Goal: Book appointment/travel/reservation

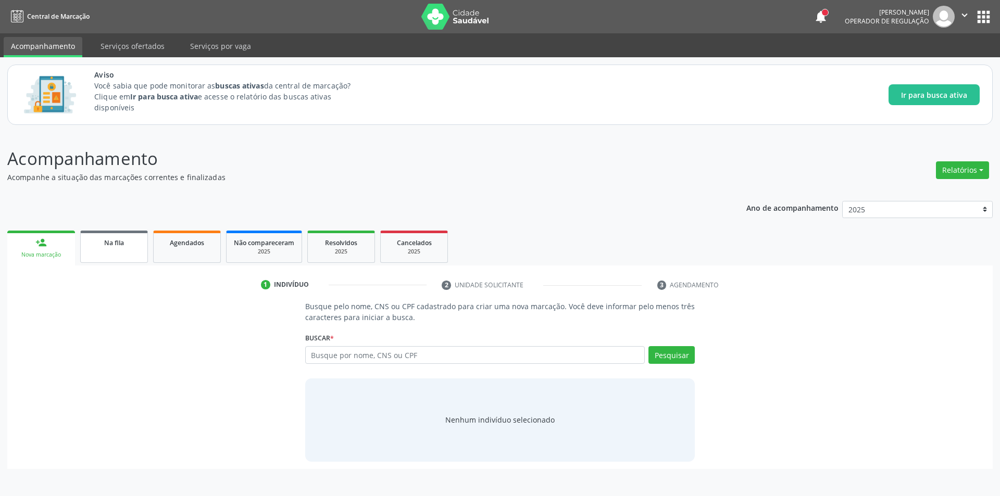
click at [104, 257] on link "Na fila" at bounding box center [114, 247] width 68 height 32
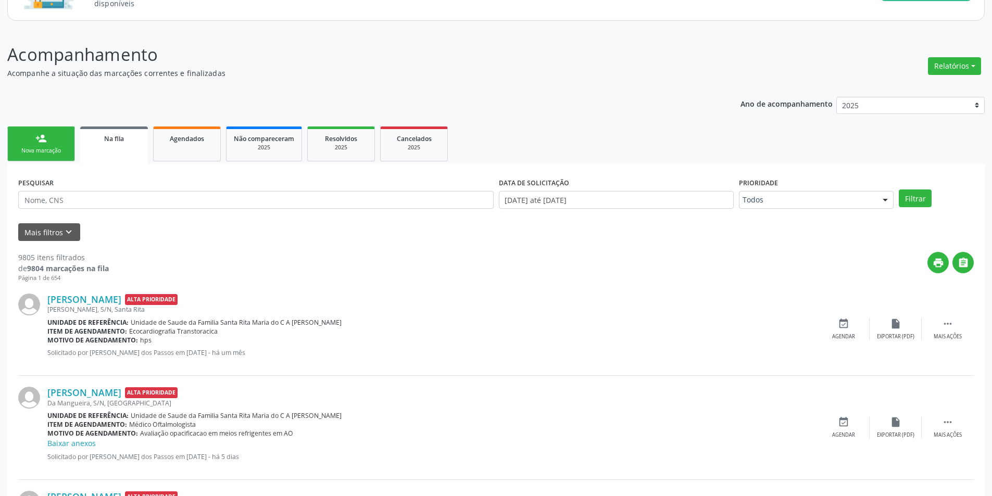
scroll to position [52, 0]
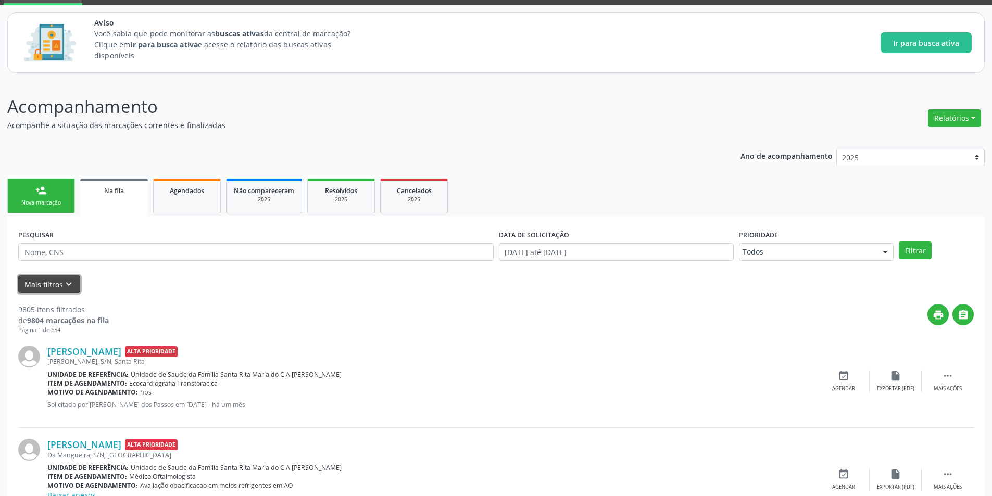
click at [65, 286] on icon "keyboard_arrow_down" at bounding box center [68, 284] width 11 height 11
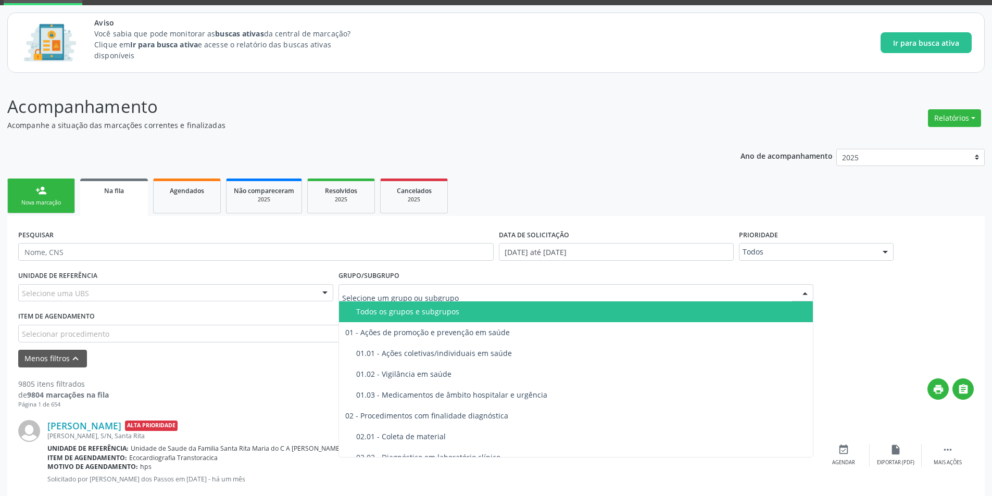
click at [543, 291] on div at bounding box center [577, 293] width 476 height 18
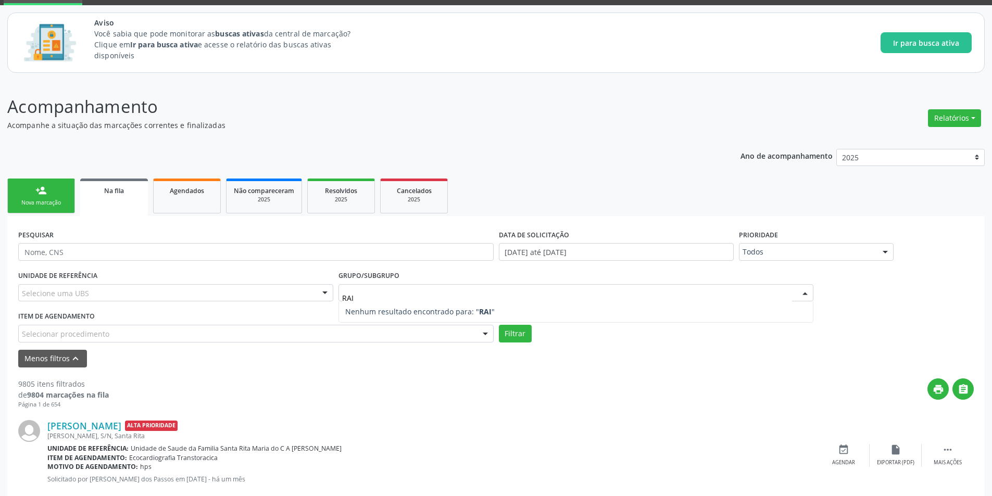
scroll to position [0, 0]
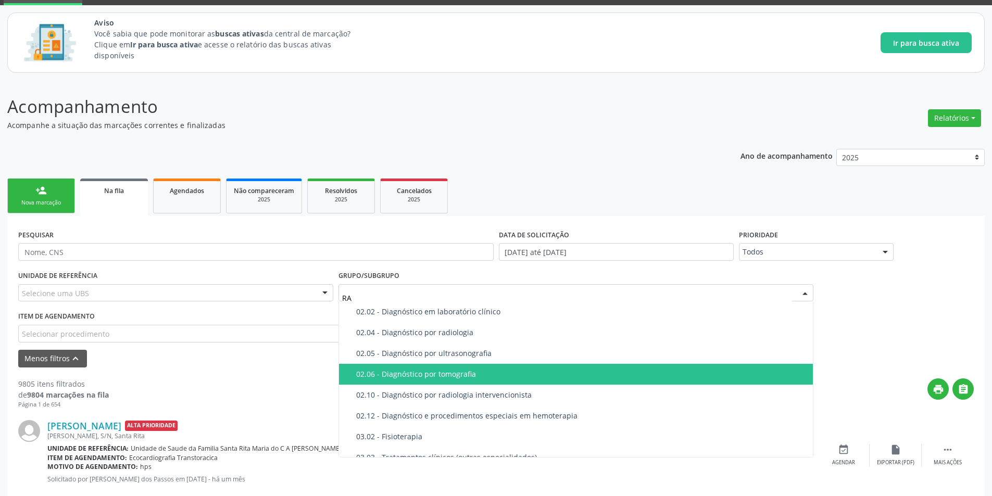
type input "RAD"
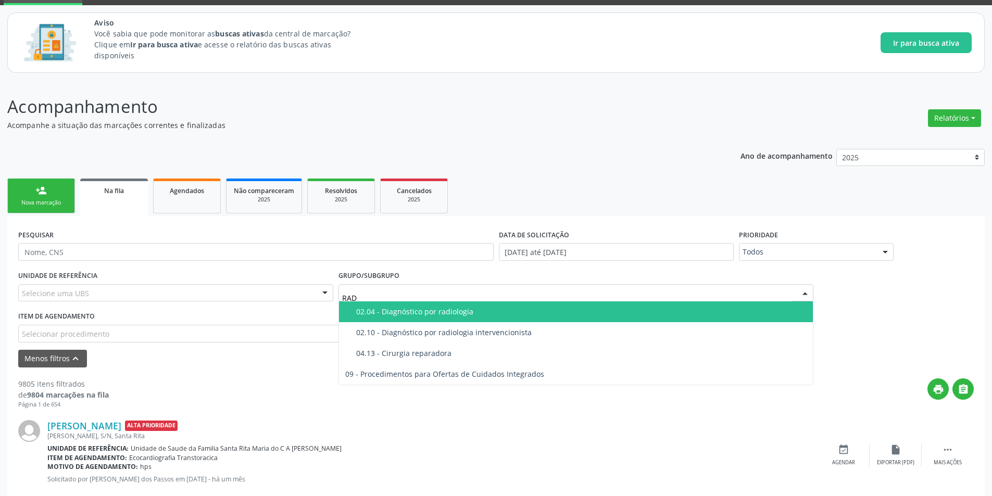
click at [453, 308] on div "02.04 - Diagnóstico por radiologia" at bounding box center [581, 312] width 451 height 8
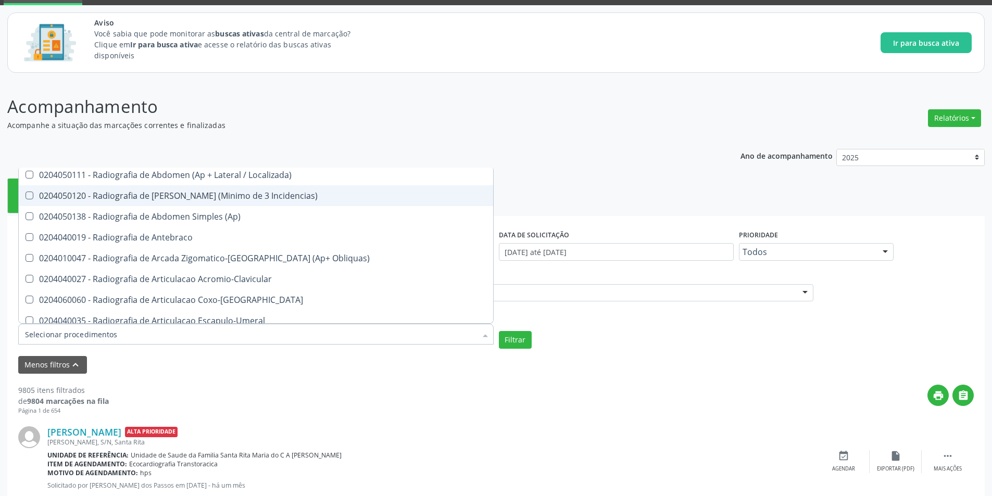
scroll to position [729, 0]
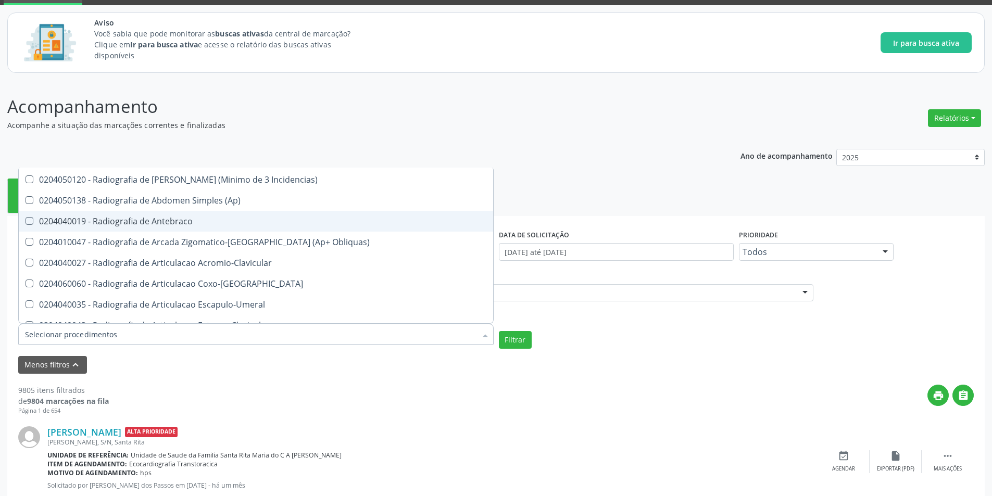
click at [190, 220] on div "0204040019 - Radiografia de Antebraco" at bounding box center [256, 221] width 462 height 8
checkbox Antebraco "true"
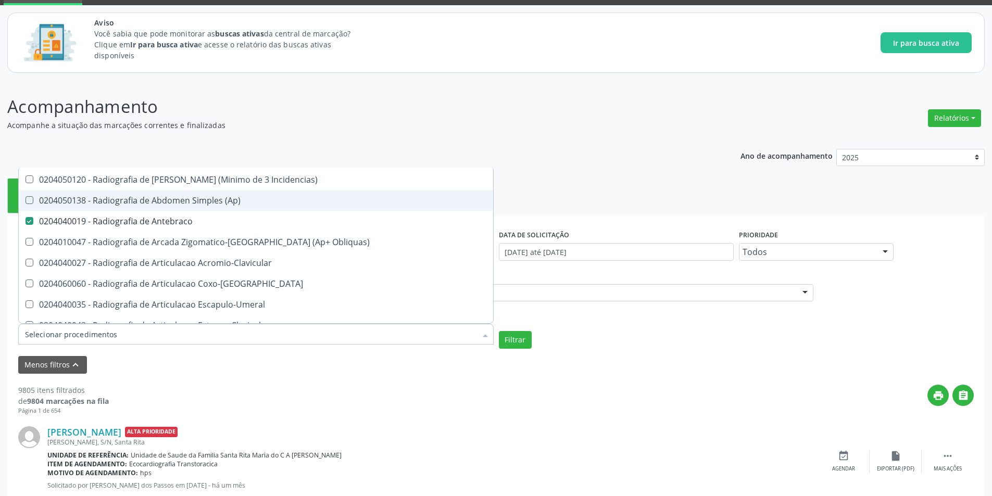
click at [194, 201] on div "0204050138 - Radiografia de Abdomen Simples (Ap)" at bounding box center [256, 200] width 462 height 8
checkbox \(Ap\) "true"
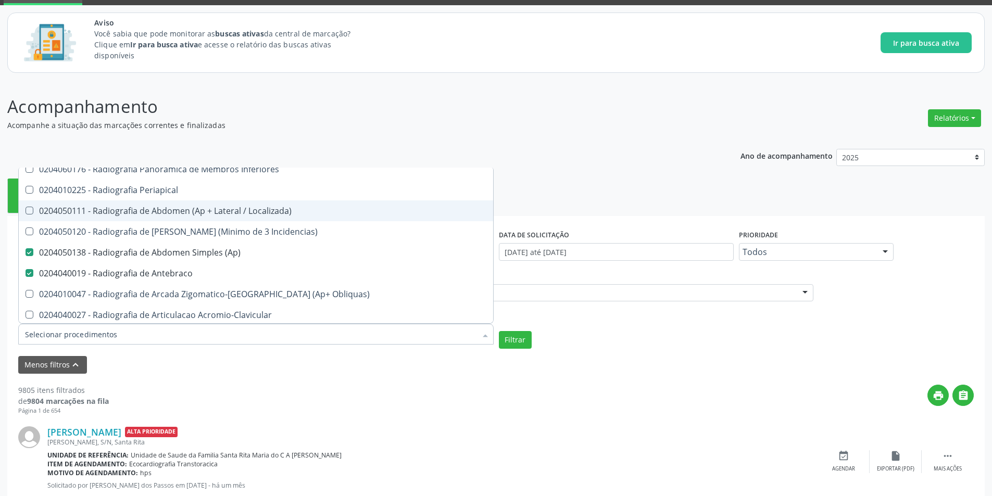
click at [208, 210] on div "0204050111 - Radiografia de Abdomen (Ap + Lateral / Localizada)" at bounding box center [256, 211] width 462 height 8
checkbox Localizada\) "true"
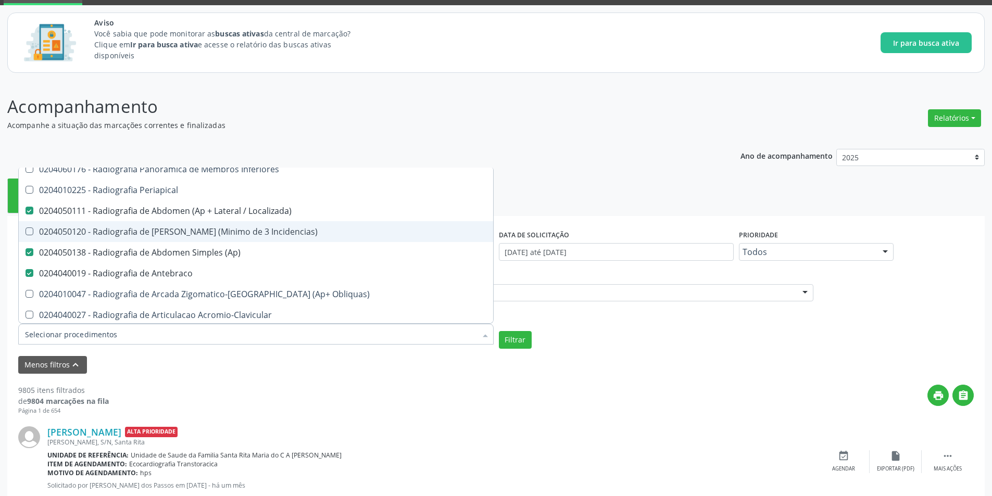
click at [214, 231] on div "0204050120 - Radiografia de [PERSON_NAME] (Minimo de 3 Incidencias)" at bounding box center [256, 232] width 462 height 8
checkbox Incidencias\) "true"
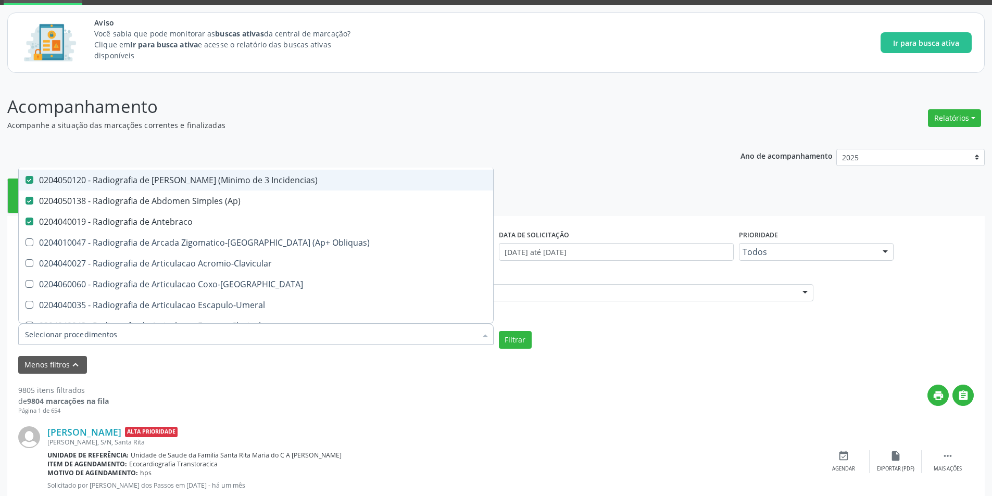
scroll to position [729, 0]
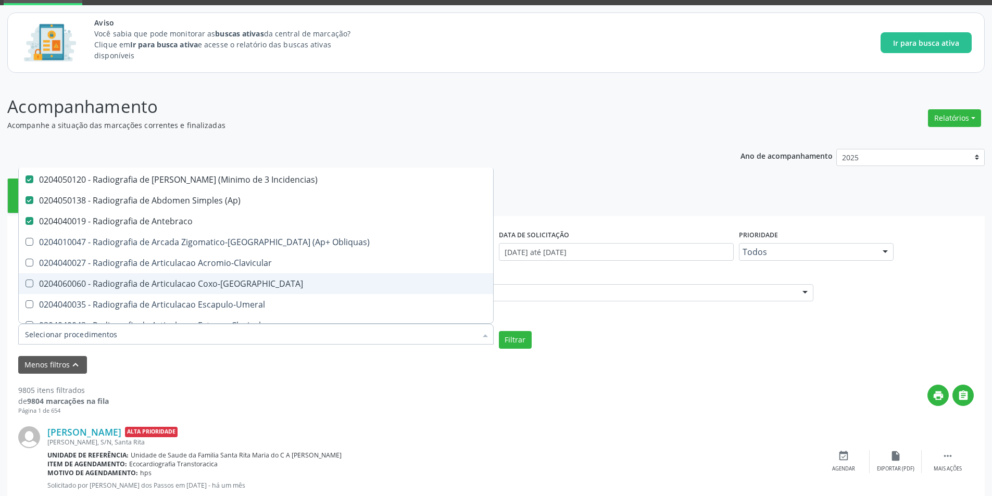
click at [233, 287] on div "0204060060 - Radiografia de Articulacao Coxo-[GEOGRAPHIC_DATA]" at bounding box center [256, 284] width 462 height 8
checkbox Coxo-Femoral "true"
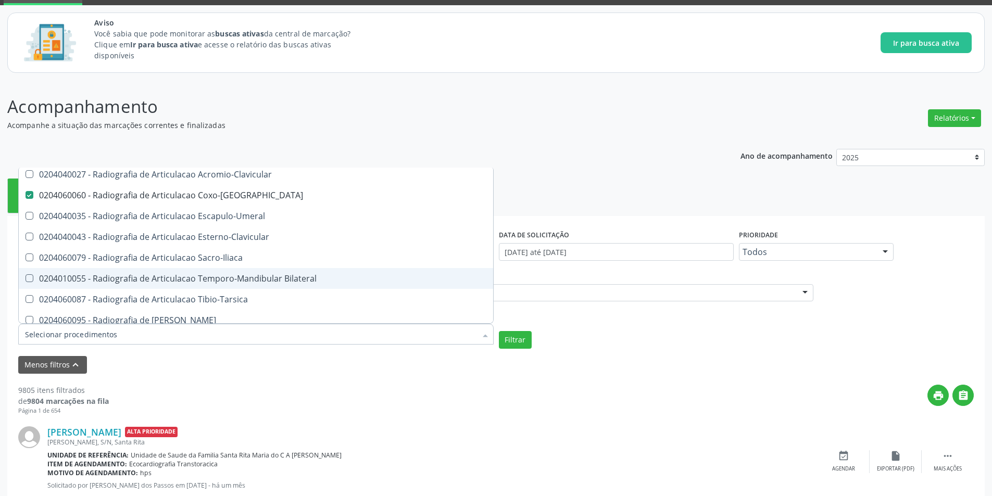
scroll to position [833, 0]
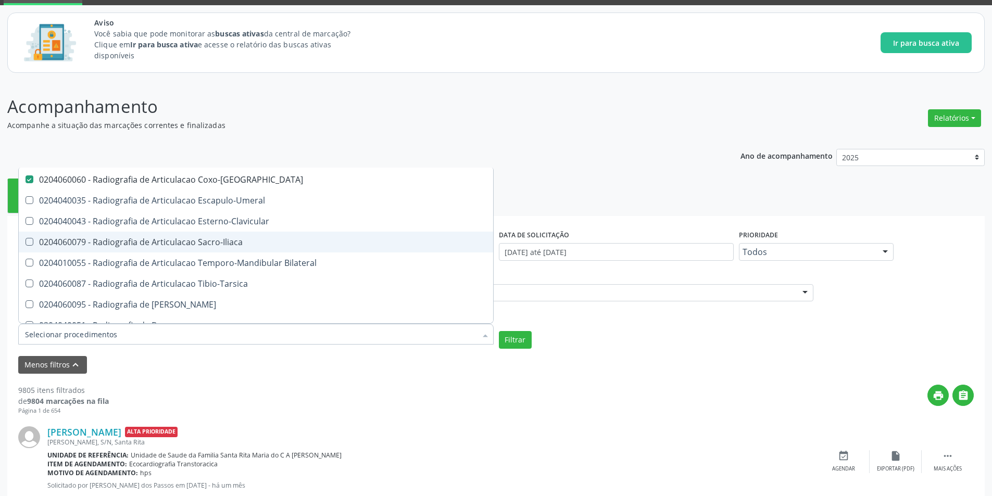
click at [224, 238] on div "0204060079 - Radiografia de Articulacao Sacro-Iliaca" at bounding box center [256, 242] width 462 height 8
checkbox Sacro-Iliaca "true"
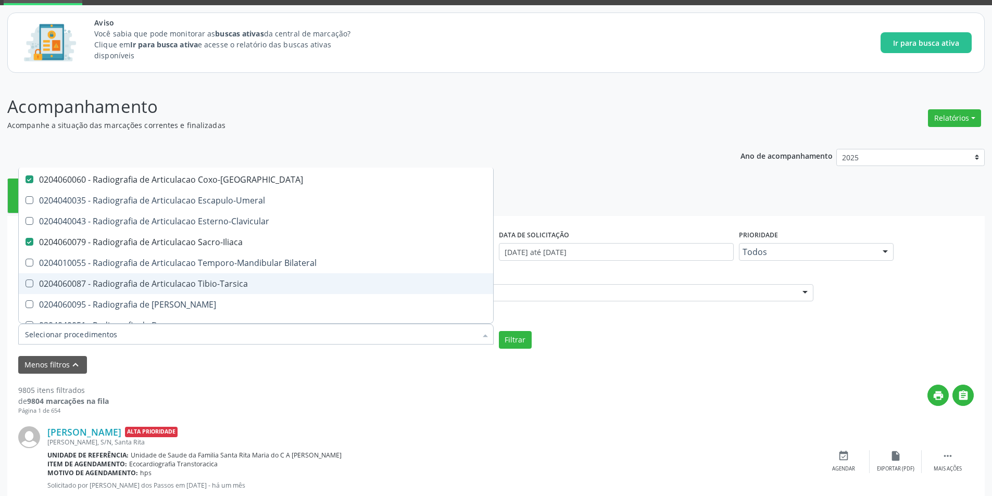
click at [232, 282] on div "0204060087 - Radiografia de Articulacao Tibio-Tarsica" at bounding box center [256, 284] width 462 height 8
checkbox Tibio-Tarsica "true"
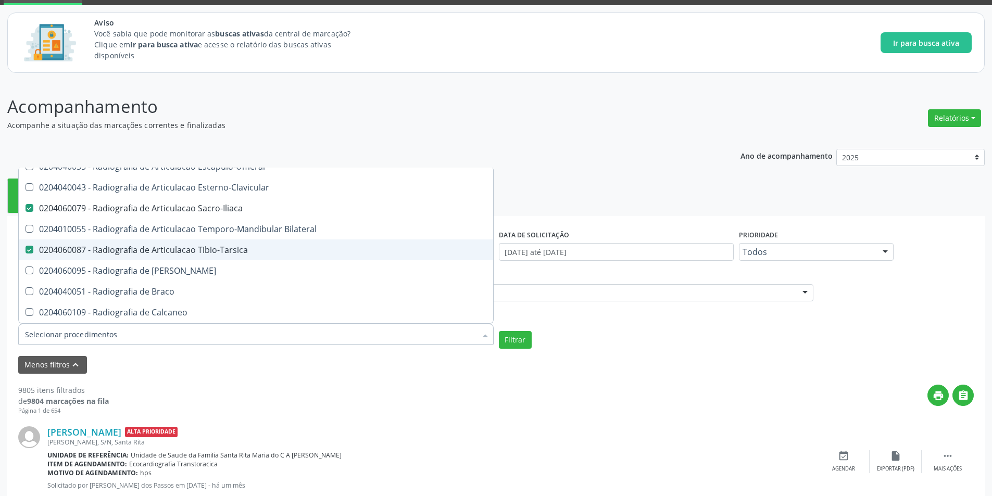
scroll to position [885, 0]
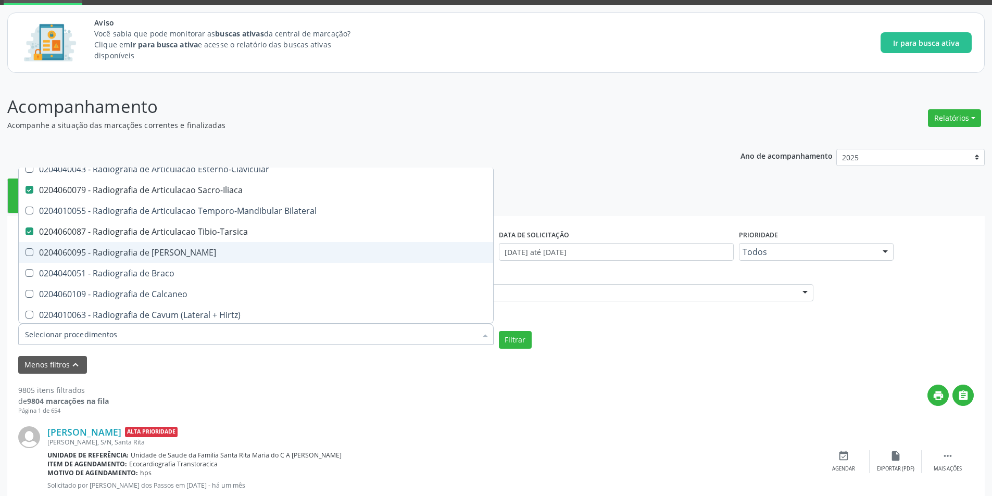
click at [204, 247] on span "0204060095 - Radiografia de [PERSON_NAME]" at bounding box center [256, 252] width 474 height 21
checkbox Bacia "true"
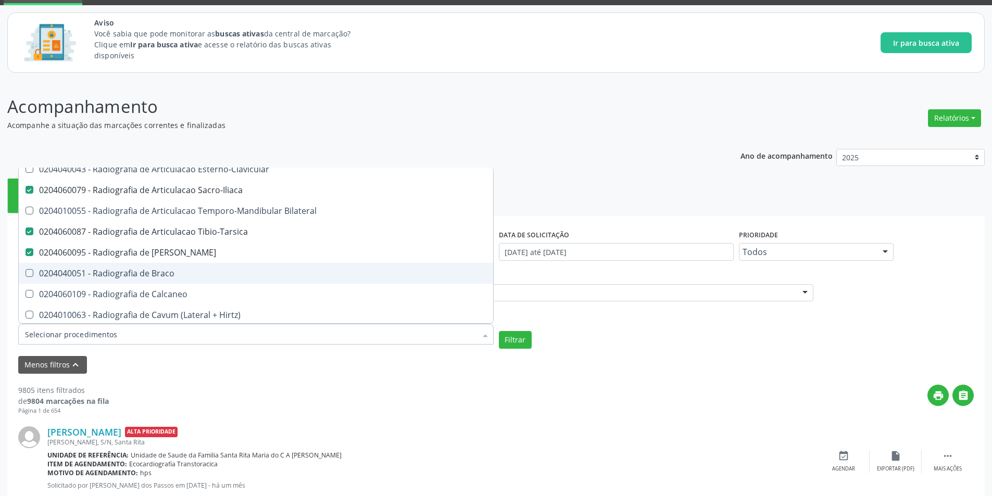
click at [204, 272] on div "0204040051 - Radiografia de Braco" at bounding box center [256, 273] width 462 height 8
checkbox Braco "true"
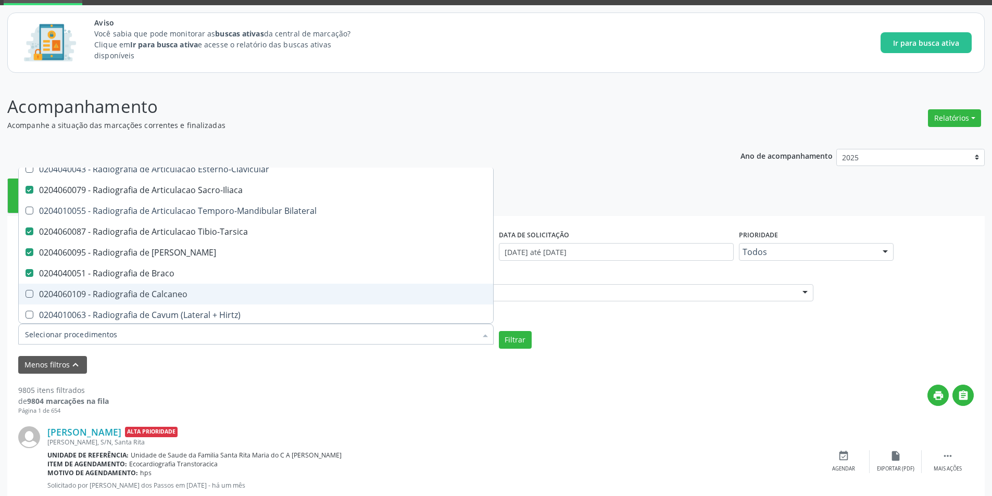
click at [204, 289] on span "0204060109 - Radiografia de Calcaneo" at bounding box center [256, 294] width 474 height 21
checkbox Calcaneo "true"
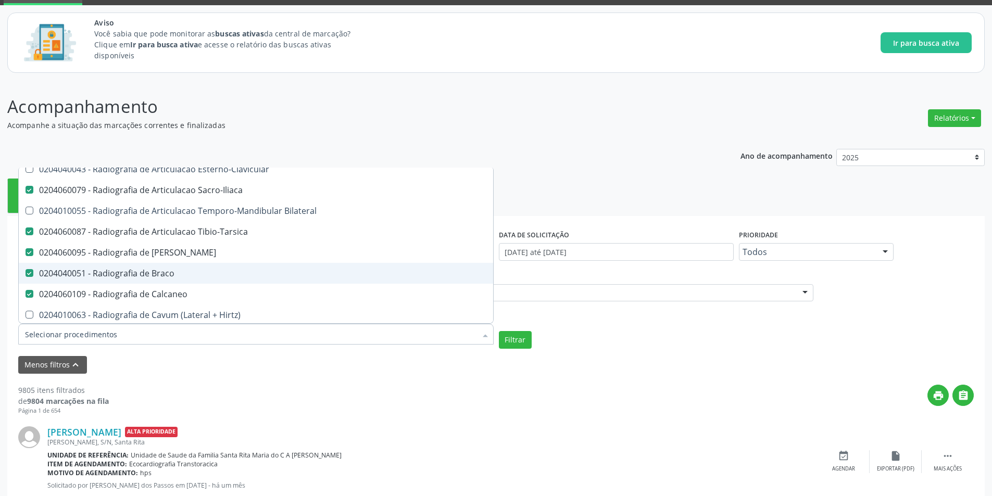
scroll to position [937, 0]
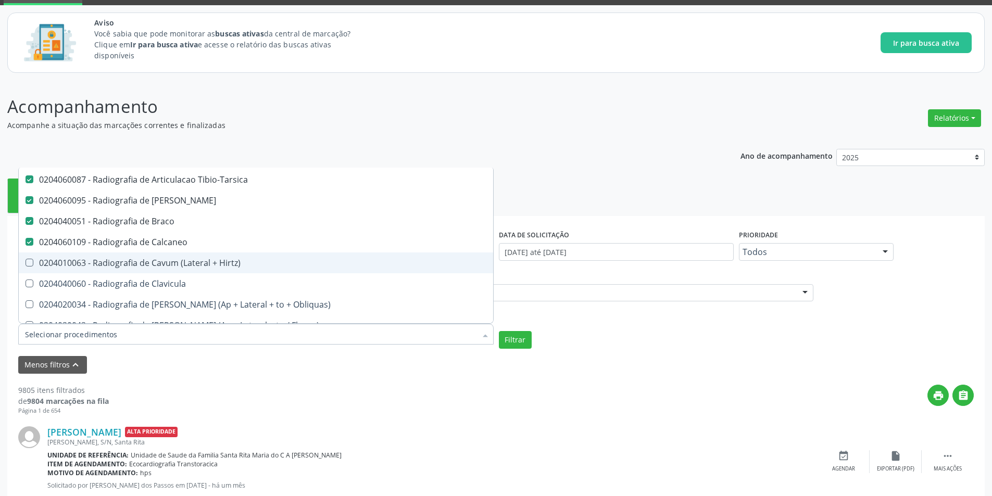
click at [225, 262] on div "0204010063 - Radiografia de Cavum (Lateral + Hirtz)" at bounding box center [256, 263] width 462 height 8
checkbox Hirtz\) "true"
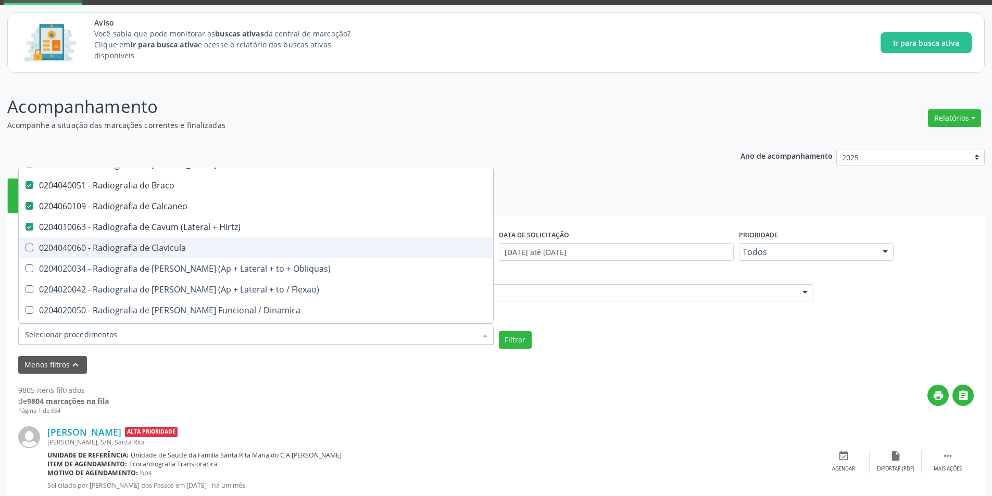
scroll to position [990, 0]
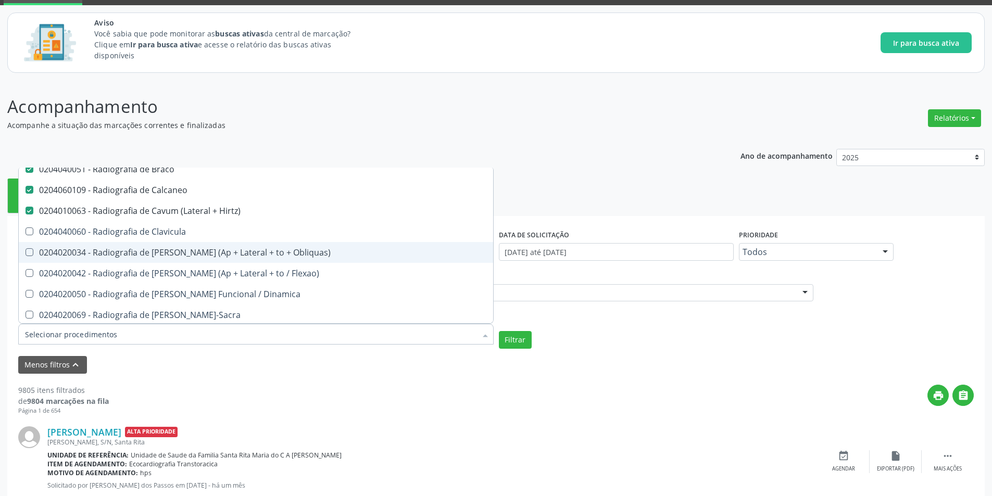
click at [217, 250] on div "0204020034 - Radiografia de [PERSON_NAME] (Ap + Lateral + to + Obliquas)" at bounding box center [256, 252] width 462 height 8
checkbox Obliquas\) "true"
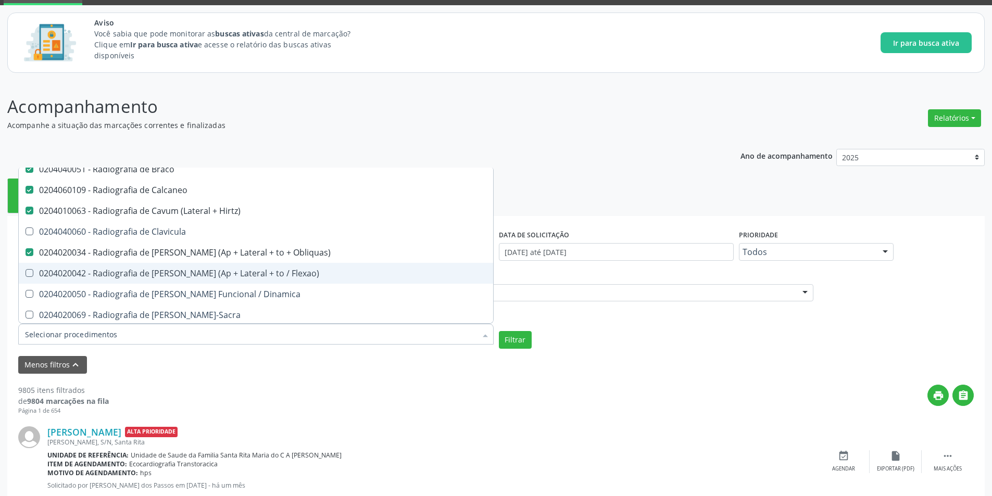
click at [212, 274] on div "0204020042 - Radiografia de [PERSON_NAME] (Ap + Lateral + to / Flexao)" at bounding box center [256, 273] width 462 height 8
checkbox Flexao\) "true"
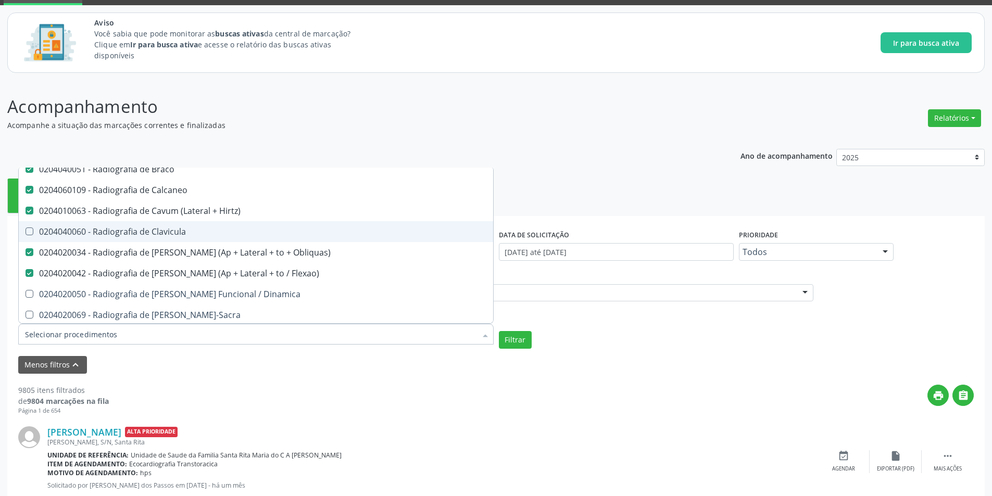
click at [198, 234] on div "0204040060 - Radiografia de Clavicula" at bounding box center [256, 232] width 462 height 8
checkbox Clavicula "true"
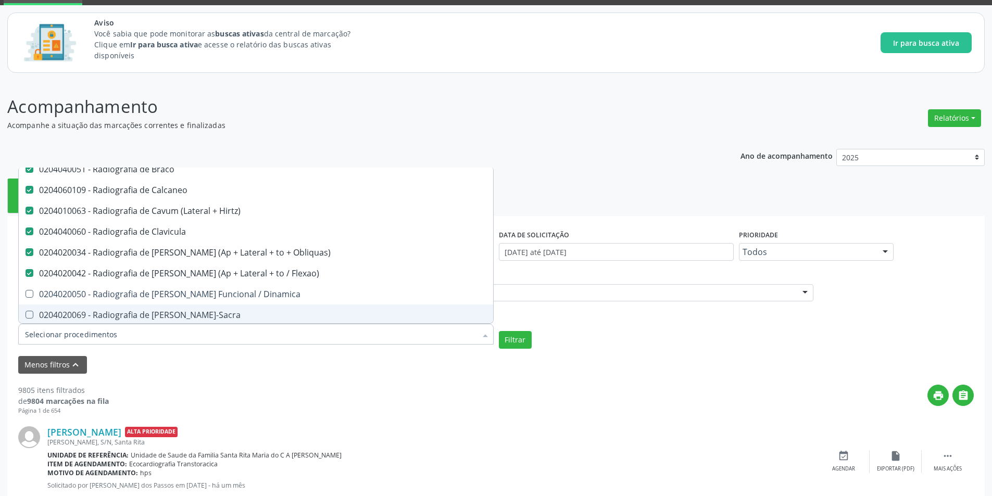
click at [202, 307] on span "0204020069 - Radiografia de [PERSON_NAME]-Sacra" at bounding box center [256, 315] width 474 height 21
checkbox Lombo-Sacra "true"
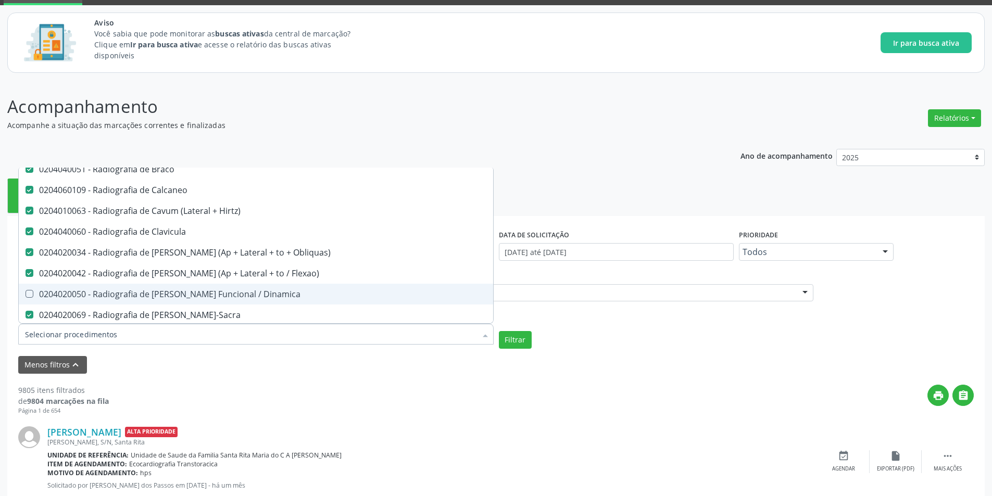
click at [203, 294] on div "0204020050 - Radiografia de [PERSON_NAME] Funcional / Dinamica" at bounding box center [256, 294] width 462 height 8
checkbox Dinamica "true"
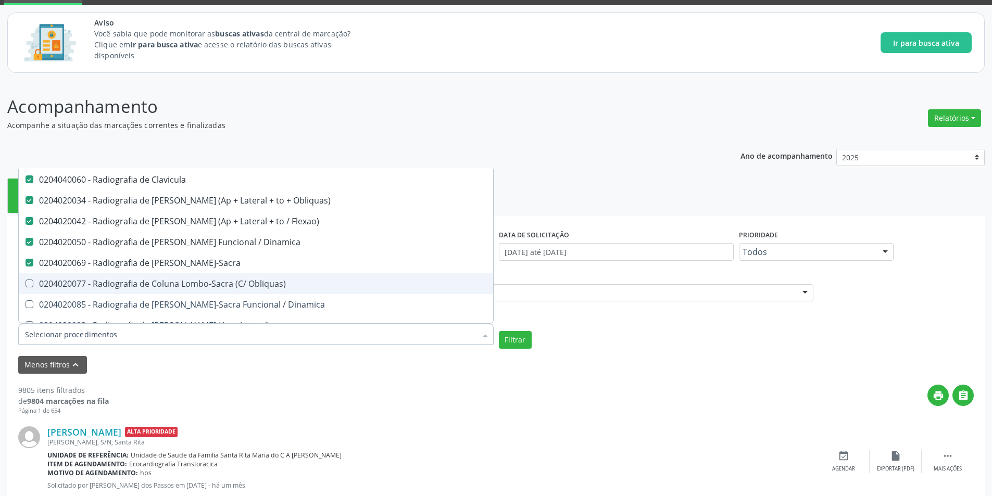
click at [219, 280] on div "0204020077 - Radiografia de Coluna Lombo-Sacra (C/ Obliquas)" at bounding box center [256, 284] width 462 height 8
checkbox Obliquas\) "true"
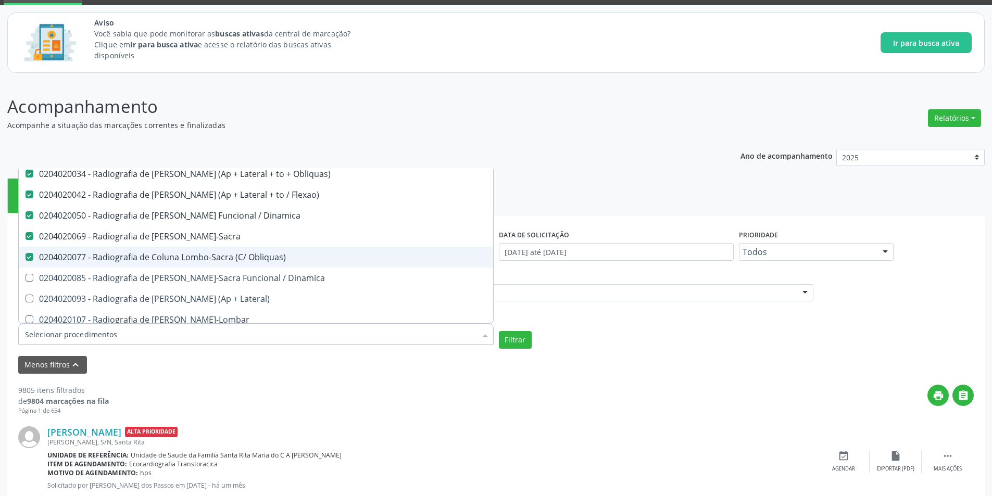
scroll to position [1094, 0]
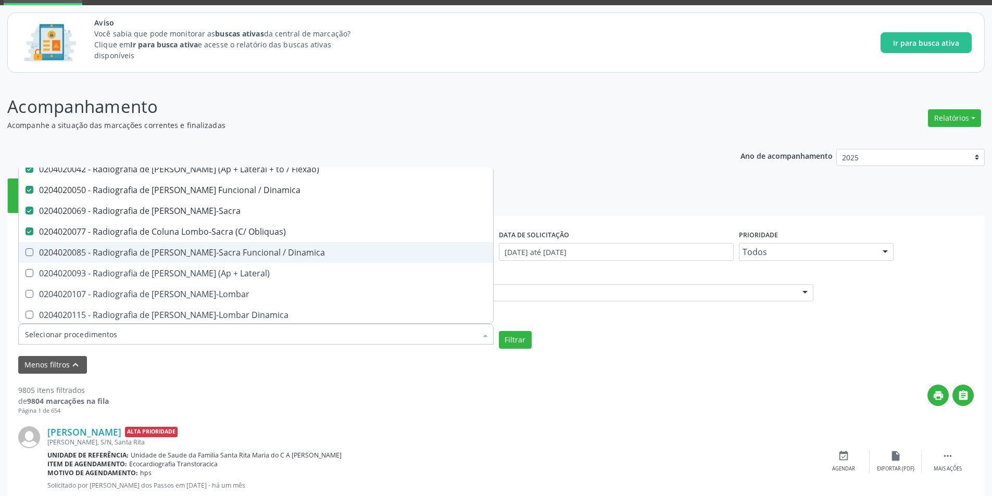
click at [224, 244] on span "0204020085 - Radiografia de [PERSON_NAME]-Sacra Funcional / Dinamica" at bounding box center [256, 252] width 474 height 21
checkbox Dinamica "true"
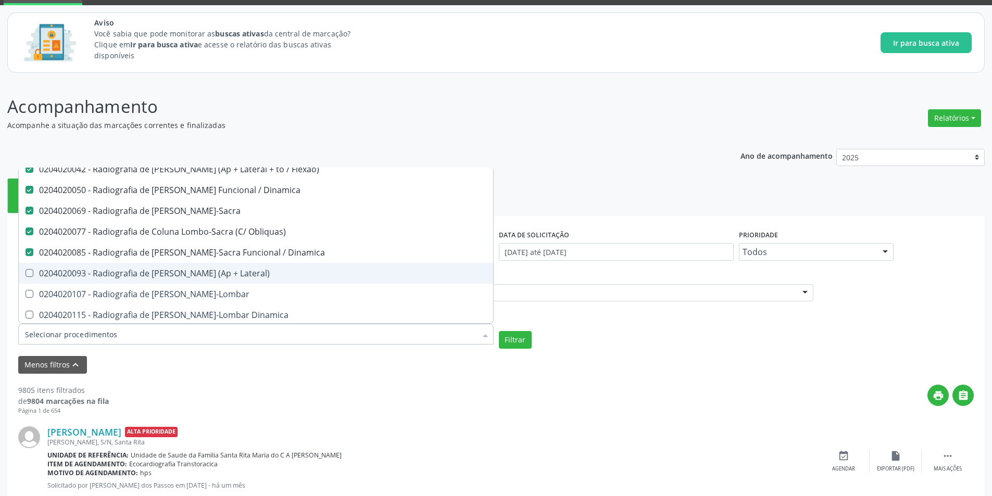
click at [220, 278] on div "0204020093 - Radiografia de [PERSON_NAME] (Ap + Lateral)" at bounding box center [256, 273] width 462 height 8
checkbox Lateral\) "true"
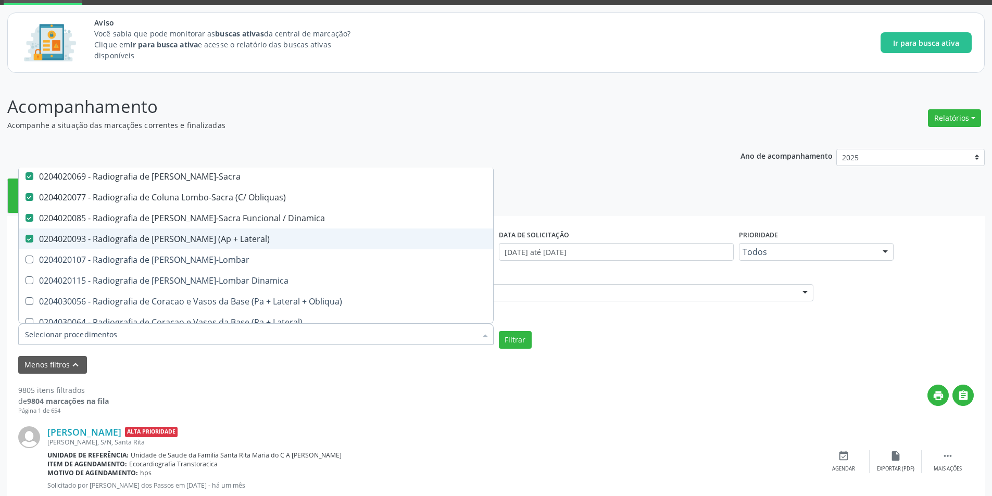
scroll to position [1146, 0]
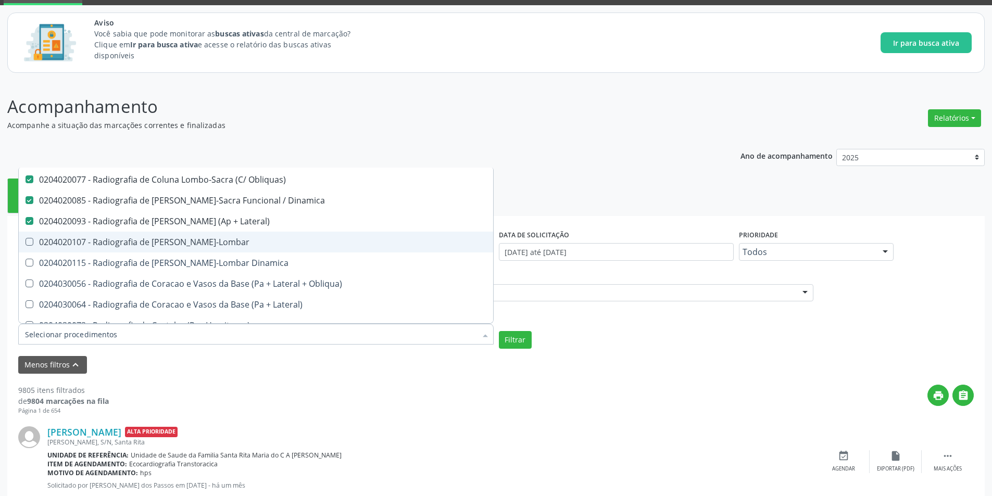
click at [231, 241] on div "0204020107 - Radiografia de [PERSON_NAME]-Lombar" at bounding box center [256, 242] width 462 height 8
checkbox Toraco-Lombar "true"
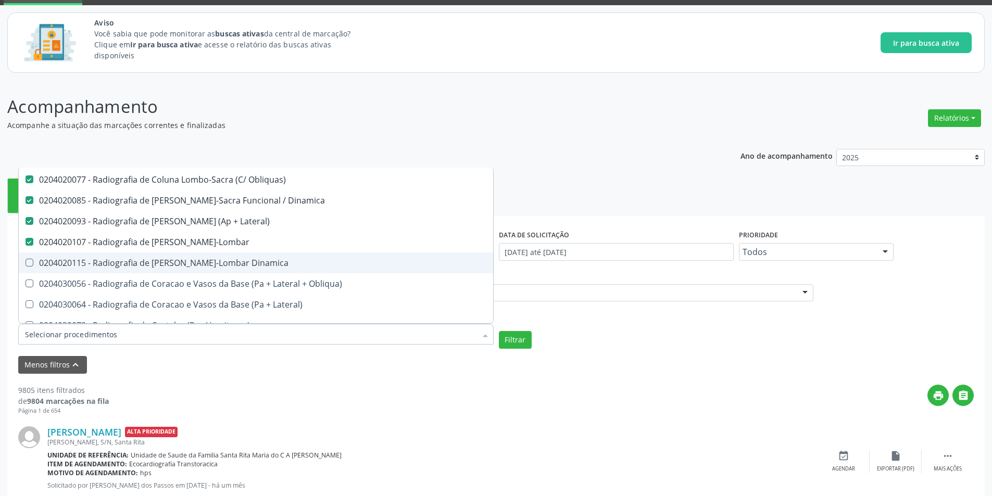
click at [231, 260] on div "0204020115 - Radiografia de [PERSON_NAME]-Lombar Dinamica" at bounding box center [256, 263] width 462 height 8
checkbox Dinamica "true"
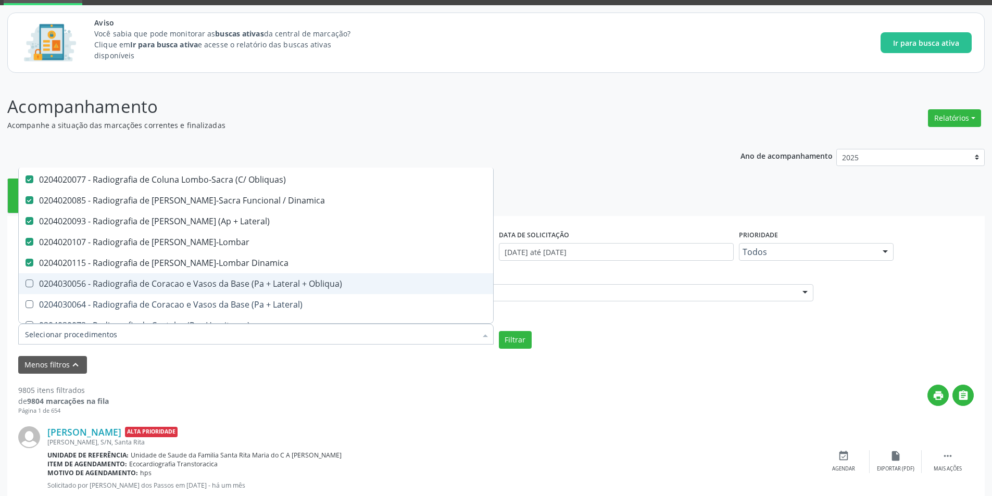
scroll to position [1198, 0]
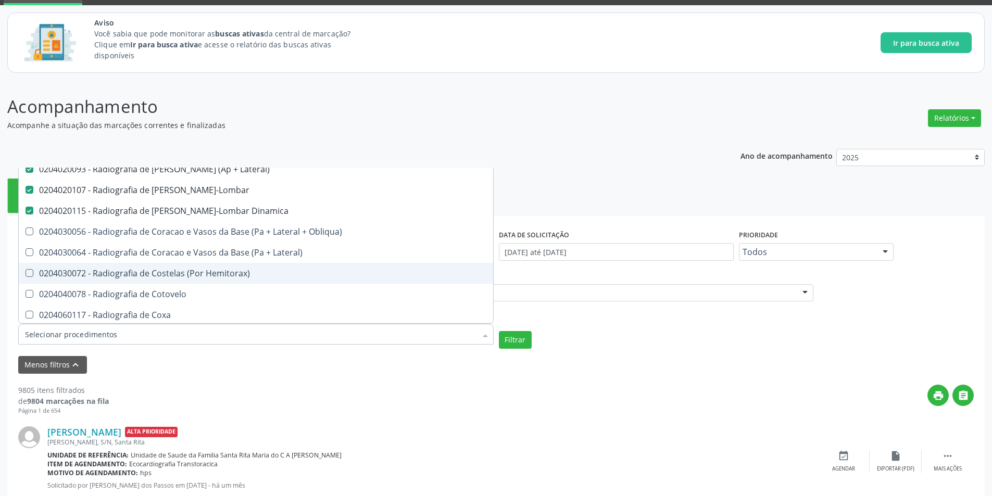
click at [183, 273] on div "0204030072 - Radiografia de Costelas (Por Hemitorax)" at bounding box center [256, 273] width 462 height 8
checkbox Hemitorax\) "true"
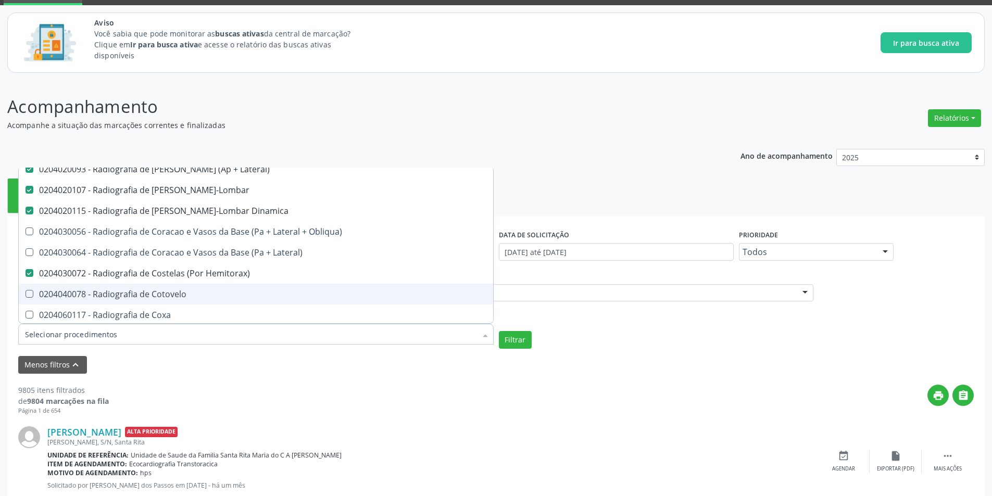
click at [170, 295] on div "0204040078 - Radiografia de Cotovelo" at bounding box center [256, 294] width 462 height 8
checkbox Cotovelo "true"
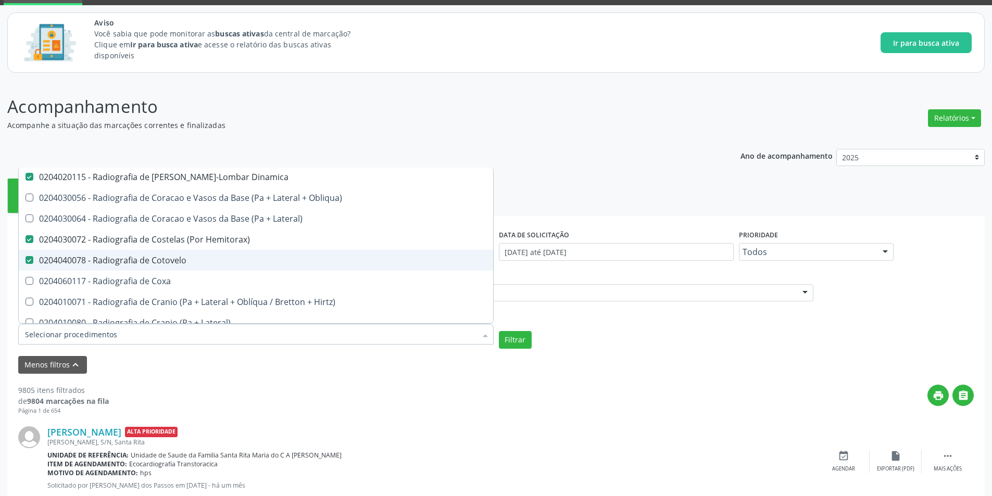
scroll to position [1250, 0]
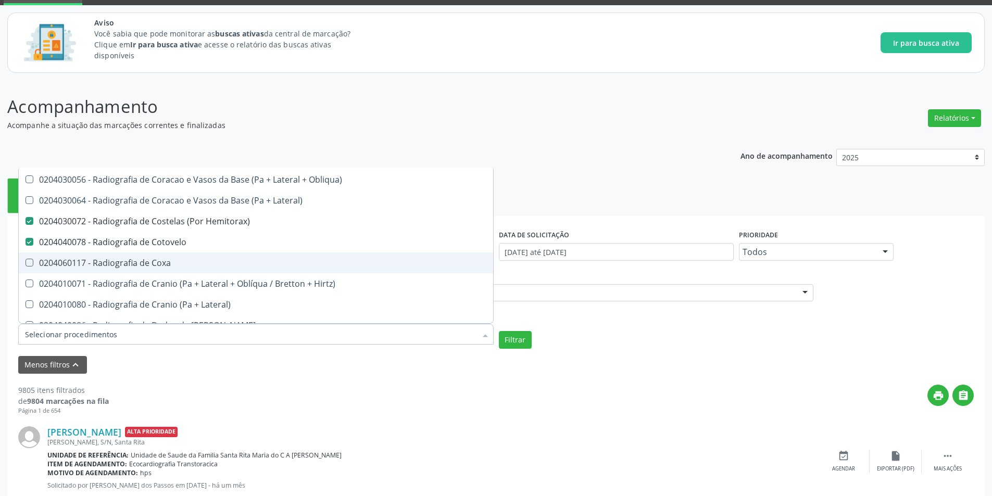
click at [179, 265] on div "0204060117 - Radiografia de Coxa" at bounding box center [256, 263] width 462 height 8
checkbox Coxa "true"
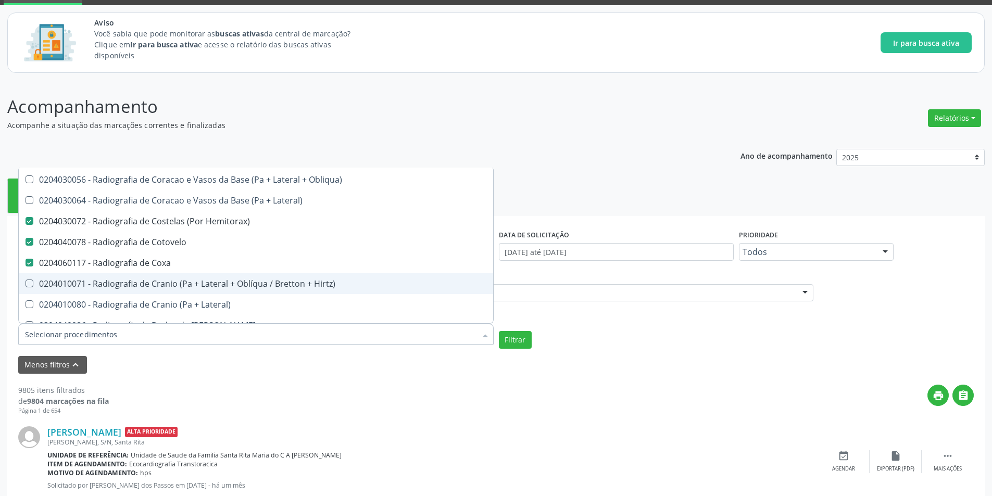
click at [193, 288] on div "0204010071 - Radiografia de Cranio (Pa + Lateral + Oblíqua / Bretton + Hirtz)" at bounding box center [256, 284] width 462 height 8
checkbox Hirtz\) "true"
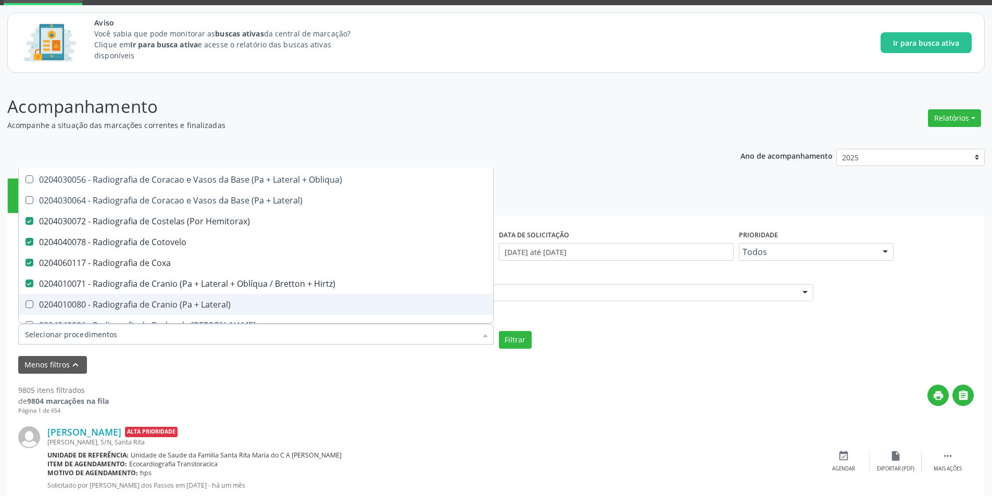
click at [195, 302] on div "0204010080 - Radiografia de Cranio (Pa + Lateral)" at bounding box center [256, 305] width 462 height 8
checkbox Lateral\) "true"
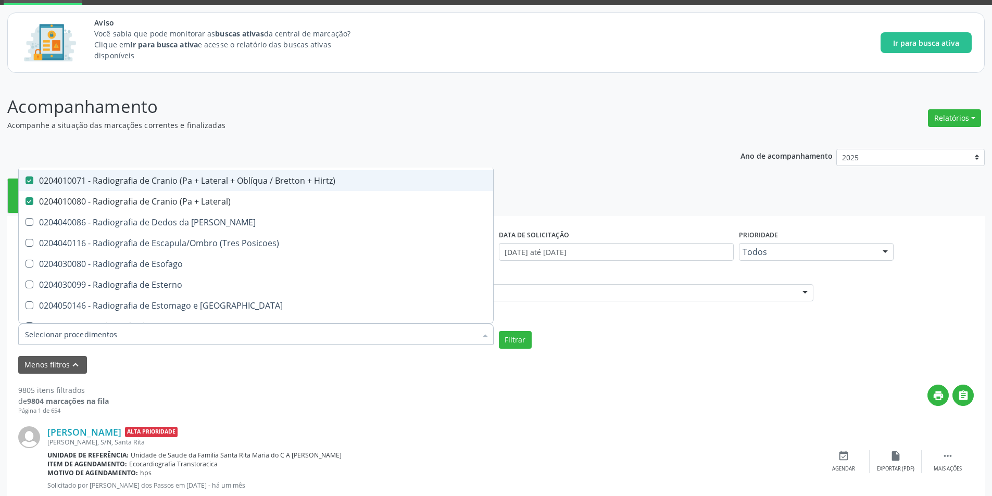
scroll to position [1354, 0]
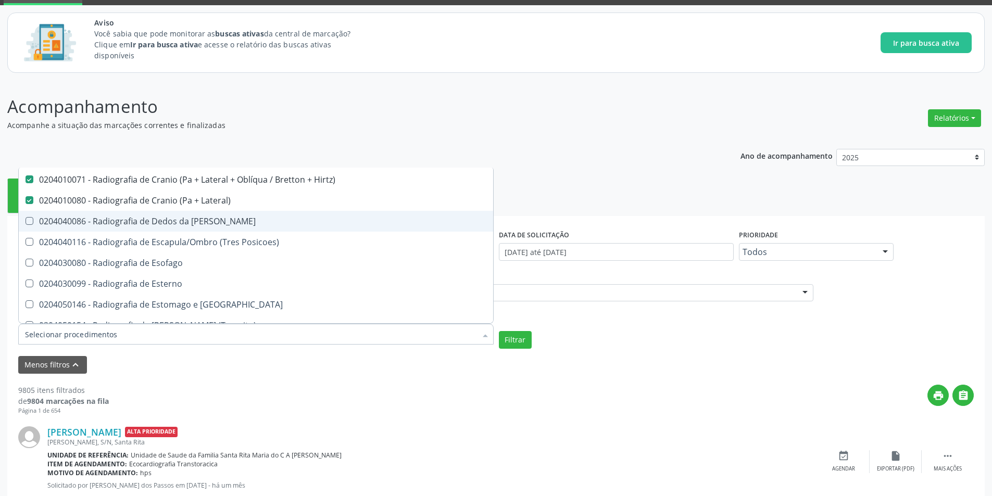
click at [202, 223] on div "0204040086 - Radiografia de Dedos da [PERSON_NAME]" at bounding box center [256, 221] width 462 height 8
checkbox Mao "true"
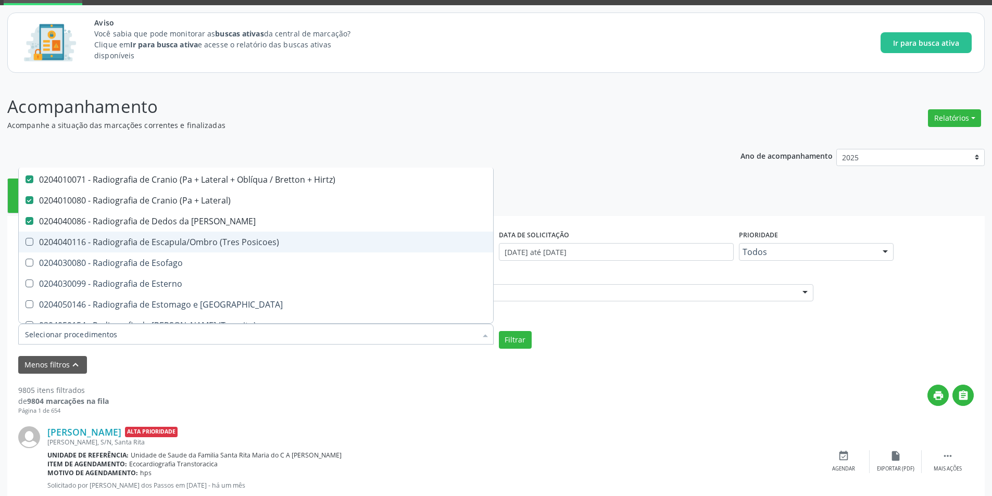
click at [202, 243] on div "0204040116 - Radiografia de Escapula/Ombro (Tres Posicoes)" at bounding box center [256, 242] width 462 height 8
checkbox Posicoes\) "true"
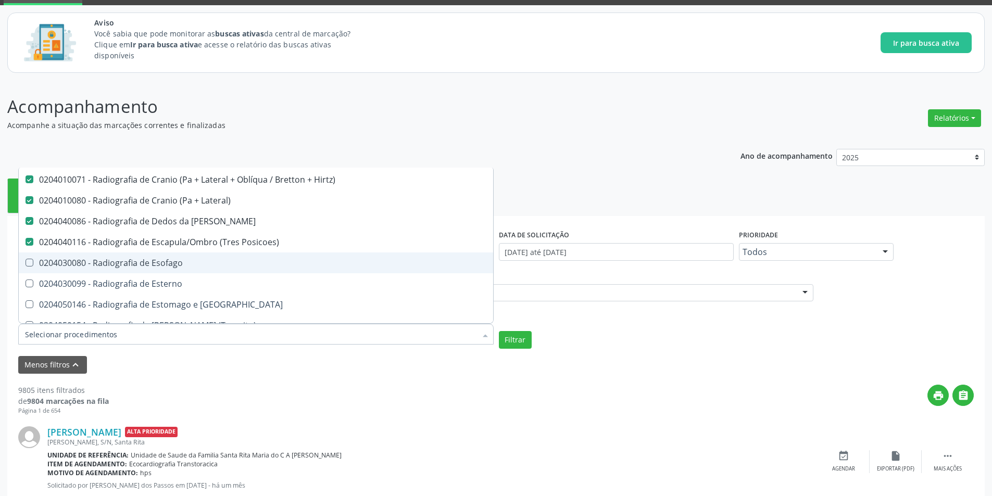
click at [168, 262] on div "0204030080 - Radiografia de Esofago" at bounding box center [256, 263] width 462 height 8
checkbox Esofago "true"
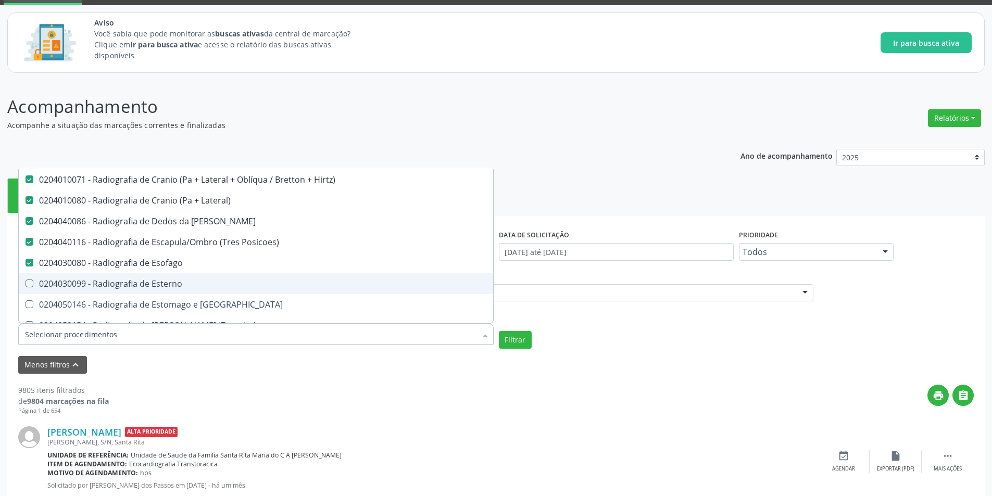
click at [170, 281] on div "0204030099 - Radiografia de Esterno" at bounding box center [256, 284] width 462 height 8
checkbox Esterno "true"
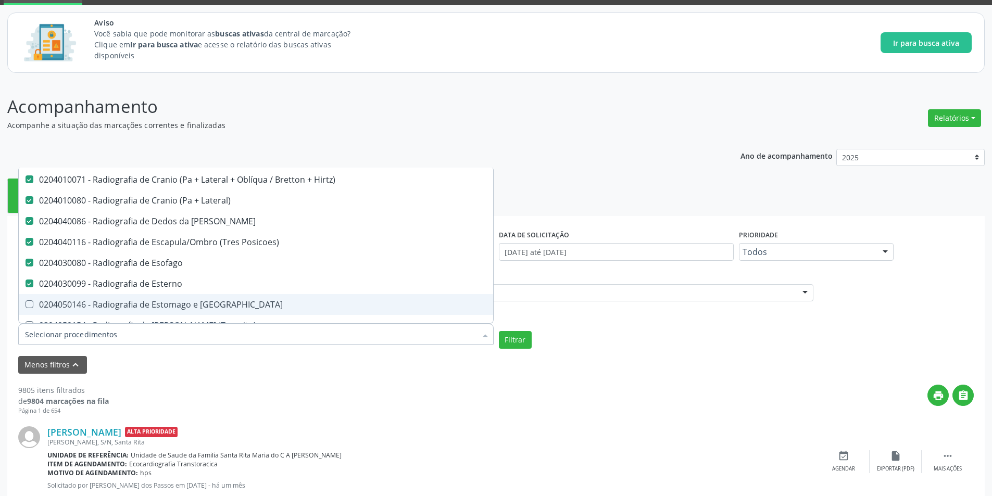
click at [176, 297] on span "0204050146 - Radiografia de Estomago e [GEOGRAPHIC_DATA]" at bounding box center [256, 304] width 474 height 21
checkbox Duodeno "true"
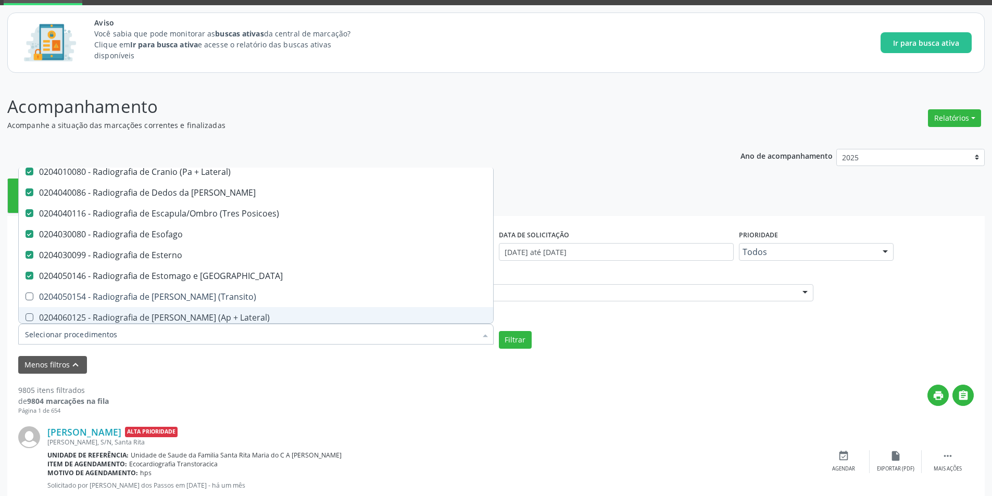
scroll to position [1406, 0]
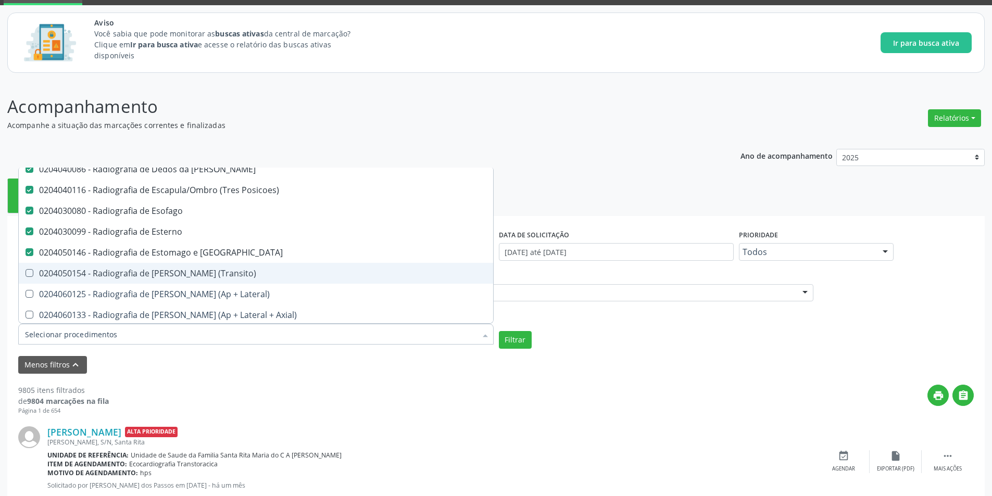
click at [221, 273] on div "0204050154 - Radiografia de [PERSON_NAME] (Transito)" at bounding box center [256, 273] width 462 height 8
checkbox \(Transito\) "true"
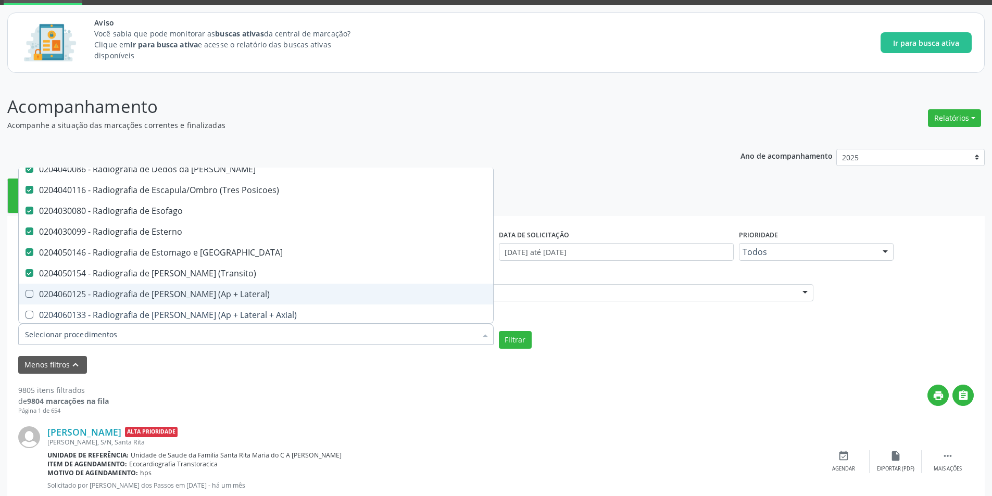
click at [203, 296] on div "0204060125 - Radiografia de [PERSON_NAME] (Ap + Lateral)" at bounding box center [256, 294] width 462 height 8
checkbox Lateral\) "true"
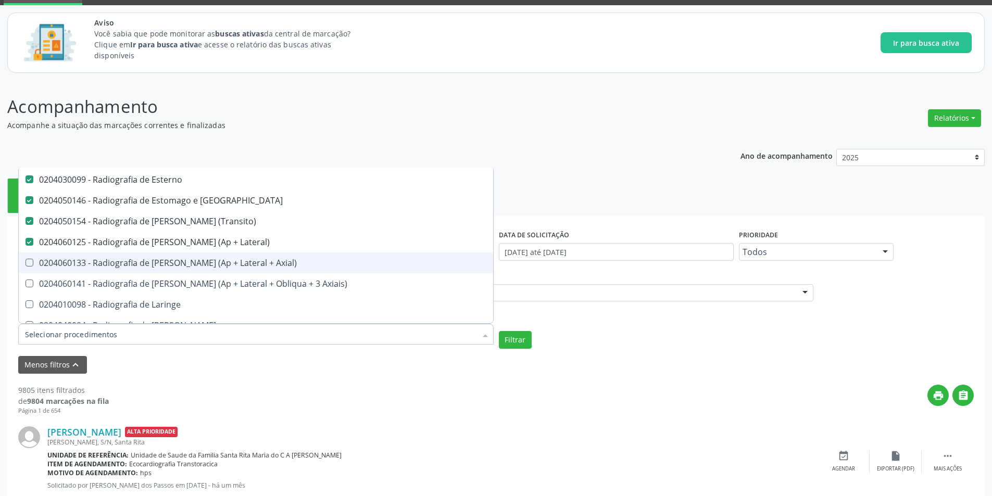
click at [207, 266] on div "0204060133 - Radiografia de [PERSON_NAME] (Ap + Lateral + Axial)" at bounding box center [256, 263] width 462 height 8
checkbox Axial\) "true"
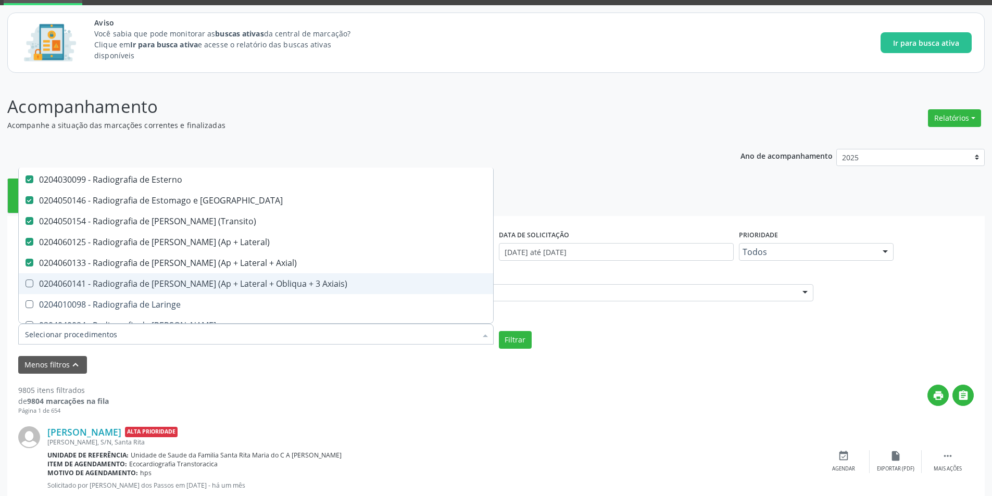
click at [204, 286] on div "0204060141 - Radiografia de [PERSON_NAME] (Ap + Lateral + Obliqua + 3 Axiais)" at bounding box center [256, 284] width 462 height 8
checkbox Axiais\) "true"
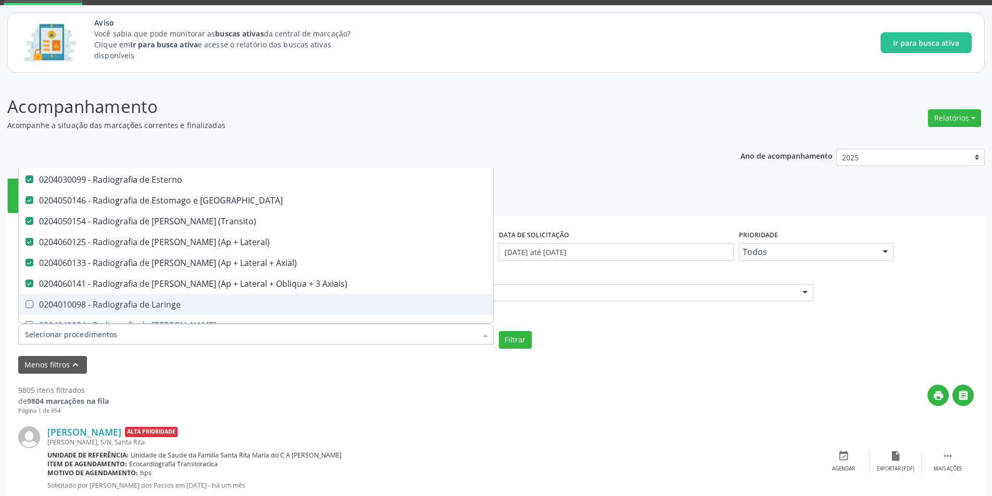
click at [187, 297] on span "0204010098 - Radiografia de Laringe" at bounding box center [256, 304] width 474 height 21
checkbox Laringe "true"
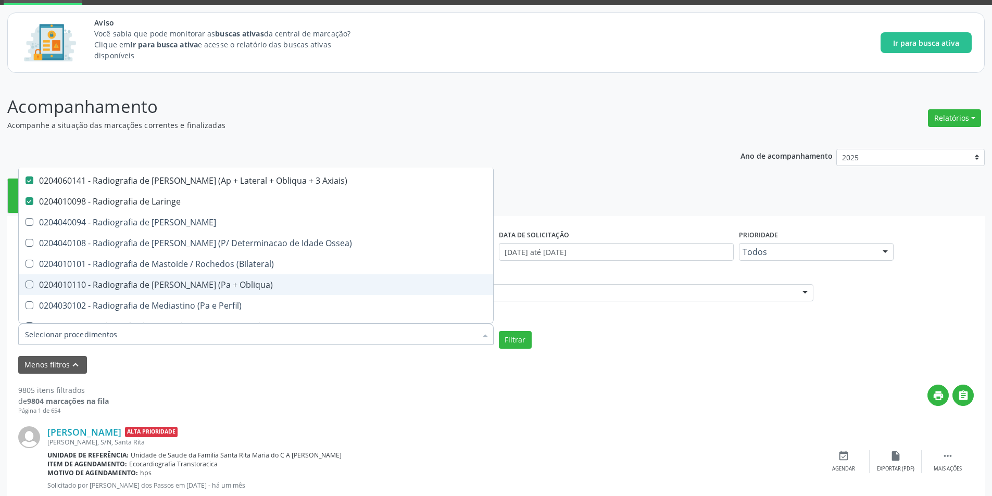
scroll to position [1562, 0]
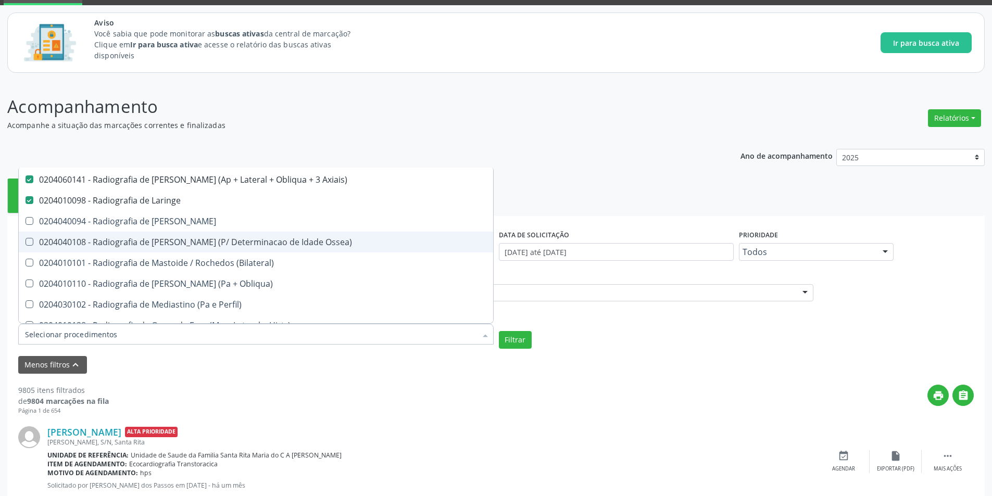
click at [160, 238] on div "0204040108 - Radiografia de [PERSON_NAME] (P/ Determinacao de Idade Ossea)" at bounding box center [256, 242] width 462 height 8
checkbox Ossea\) "true"
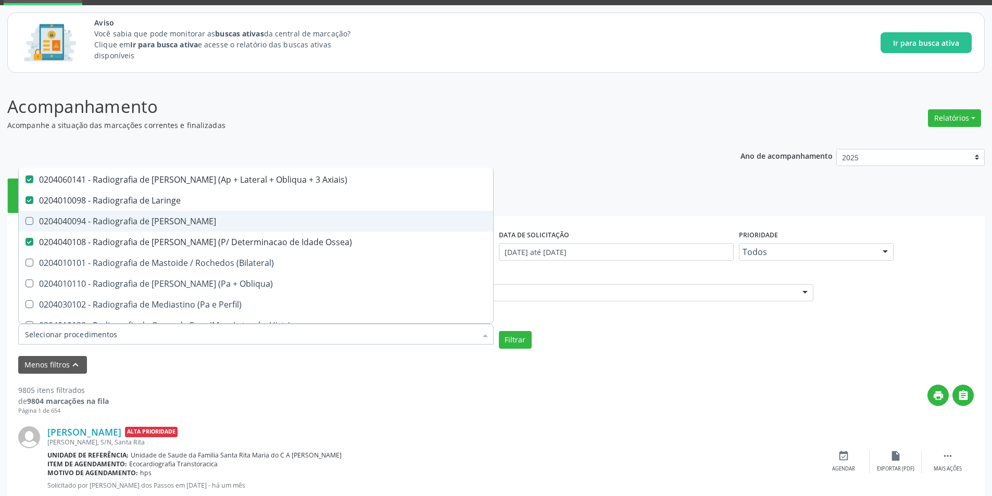
click at [161, 221] on div "0204040094 - Radiografia de [PERSON_NAME]" at bounding box center [256, 221] width 462 height 8
checkbox Mao "true"
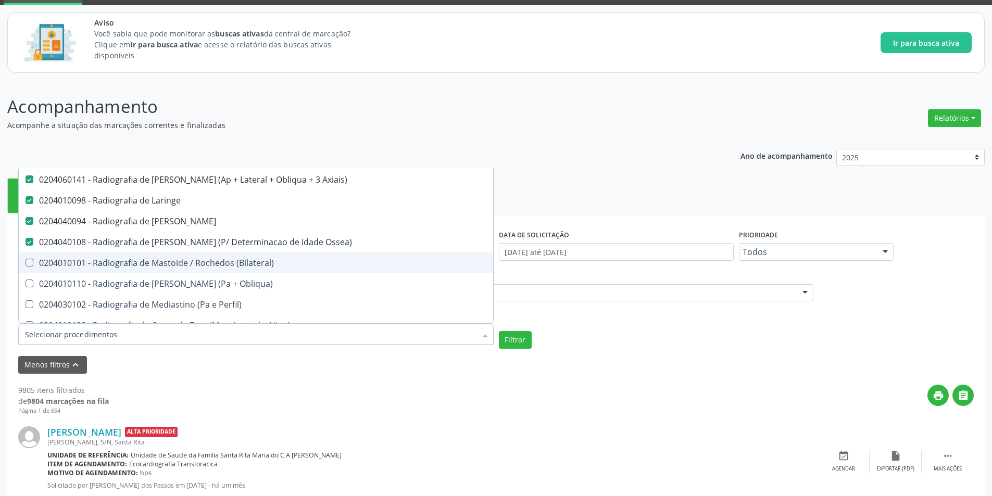
click at [169, 260] on div "0204010101 - Radiografia de Mastoide / Rochedos (Bilateral)" at bounding box center [256, 263] width 462 height 8
checkbox \(Bilateral\) "true"
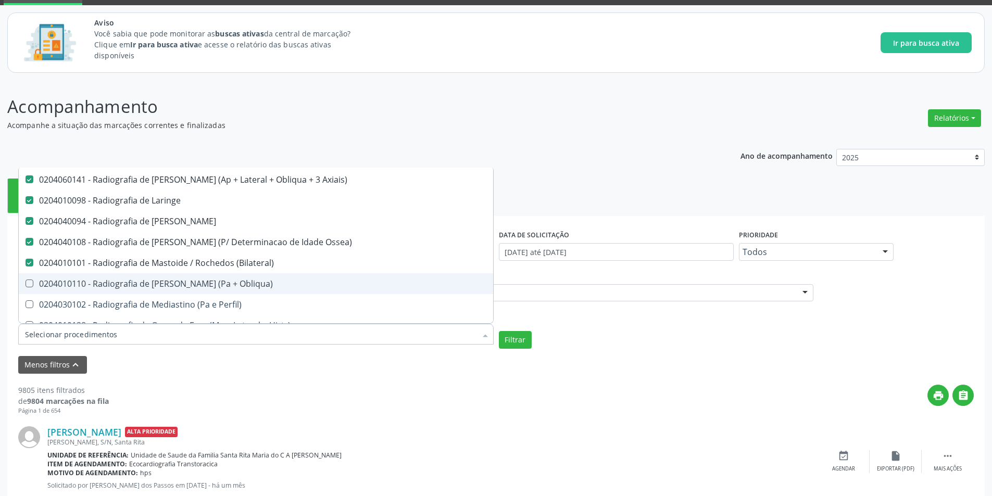
drag, startPoint x: 173, startPoint y: 287, endPoint x: 175, endPoint y: 298, distance: 11.1
click at [173, 288] on div "0204010110 - Radiografia de [PERSON_NAME] (Pa + Obliqua)" at bounding box center [256, 284] width 462 height 8
checkbox Obliqua\) "true"
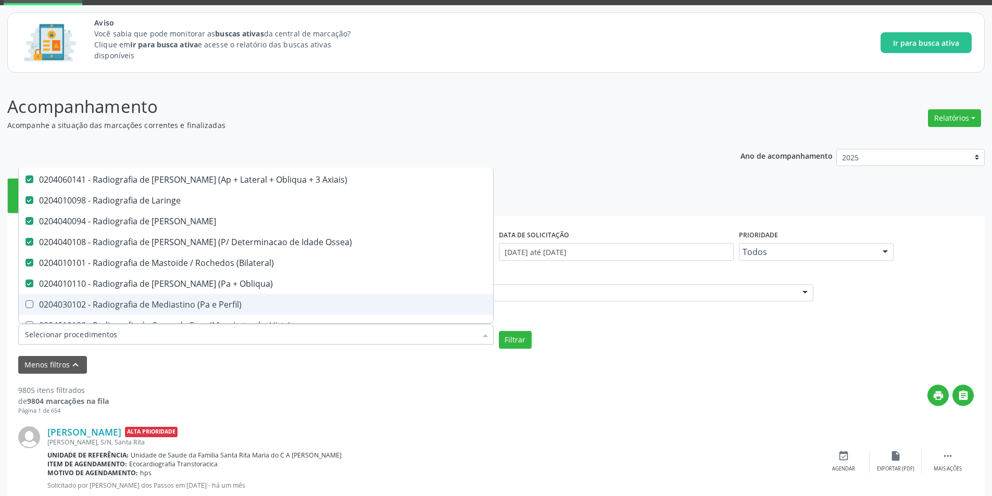
click at [176, 301] on div "0204030102 - Radiografia de Mediastino (Pa e Perfil)" at bounding box center [256, 305] width 462 height 8
checkbox Perfil\) "true"
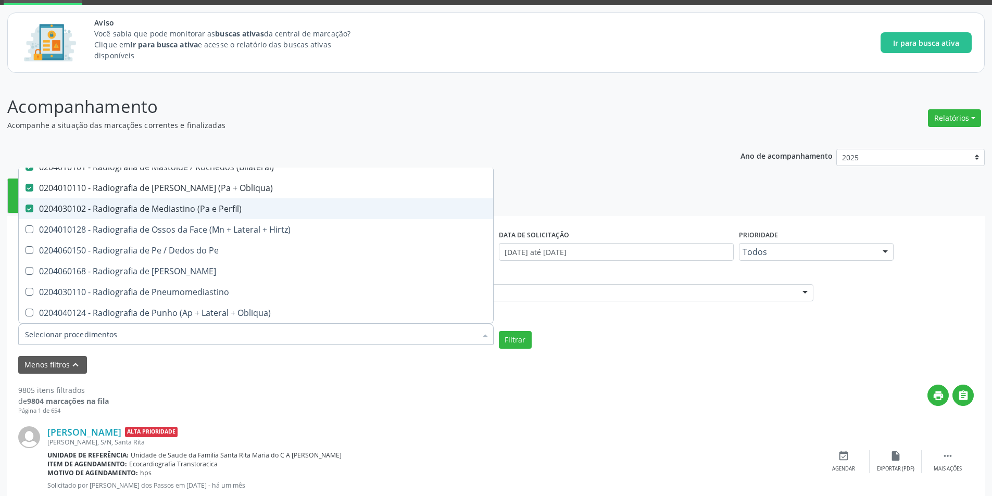
scroll to position [1667, 0]
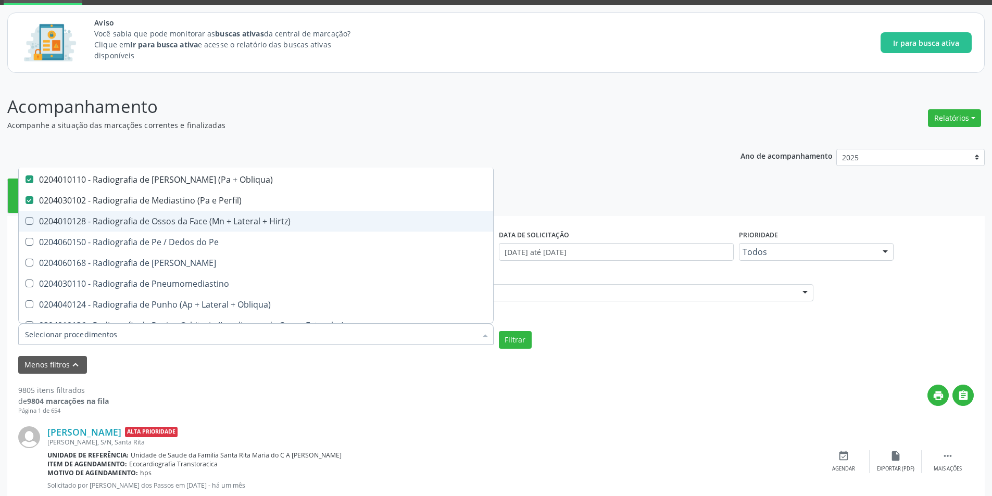
click at [182, 226] on div "0204010128 - Radiografia de Ossos da Face (Mn + Lateral + Hirtz)" at bounding box center [256, 221] width 462 height 8
checkbox Hirtz\) "true"
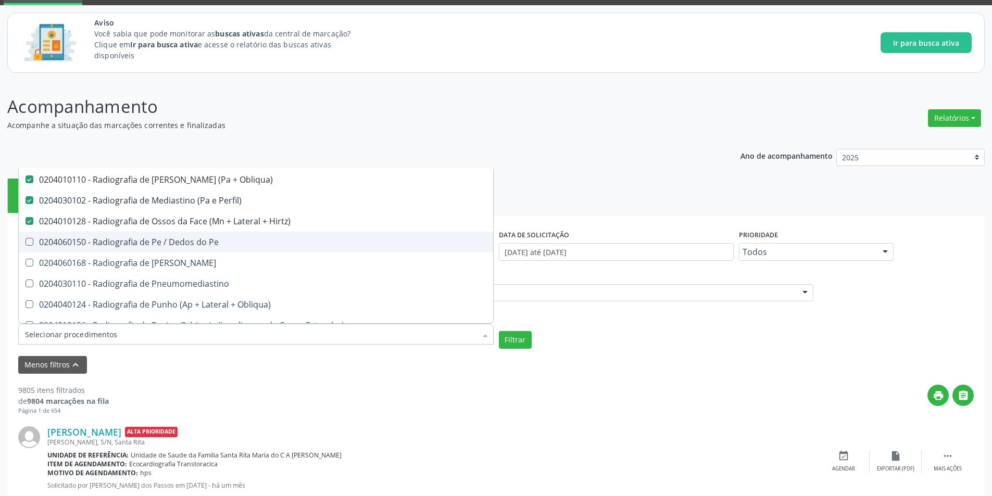
click at [182, 243] on div "0204060150 - Radiografia de Pe / Dedos do Pe" at bounding box center [256, 242] width 462 height 8
checkbox Pe "true"
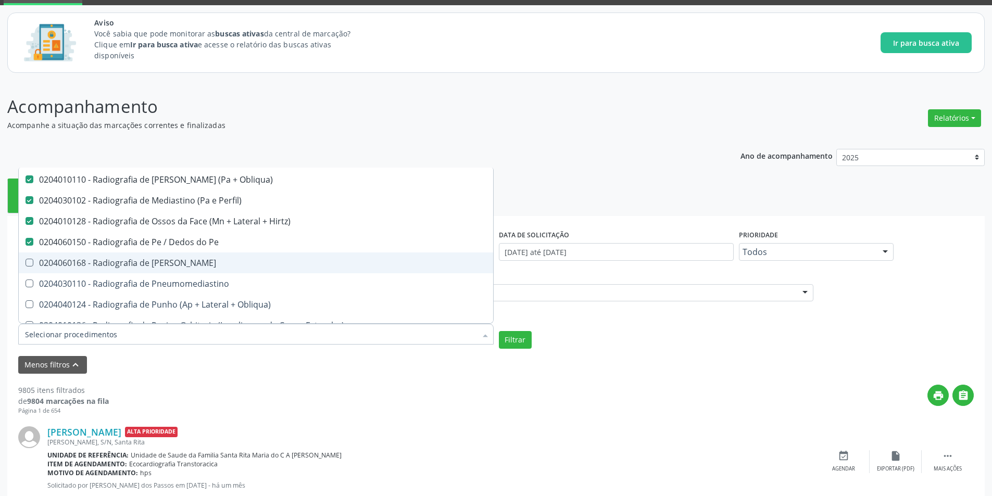
click at [164, 266] on div "0204060168 - Radiografia de [PERSON_NAME]" at bounding box center [256, 263] width 462 height 8
checkbox Perna "true"
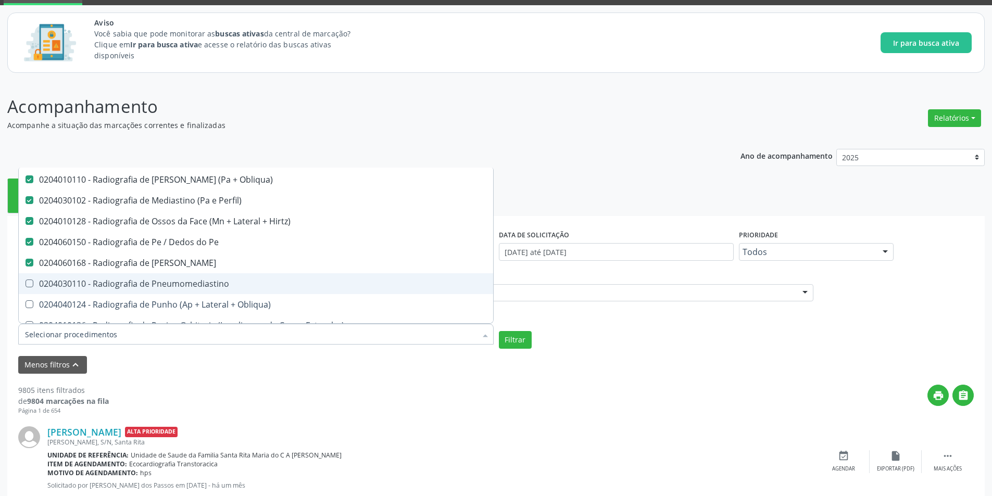
click at [166, 286] on div "0204030110 - Radiografia de Pneumomediastino" at bounding box center [256, 284] width 462 height 8
checkbox Pneumomediastino "true"
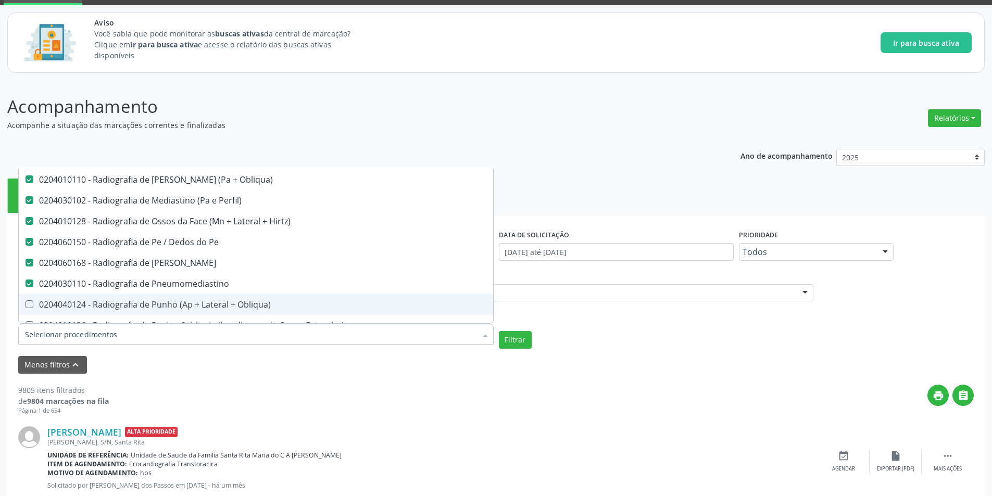
click at [171, 308] on div "0204040124 - Radiografia de Punho (Ap + Lateral + Obliqua)" at bounding box center [256, 305] width 462 height 8
checkbox Obliqua\) "true"
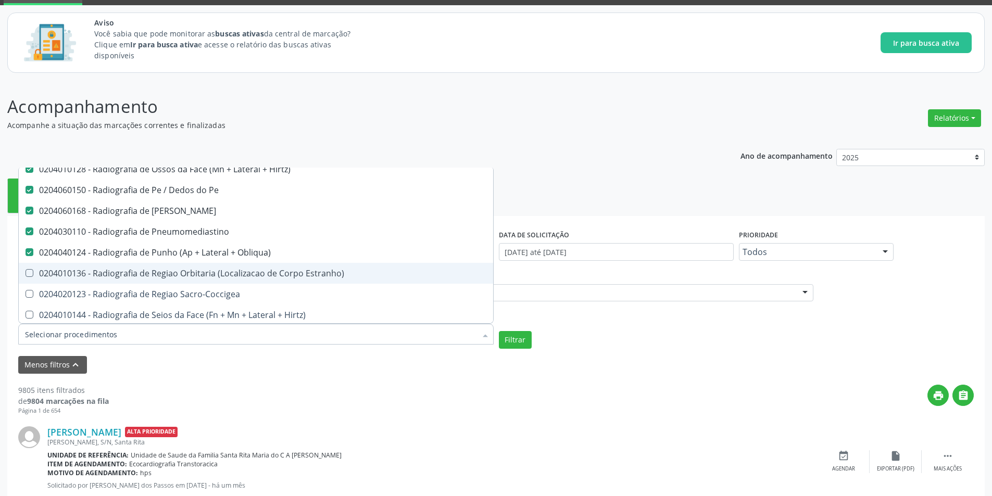
click at [185, 278] on div "0204010136 - Radiografia de Regiao Orbitaria (Localizacao de Corpo Estranho)" at bounding box center [256, 273] width 462 height 8
checkbox Estranho\) "true"
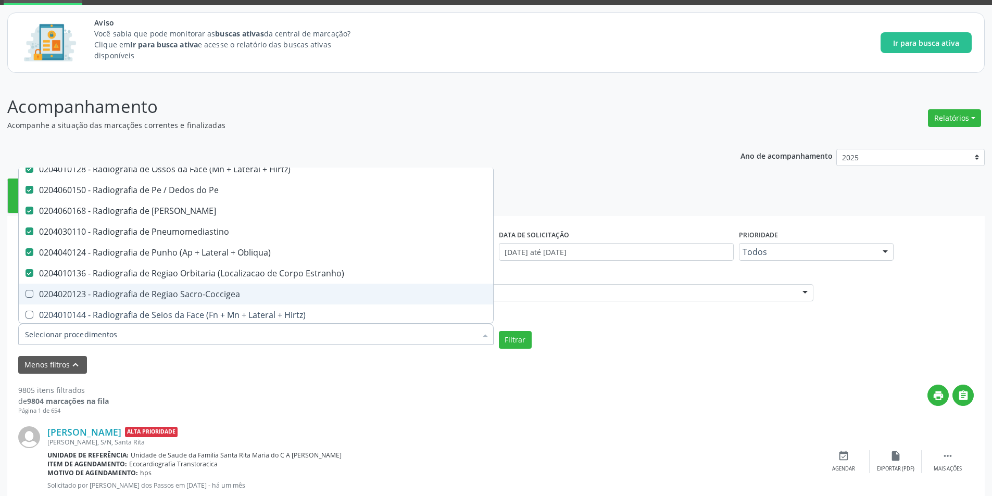
click at [185, 292] on div "0204020123 - Radiografia de Regiao Sacro-Coccigea" at bounding box center [256, 294] width 462 height 8
checkbox Sacro-Coccigea "true"
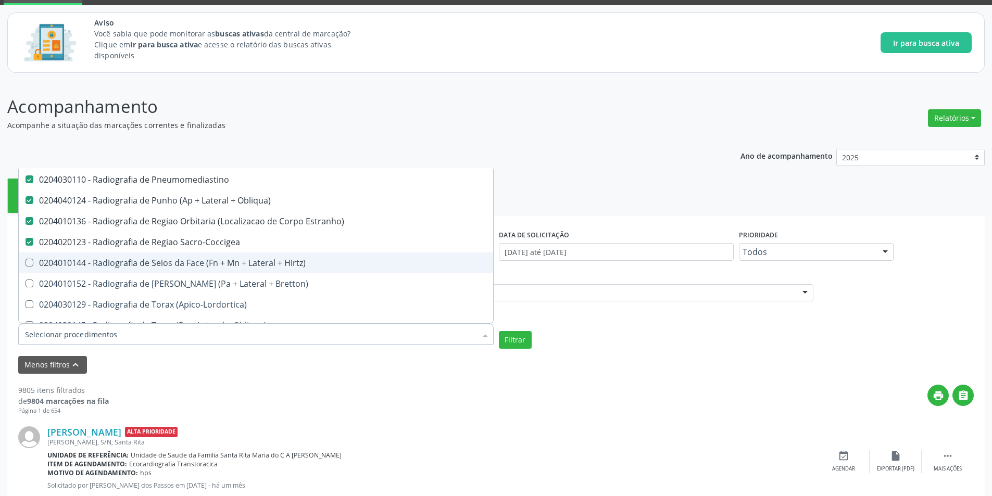
click at [187, 264] on div "0204010144 - Radiografia de Seios da Face (Fn + Mn + Lateral + Hirtz)" at bounding box center [256, 263] width 462 height 8
checkbox Hirtz\) "true"
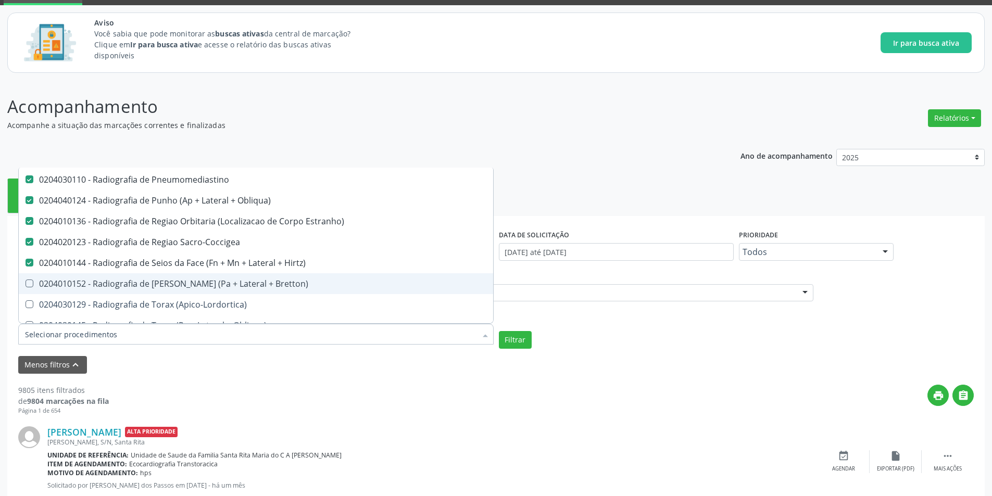
click at [189, 285] on div "0204010152 - Radiografia de [PERSON_NAME] (Pa + Lateral + Bretton)" at bounding box center [256, 284] width 462 height 8
checkbox Bretton\) "true"
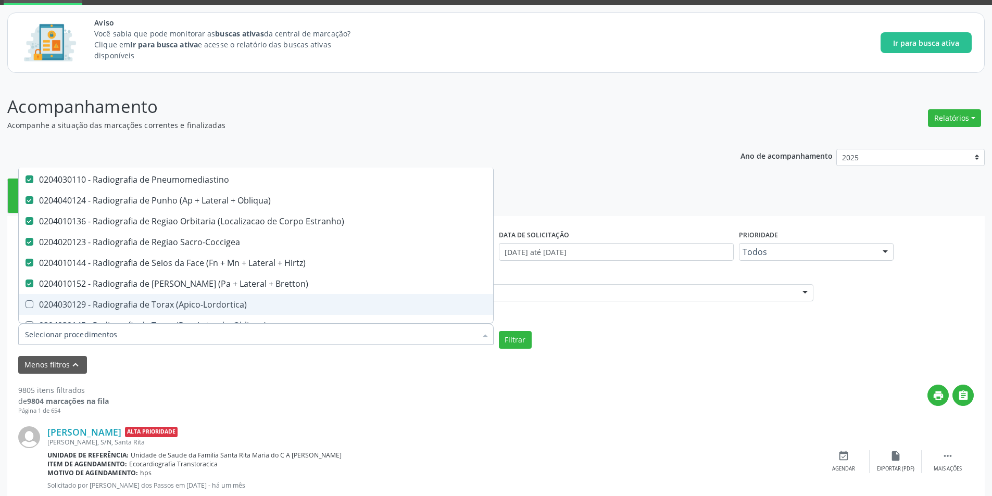
click at [194, 306] on div "0204030129 - Radiografia de Torax (Apico-Lordortica)" at bounding box center [256, 305] width 462 height 8
checkbox \(Apico-Lordortica\) "true"
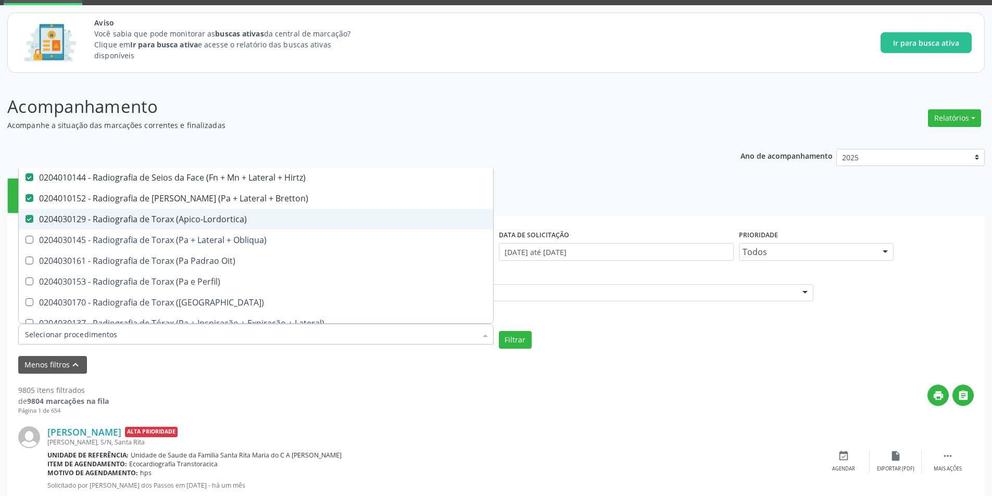
scroll to position [1875, 0]
click at [191, 231] on span "0204030145 - Radiografia de Torax (Pa + Lateral + Obliqua)" at bounding box center [256, 221] width 474 height 21
checkbox Obliqua\) "true"
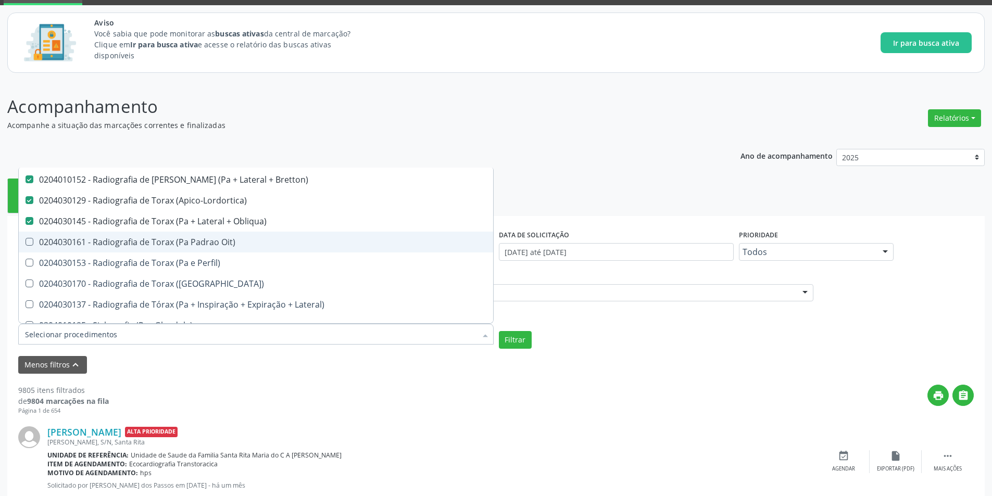
click at [192, 248] on span "0204030161 - Radiografia de Torax (Pa Padrao Oit)" at bounding box center [256, 242] width 474 height 21
checkbox Oit\) "true"
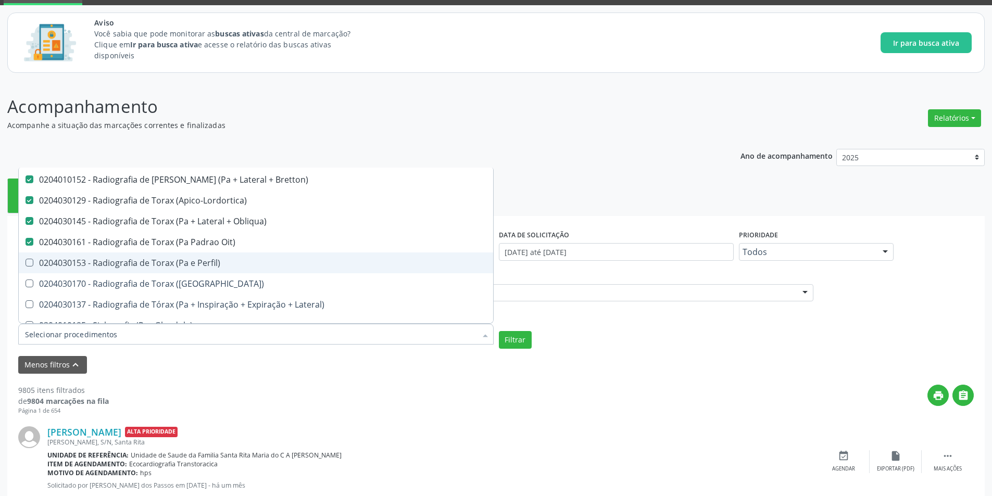
click at [193, 262] on div "0204030153 - Radiografia de Torax (Pa e Perfil)" at bounding box center [256, 263] width 462 height 8
checkbox Perfil\) "true"
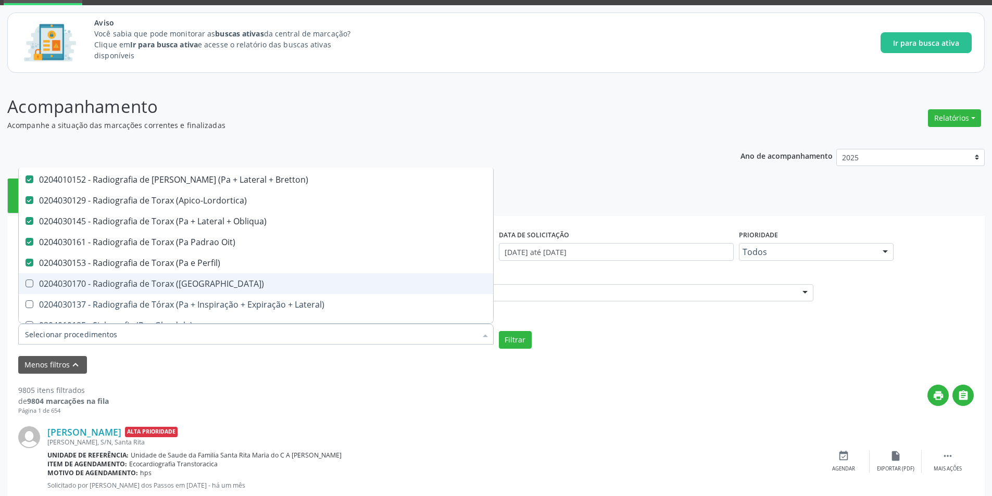
click at [179, 280] on div "0204030170 - Radiografia de Torax ([GEOGRAPHIC_DATA])" at bounding box center [256, 284] width 462 height 8
checkbox \(Pa\) "true"
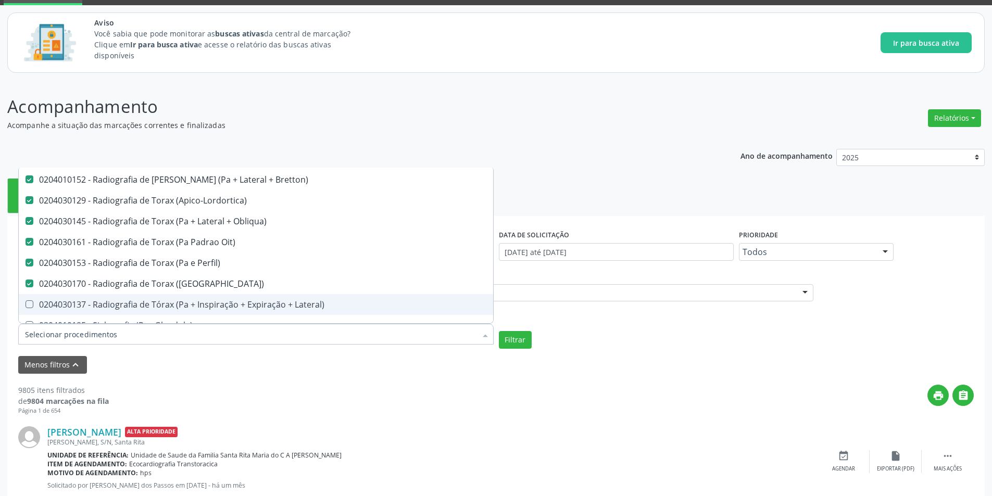
click at [192, 303] on div "0204030137 - Radiografia de Tórax (Pa + Inspiração + Expiração + Lateral)" at bounding box center [256, 305] width 462 height 8
checkbox Lateral\) "true"
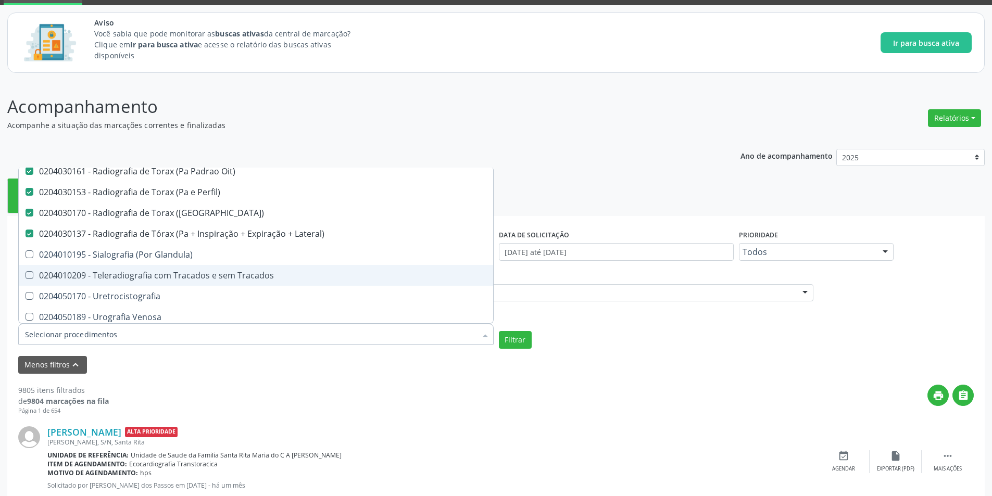
scroll to position [1950, 0]
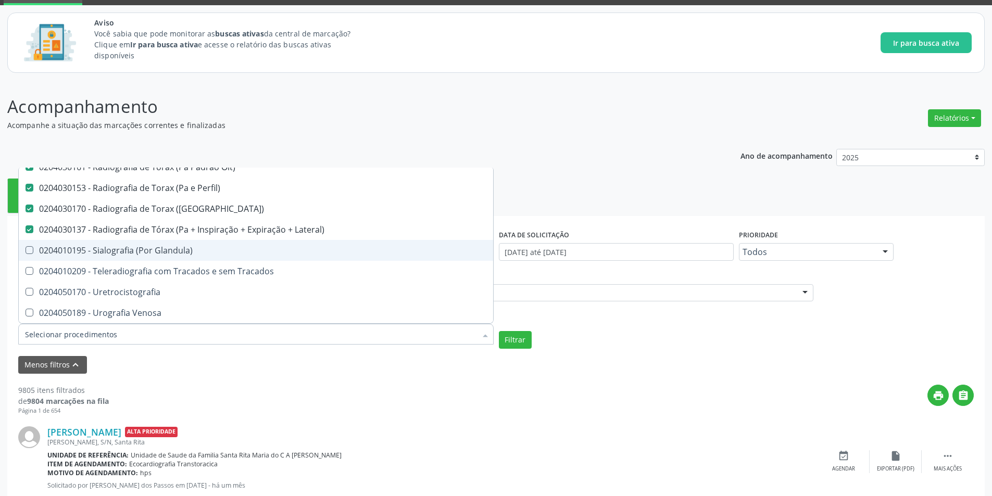
click at [202, 252] on div "0204010195 - Sialografia (Por Glandula)" at bounding box center [256, 250] width 462 height 8
checkbox Glandula\) "false"
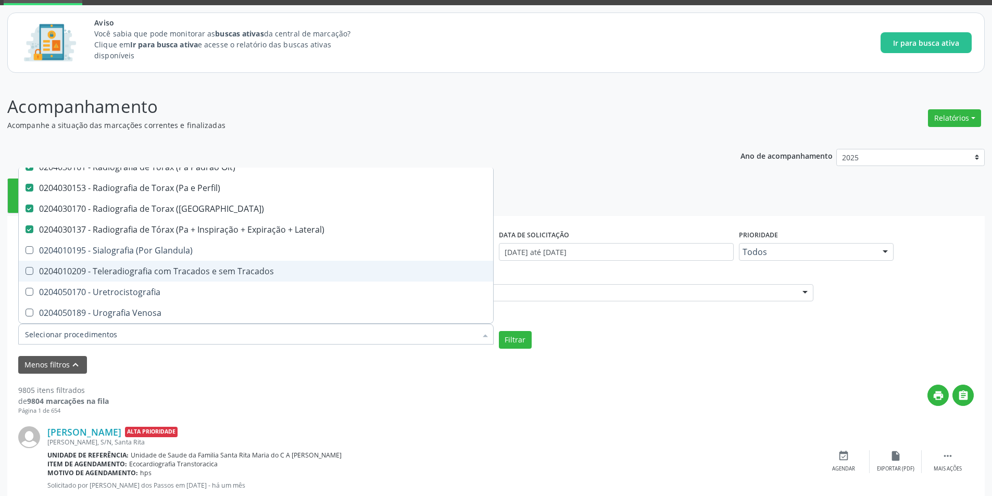
click at [202, 273] on div "0204010209 - Teleradiografia com Tracados e sem Tracados" at bounding box center [256, 271] width 462 height 8
click at [187, 269] on div "0204010209 - Teleradiografia com Tracados e sem Tracados" at bounding box center [256, 271] width 462 height 8
checkbox Tracados "false"
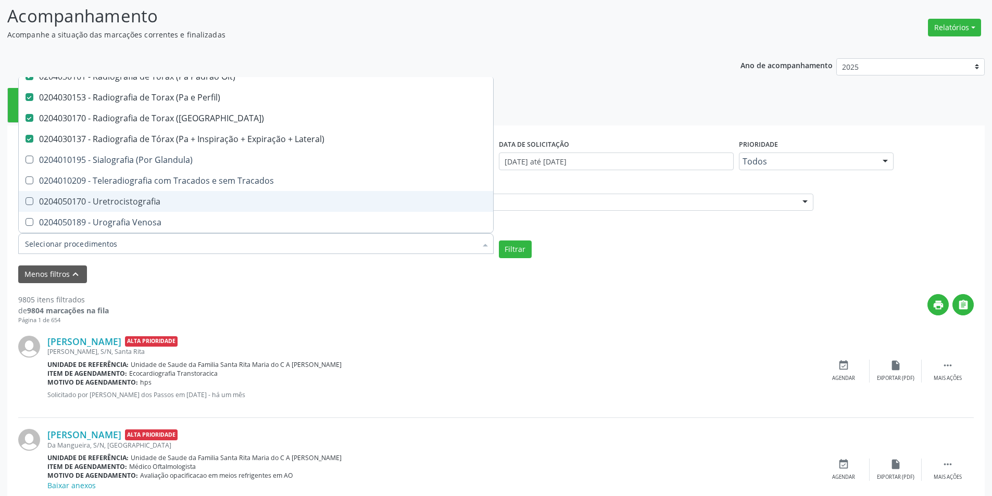
scroll to position [156, 0]
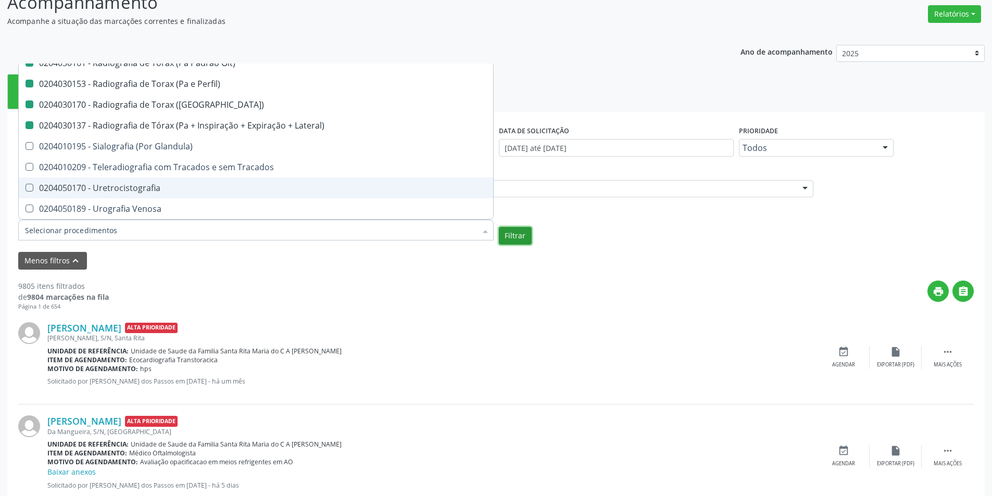
checkbox Unilateral "true"
checkbox Contraste "true"
checkbox Per-Operatoria "true"
checkbox Pos-Operatoria "true"
checkbox Dacriocistografia "true"
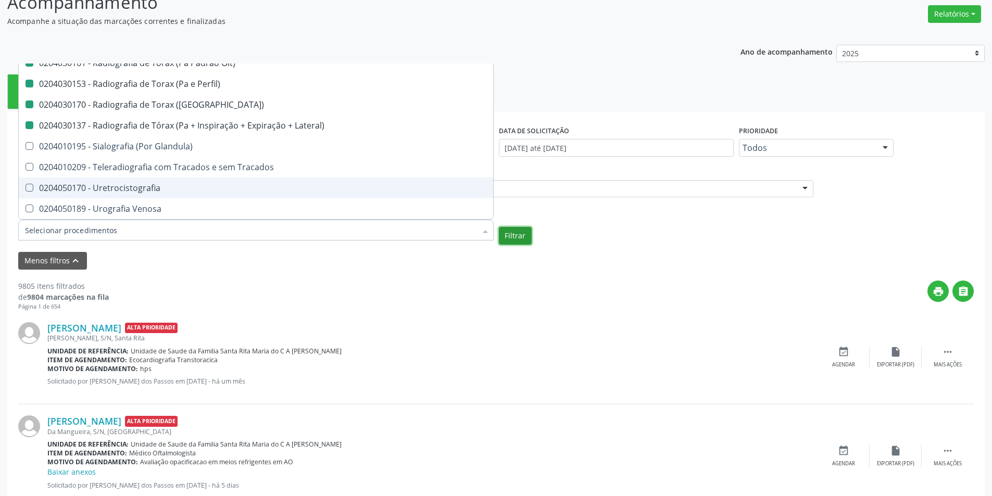
checkbox Femur\) "true"
checkbox Mama\) "true"
checkbox Hipotonica "true"
checkbox Escanometria "true"
checkbox Fistulografia "true"
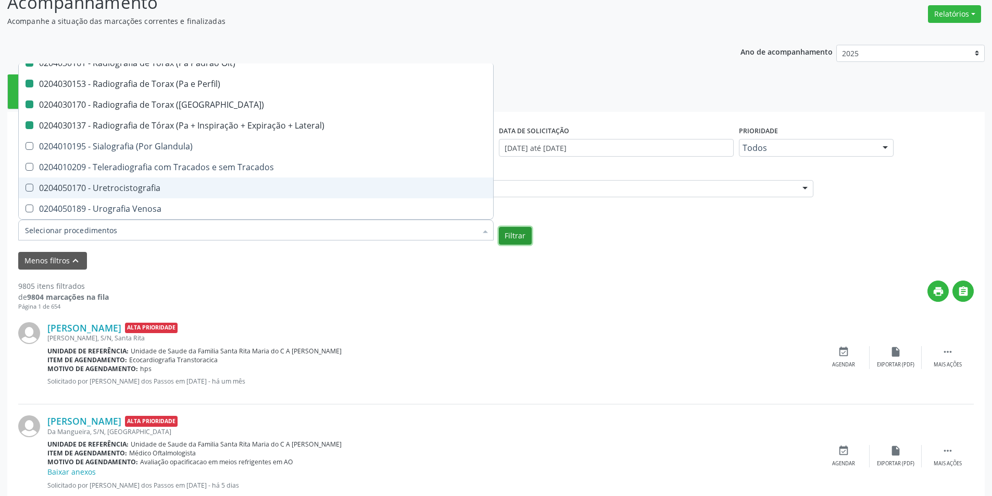
checkbox Histerossalpingografia "true"
checkbox Mamografia "true"
checkbox Rastreamento "true"
checkbox Mamografia "true"
checkbox Mielografia "true"
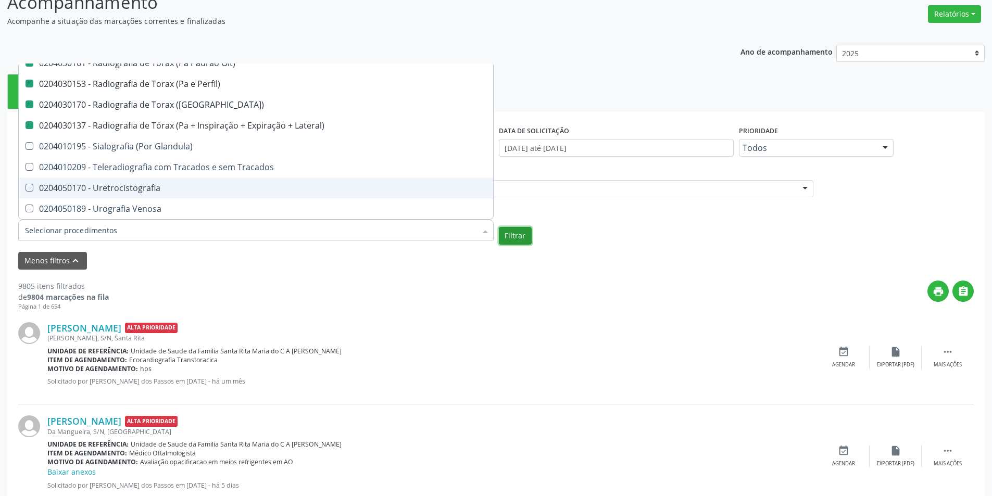
checkbox Percutanea "true"
checkbox Ascendente "true"
checkbox Vertebral "true"
checkbox Laringe "true"
checkbox Plano\) "true"
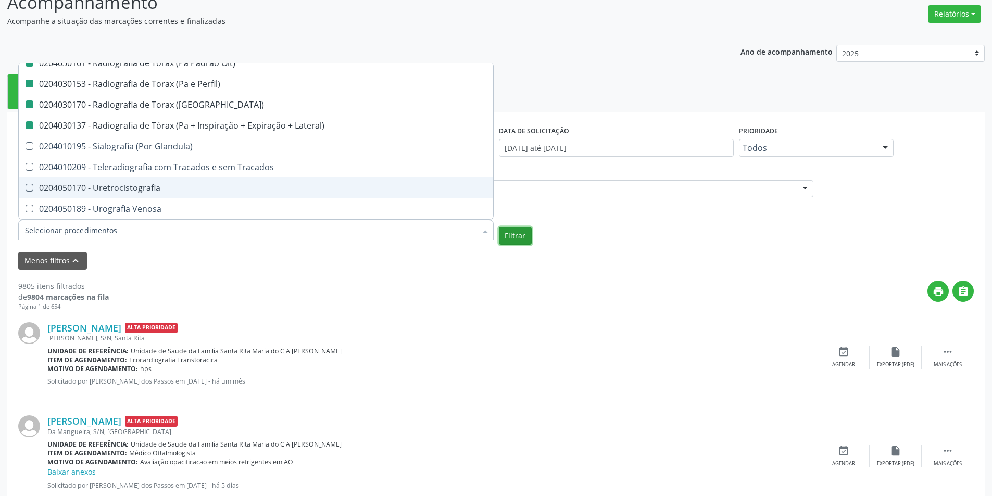
checkbox Planos "true"
checkbox Contraste "true"
checkbox Hirtz\) "true"
checkbox Wing\) "true"
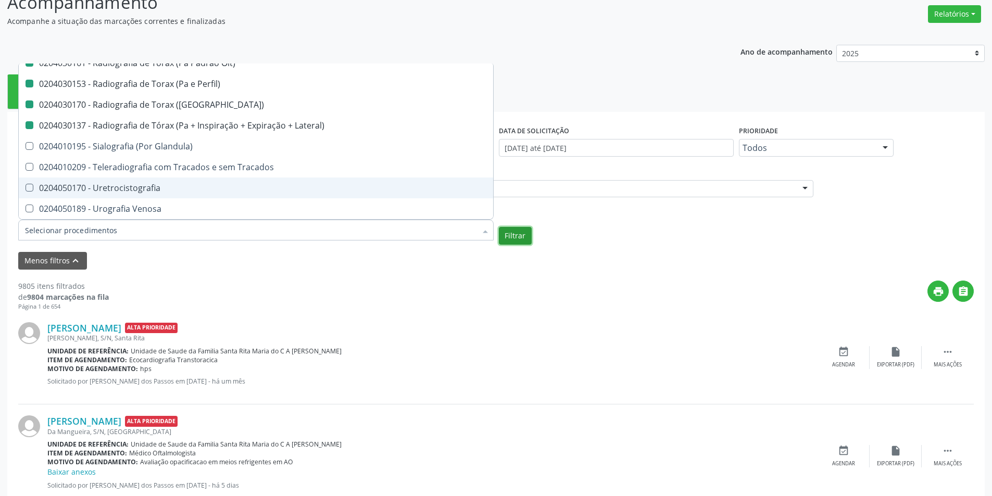
checkbox Oclusal "true"
checkbox \(Enteroclise\) "true"
checkbox Panoramica "true"
checkbox Escoliose\) "true"
checkbox Inferiores "true"
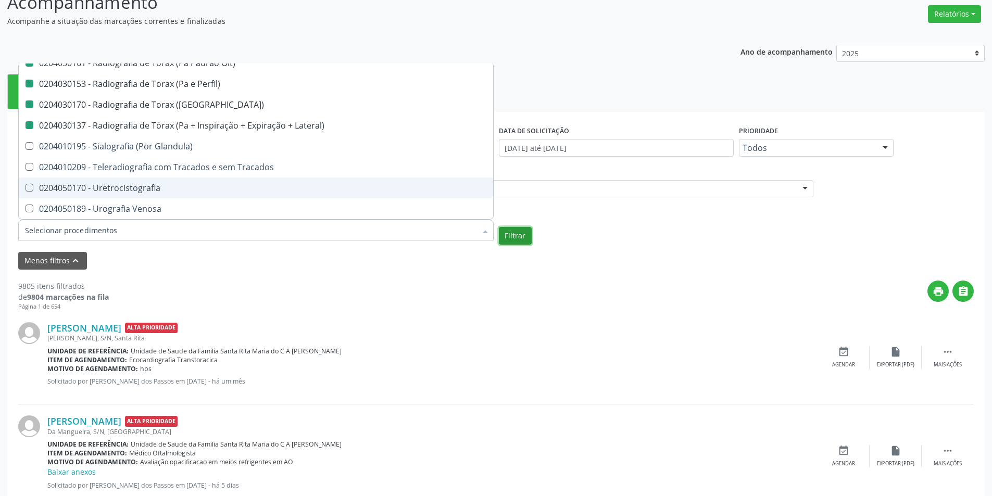
checkbox Periapical "true"
checkbox Obliquas\) "true"
checkbox Acromio-Clavicular "true"
checkbox Escapulo-Umeral "true"
checkbox Esterno-Clavicular "true"
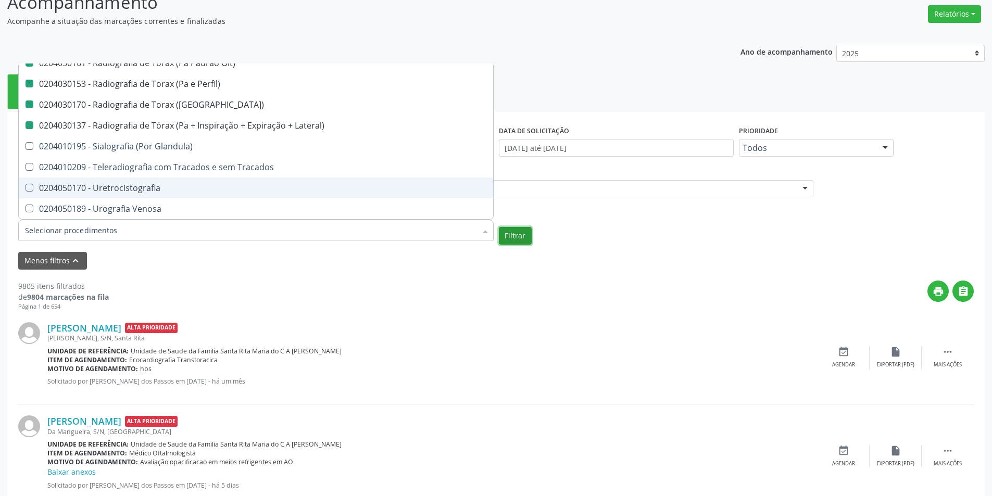
checkbox Bilateral "true"
checkbox Hemitorax\) "false"
checkbox Cotovelo "false"
checkbox Coxa "false"
checkbox Hirtz\) "false"
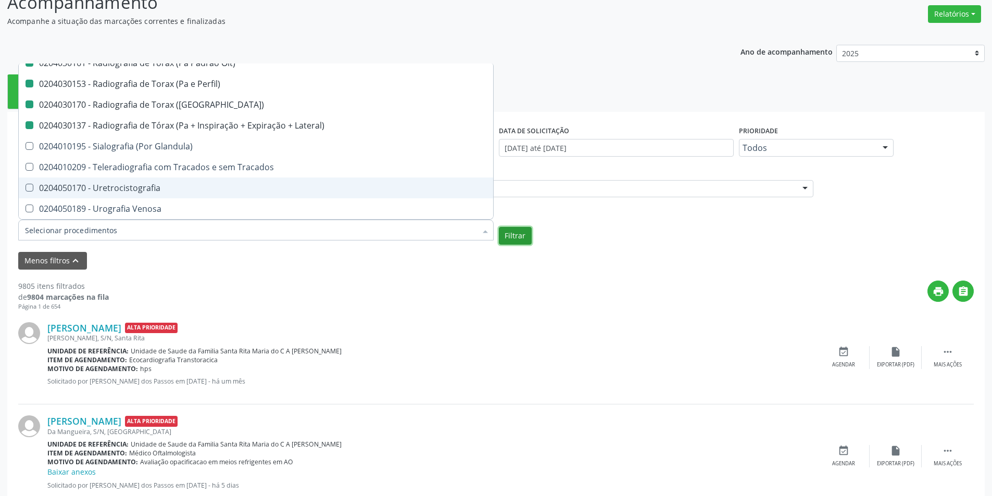
checkbox Lateral\) "false"
checkbox Mao "false"
checkbox Posicoes\) "false"
checkbox Esofago "false"
checkbox Esterno "false"
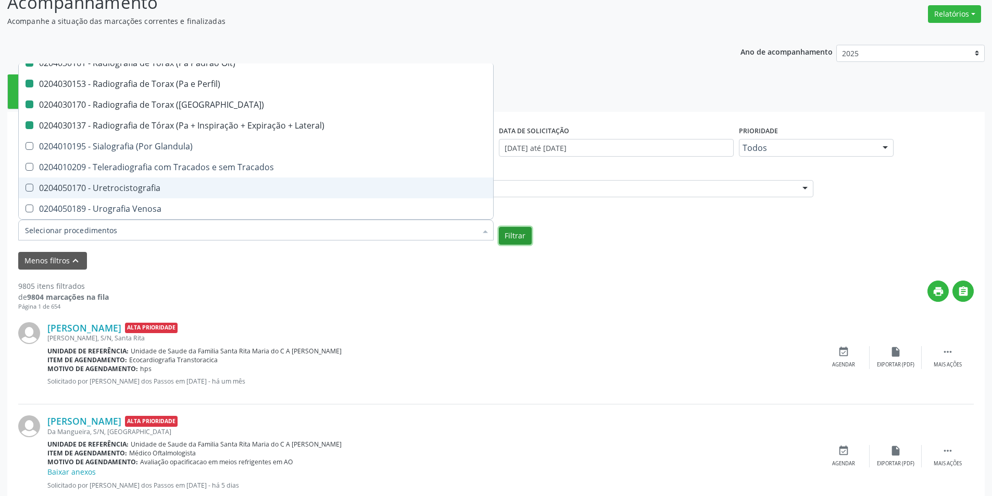
checkbox Duodeno "false"
checkbox \(Transito\) "false"
checkbox Lateral\) "false"
checkbox Axial\) "false"
checkbox Axiais\) "false"
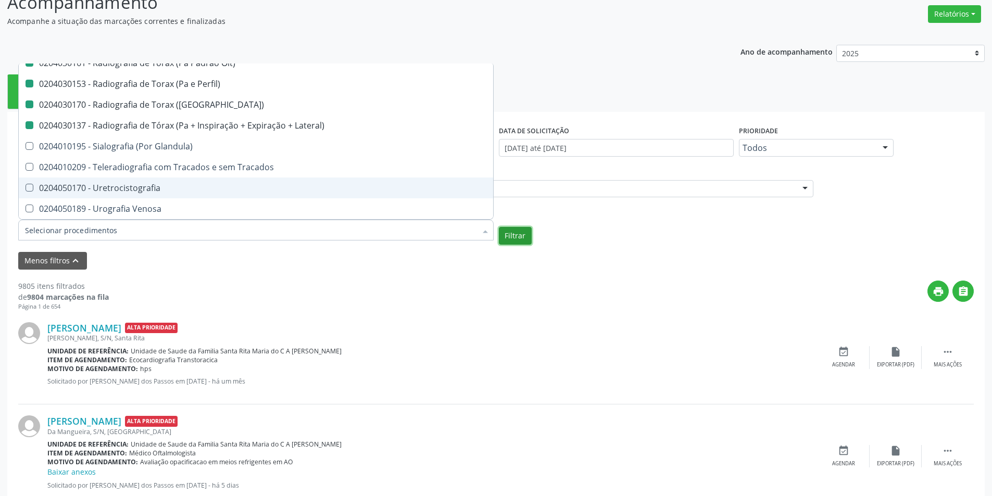
checkbox Laringe "false"
checkbox Mao "false"
checkbox Ossea\) "false"
checkbox \(Bilateral\) "false"
checkbox Obliqua\) "false"
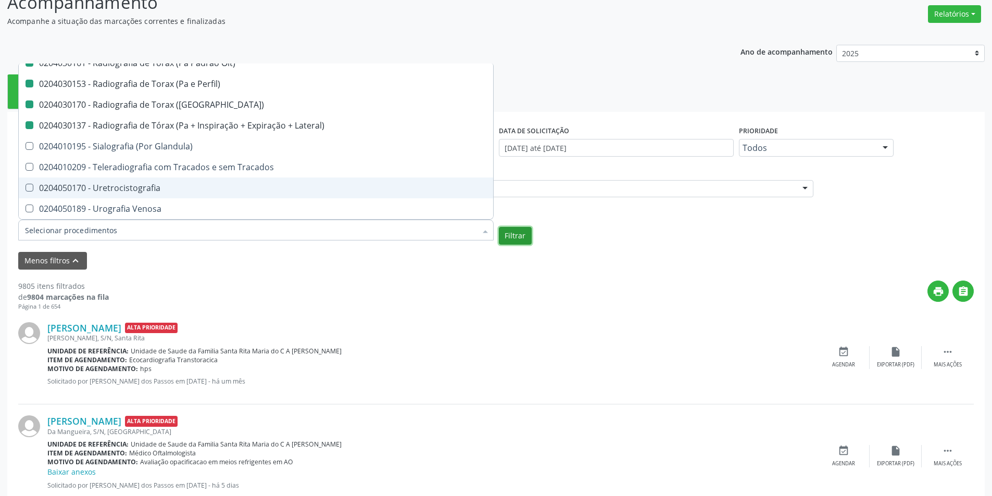
checkbox Perfil\) "false"
checkbox Hirtz\) "false"
checkbox Pe "false"
checkbox Perna "false"
checkbox Pneumomediastino "false"
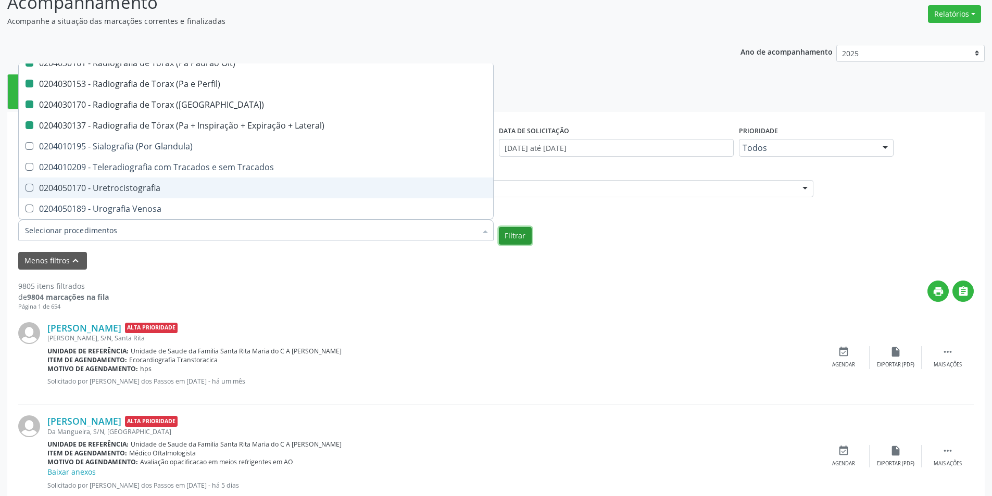
checkbox Obliqua\) "false"
checkbox Estranho\) "false"
checkbox Sacro-Coccigea "false"
checkbox Hirtz\) "false"
checkbox Bretton\) "false"
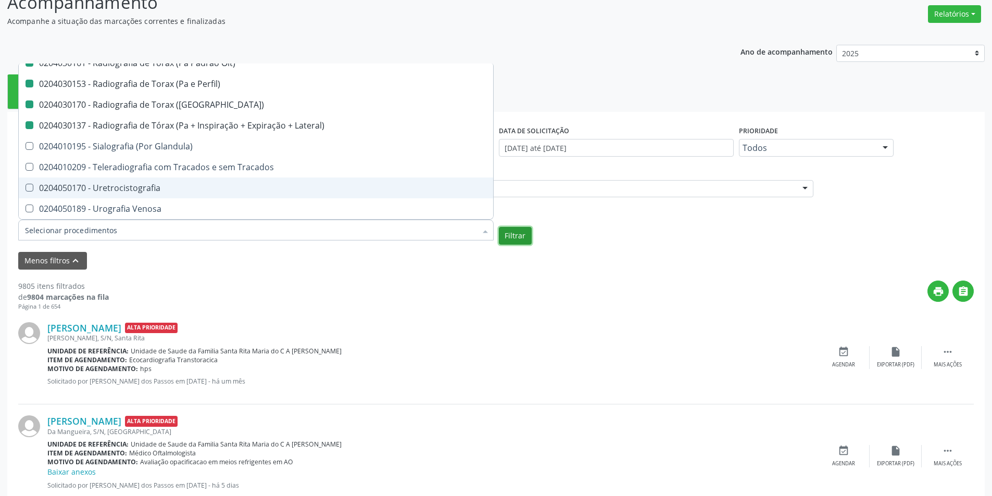
checkbox \(Apico-Lordortica\) "false"
checkbox Obliqua\) "false"
checkbox Oit\) "false"
checkbox Perfil\) "false"
checkbox \(Pa\) "false"
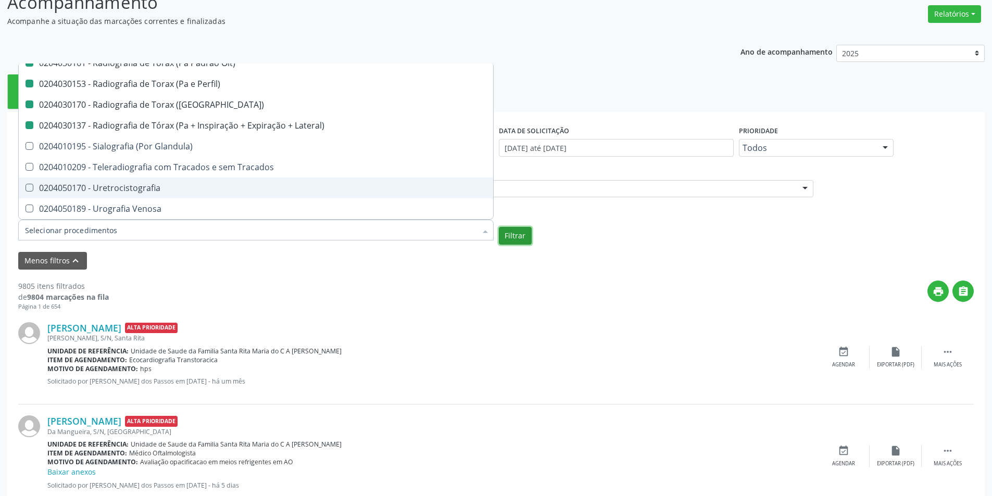
checkbox Lateral\) "false"
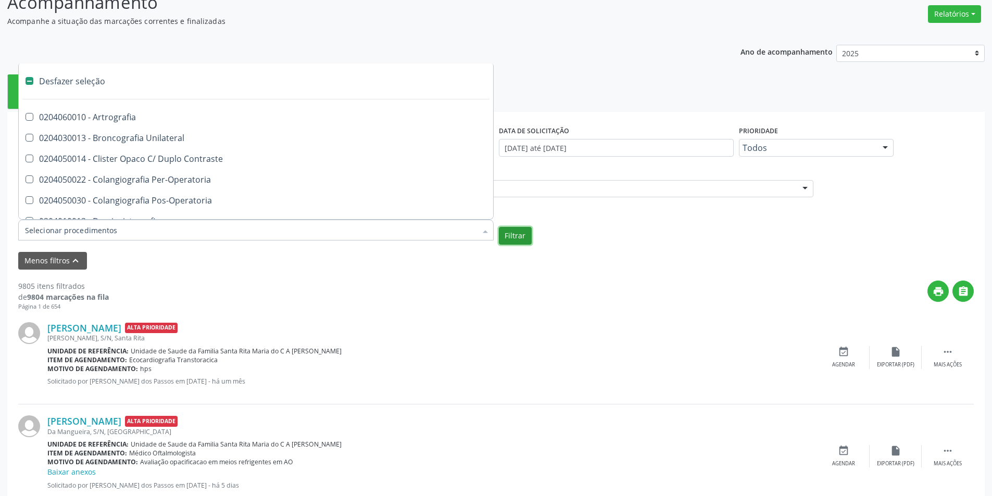
click at [511, 235] on button "Filtrar" at bounding box center [515, 236] width 33 height 18
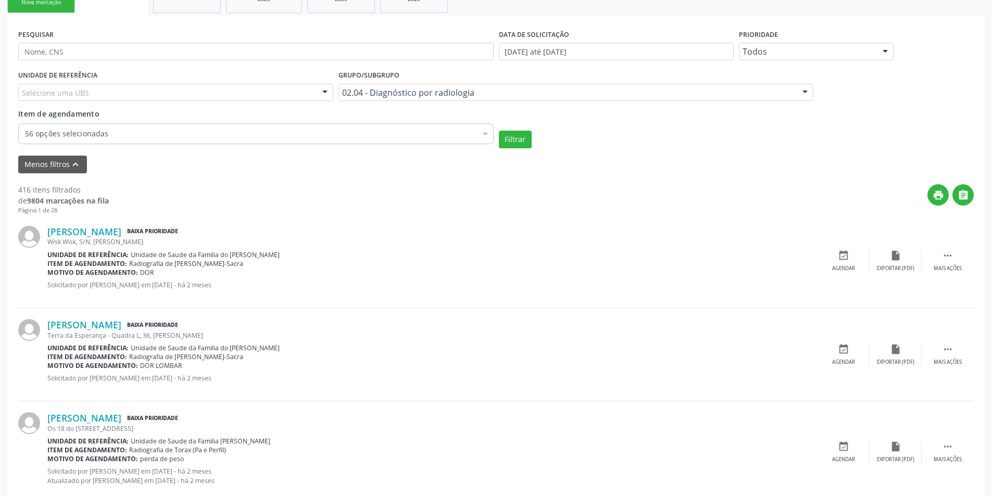
scroll to position [260, 0]
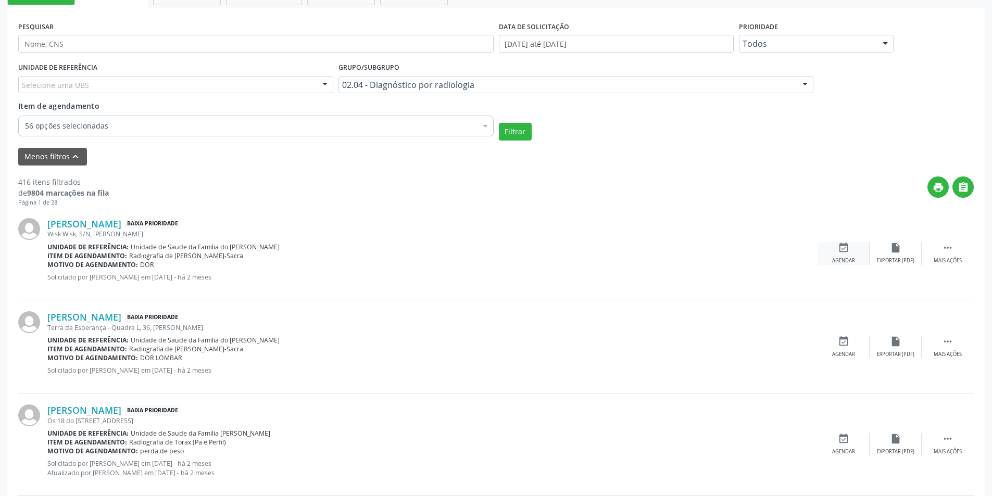
click at [847, 257] on div "Agendar" at bounding box center [843, 260] width 23 height 7
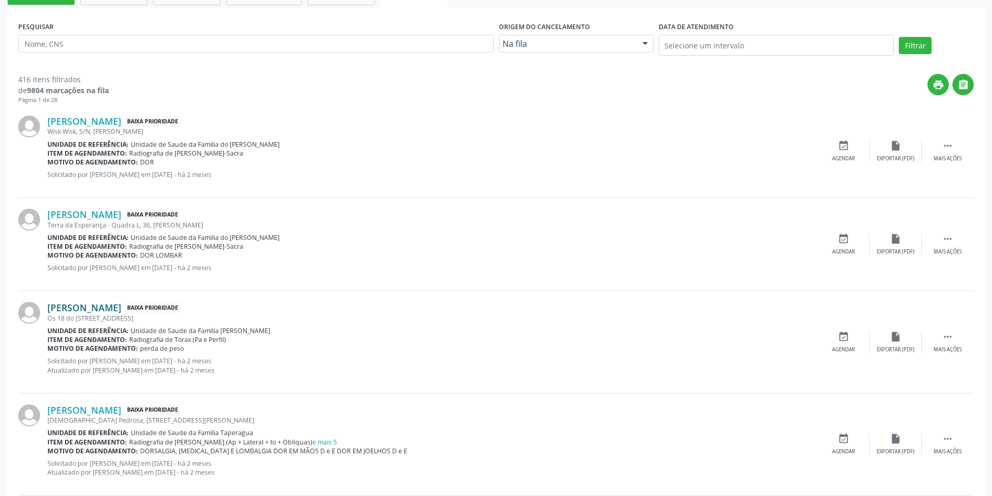
click at [115, 307] on link "[PERSON_NAME]" at bounding box center [84, 307] width 74 height 11
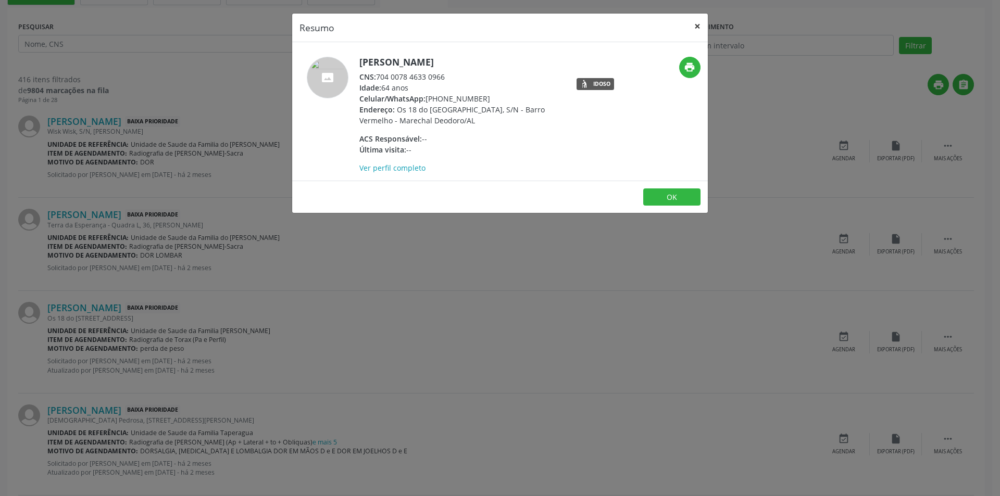
click at [696, 26] on button "×" at bounding box center [697, 27] width 21 height 26
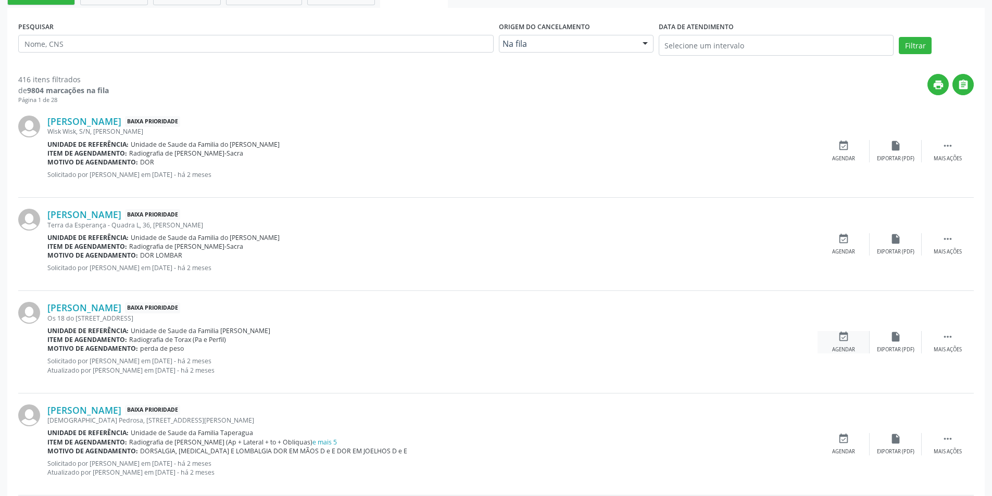
click at [843, 342] on icon "event_available" at bounding box center [843, 336] width 11 height 11
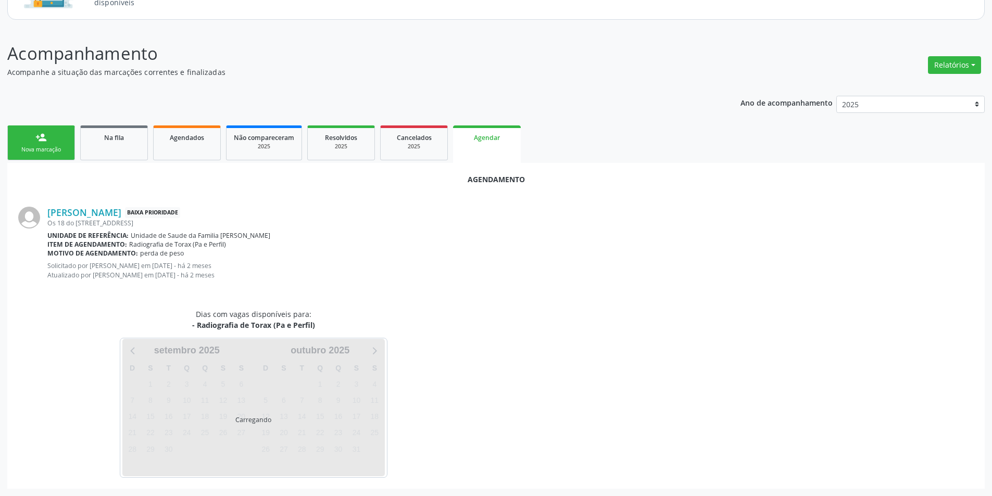
scroll to position [130, 0]
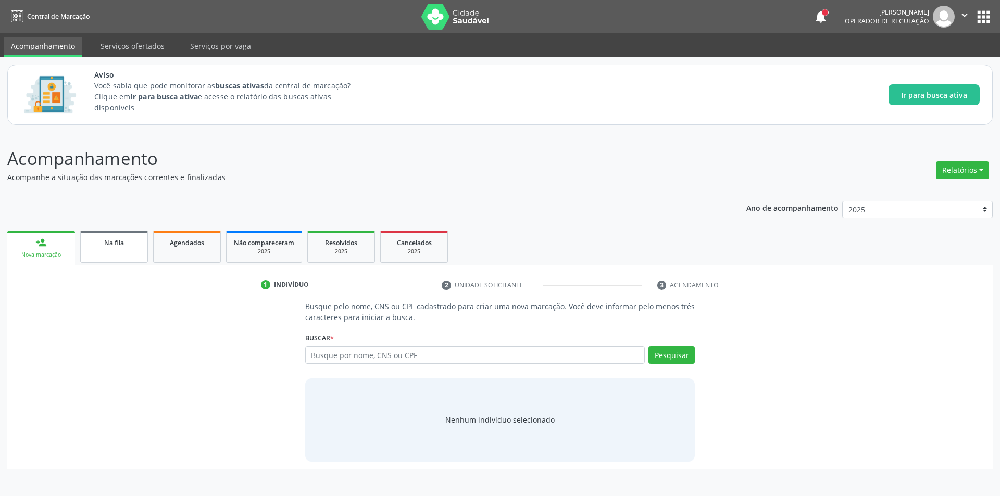
click at [118, 253] on link "Na fila" at bounding box center [114, 247] width 68 height 32
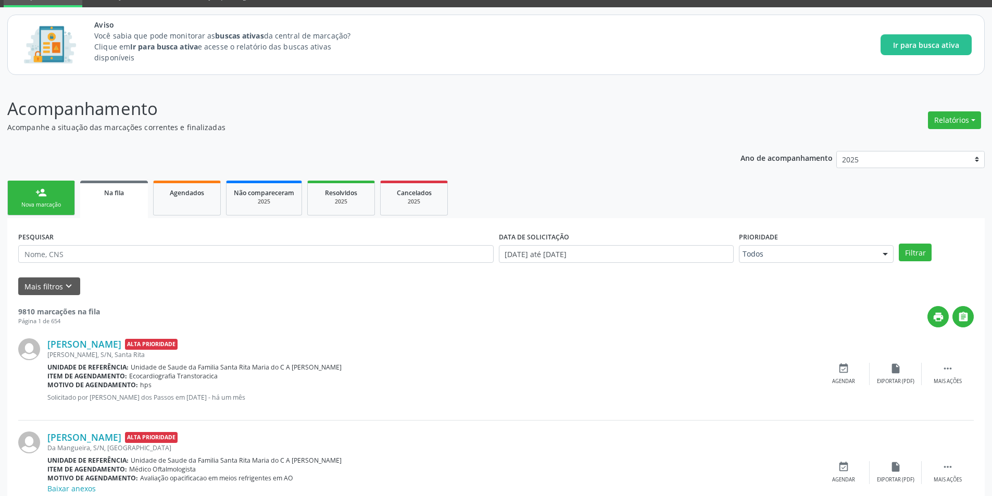
scroll to position [104, 0]
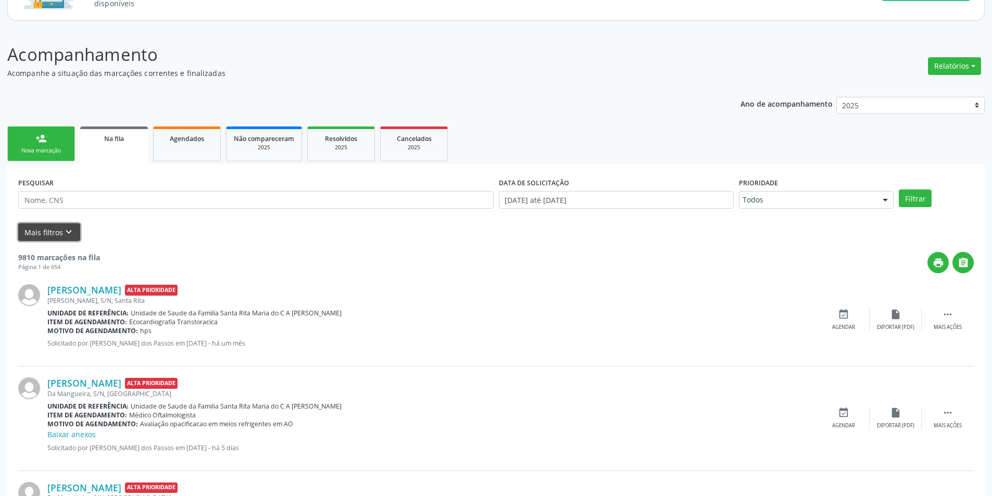
click at [69, 229] on icon "keyboard_arrow_down" at bounding box center [68, 232] width 11 height 11
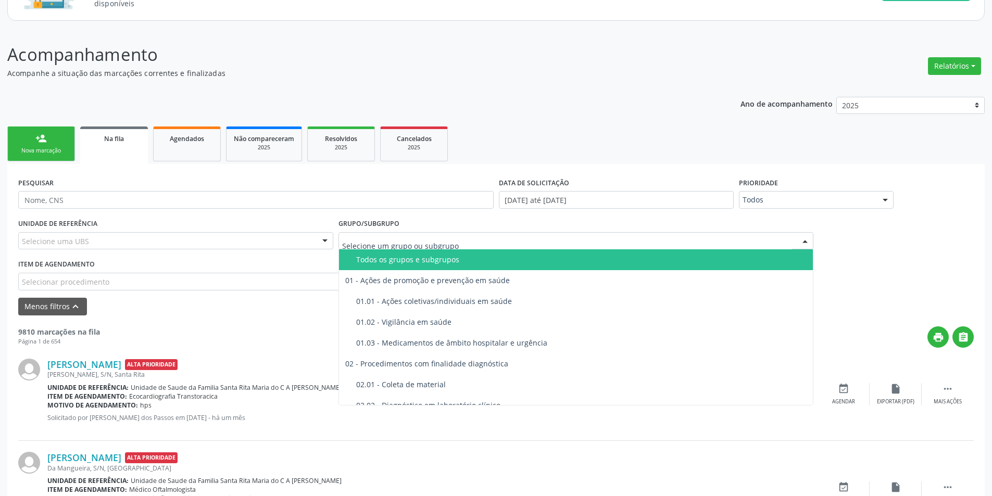
click at [472, 243] on div at bounding box center [577, 241] width 476 height 18
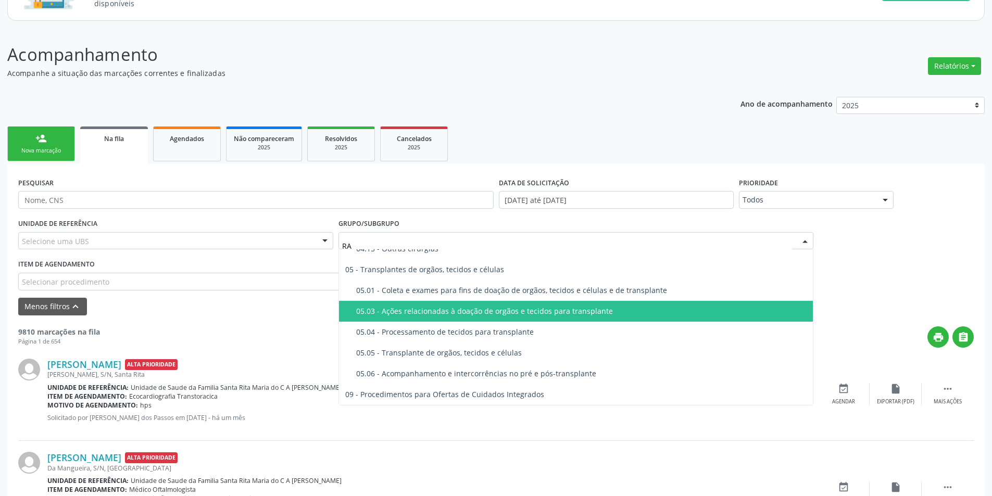
scroll to position [344, 0]
type input "RAD"
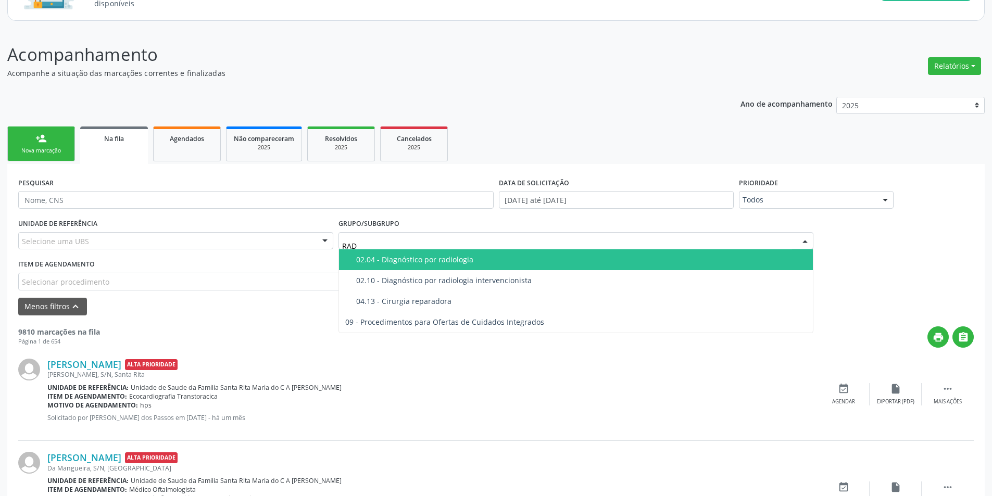
click at [447, 258] on div "02.04 - Diagnóstico por radiologia" at bounding box center [581, 260] width 451 height 8
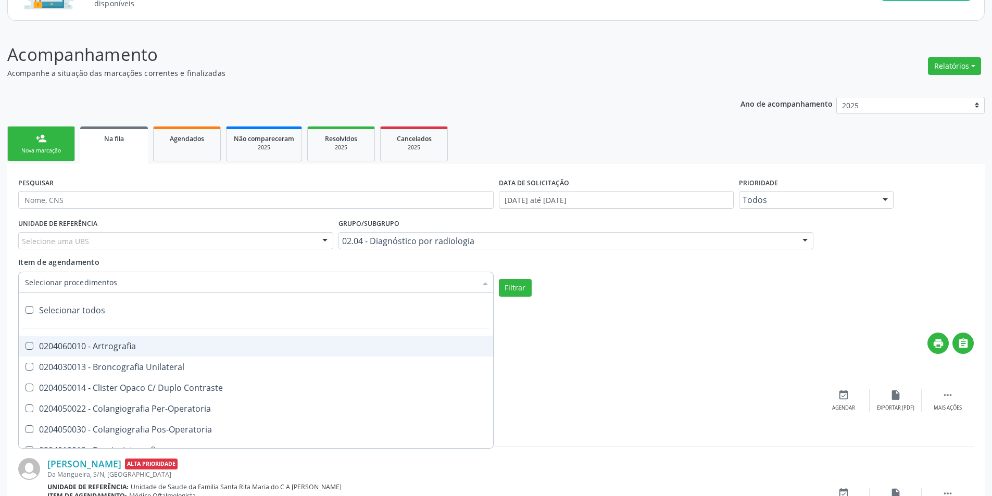
click at [157, 283] on div at bounding box center [256, 282] width 476 height 21
click at [28, 311] on label at bounding box center [30, 310] width 8 height 8
checkbox input "true"
checkbox Artrografia "true"
checkbox Unilateral "true"
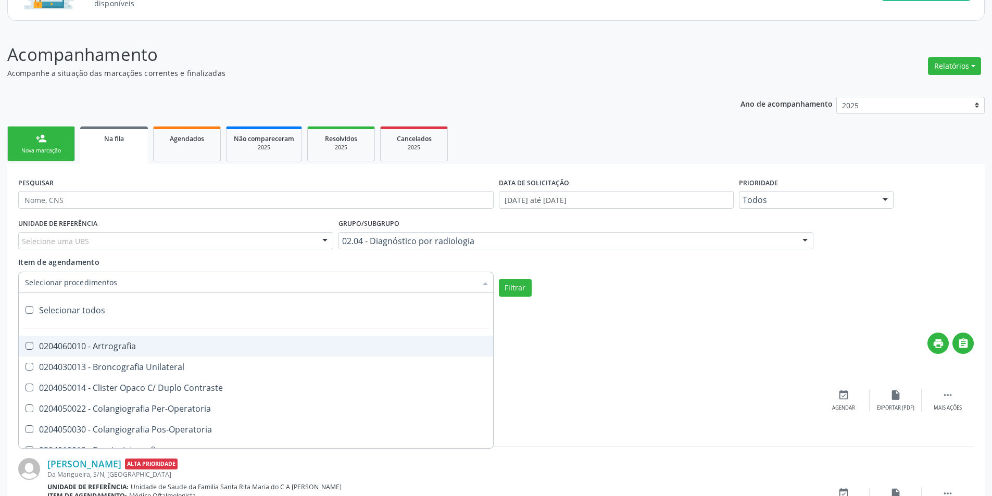
checkbox Contraste "true"
checkbox Per-Operatoria "true"
checkbox Pos-Operatoria "true"
checkbox Dacriocistografia "true"
checkbox Femur\) "true"
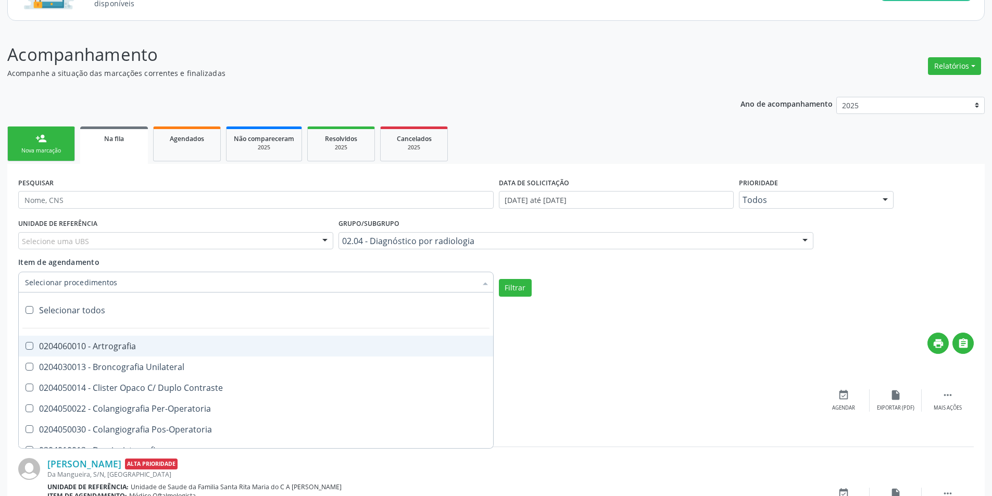
checkbox Mama\) "true"
checkbox Hipotonica "true"
checkbox Escanometria "true"
checkbox Fistulografia "true"
checkbox Histerossalpingografia "true"
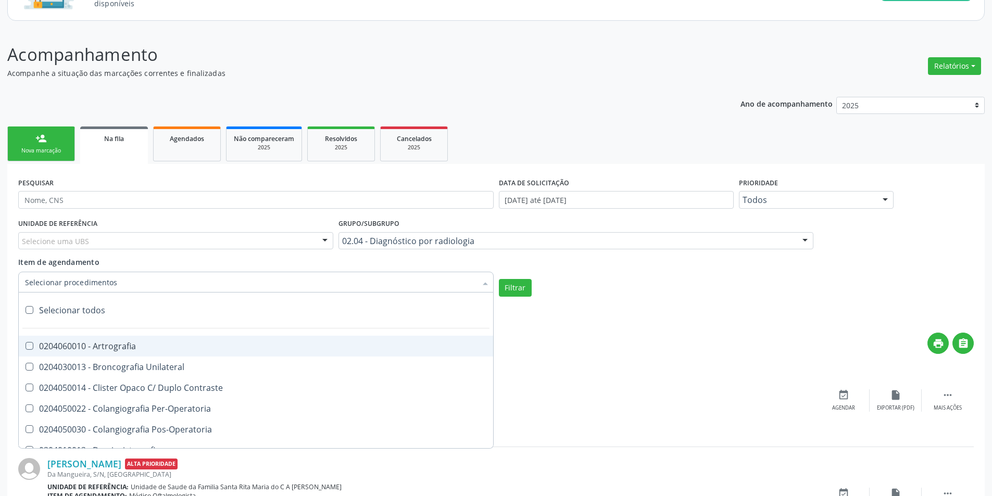
checkbox Mamografia "true"
checkbox Rastreamento "true"
checkbox Mamografia "true"
checkbox Mielografia "true"
checkbox Percutanea "true"
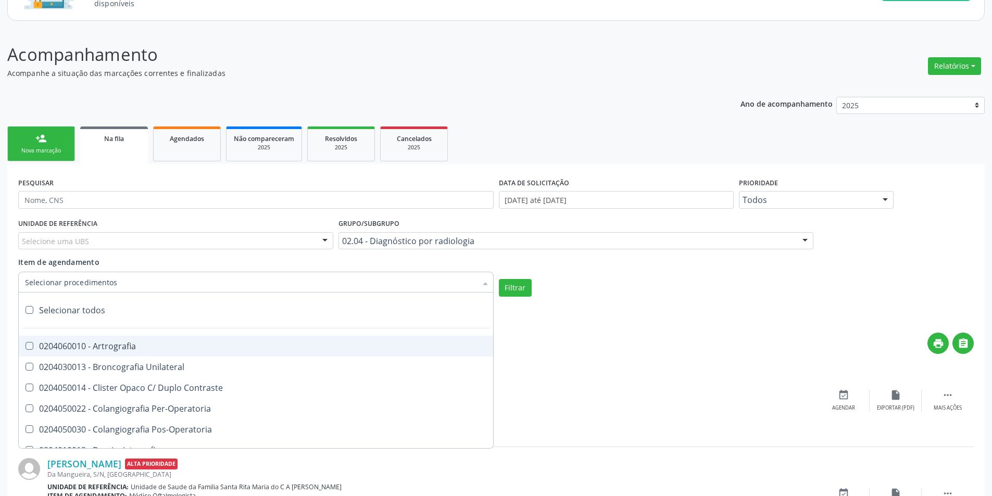
checkbox Ascendente "true"
checkbox Vertebral "true"
checkbox Laringe "true"
checkbox Plano\) "true"
checkbox Planos "true"
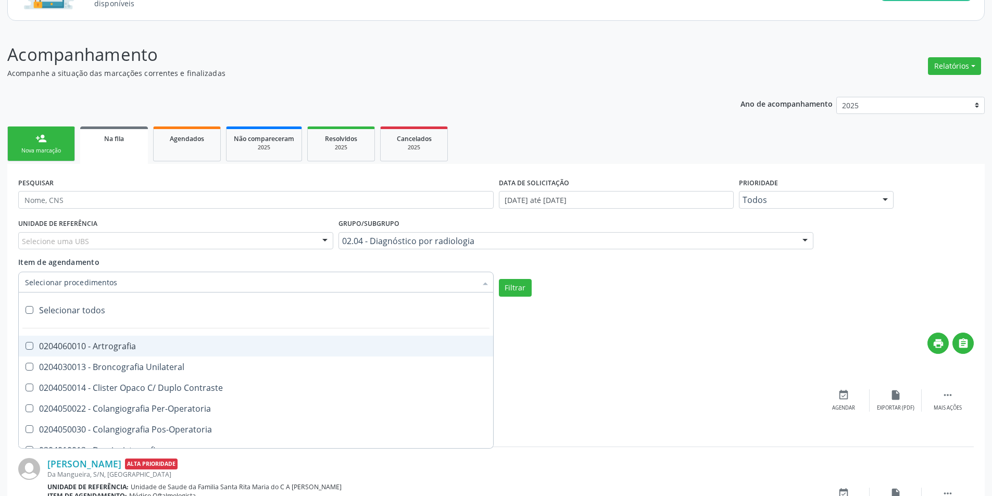
checkbox Contraste "true"
checkbox Hirtz\) "true"
checkbox Wing\) "true"
checkbox Oclusal "true"
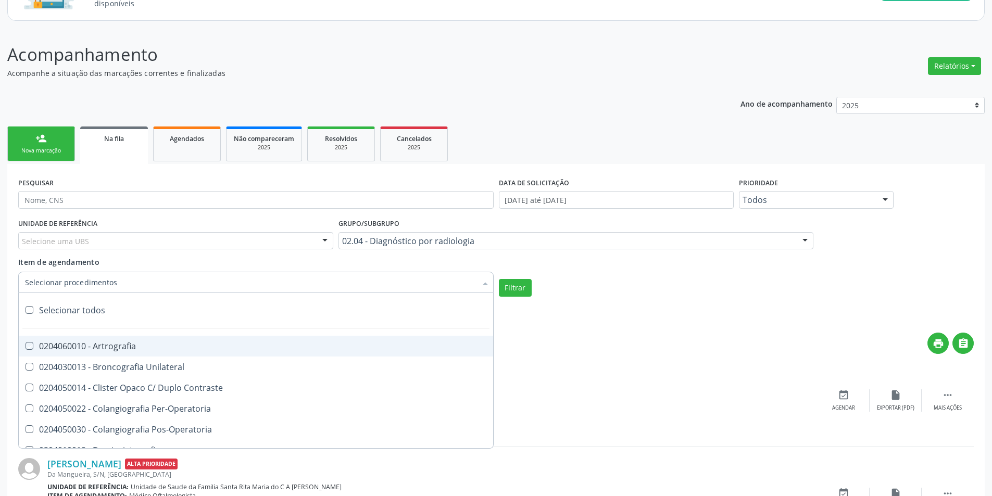
checkbox \(Enteroclise\) "true"
checkbox Panoramica "true"
checkbox Escoliose\) "true"
checkbox Inferiores "true"
checkbox Periapical "true"
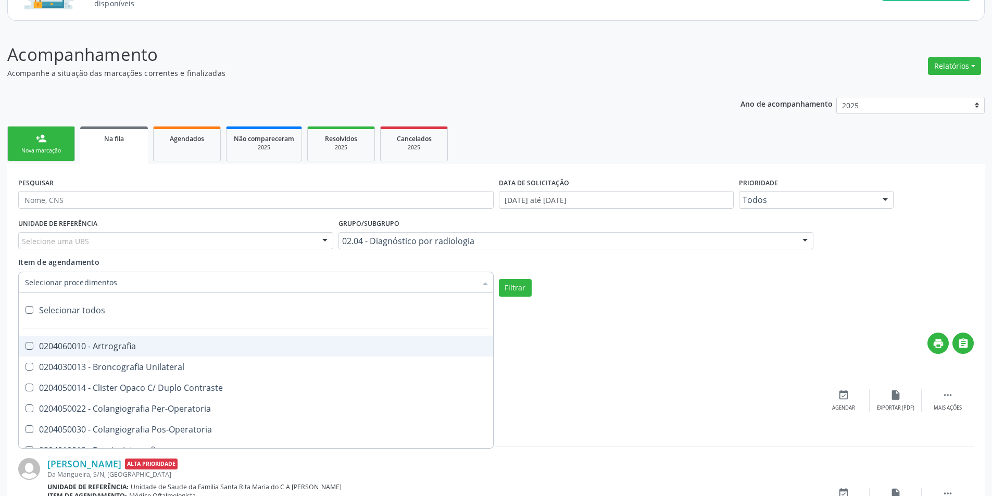
checkbox Localizada\) "true"
checkbox Incidencias\) "true"
checkbox \(Ap\) "true"
checkbox Antebraco "true"
checkbox Obliquas\) "true"
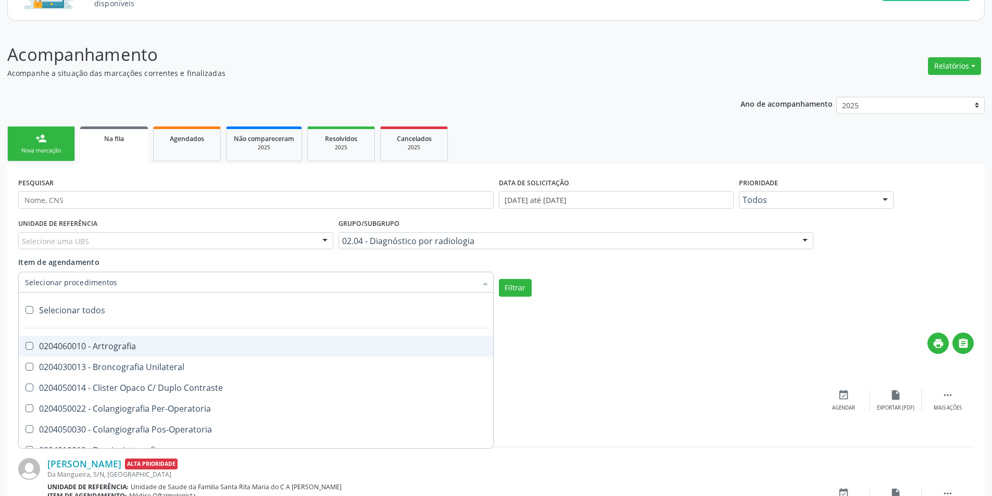
checkbox Acromio-Clavicular "true"
checkbox Coxo-Femoral "true"
checkbox Escapulo-Umeral "true"
checkbox Esterno-Clavicular "true"
checkbox Sacro-Iliaca "true"
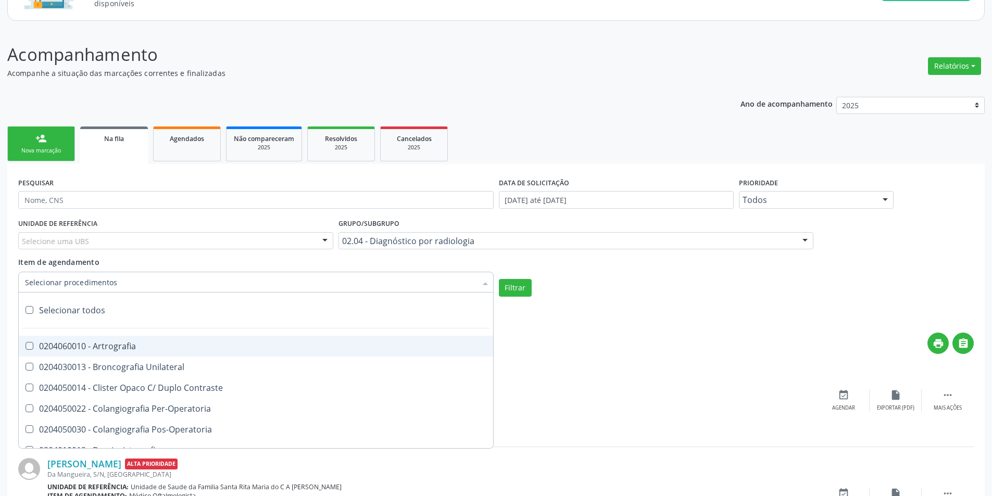
checkbox Bilateral "true"
checkbox Tibio-Tarsica "true"
checkbox Bacia "true"
checkbox Braco "true"
checkbox Calcaneo "true"
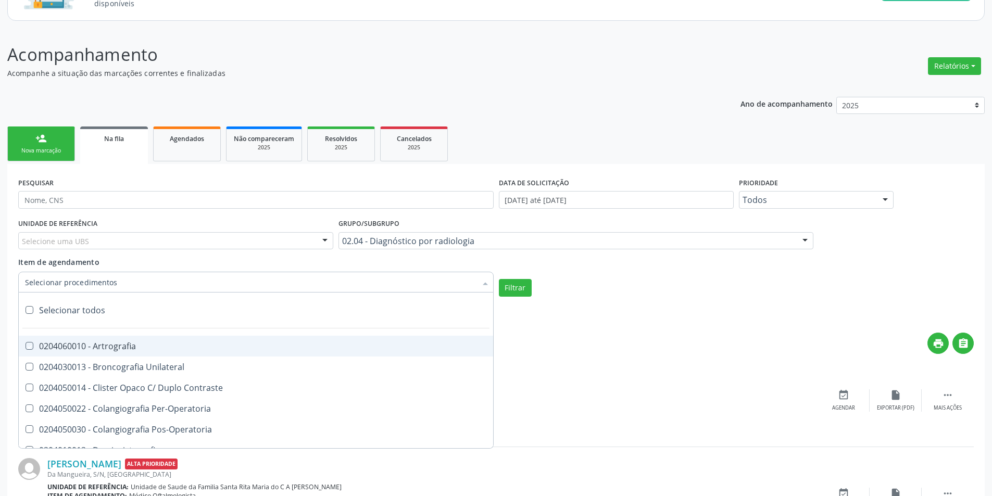
checkbox Hirtz\) "true"
checkbox Clavicula "true"
checkbox Obliquas\) "true"
checkbox Flexao\) "true"
checkbox Dinamica "true"
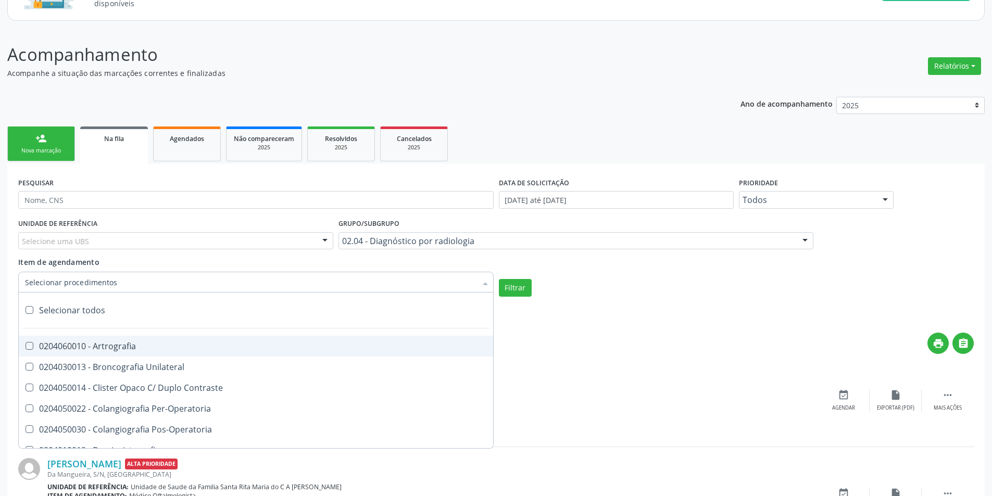
checkbox Lombo-Sacra "true"
checkbox Obliquas\) "true"
checkbox Dinamica "true"
checkbox Lateral\) "true"
checkbox Toraco-Lombar "true"
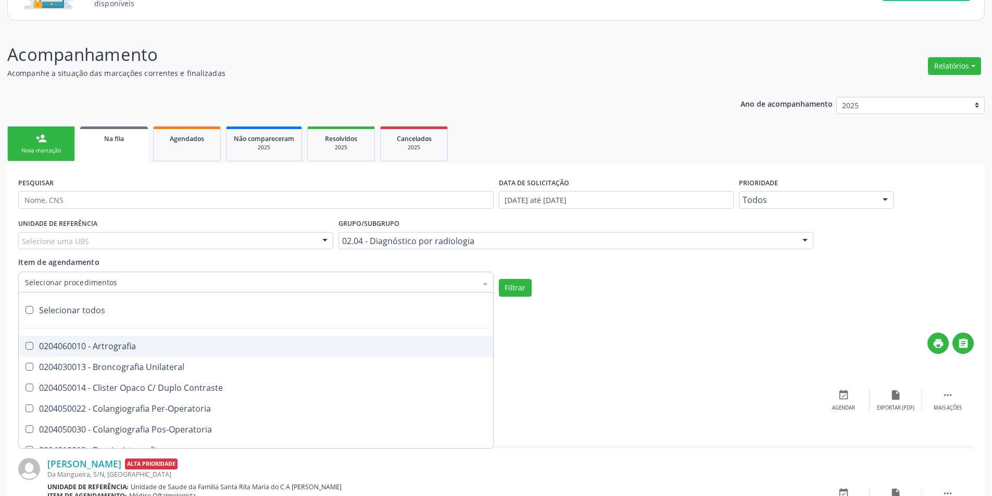
checkbox Dinamica "true"
checkbox Obliqua\) "true"
checkbox Lateral\) "true"
checkbox Hemitorax\) "true"
checkbox Cotovelo "true"
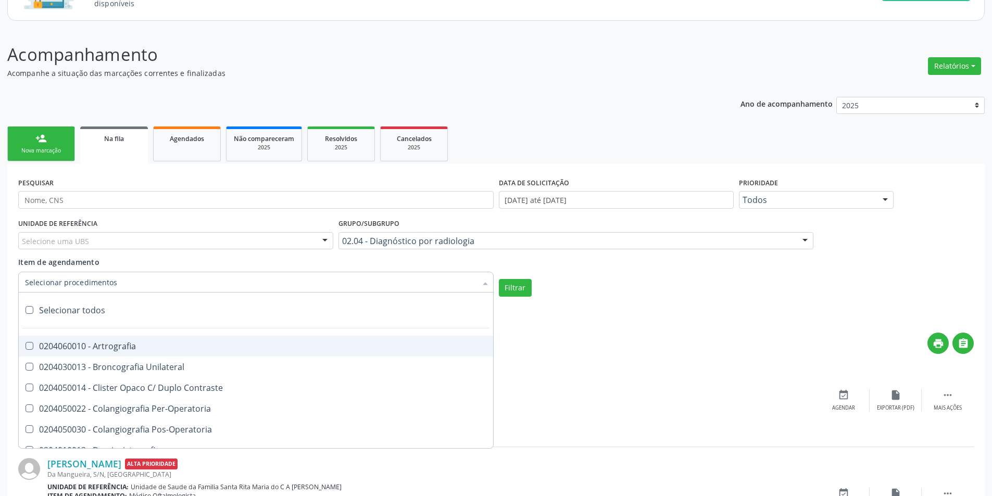
checkbox Coxa "true"
checkbox Hirtz\) "true"
checkbox Lateral\) "true"
checkbox Mao "true"
checkbox Posicoes\) "true"
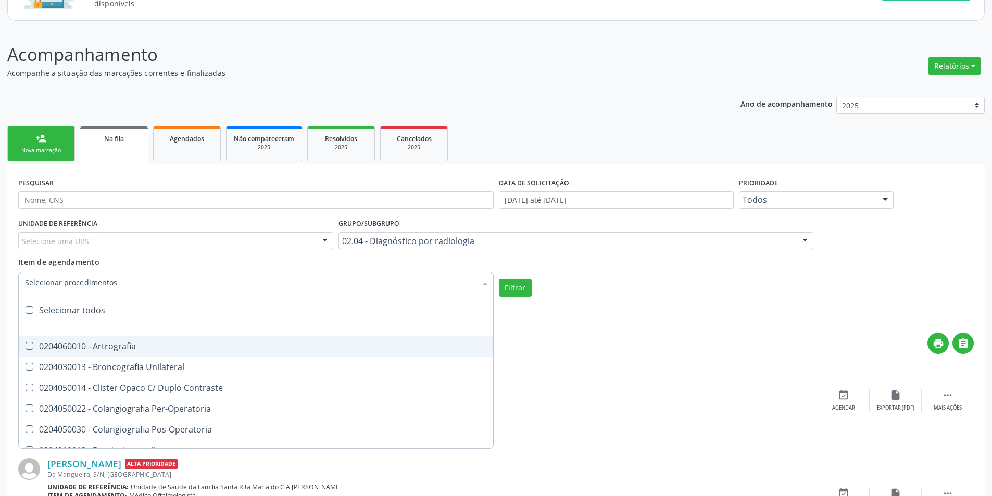
checkbox Esofago "true"
checkbox Esterno "true"
checkbox Duodeno "true"
checkbox \(Transito\) "true"
checkbox Lateral\) "true"
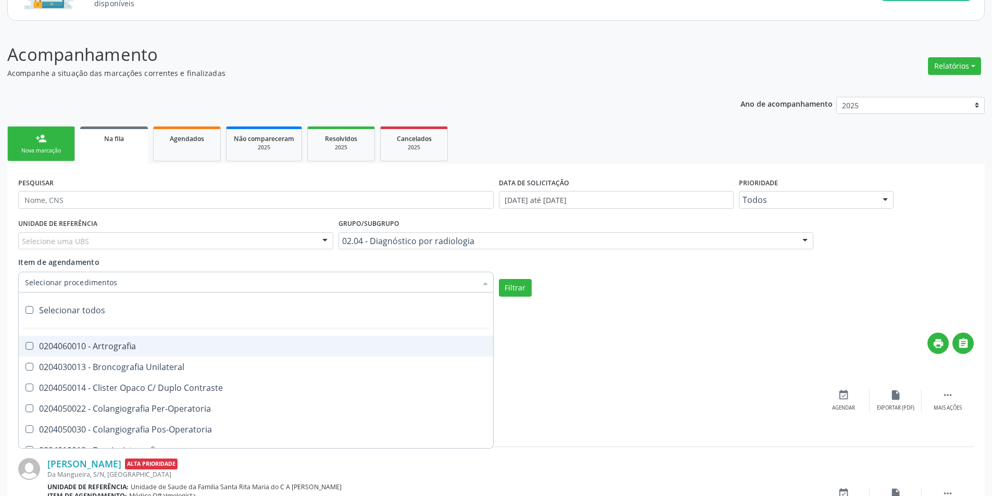
checkbox Axial\) "true"
checkbox Axiais\) "true"
checkbox Laringe "true"
checkbox Mao "true"
checkbox Ossea\) "true"
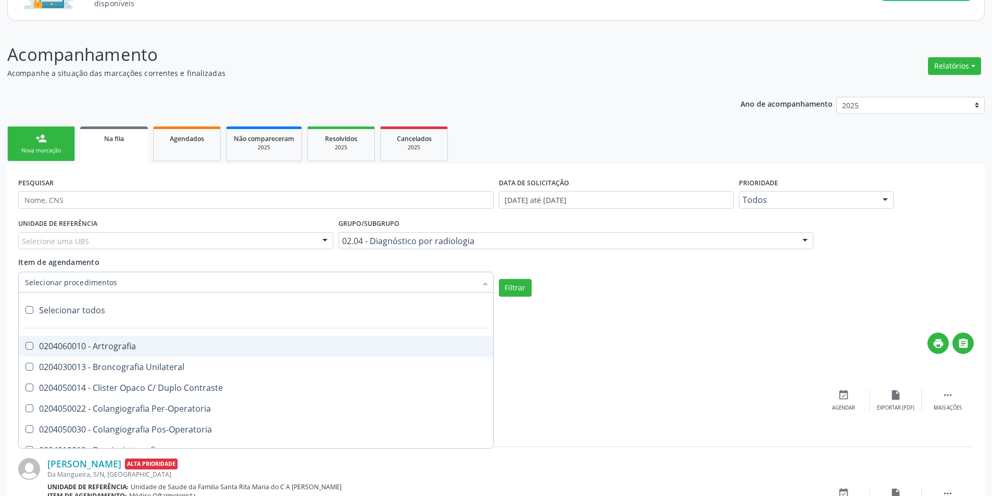
checkbox \(Bilateral\) "true"
checkbox Obliqua\) "true"
checkbox Perfil\) "true"
checkbox Hirtz\) "true"
checkbox Pe "true"
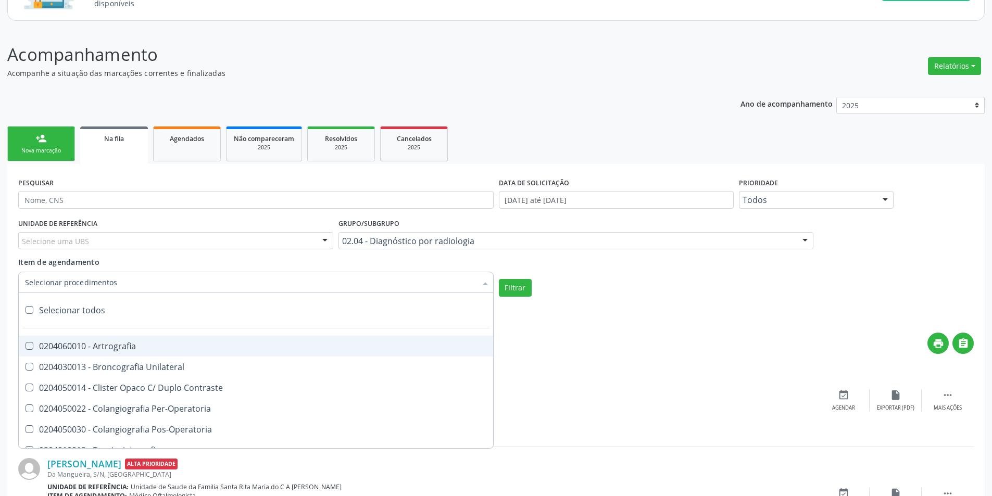
checkbox Perna "true"
checkbox Pneumomediastino "true"
checkbox Obliqua\) "true"
checkbox Estranho\) "true"
checkbox Sacro-Coccigea "true"
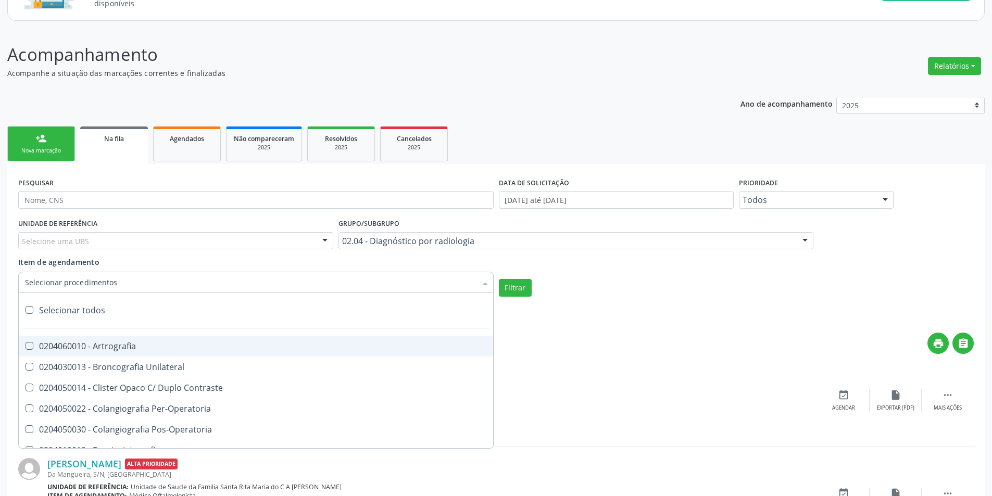
checkbox Hirtz\) "true"
checkbox Bretton\) "true"
checkbox \(Apico-Lordortica\) "true"
checkbox Obliqua\) "true"
checkbox Oit\) "true"
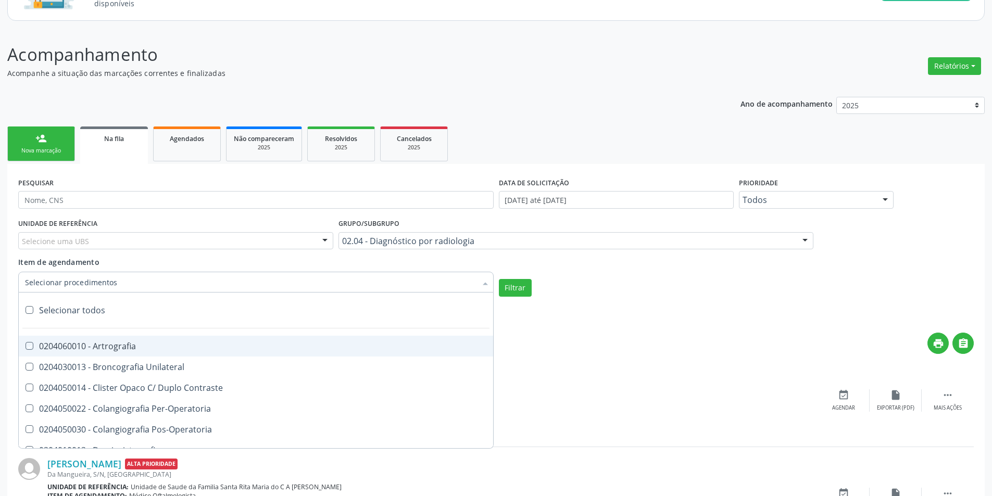
checkbox Perfil\) "true"
checkbox \(Pa\) "true"
checkbox Lateral\) "true"
checkbox Glandula\) "true"
checkbox Tracados "true"
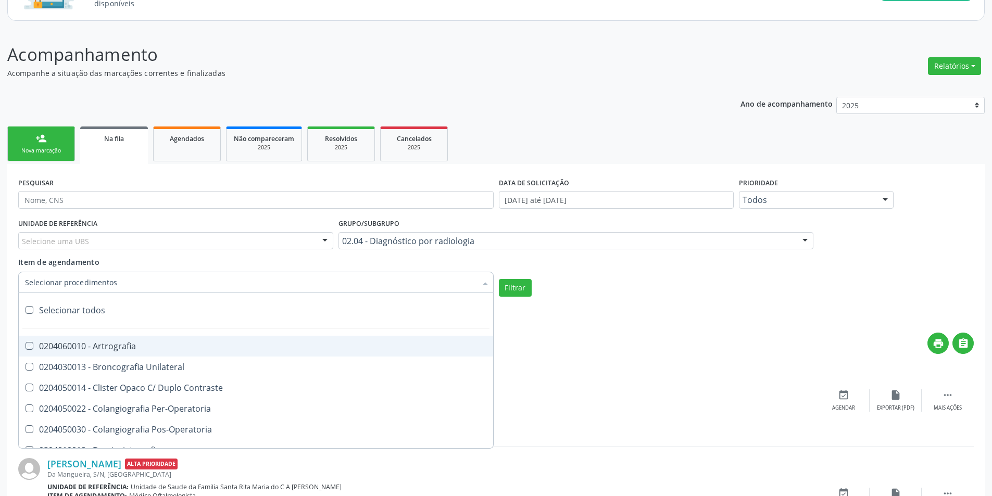
checkbox Uretrocistografia "true"
checkbox Venosa "true"
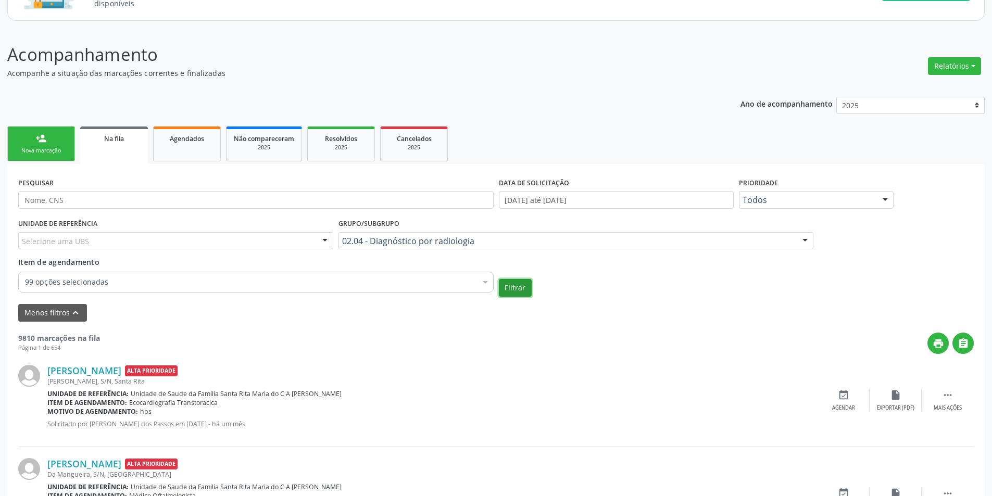
click at [515, 284] on button "Filtrar" at bounding box center [515, 288] width 33 height 18
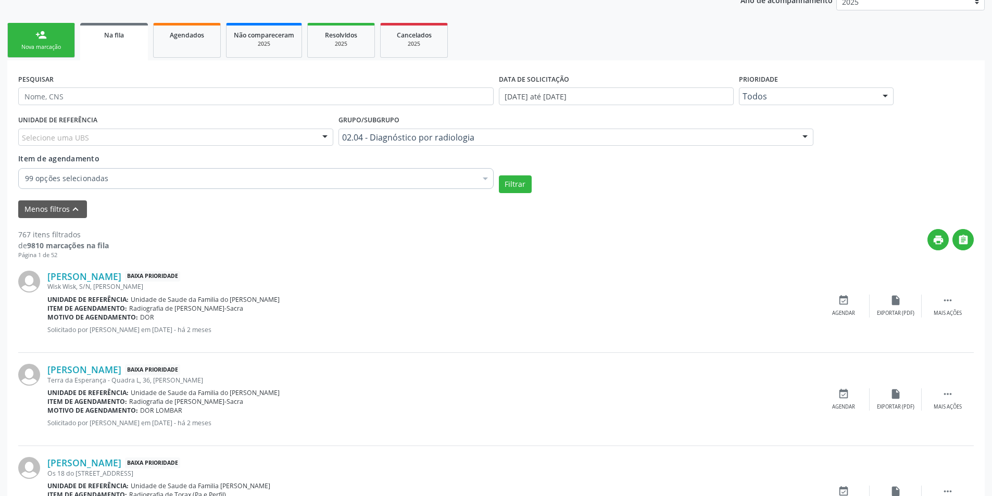
scroll to position [208, 0]
click at [847, 299] on icon "event_available" at bounding box center [843, 299] width 11 height 11
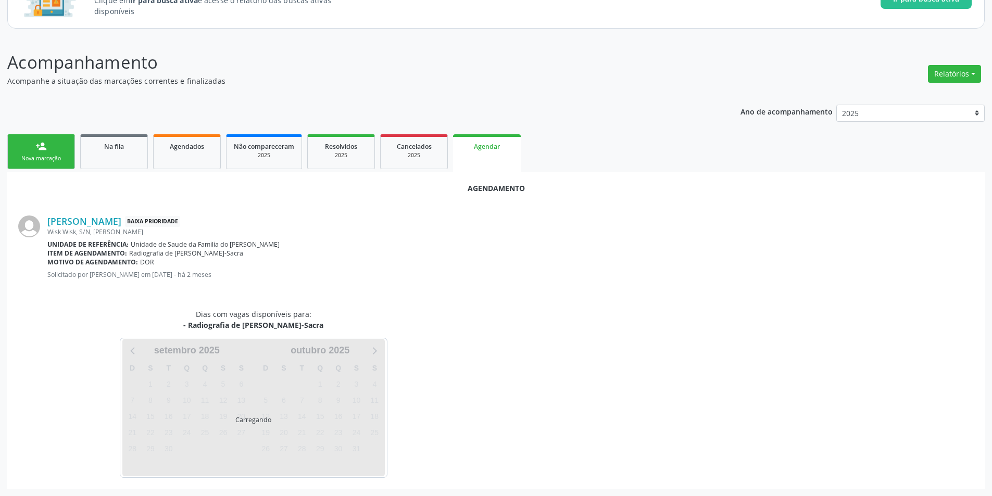
scroll to position [152, 0]
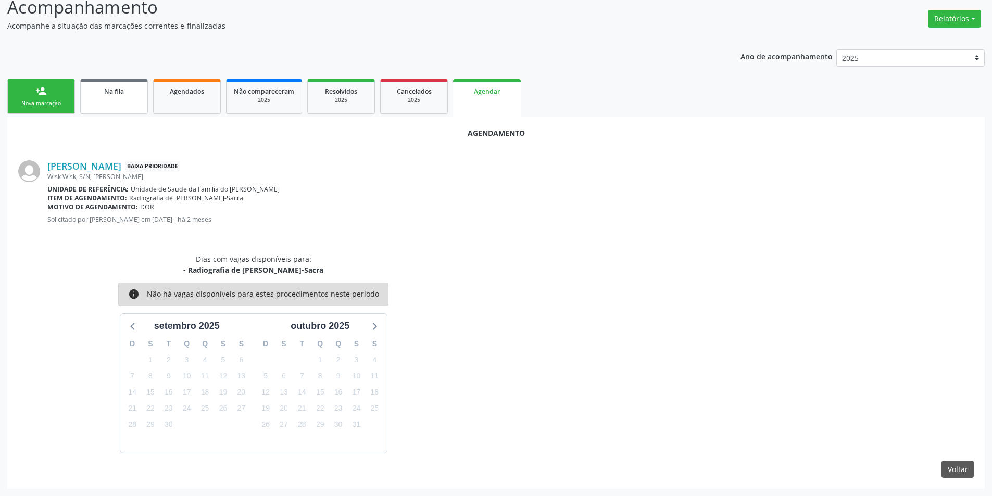
click at [111, 89] on span "Na fila" at bounding box center [114, 91] width 20 height 9
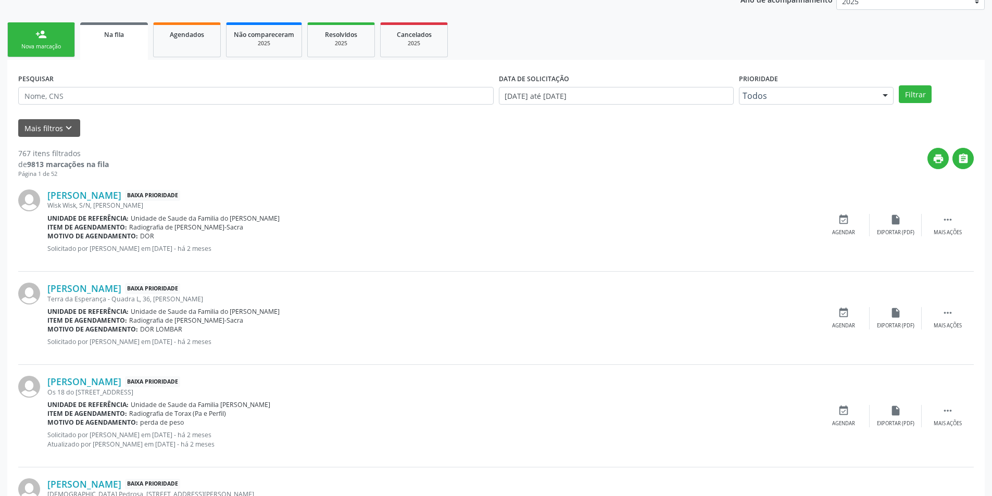
scroll to position [260, 0]
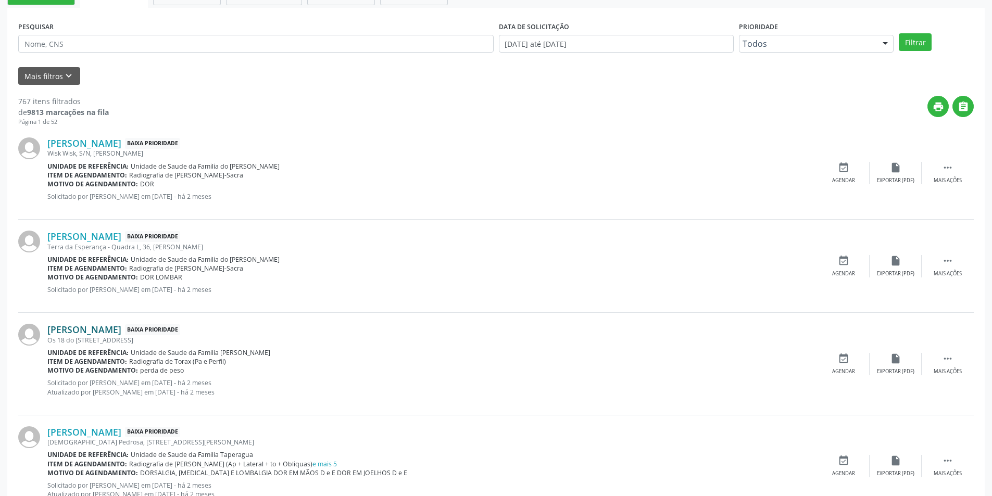
click at [105, 331] on link "[PERSON_NAME]" at bounding box center [84, 329] width 74 height 11
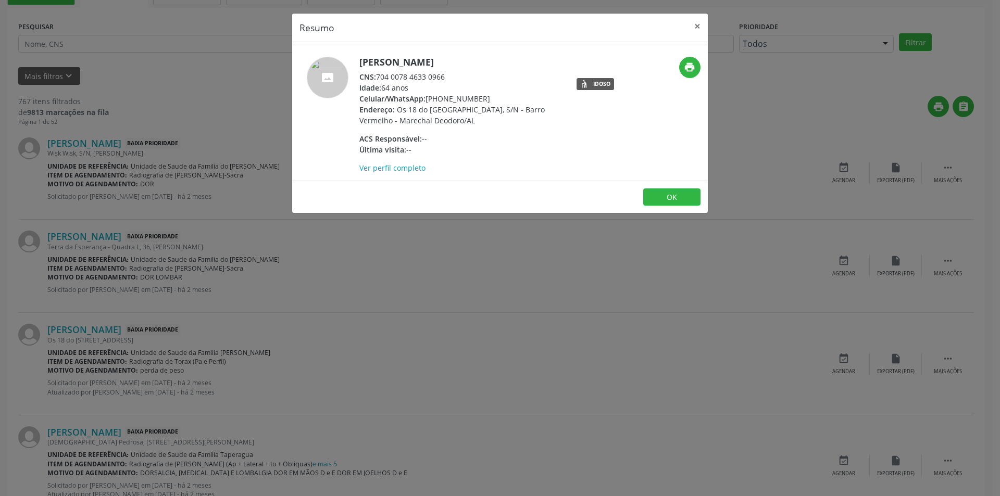
drag, startPoint x: 379, startPoint y: 77, endPoint x: 446, endPoint y: 75, distance: 67.7
click at [446, 75] on div "CNS: 704 0078 4633 0966" at bounding box center [460, 76] width 203 height 11
copy div "704 0078 4633 0966"
click at [670, 199] on button "OK" at bounding box center [671, 198] width 57 height 18
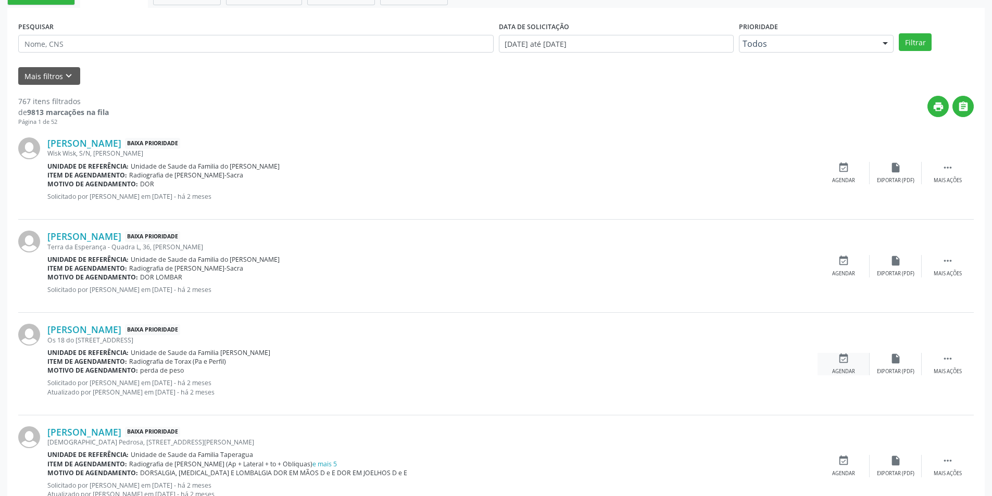
click at [839, 363] on icon "event_available" at bounding box center [843, 358] width 11 height 11
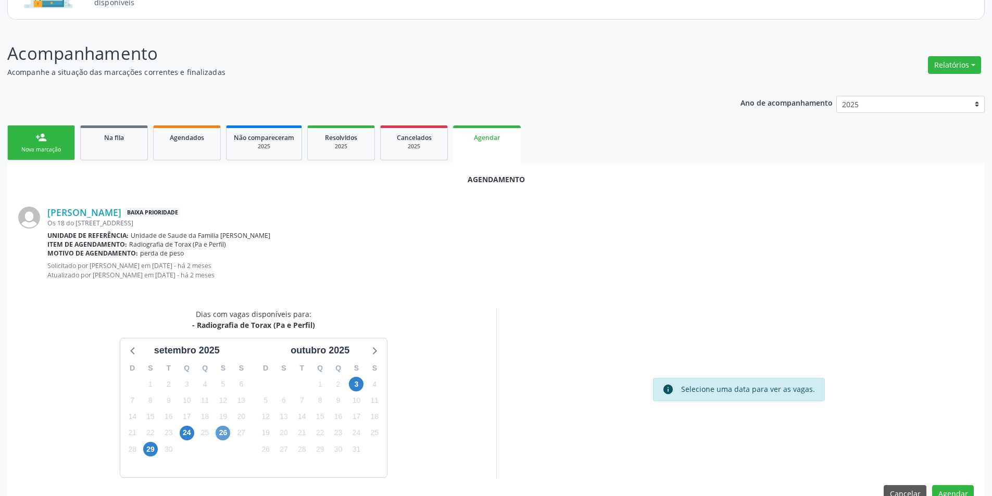
scroll to position [130, 0]
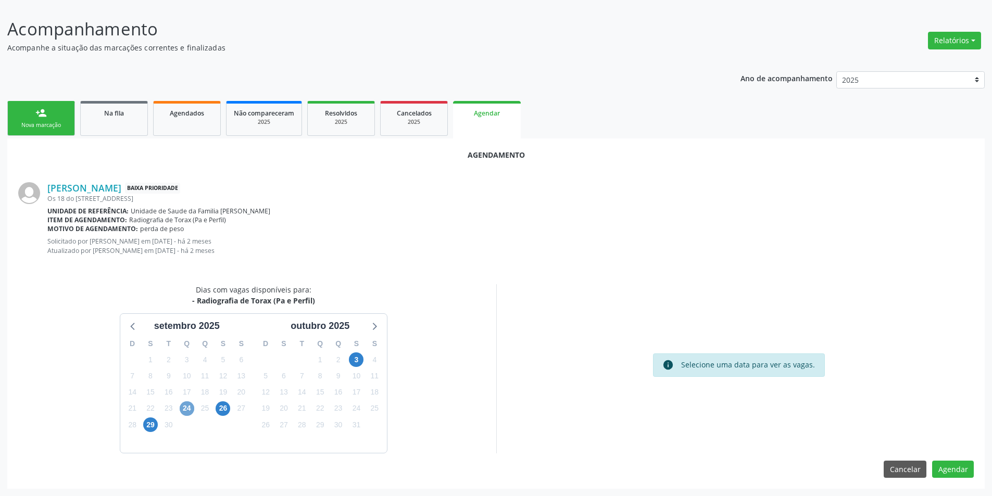
click at [185, 408] on span "24" at bounding box center [187, 409] width 15 height 15
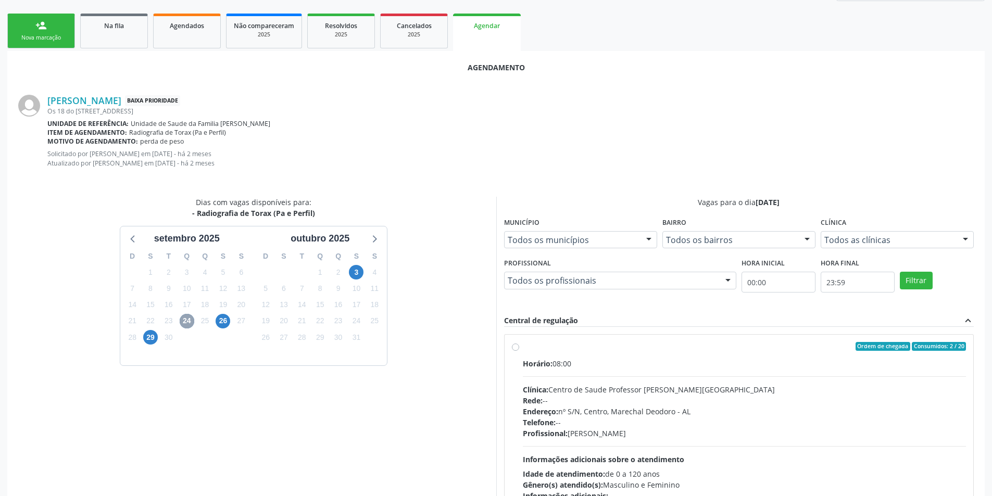
scroll to position [234, 0]
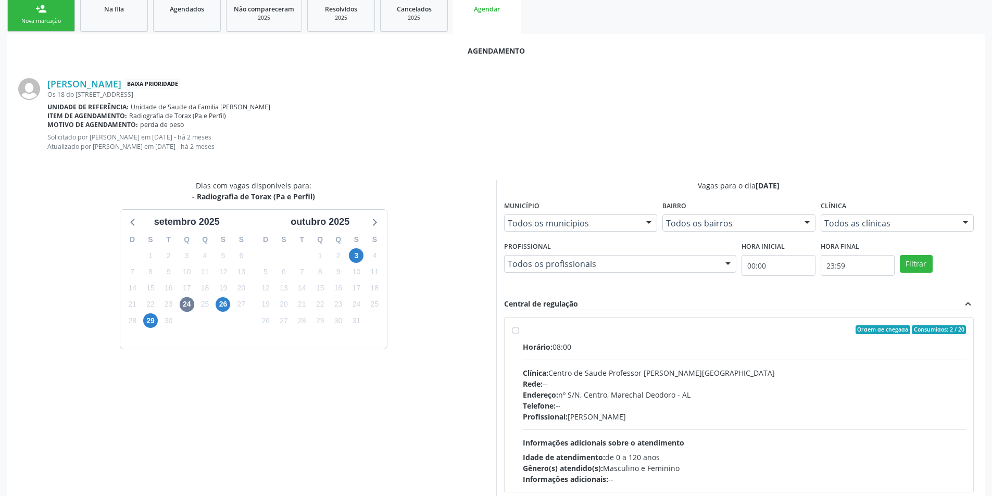
click at [523, 332] on label "Ordem de chegada Consumidos: 2 / 20 Horário: 08:00 Clínica: Centro de Saude Pro…" at bounding box center [745, 406] width 444 height 160
click at [519, 332] on input "Ordem de chegada Consumidos: 2 / 20 Horário: 08:00 Clínica: Centro de Saude Pro…" at bounding box center [515, 330] width 7 height 9
radio input "true"
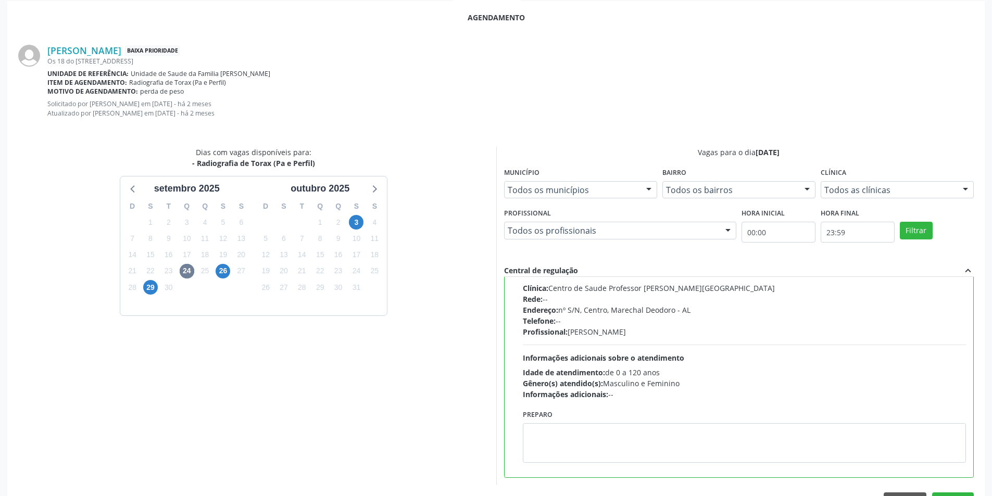
scroll to position [299, 0]
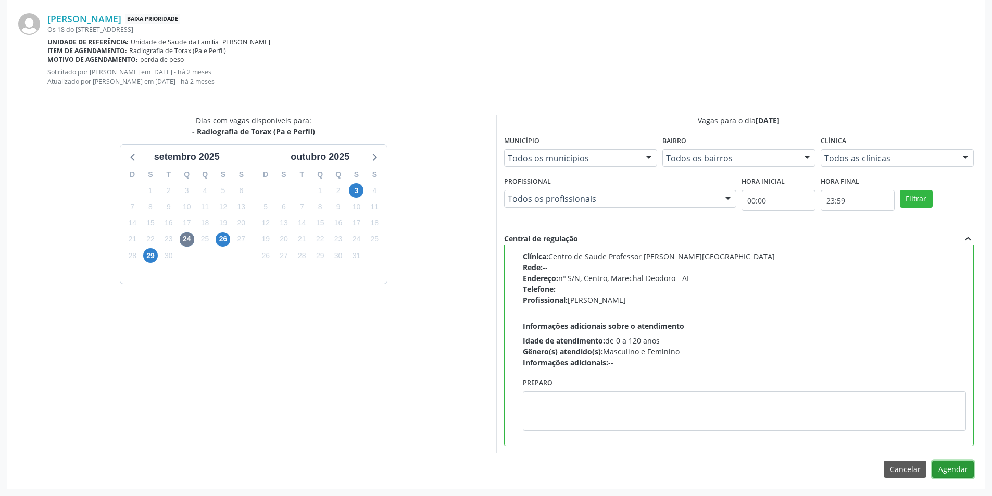
click at [960, 470] on button "Agendar" at bounding box center [953, 470] width 42 height 18
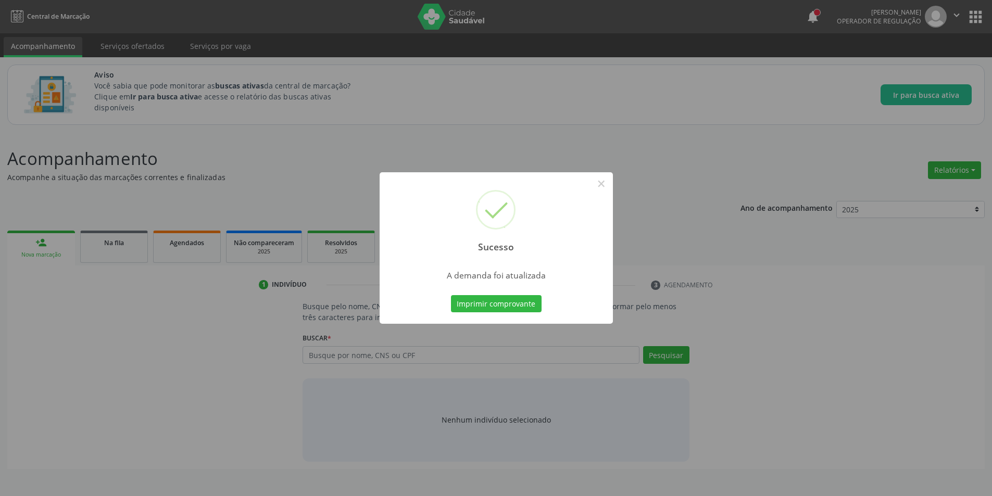
scroll to position [0, 0]
click at [607, 186] on button "×" at bounding box center [605, 184] width 18 height 18
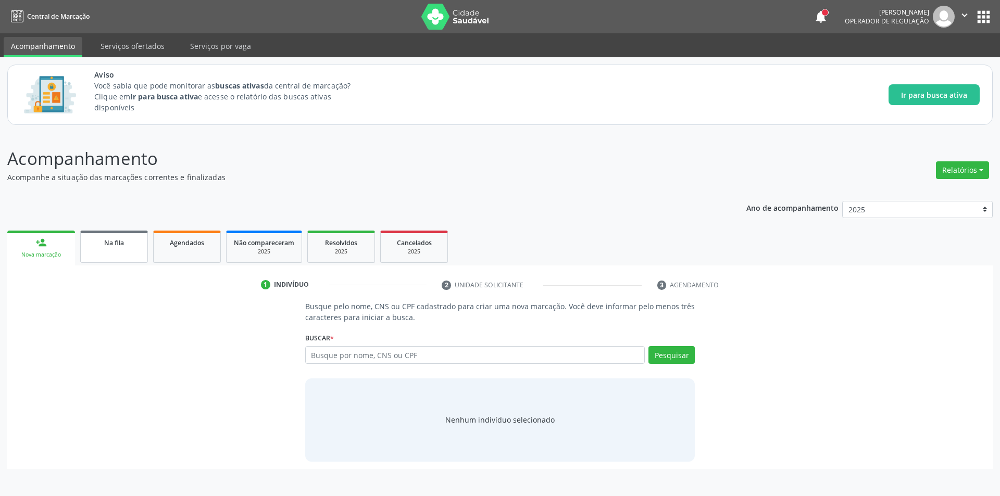
click at [127, 258] on link "Na fila" at bounding box center [114, 247] width 68 height 32
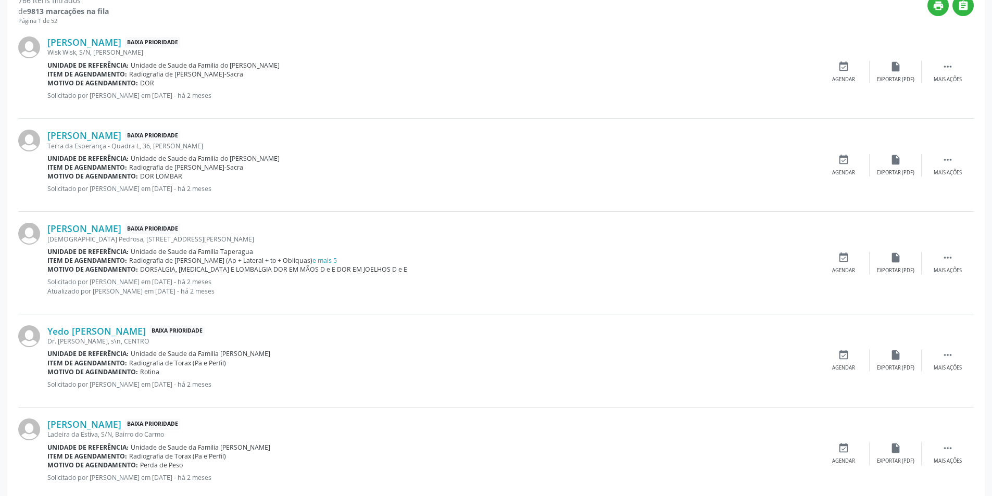
scroll to position [365, 0]
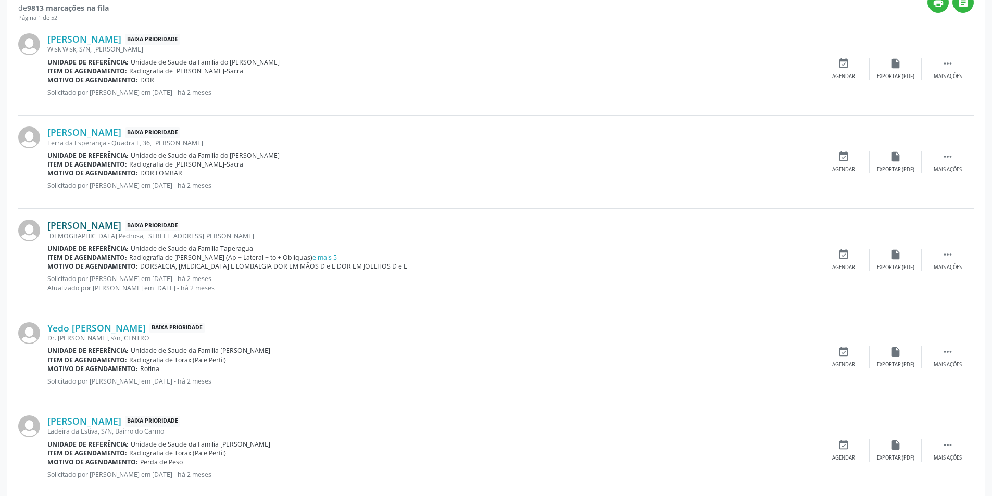
click at [121, 226] on link "[PERSON_NAME]" at bounding box center [84, 225] width 74 height 11
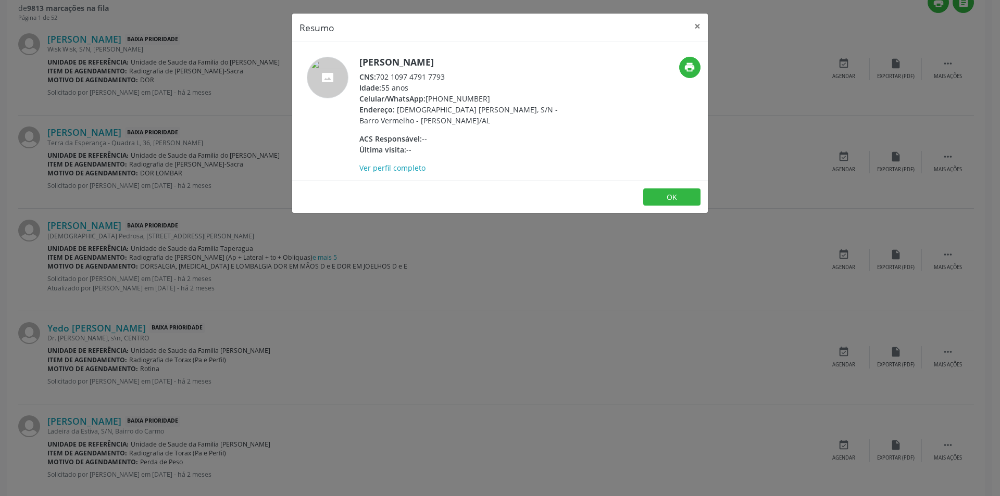
drag, startPoint x: 377, startPoint y: 78, endPoint x: 467, endPoint y: 71, distance: 90.4
click at [467, 71] on div "CNS: 702 1097 4791 7793" at bounding box center [460, 76] width 203 height 11
click at [408, 75] on div "CNS: 702 1097 4791 7793" at bounding box center [460, 76] width 203 height 11
drag, startPoint x: 448, startPoint y: 77, endPoint x: 379, endPoint y: 75, distance: 69.3
click at [379, 75] on div "CNS: 702 1097 4791 7793" at bounding box center [460, 76] width 203 height 11
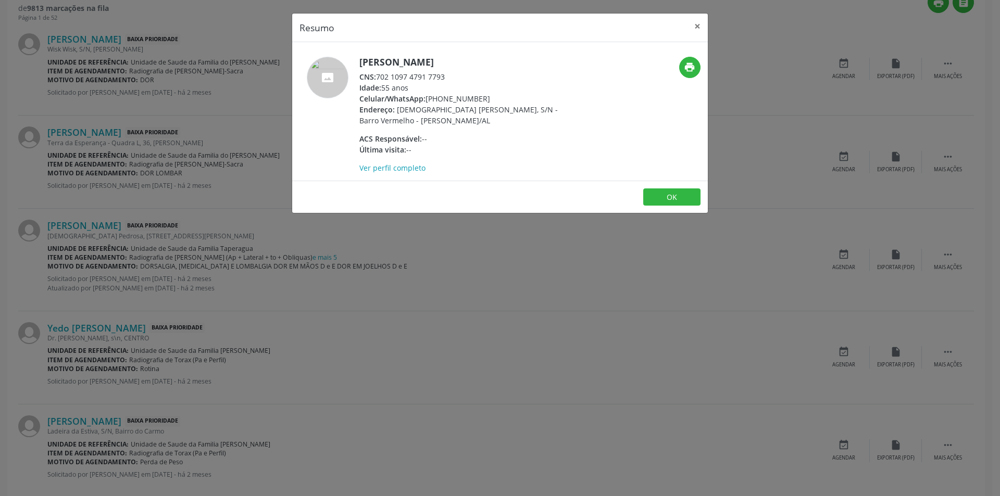
copy div "702 1097 4791 7793"
click at [671, 199] on button "OK" at bounding box center [671, 198] width 57 height 18
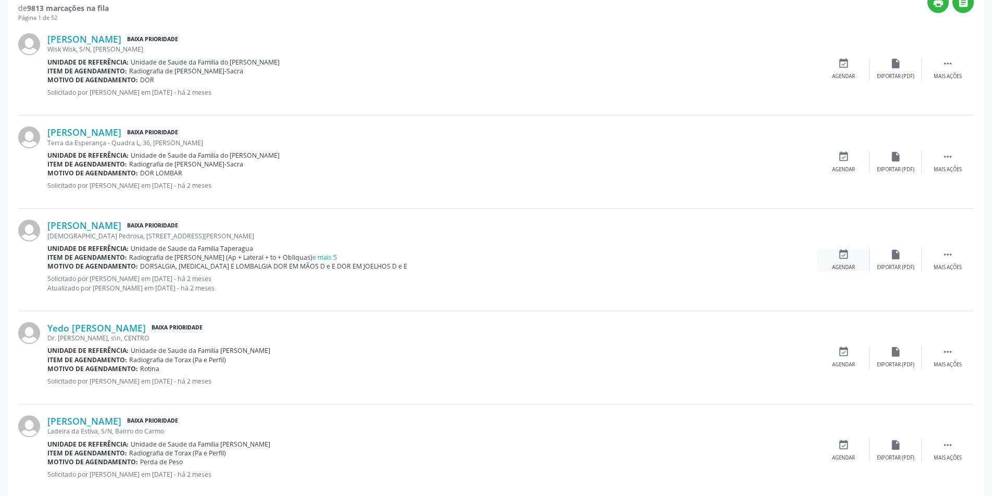
click at [849, 259] on icon "event_available" at bounding box center [843, 254] width 11 height 11
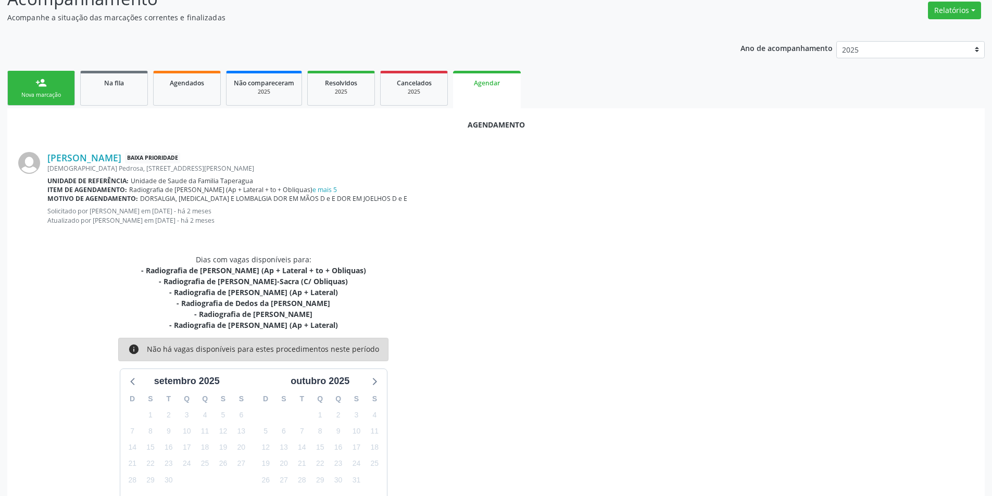
scroll to position [215, 0]
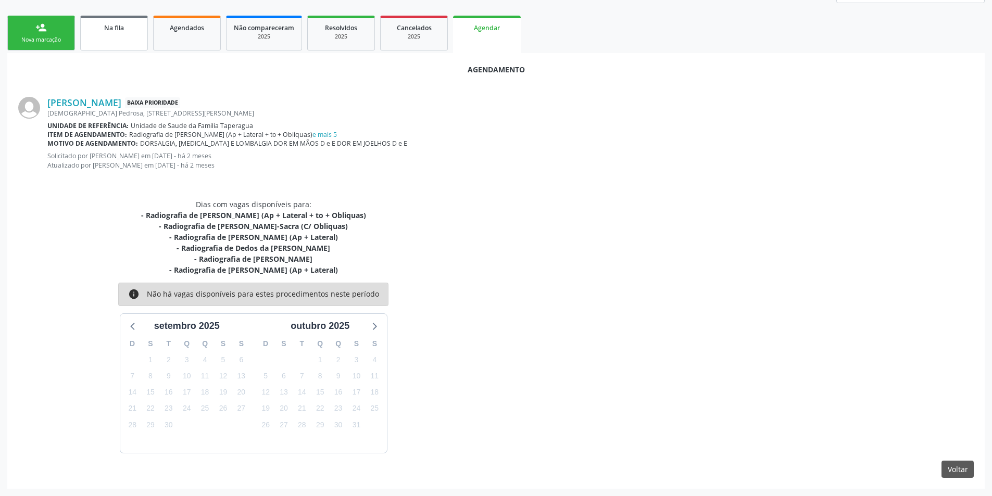
click at [107, 42] on link "Na fila" at bounding box center [114, 33] width 68 height 35
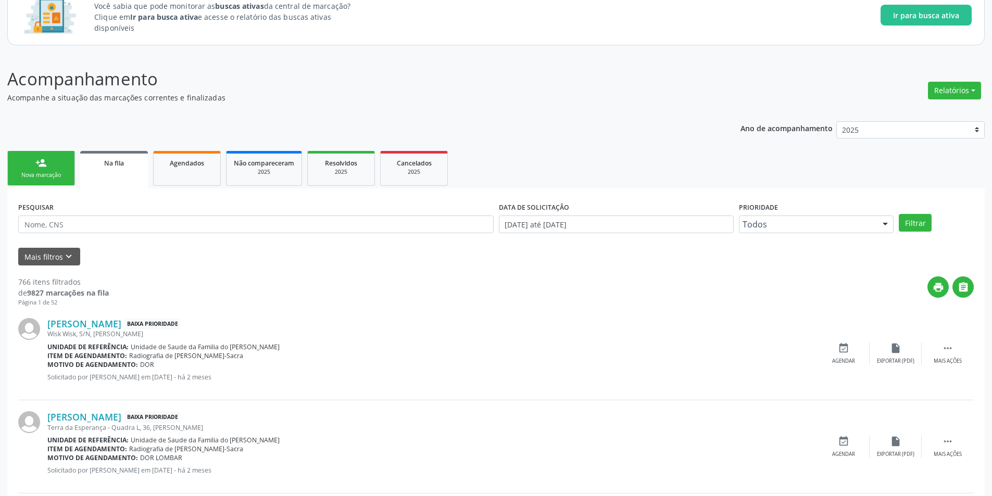
scroll to position [104, 0]
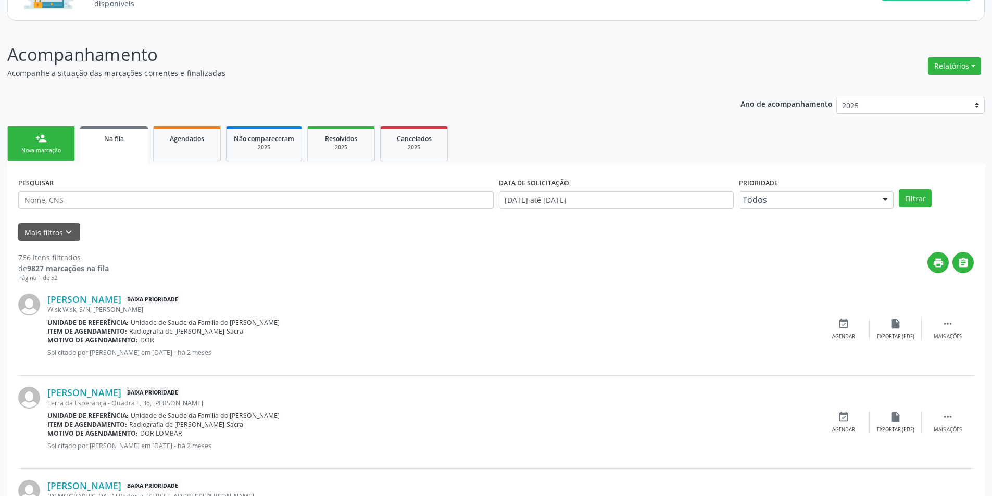
click at [109, 139] on span "Na fila" at bounding box center [114, 138] width 20 height 9
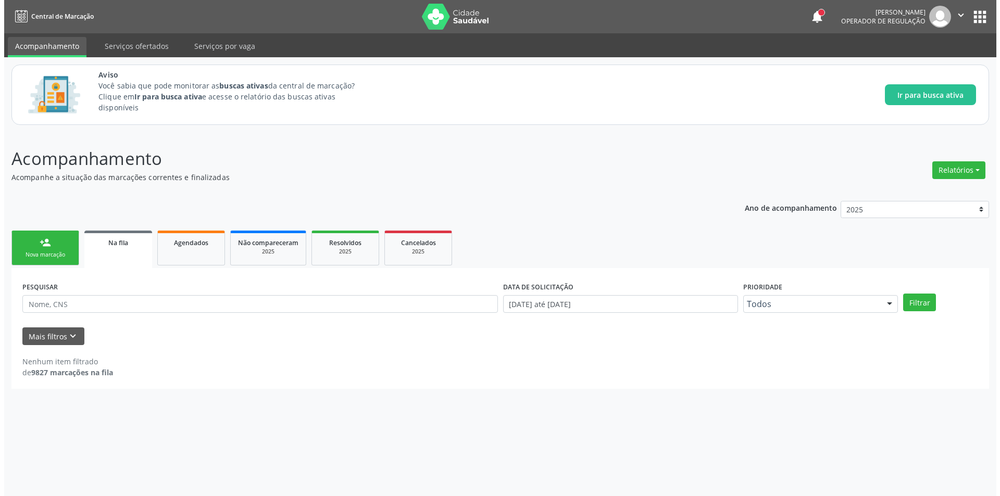
scroll to position [0, 0]
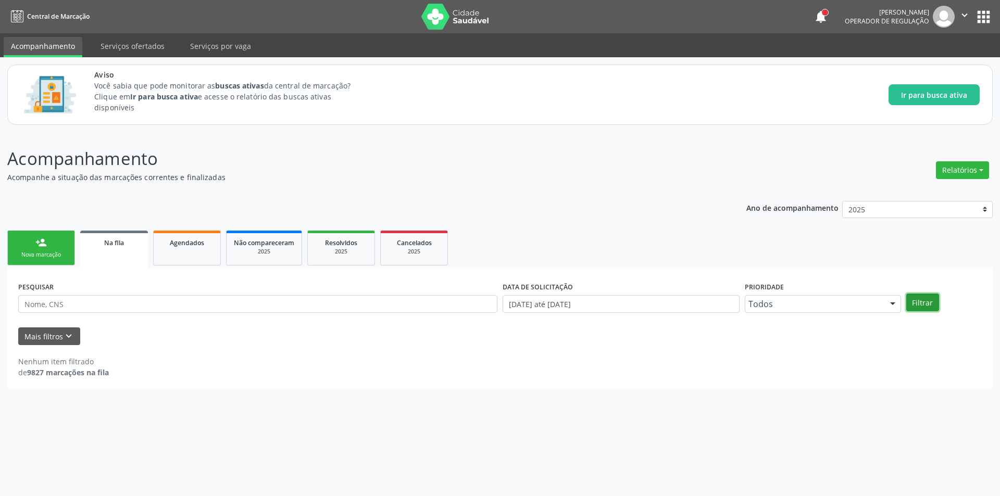
click at [920, 302] on button "Filtrar" at bounding box center [922, 303] width 33 height 18
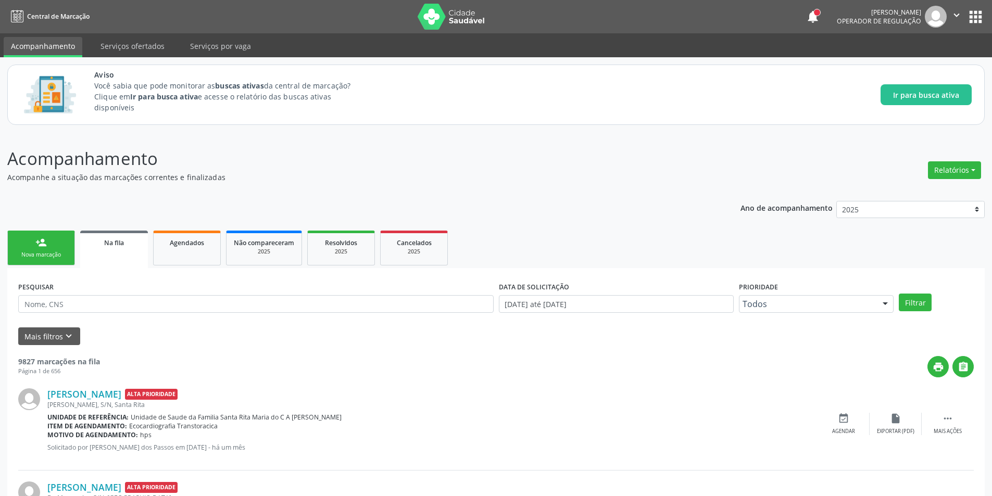
click at [115, 250] on link "Na fila" at bounding box center [114, 249] width 68 height 37
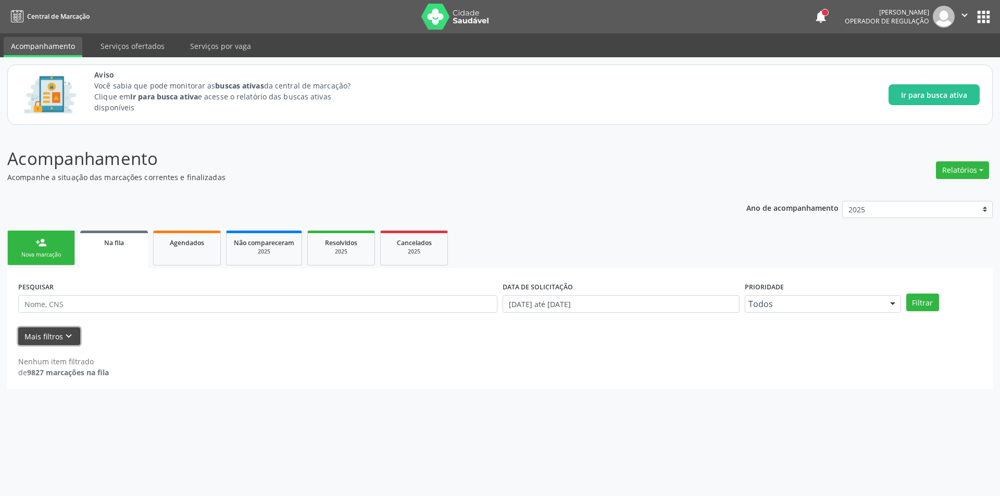
click at [65, 335] on icon "keyboard_arrow_down" at bounding box center [68, 336] width 11 height 11
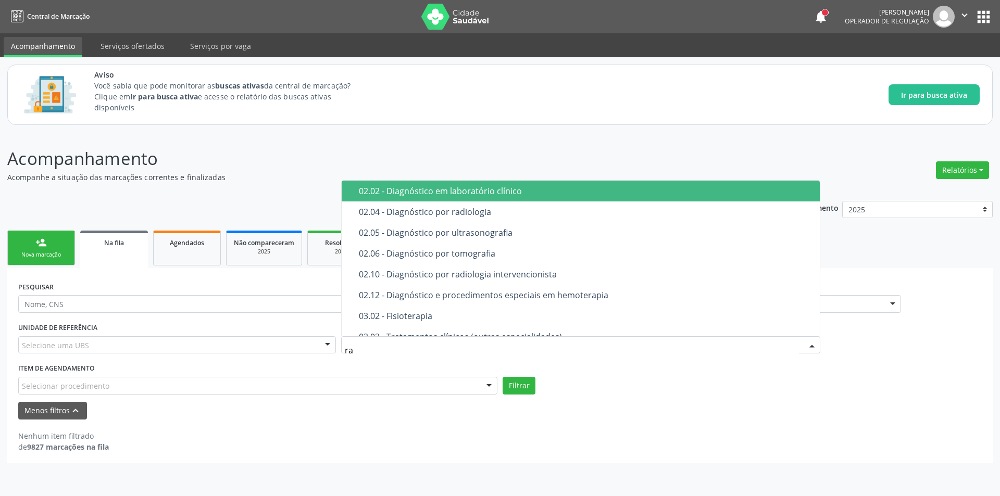
type input "rad"
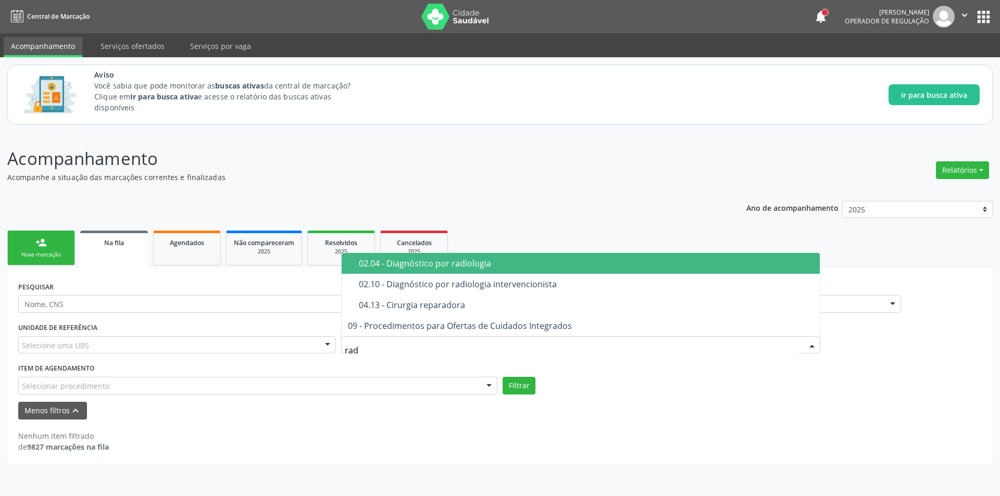
click at [500, 262] on div "02.04 - Diagnóstico por radiologia" at bounding box center [586, 263] width 455 height 8
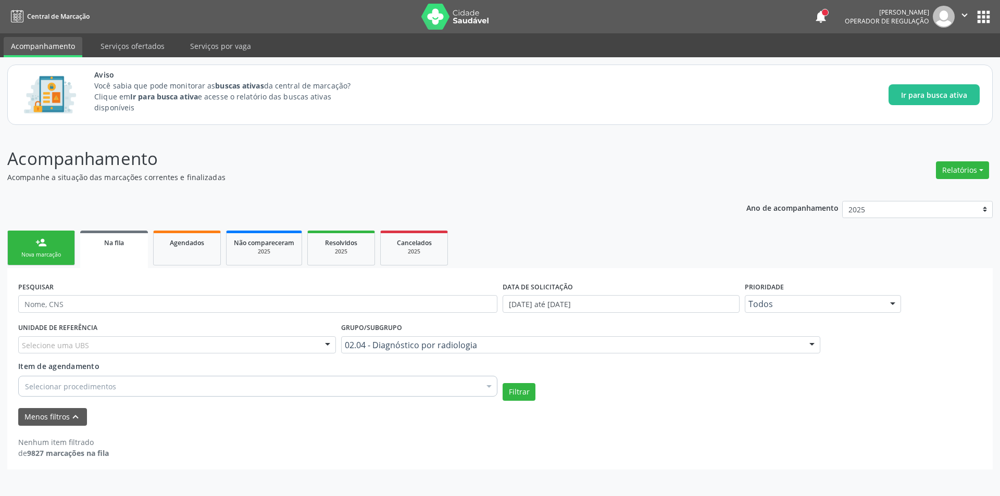
click at [218, 386] on div "Selecionar procedimentos" at bounding box center [257, 386] width 479 height 21
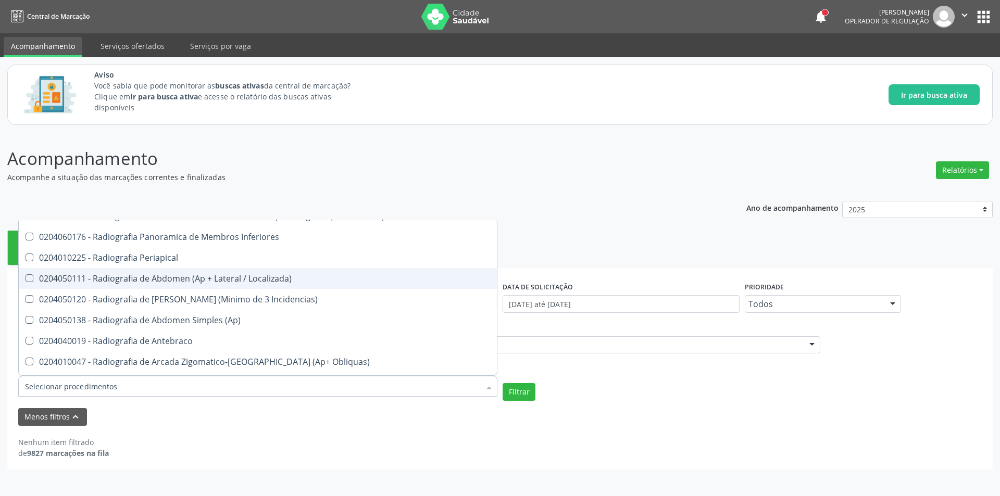
scroll to position [677, 0]
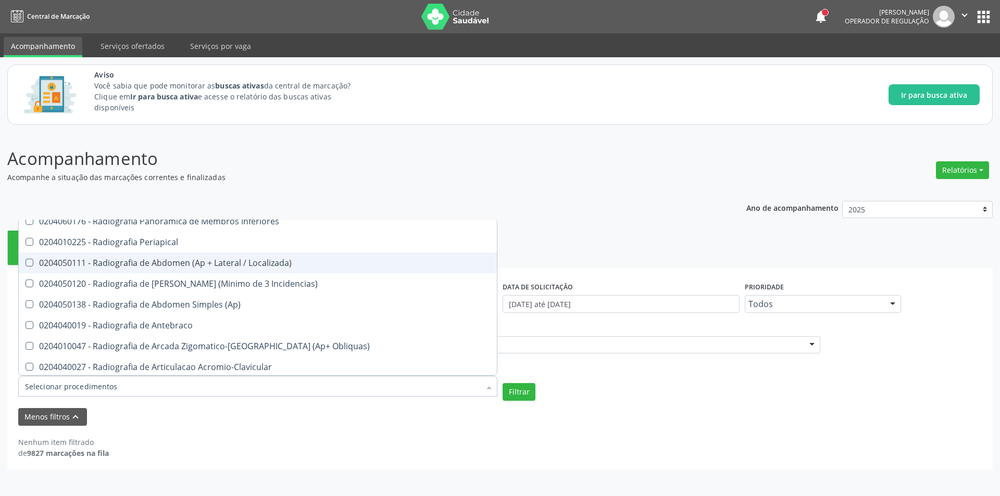
click at [227, 259] on div "0204050111 - Radiografia de Abdomen (Ap + Lateral / Localizada)" at bounding box center [258, 263] width 466 height 8
checkbox Localizada\) "true"
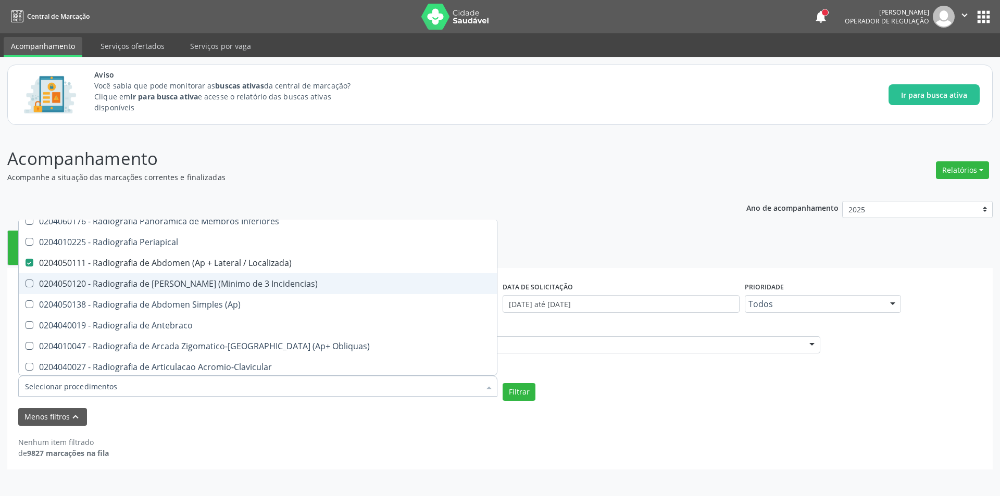
click at [225, 284] on div "0204050120 - Radiografia de [PERSON_NAME] (Minimo de 3 Incidencias)" at bounding box center [258, 284] width 466 height 8
checkbox Incidencias\) "true"
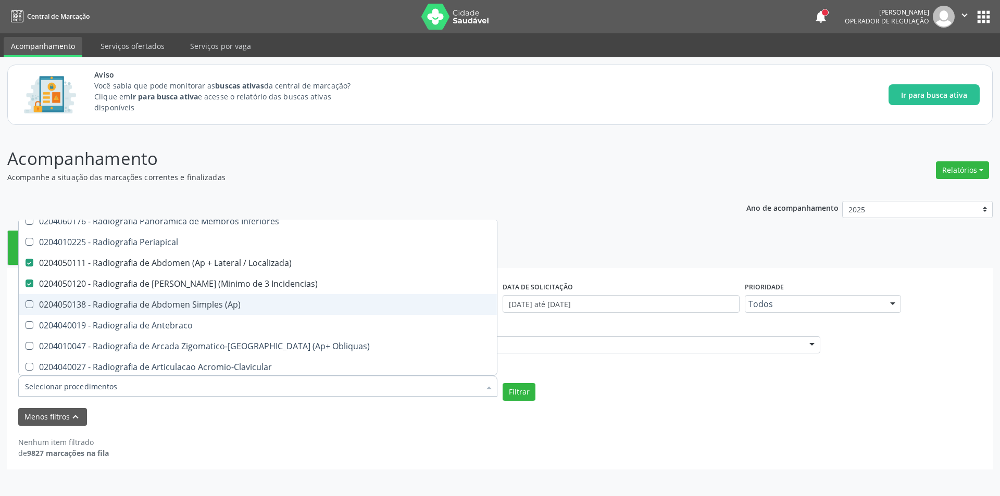
click at [223, 304] on div "0204050138 - Radiografia de Abdomen Simples (Ap)" at bounding box center [258, 305] width 466 height 8
checkbox \(Ap\) "true"
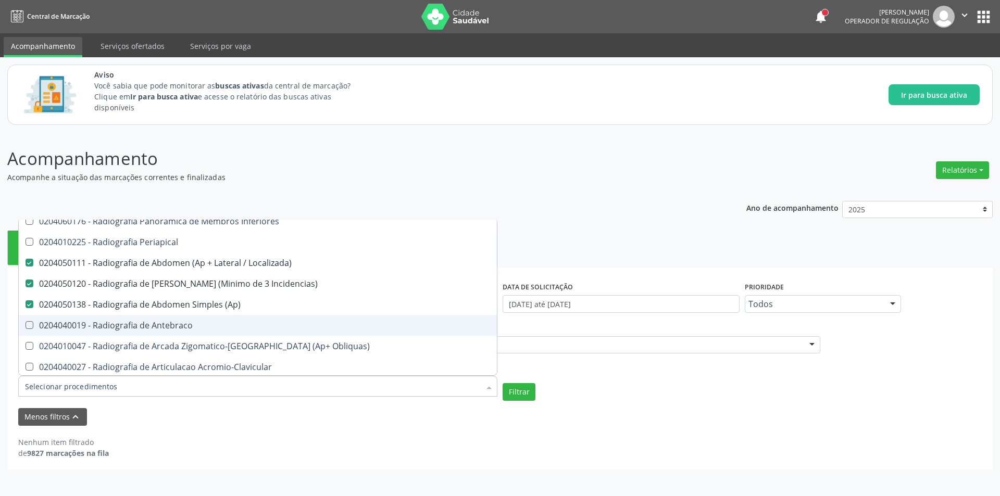
click at [216, 322] on div "0204040019 - Radiografia de Antebraco" at bounding box center [258, 325] width 466 height 8
checkbox Antebraco "true"
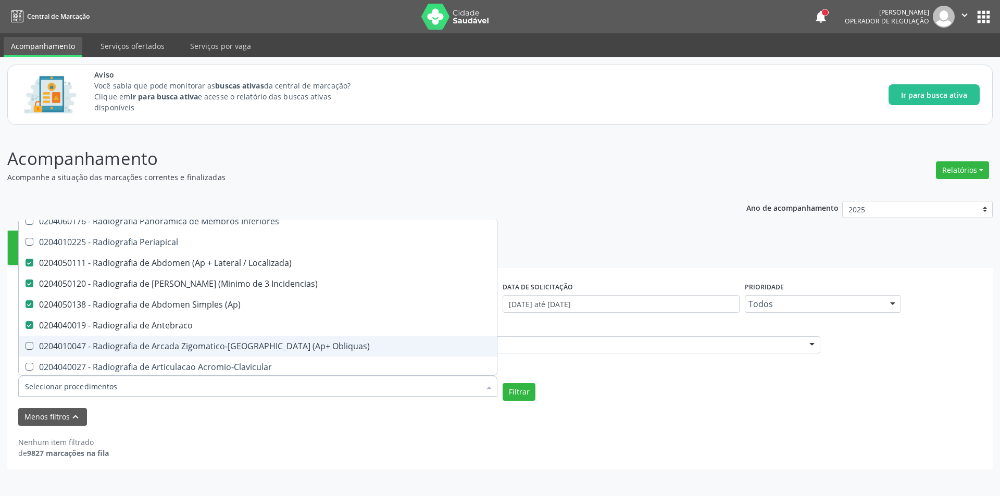
scroll to position [729, 0]
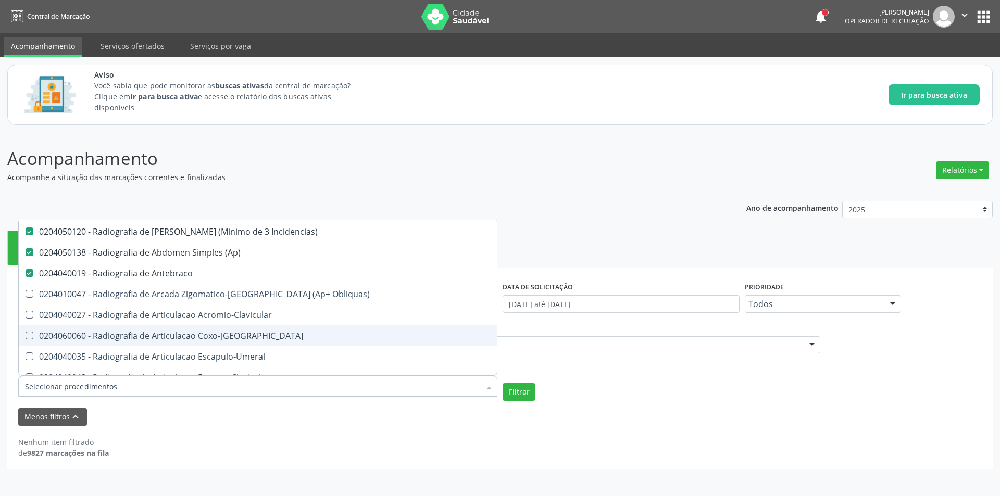
click at [231, 334] on div "0204060060 - Radiografia de Articulacao Coxo-[GEOGRAPHIC_DATA]" at bounding box center [258, 336] width 466 height 8
checkbox Coxo-Femoral "true"
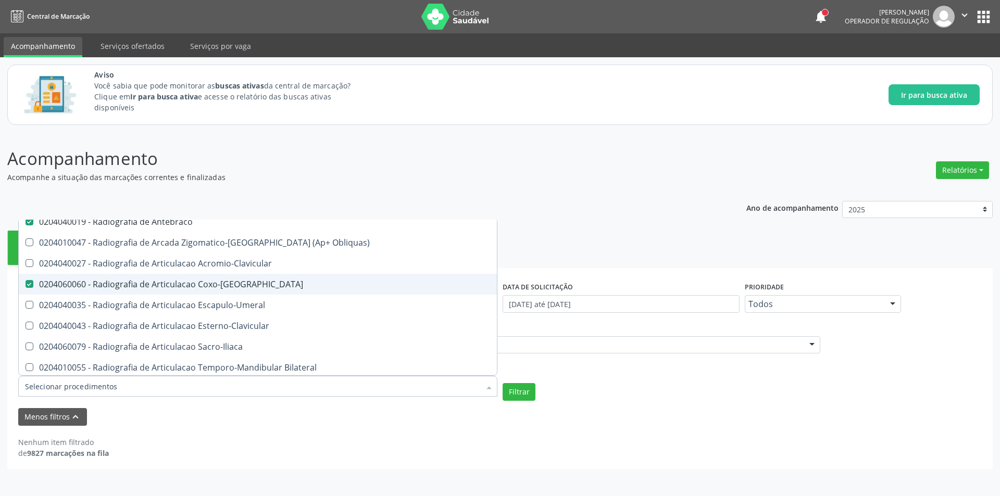
scroll to position [781, 0]
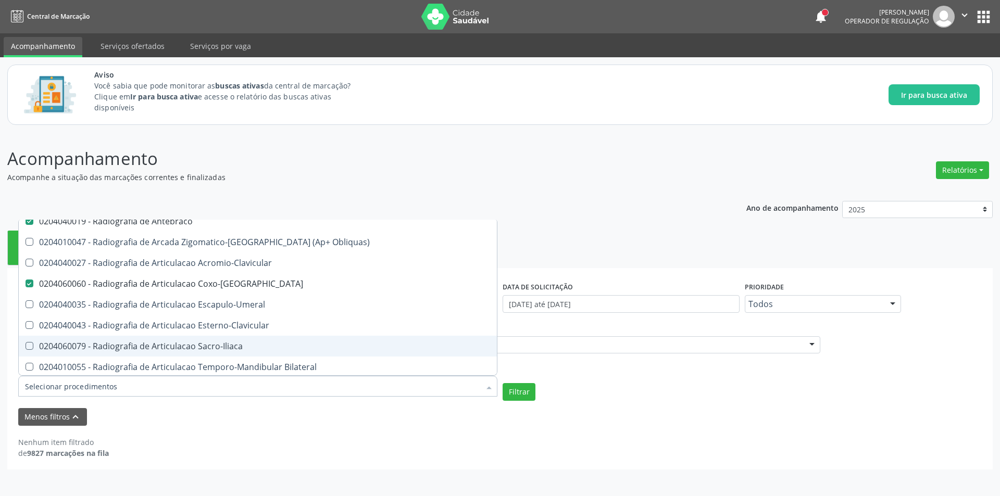
click at [236, 345] on div "0204060079 - Radiografia de Articulacao Sacro-Iliaca" at bounding box center [258, 346] width 466 height 8
checkbox Sacro-Iliaca "true"
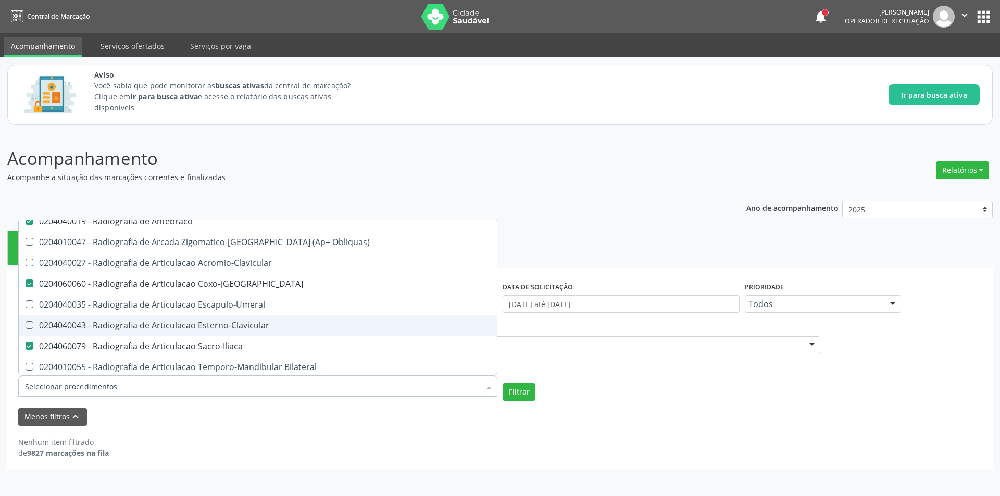
click at [235, 321] on div "0204040043 - Radiografia de Articulacao Esterno-Clavicular" at bounding box center [258, 325] width 466 height 8
checkbox Esterno-Clavicular "true"
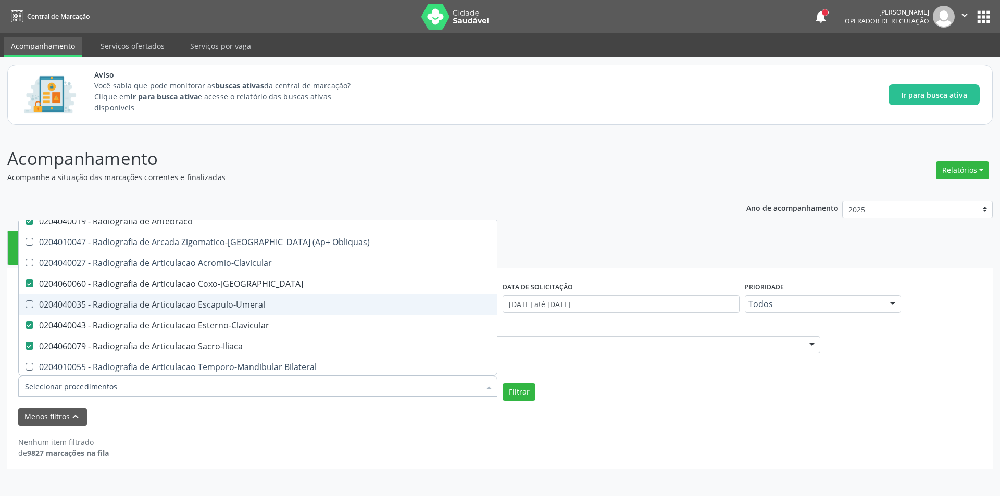
click at [236, 305] on div "0204040035 - Radiografia de Articulacao Escapulo-Umeral" at bounding box center [258, 305] width 466 height 8
checkbox Escapulo-Umeral "true"
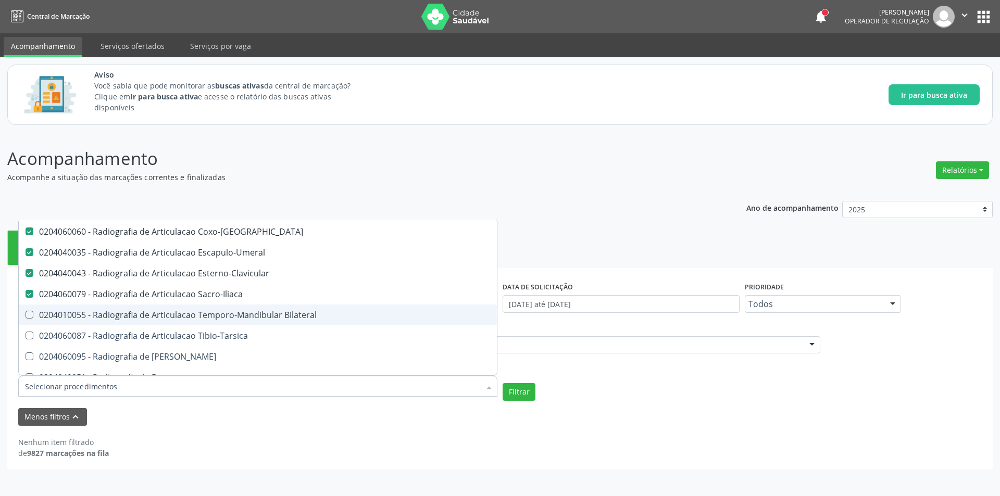
click at [257, 315] on div "0204010055 - Radiografia de Articulacao Temporo-Mandibular Bilateral" at bounding box center [258, 315] width 466 height 8
checkbox Bilateral "true"
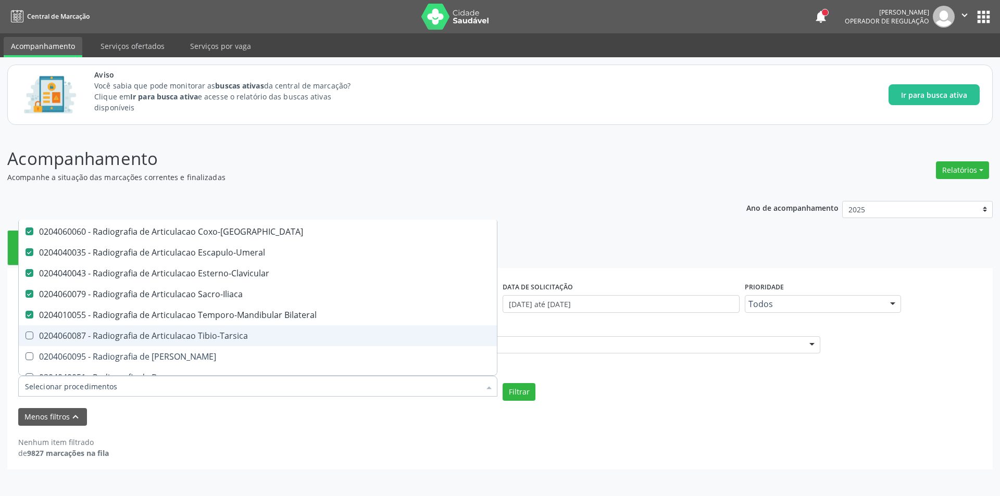
click at [233, 332] on div "0204060087 - Radiografia de Articulacao Tibio-Tarsica" at bounding box center [258, 336] width 466 height 8
checkbox Tibio-Tarsica "true"
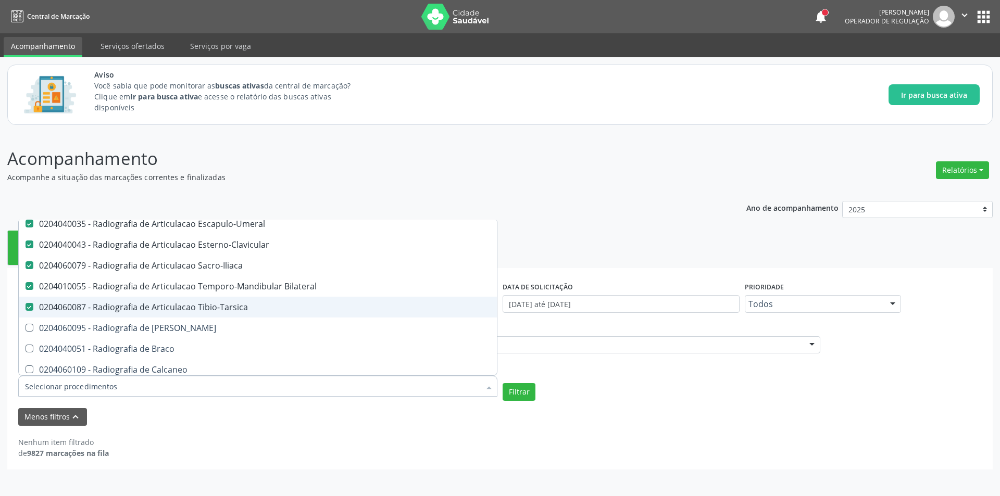
scroll to position [885, 0]
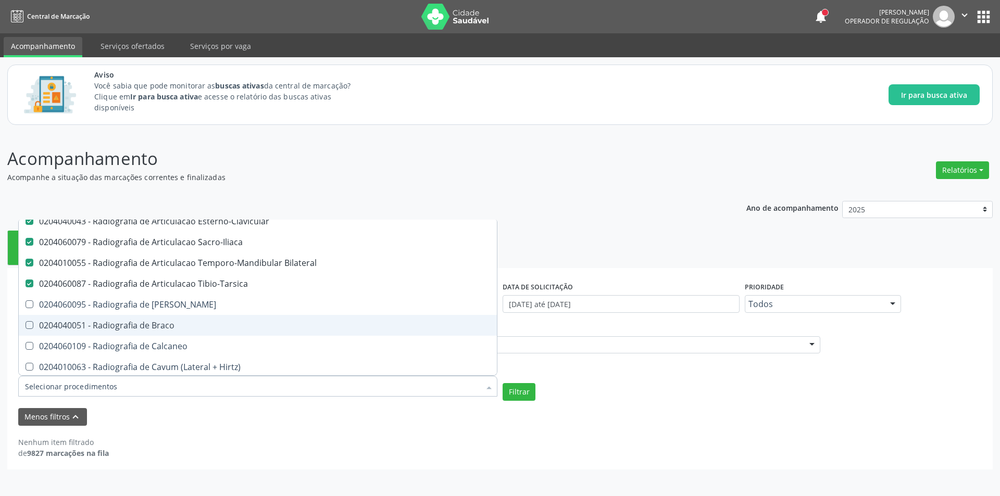
click at [216, 324] on div "0204040051 - Radiografia de Braco" at bounding box center [258, 325] width 466 height 8
checkbox Braco "true"
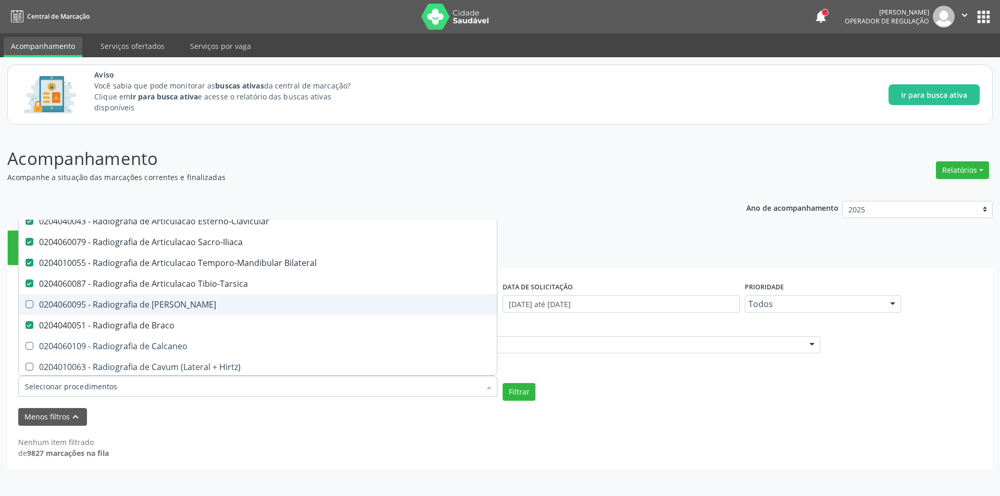
click at [216, 308] on div "0204060095 - Radiografia de [PERSON_NAME]" at bounding box center [258, 305] width 466 height 8
checkbox Bacia "true"
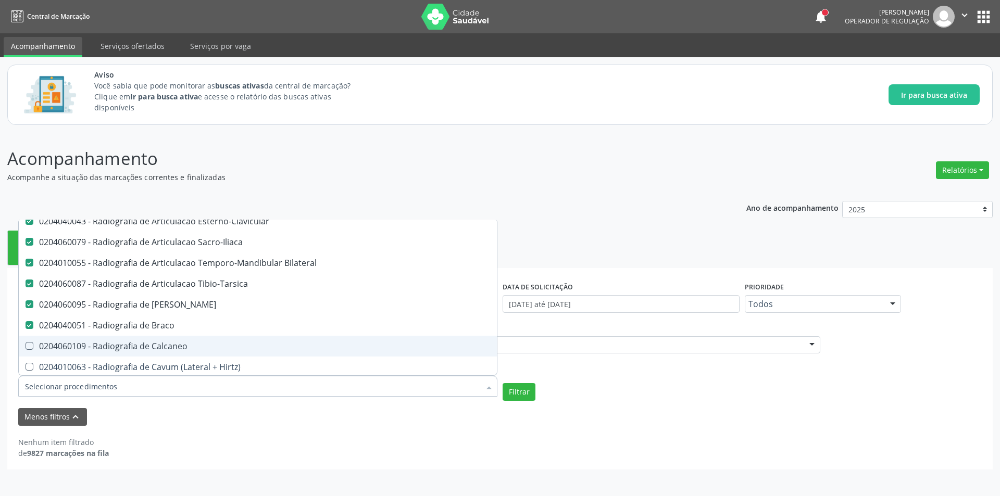
click at [213, 351] on div "0204060109 - Radiografia de Calcaneo" at bounding box center [258, 346] width 466 height 8
checkbox Calcaneo "true"
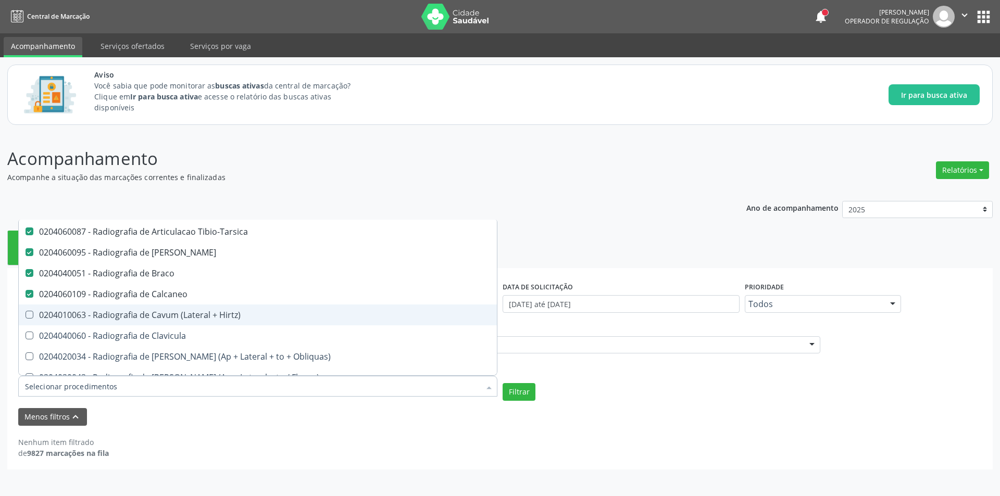
click at [214, 312] on div "0204010063 - Radiografia de Cavum (Lateral + Hirtz)" at bounding box center [258, 315] width 466 height 8
checkbox Hirtz\) "true"
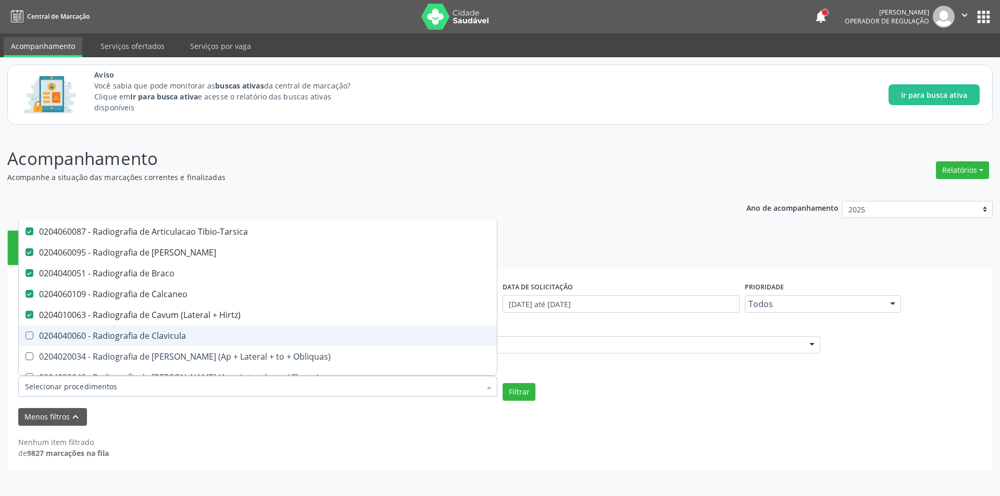
click at [214, 335] on div "0204040060 - Radiografia de Clavicula" at bounding box center [258, 336] width 466 height 8
checkbox Clavicula "true"
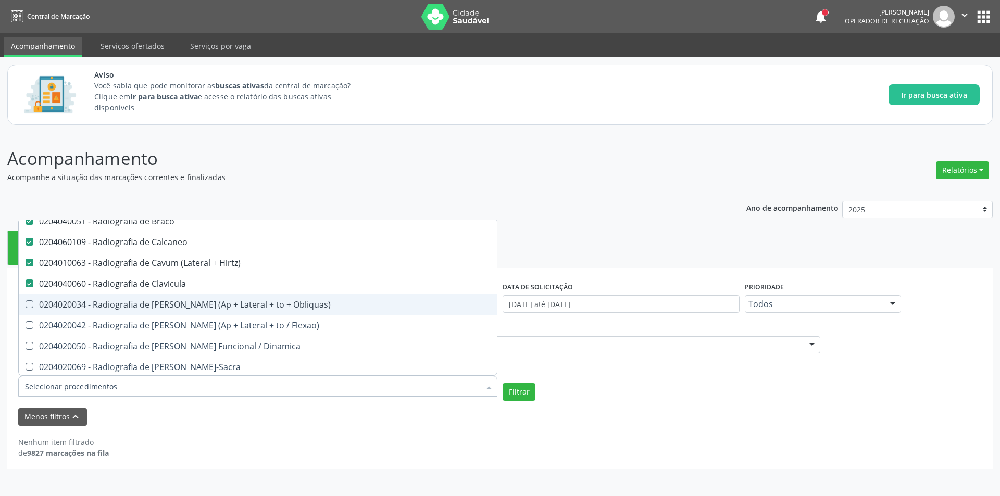
click at [258, 309] on div "0204020034 - Radiografia de [PERSON_NAME] (Ap + Lateral + to + Obliquas)" at bounding box center [258, 305] width 466 height 8
checkbox Obliquas\) "true"
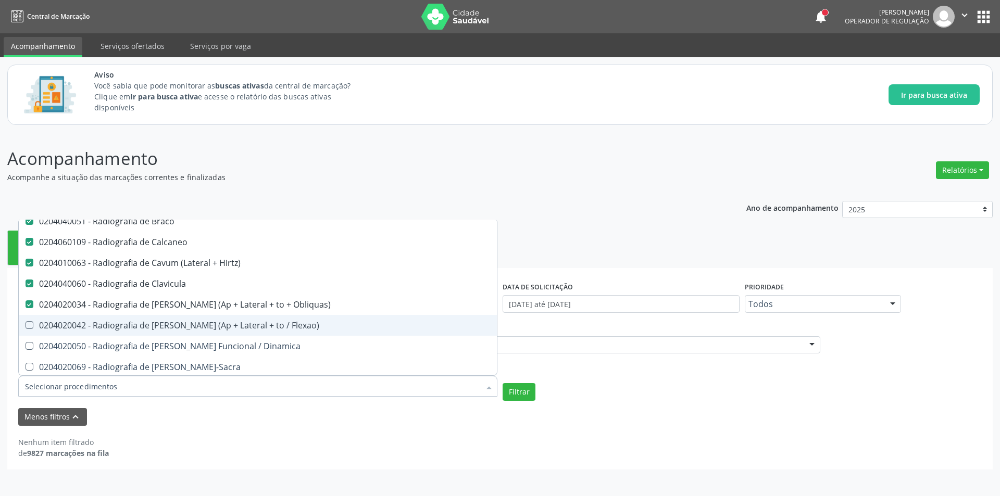
click at [262, 324] on div "0204020042 - Radiografia de [PERSON_NAME] (Ap + Lateral + to / Flexao)" at bounding box center [258, 325] width 466 height 8
checkbox Flexao\) "true"
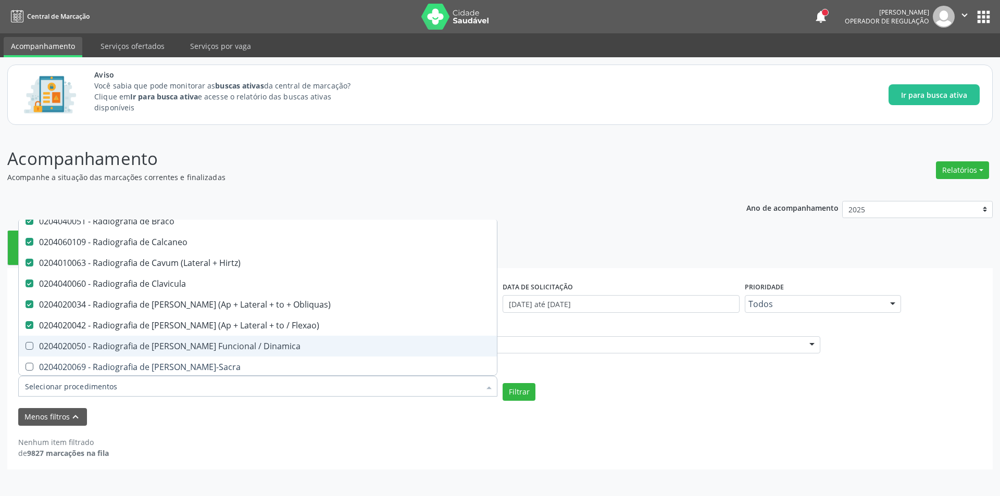
click at [262, 348] on div "0204020050 - Radiografia de [PERSON_NAME] Funcional / Dinamica" at bounding box center [258, 346] width 466 height 8
checkbox Dinamica "true"
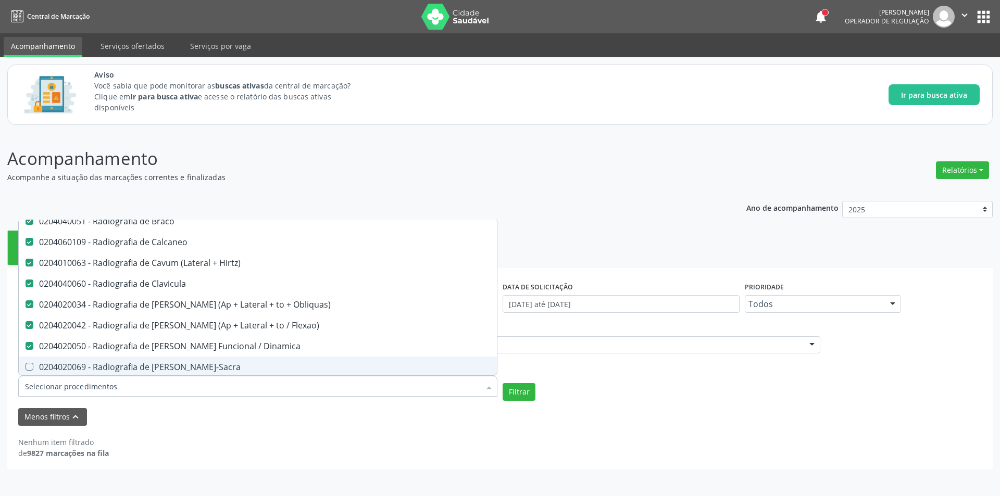
click at [231, 364] on div "0204020069 - Radiografia de [PERSON_NAME]-Sacra" at bounding box center [258, 367] width 466 height 8
checkbox Lombo-Sacra "true"
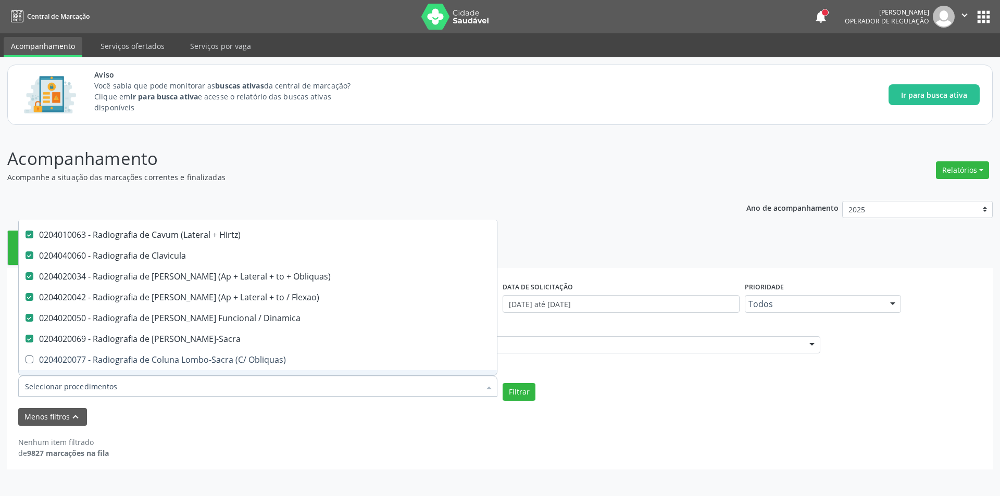
scroll to position [1042, 0]
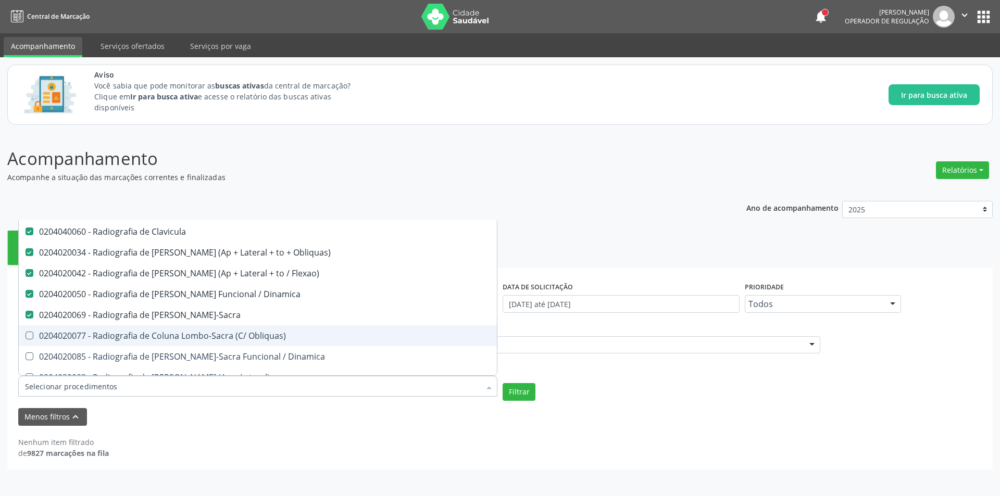
click at [226, 334] on div "0204020077 - Radiografia de Coluna Lombo-Sacra (C/ Obliquas)" at bounding box center [258, 336] width 466 height 8
checkbox Obliquas\) "true"
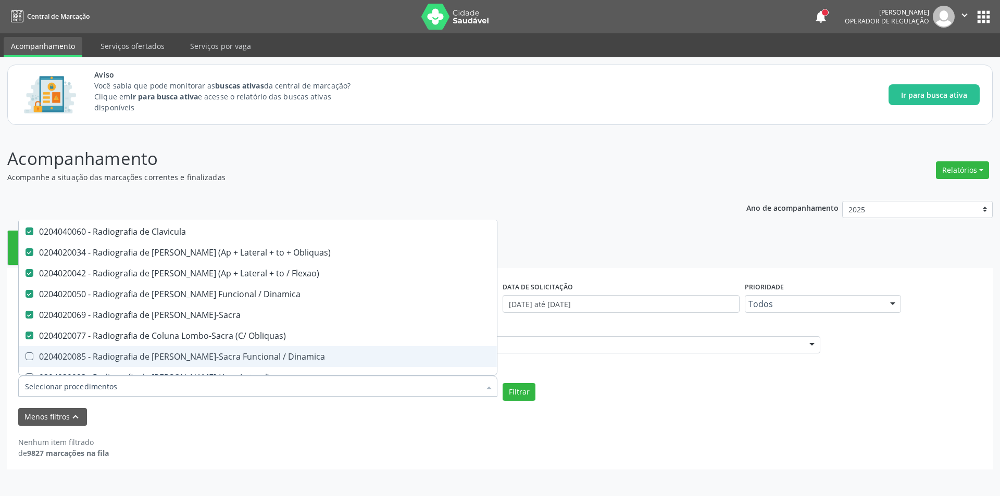
click at [233, 347] on span "0204020085 - Radiografia de [PERSON_NAME]-Sacra Funcional / Dinamica" at bounding box center [258, 356] width 478 height 21
checkbox Dinamica "true"
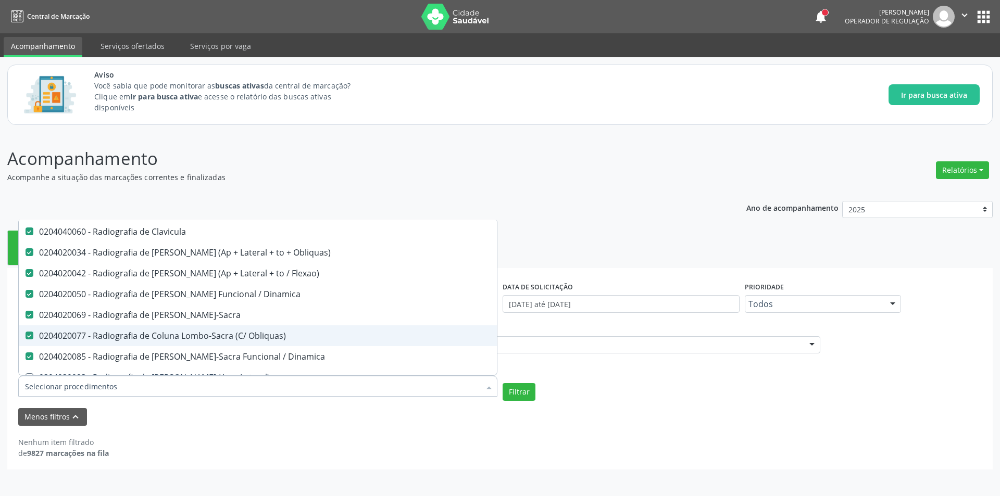
scroll to position [1094, 0]
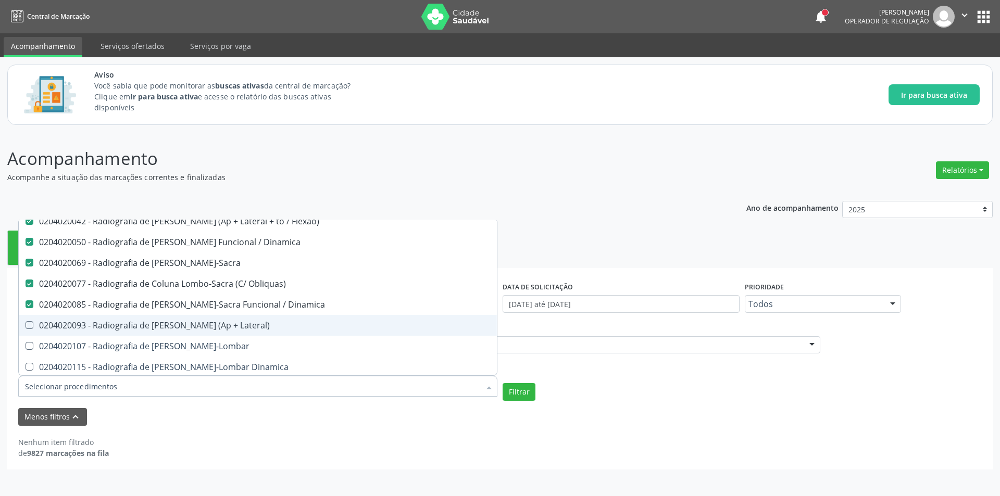
click at [245, 333] on span "0204020093 - Radiografia de [PERSON_NAME] (Ap + Lateral)" at bounding box center [258, 325] width 478 height 21
checkbox Lateral\) "true"
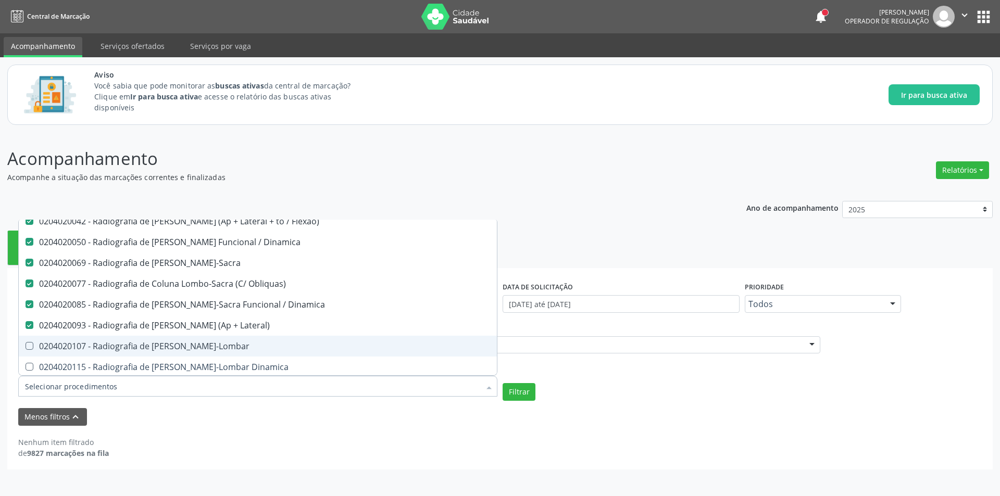
click at [244, 347] on div "0204020107 - Radiografia de [PERSON_NAME]-Lombar" at bounding box center [258, 346] width 466 height 8
checkbox Toraco-Lombar "true"
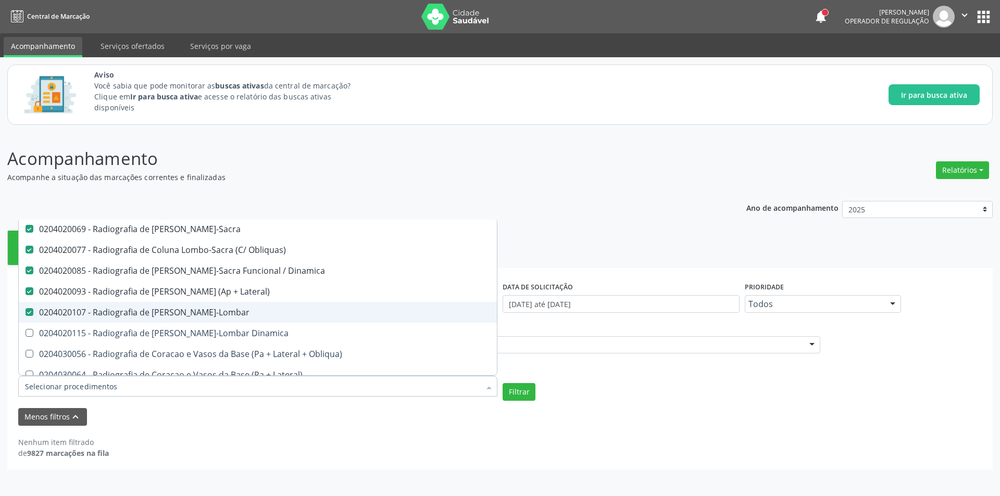
scroll to position [1146, 0]
click at [243, 319] on div "0204020115 - Radiografia de [PERSON_NAME]-Lombar Dinamica" at bounding box center [258, 315] width 466 height 8
checkbox Dinamica "true"
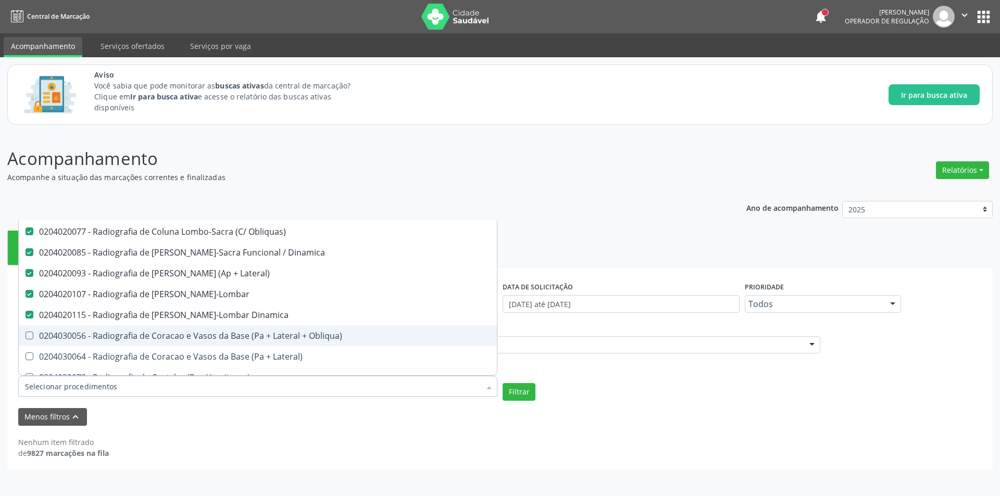
click at [243, 334] on div "0204030056 - Radiografia de Coracao e Vasos da Base (Pa + Lateral + Obliqua)" at bounding box center [258, 336] width 466 height 8
checkbox Obliqua\) "true"
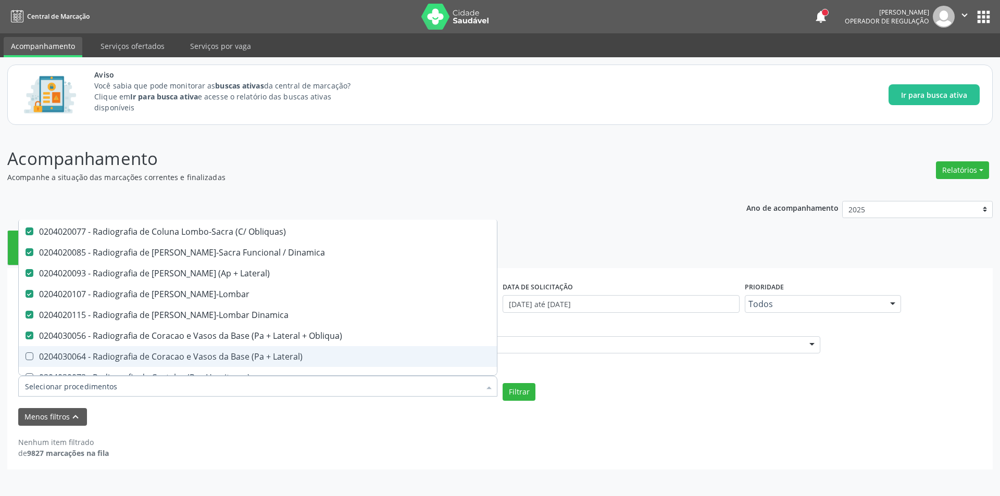
click at [249, 353] on div "0204030064 - Radiografia de Coracao e Vasos da Base (Pa + Lateral)" at bounding box center [258, 357] width 466 height 8
checkbox Lateral\) "true"
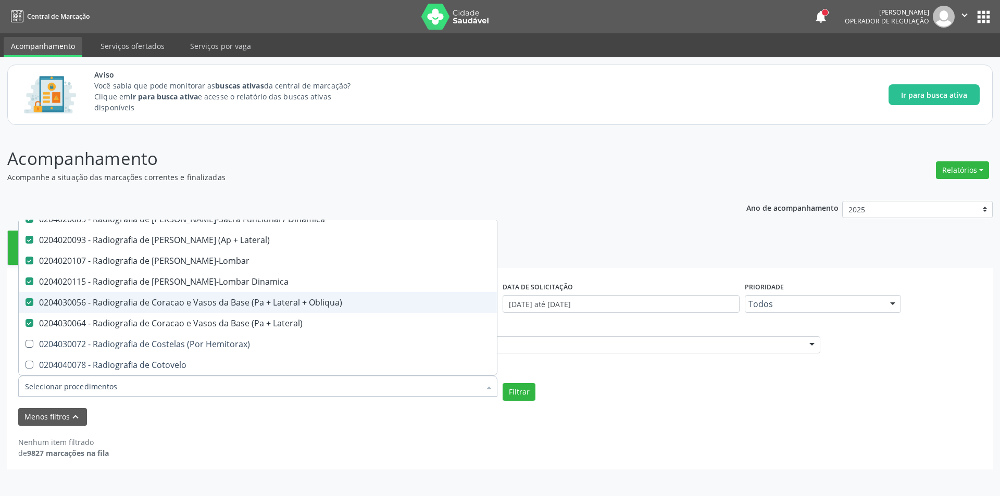
scroll to position [1198, 0]
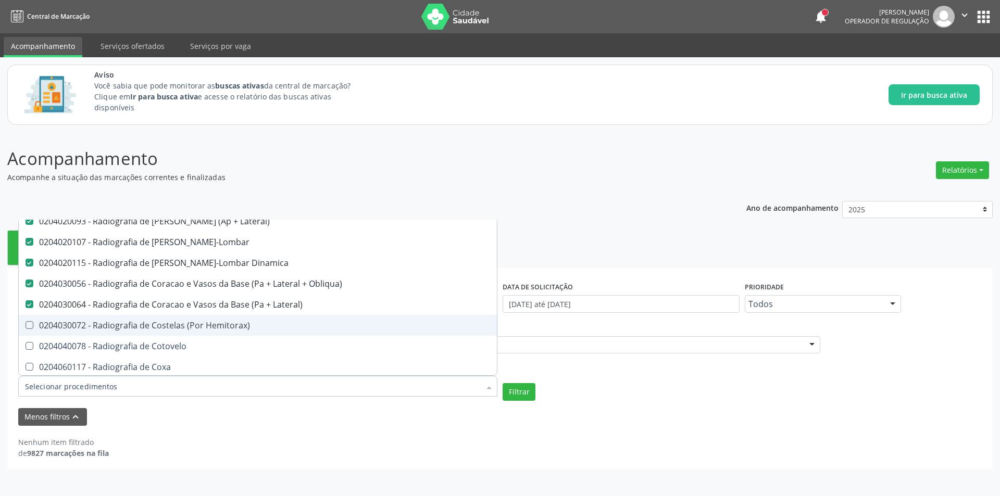
click at [244, 326] on div "0204030072 - Radiografia de Costelas (Por Hemitorax)" at bounding box center [258, 325] width 466 height 8
checkbox Hemitorax\) "true"
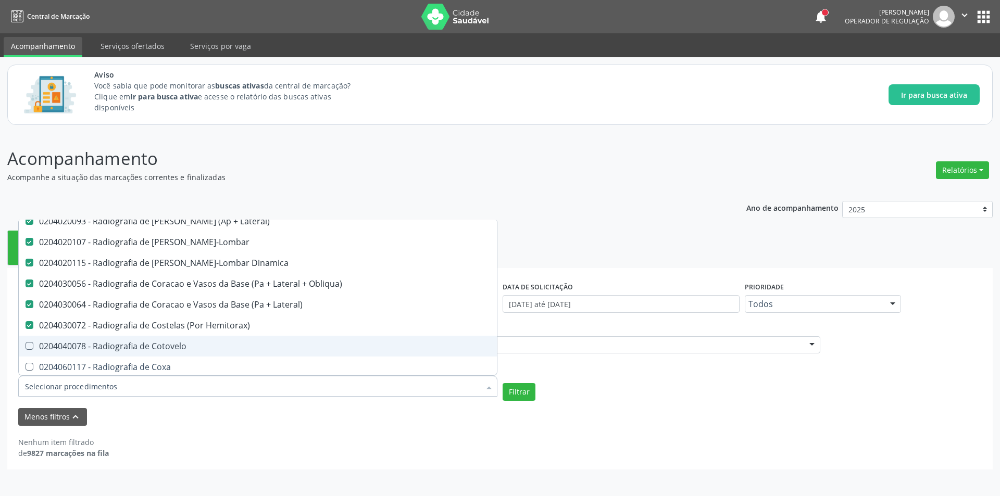
click at [222, 351] on div "0204040078 - Radiografia de Cotovelo" at bounding box center [258, 346] width 466 height 8
checkbox Cotovelo "true"
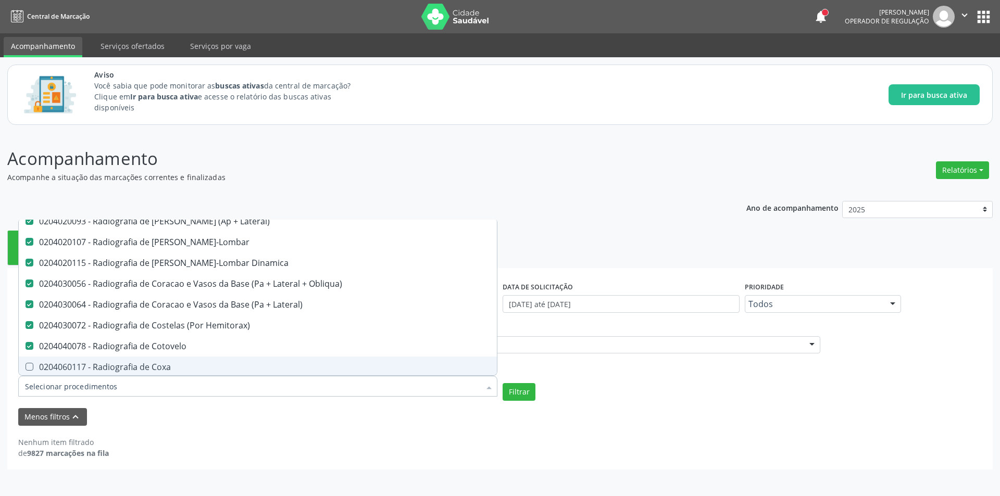
click at [222, 358] on span "0204060117 - Radiografia de Coxa" at bounding box center [258, 367] width 478 height 21
checkbox Coxa "true"
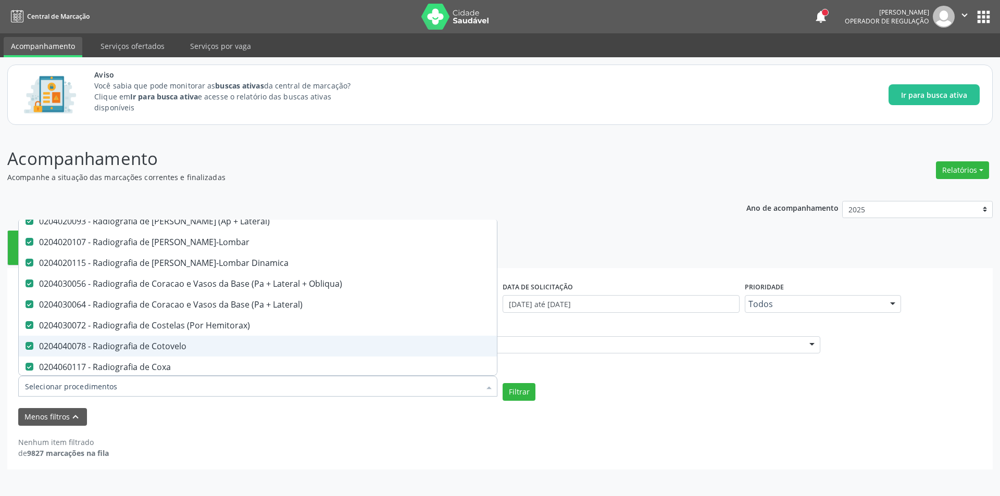
scroll to position [1250, 0]
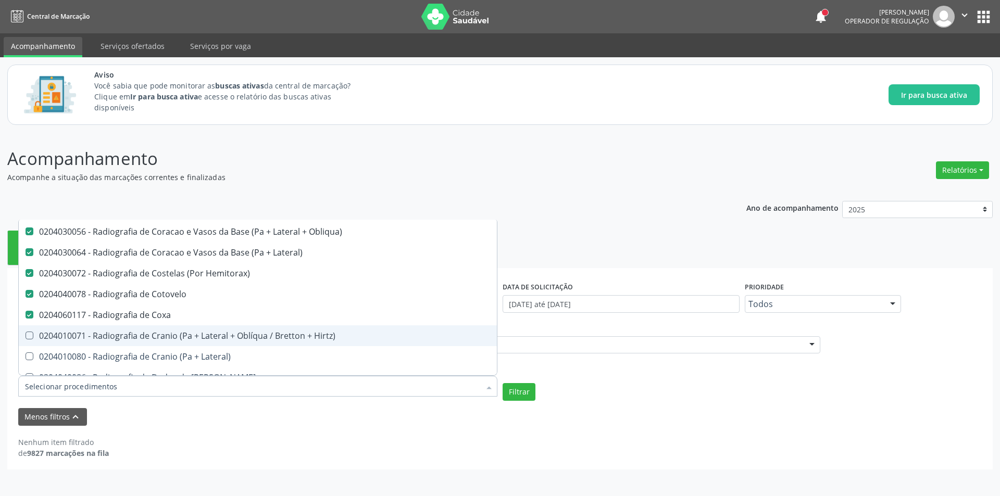
click at [224, 334] on div "0204010071 - Radiografia de Cranio (Pa + Lateral + Oblíqua / Bretton + Hirtz)" at bounding box center [258, 336] width 466 height 8
checkbox Hirtz\) "true"
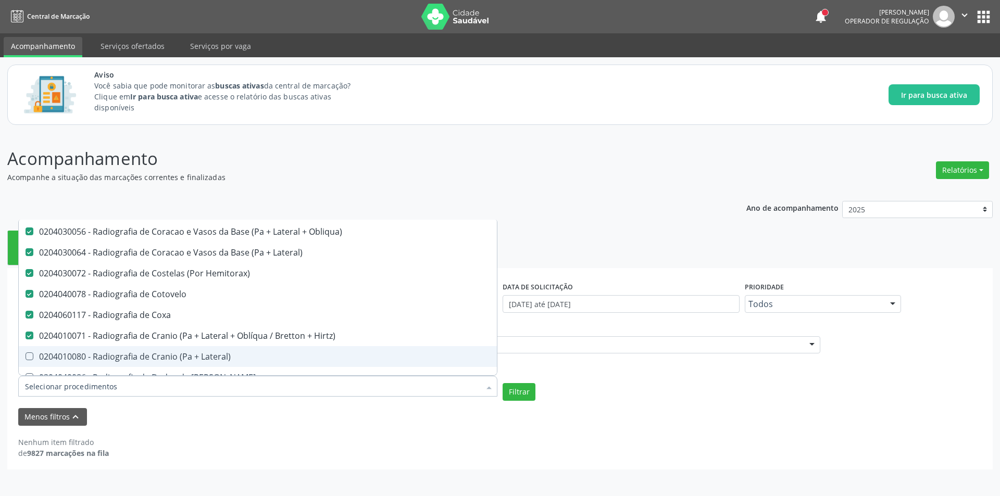
click at [211, 356] on div "0204010080 - Radiografia de Cranio (Pa + Lateral)" at bounding box center [258, 357] width 466 height 8
checkbox Lateral\) "true"
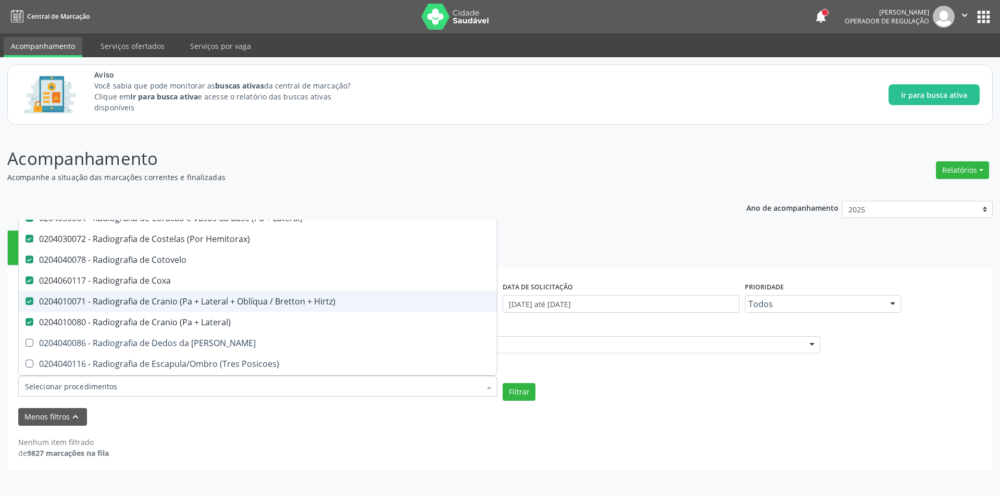
scroll to position [1302, 0]
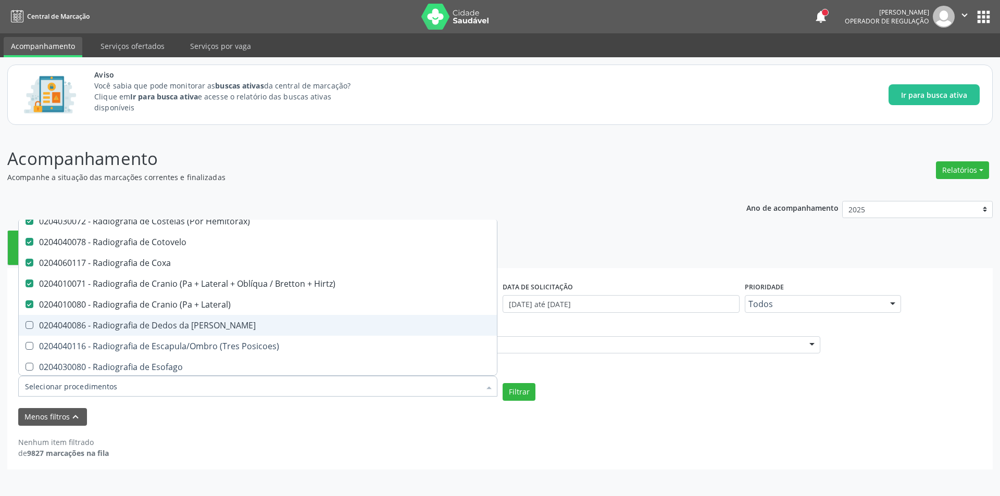
click at [212, 324] on div "0204040086 - Radiografia de Dedos da [PERSON_NAME]" at bounding box center [258, 325] width 466 height 8
checkbox Mao "true"
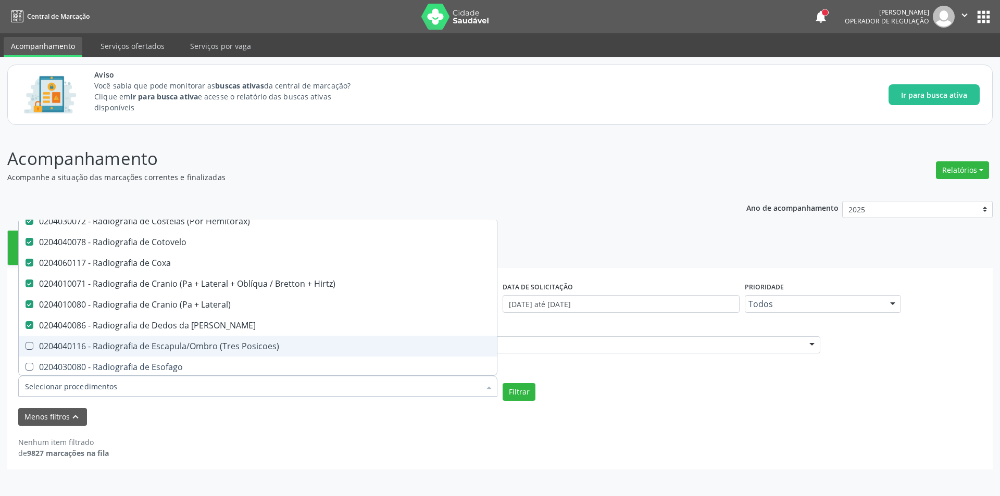
click at [219, 343] on div "0204040116 - Radiografia de Escapula/Ombro (Tres Posicoes)" at bounding box center [258, 346] width 466 height 8
checkbox Posicoes\) "true"
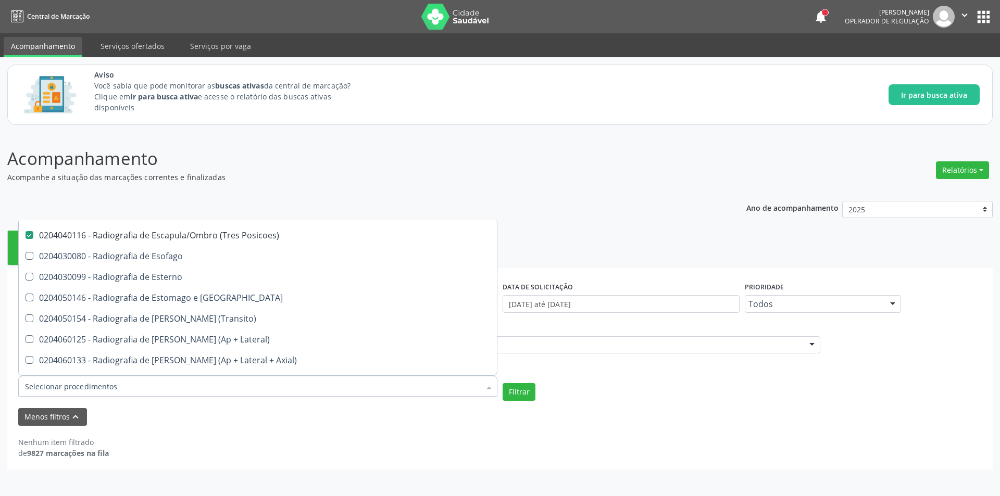
scroll to position [1354, 0]
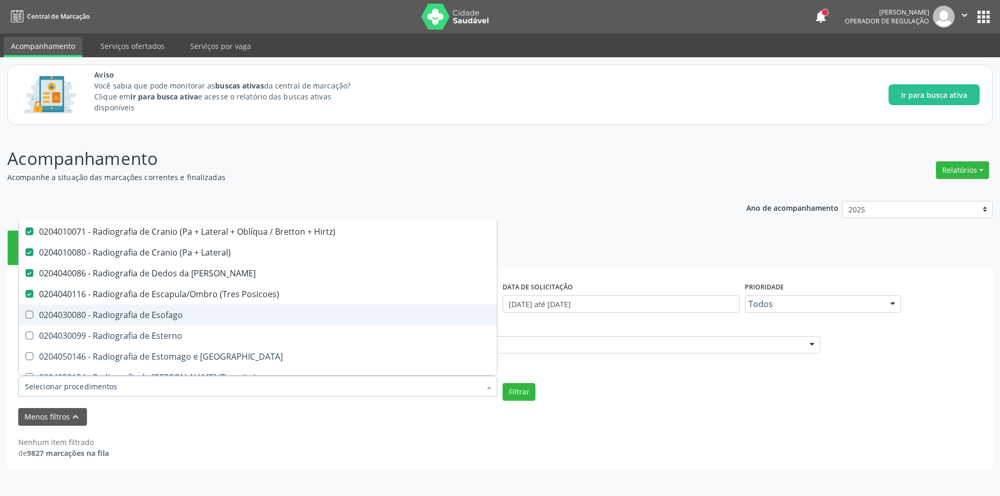
drag, startPoint x: 220, startPoint y: 319, endPoint x: 219, endPoint y: 324, distance: 5.3
click at [220, 319] on div "0204030080 - Radiografia de Esofago" at bounding box center [258, 315] width 466 height 8
checkbox Esofago "true"
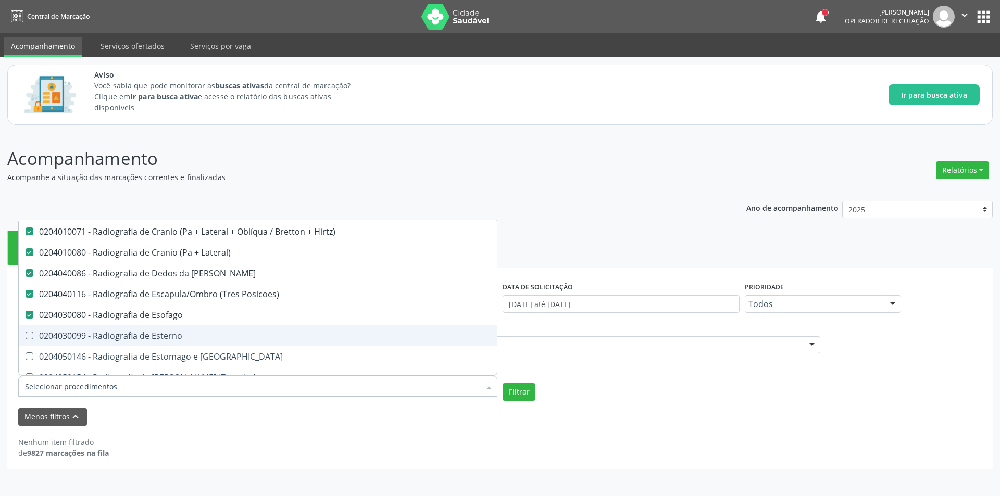
click at [219, 336] on div "0204030099 - Radiografia de Esterno" at bounding box center [258, 336] width 466 height 8
checkbox Esterno "true"
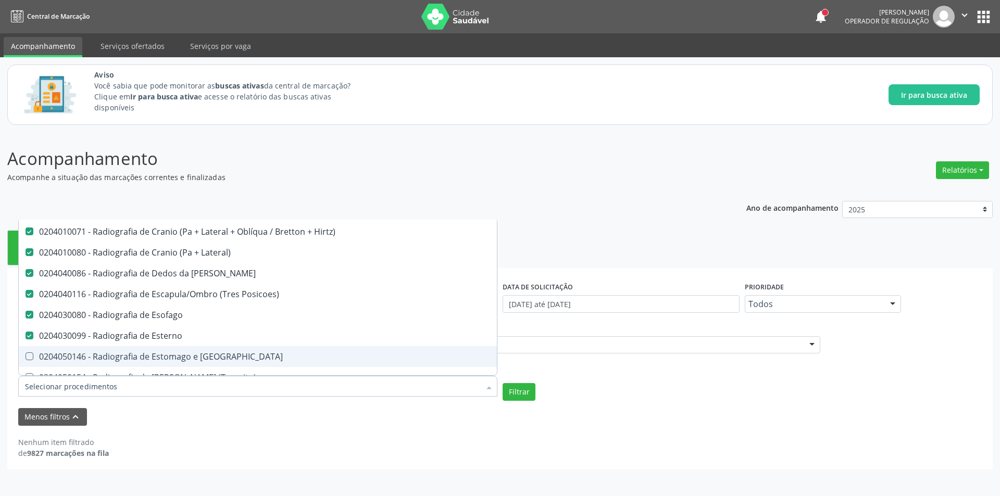
click at [227, 356] on div "0204050146 - Radiografia de Estomago e [GEOGRAPHIC_DATA]" at bounding box center [258, 357] width 466 height 8
checkbox Duodeno "true"
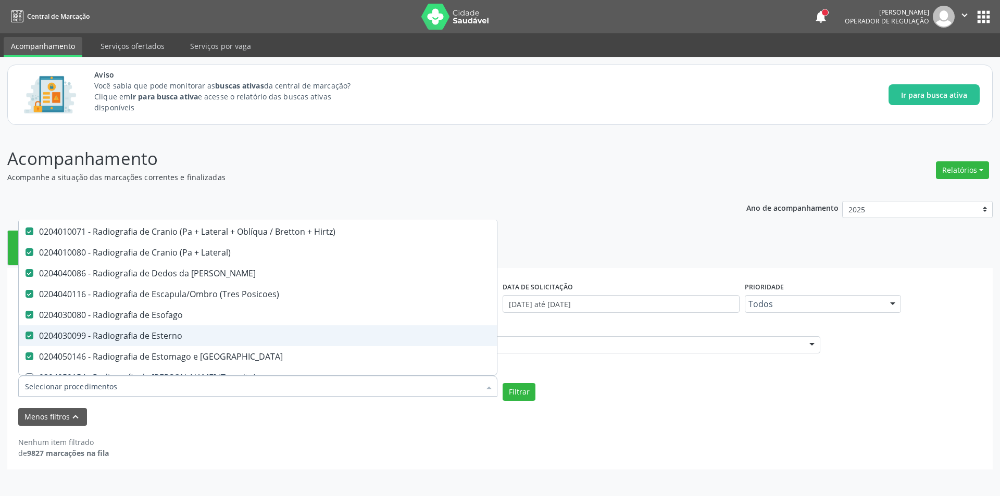
scroll to position [1406, 0]
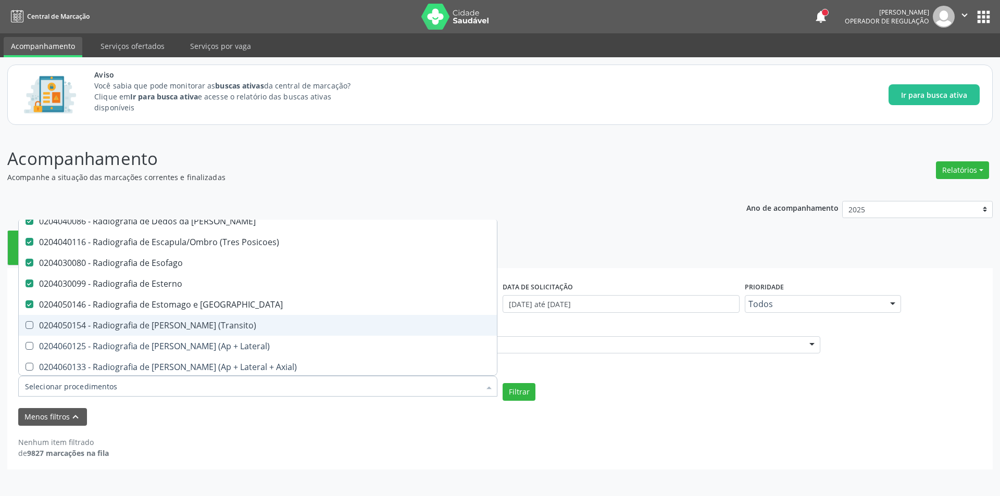
click at [230, 333] on span "0204050154 - Radiografia de [PERSON_NAME] (Transito)" at bounding box center [258, 325] width 478 height 21
checkbox \(Transito\) "true"
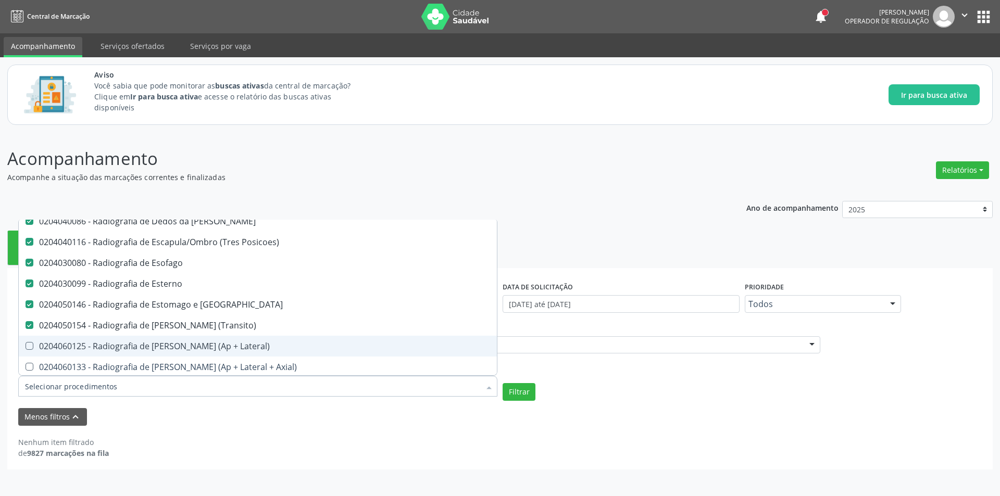
click at [230, 348] on div "0204060125 - Radiografia de [PERSON_NAME] (Ap + Lateral)" at bounding box center [258, 346] width 466 height 8
checkbox Lateral\) "true"
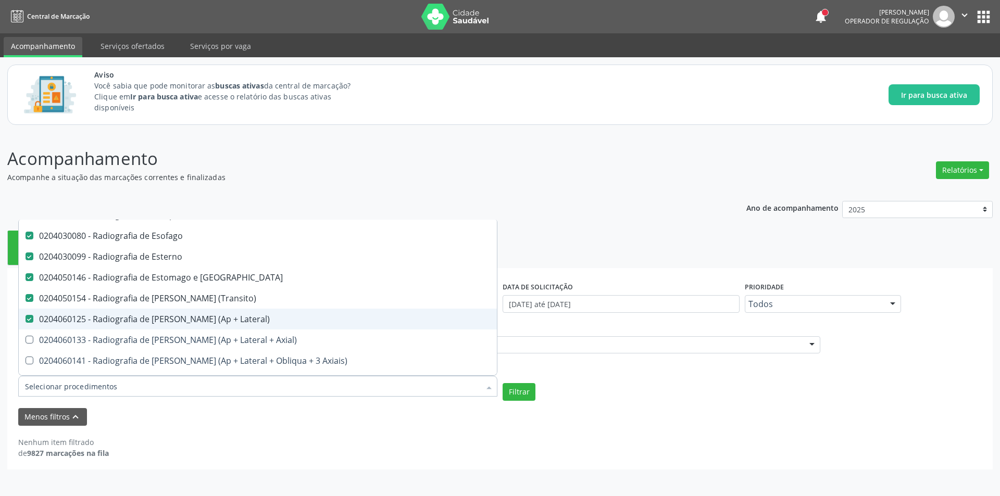
scroll to position [1458, 0]
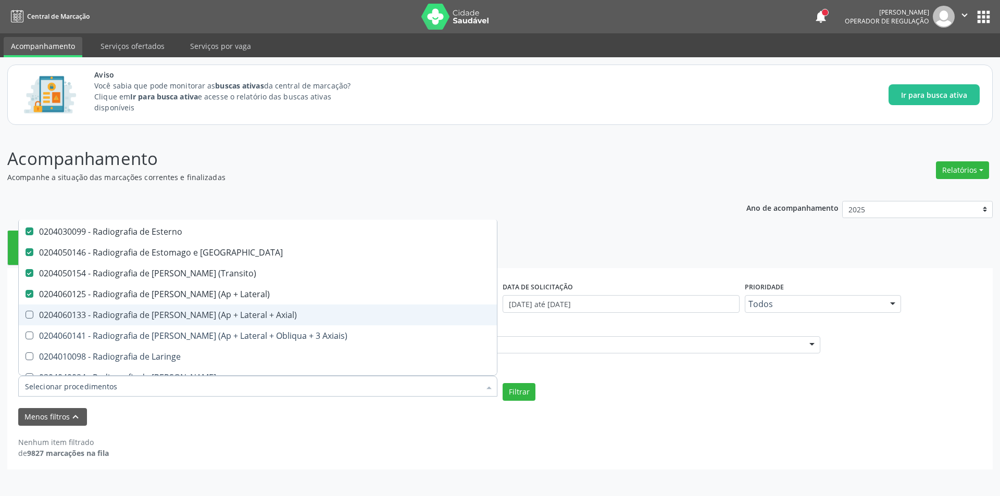
click at [230, 314] on div "0204060133 - Radiografia de [PERSON_NAME] (Ap + Lateral + Axial)" at bounding box center [258, 315] width 466 height 8
checkbox Axial\) "true"
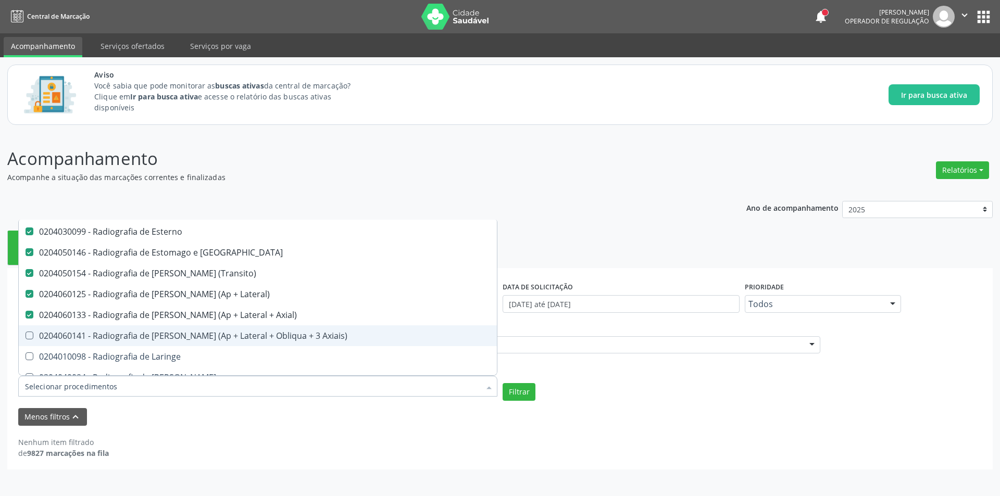
click at [232, 335] on div "0204060141 - Radiografia de [PERSON_NAME] (Ap + Lateral + Obliqua + 3 Axiais)" at bounding box center [258, 336] width 466 height 8
checkbox Axiais\) "true"
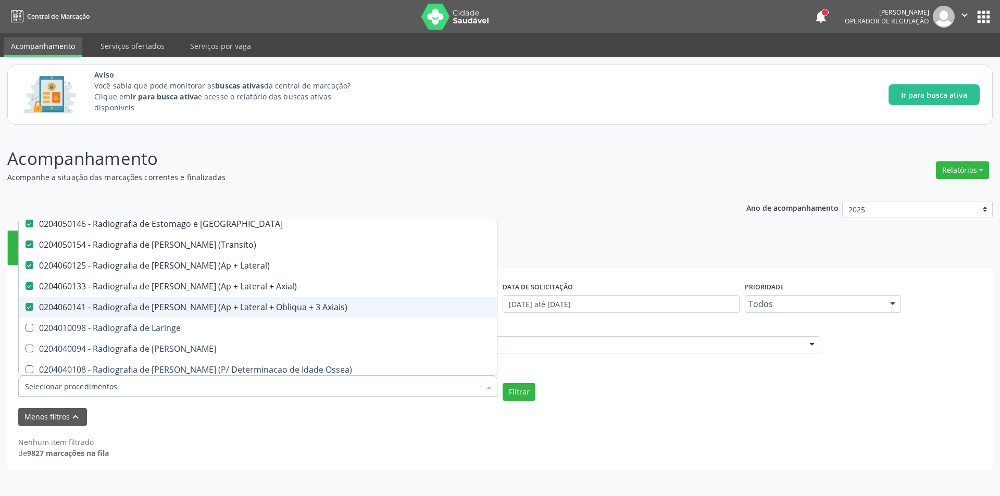
scroll to position [1510, 0]
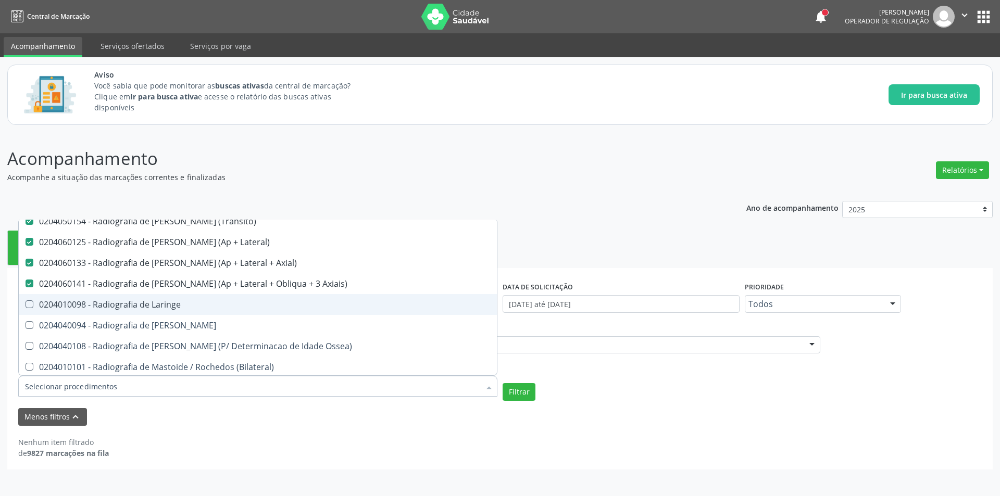
click at [215, 307] on div "0204010098 - Radiografia de Laringe" at bounding box center [258, 305] width 466 height 8
checkbox Laringe "true"
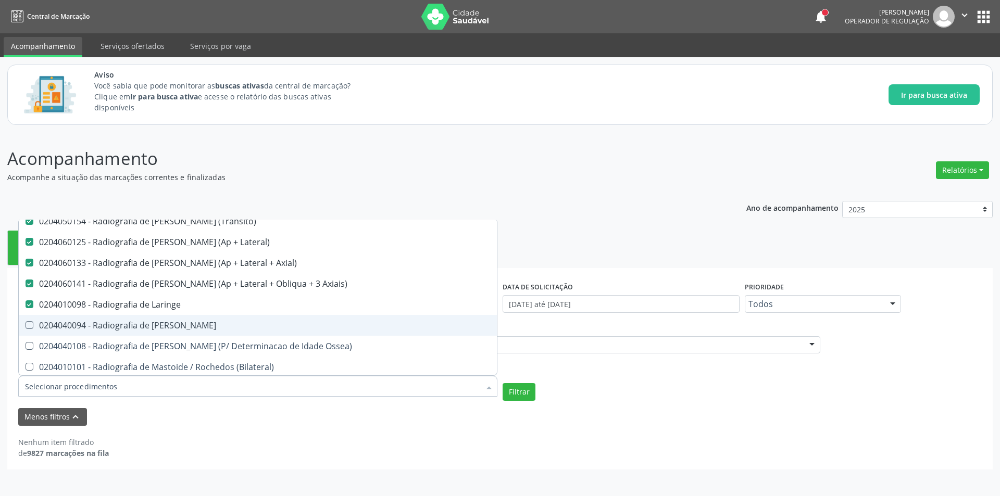
click at [220, 328] on div "0204040094 - Radiografia de [PERSON_NAME]" at bounding box center [258, 325] width 466 height 8
checkbox Mao "true"
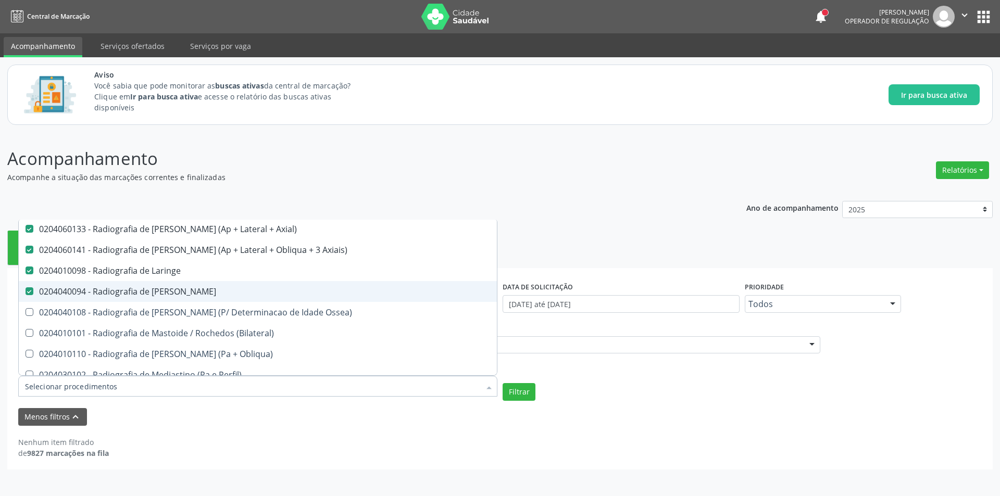
scroll to position [1562, 0]
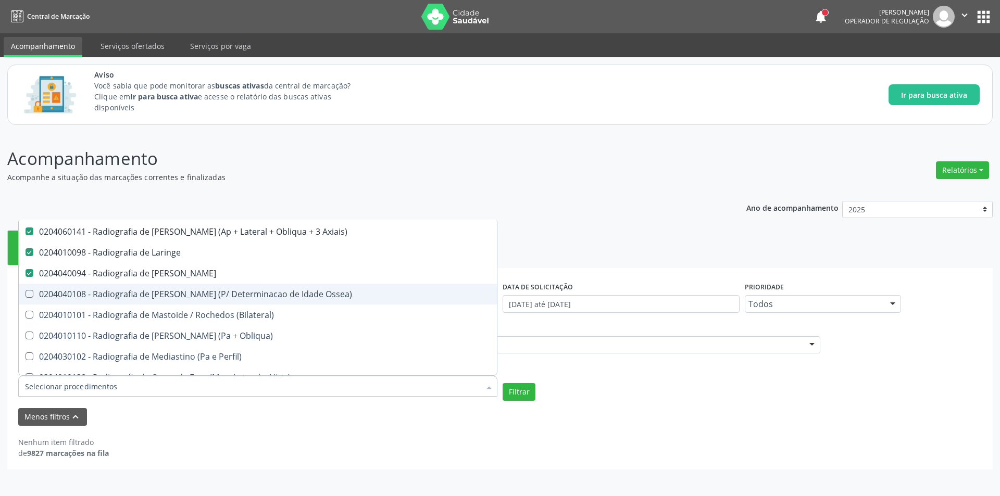
click at [228, 296] on div "0204040108 - Radiografia de [PERSON_NAME] (P/ Determinacao de Idade Ossea)" at bounding box center [258, 294] width 466 height 8
checkbox Ossea\) "true"
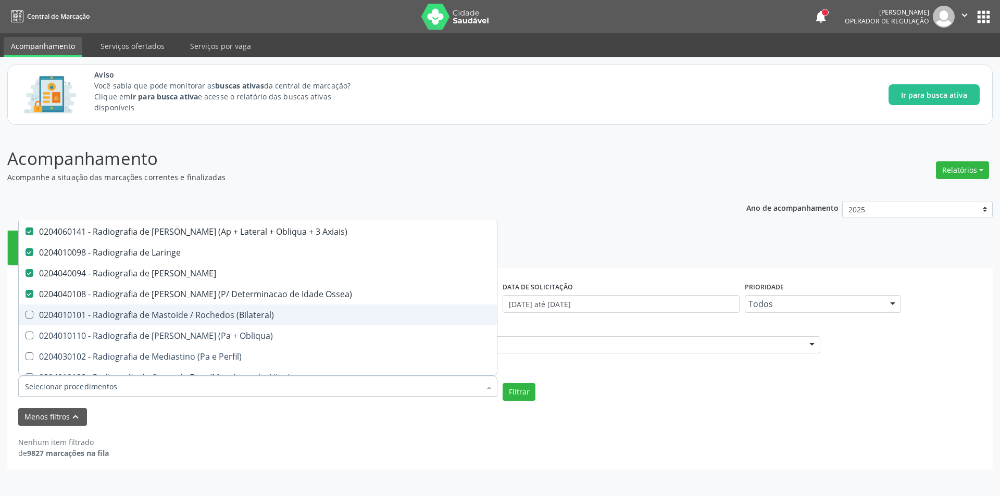
click at [226, 319] on div "0204010101 - Radiografia de Mastoide / Rochedos (Bilateral)" at bounding box center [258, 315] width 466 height 8
checkbox \(Bilateral\) "true"
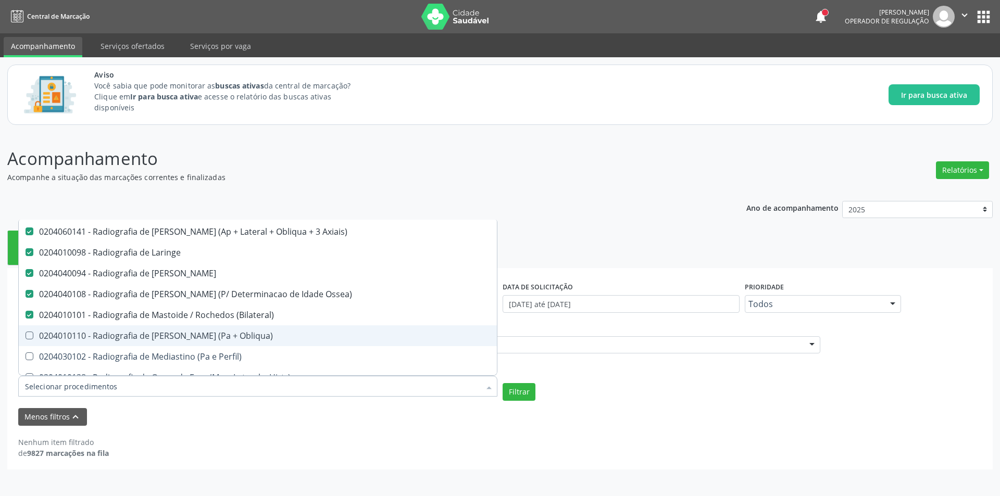
click at [208, 343] on span "0204010110 - Radiografia de [PERSON_NAME] (Pa + Obliqua)" at bounding box center [258, 336] width 478 height 21
click at [206, 337] on div "0204010110 - Radiografia de [PERSON_NAME] (Pa + Obliqua)" at bounding box center [258, 336] width 466 height 8
checkbox Obliqua\) "false"
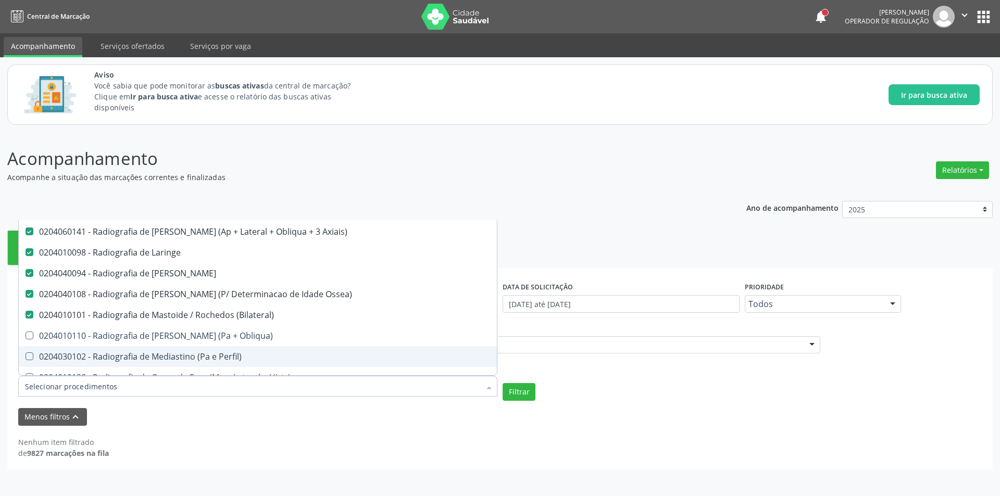
scroll to position [1615, 0]
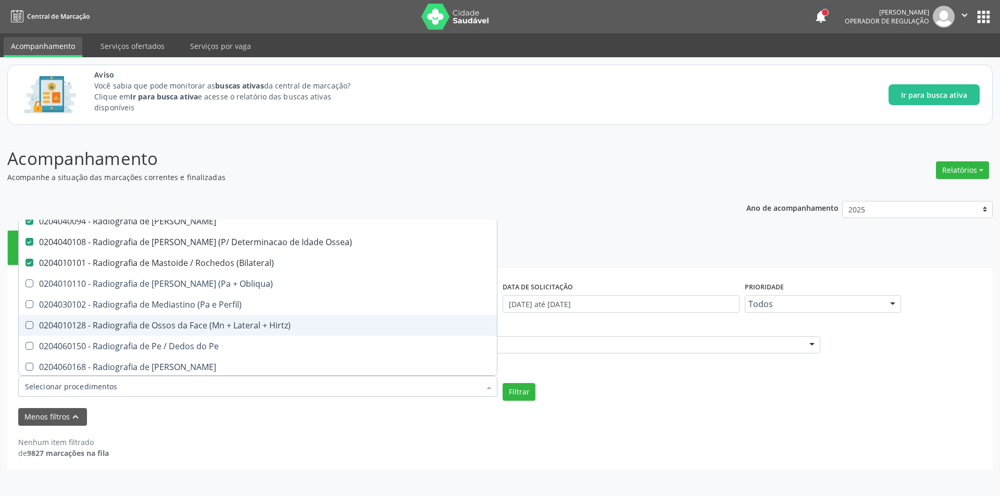
click at [202, 325] on div "0204010128 - Radiografia de Ossos da Face (Mn + Lateral + Hirtz)" at bounding box center [258, 325] width 466 height 8
checkbox Hirtz\) "true"
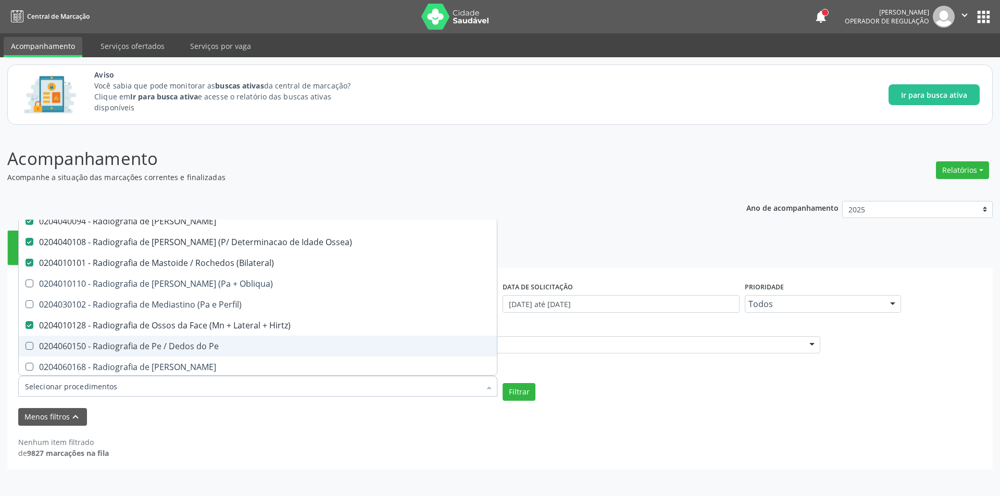
click at [196, 349] on div "0204060150 - Radiografia de Pe / Dedos do Pe" at bounding box center [258, 346] width 466 height 8
checkbox Pe "true"
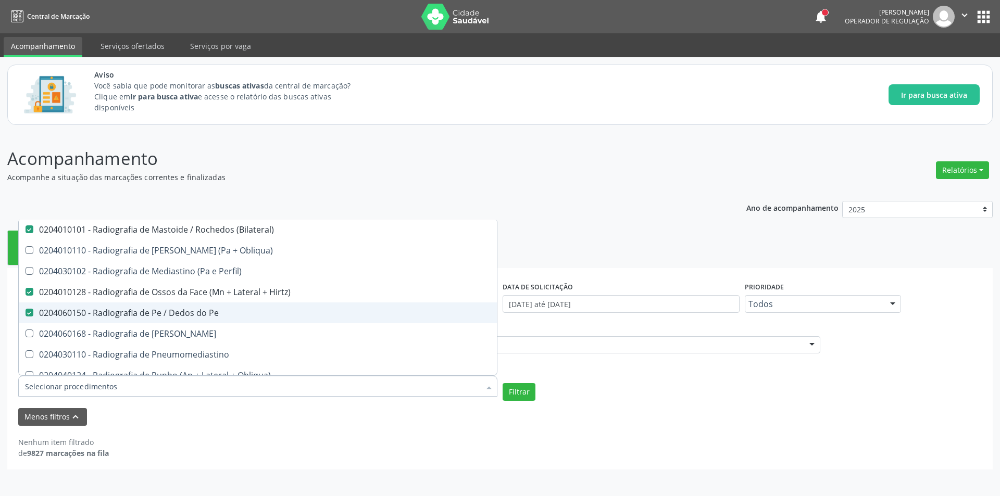
scroll to position [1667, 0]
click at [196, 311] on div "0204060168 - Radiografia de [PERSON_NAME]" at bounding box center [258, 315] width 466 height 8
checkbox Perna "true"
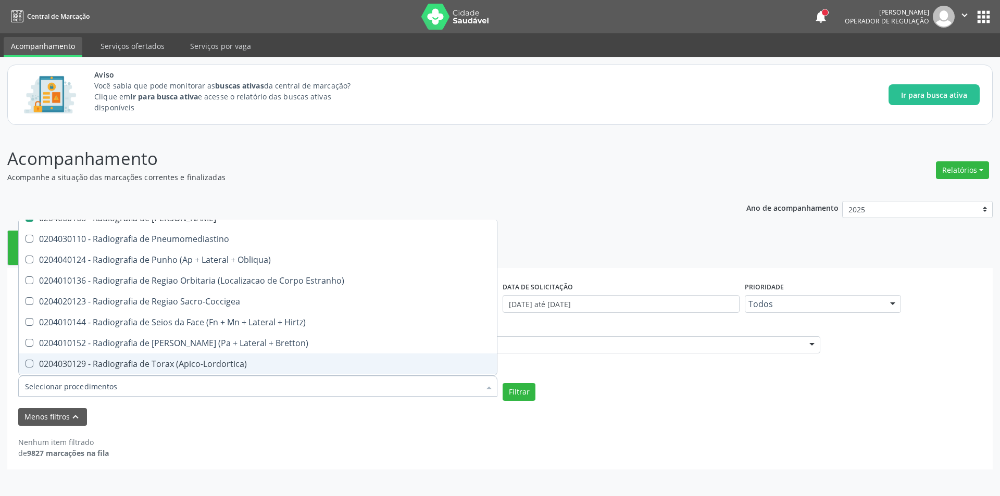
scroll to position [1771, 0]
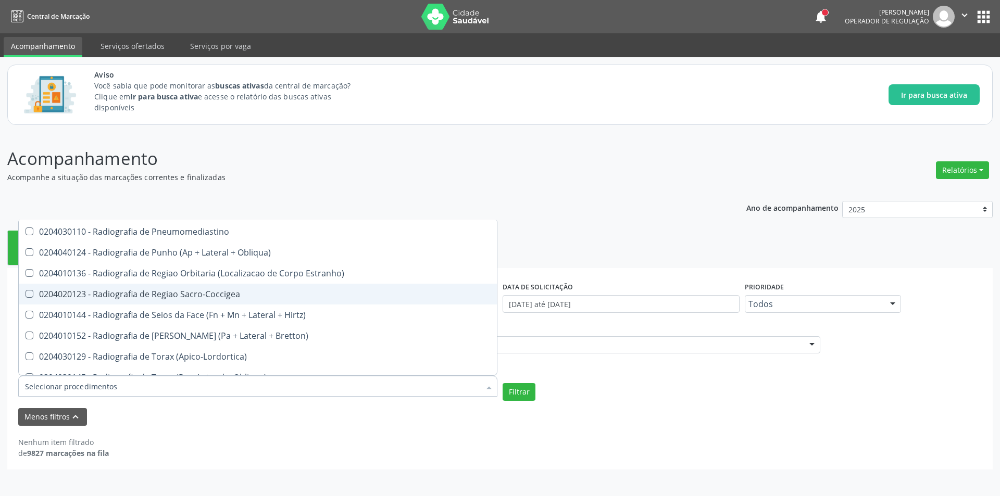
click at [212, 300] on span "0204020123 - Radiografia de Regiao Sacro-Coccigea" at bounding box center [258, 294] width 478 height 21
checkbox Sacro-Coccigea "true"
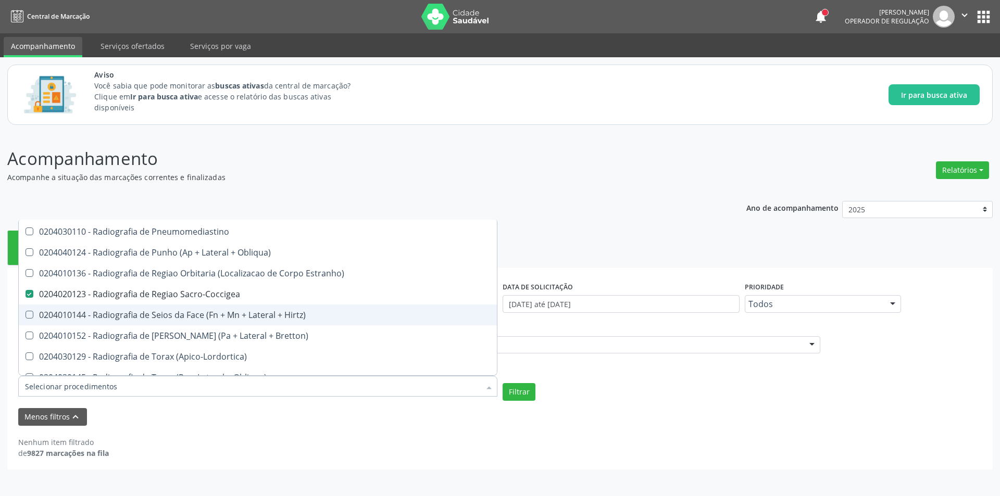
click at [213, 321] on span "0204010144 - Radiografia de Seios da Face (Fn + Mn + Lateral + Hirtz)" at bounding box center [258, 315] width 478 height 21
checkbox Hirtz\) "true"
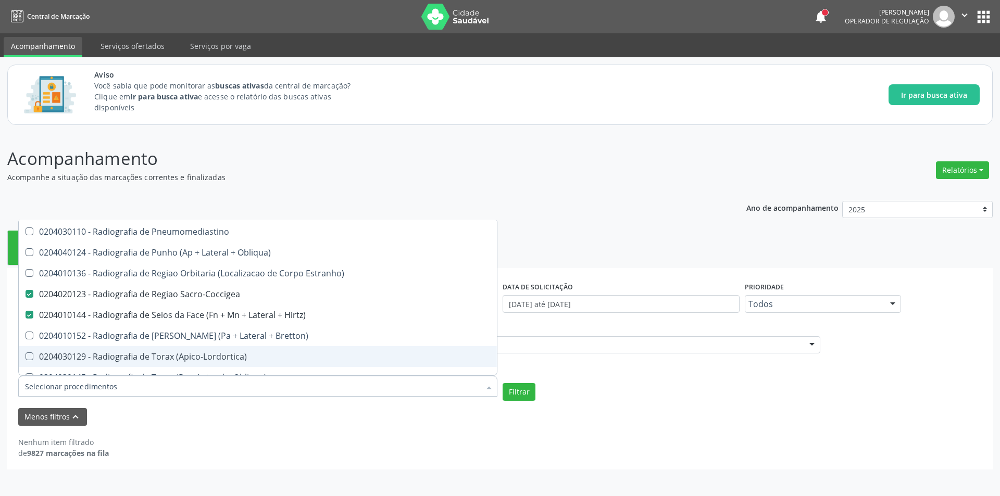
click at [210, 353] on div "0204030129 - Radiografia de Torax (Apico-Lordortica)" at bounding box center [258, 357] width 466 height 8
checkbox \(Apico-Lordortica\) "true"
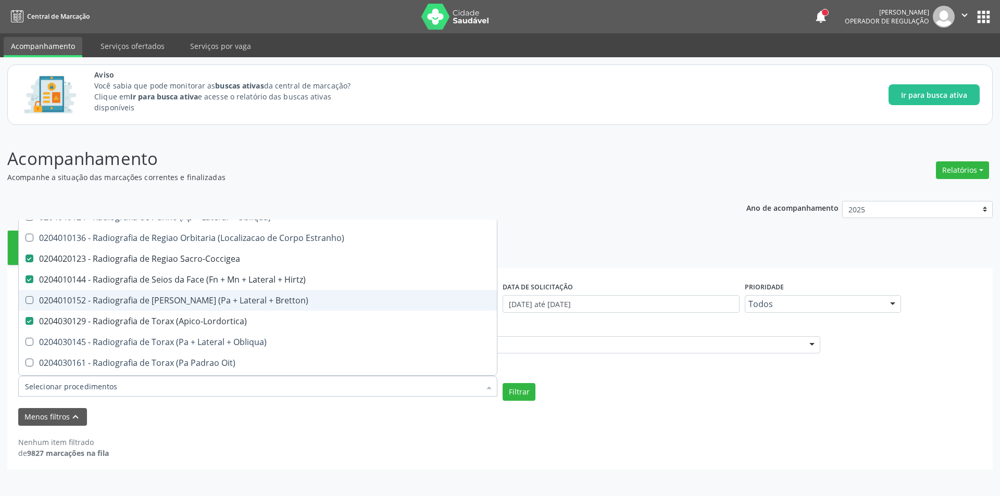
scroll to position [1823, 0]
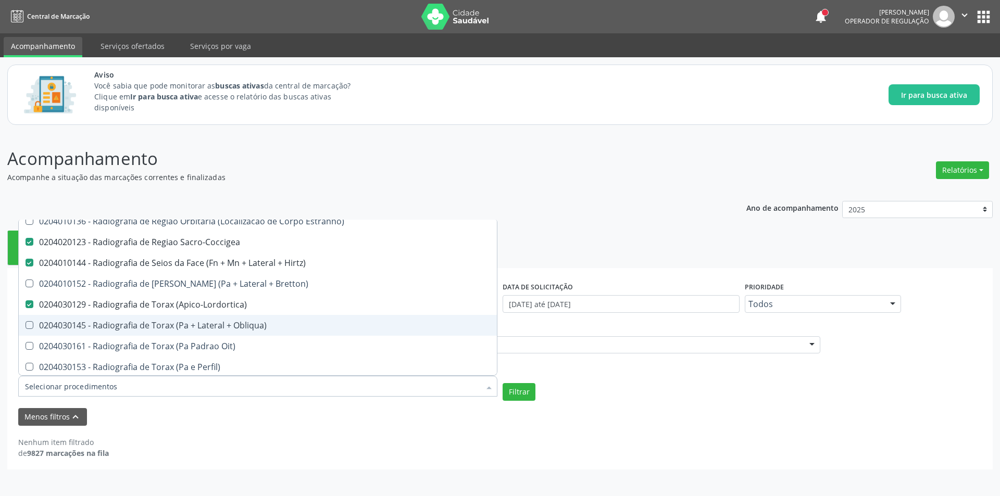
click at [211, 330] on div "0204030145 - Radiografia de Torax (Pa + Lateral + Obliqua)" at bounding box center [258, 325] width 466 height 8
checkbox Obliqua\) "true"
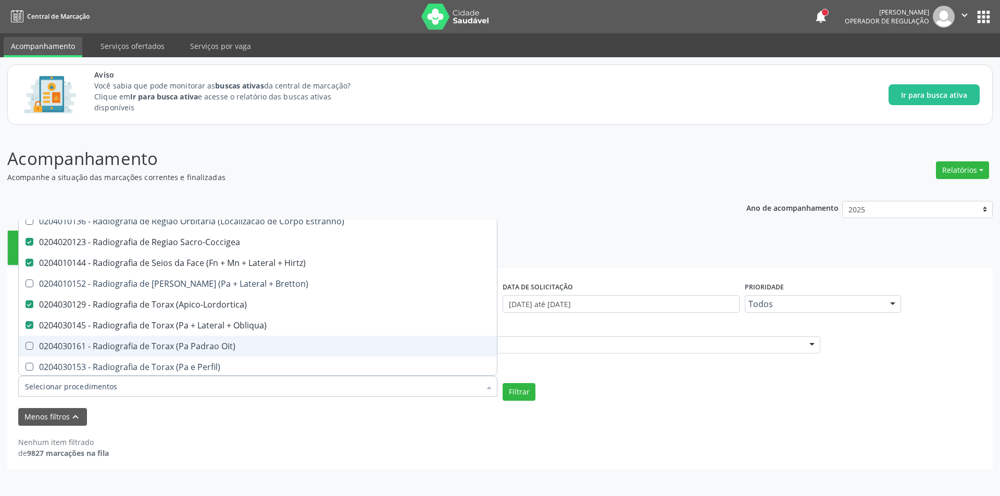
click at [211, 348] on div "0204030161 - Radiografia de Torax (Pa Padrao Oit)" at bounding box center [258, 346] width 466 height 8
checkbox Oit\) "true"
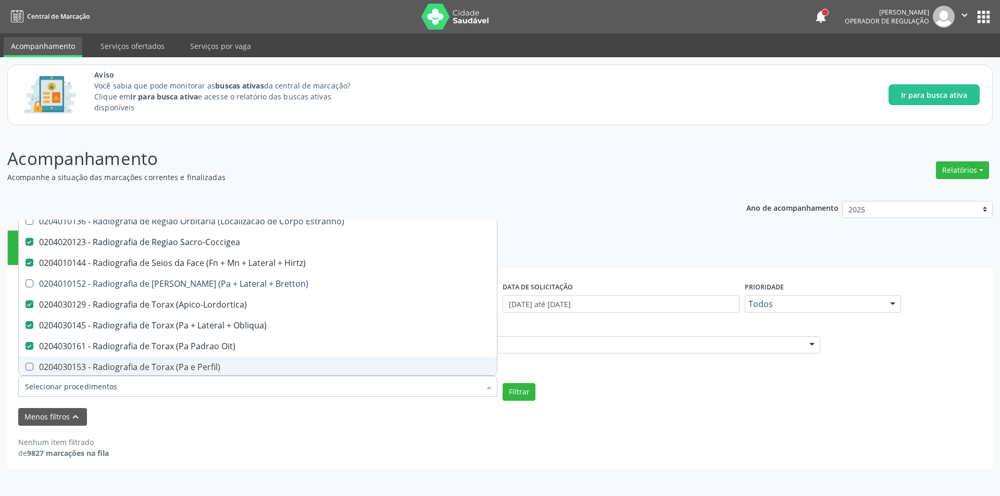
click at [211, 367] on div "0204030153 - Radiografia de Torax (Pa e Perfil)" at bounding box center [258, 367] width 466 height 8
checkbox Perfil\) "true"
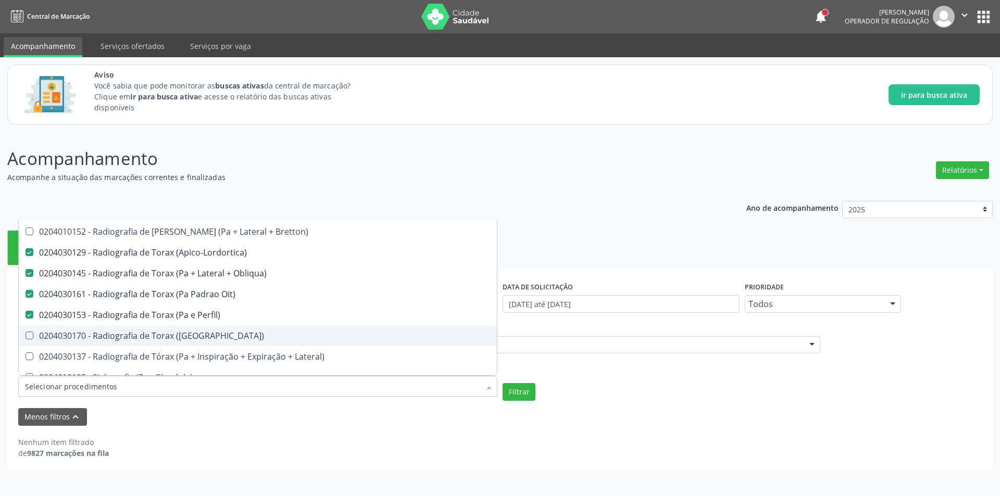
click at [211, 331] on span "0204030170 - Radiografia de Torax ([GEOGRAPHIC_DATA])" at bounding box center [258, 336] width 478 height 21
checkbox \(Pa\) "true"
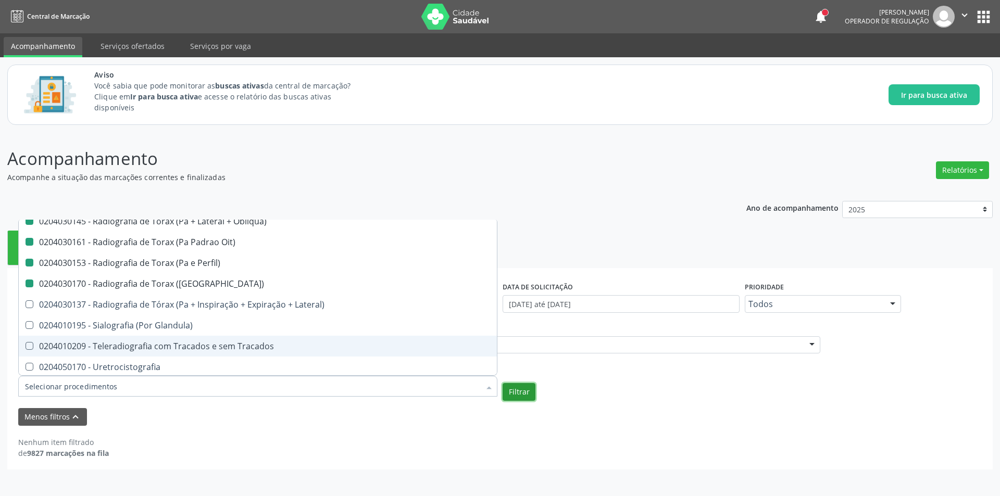
checkbox Unilateral "true"
checkbox Contraste "true"
checkbox Per-Operatoria "true"
checkbox Pos-Operatoria "true"
checkbox Dacriocistografia "true"
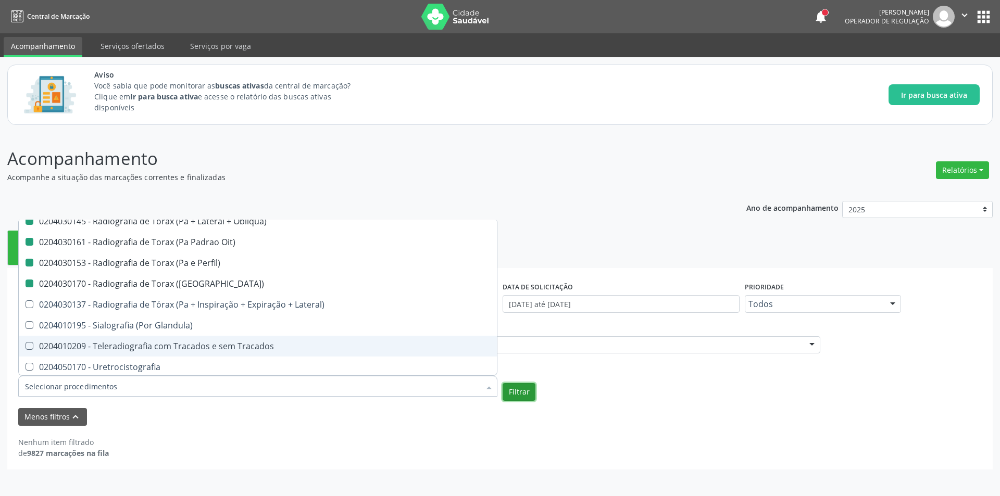
checkbox Femur\) "true"
checkbox Mama\) "true"
checkbox Hipotonica "true"
checkbox Escanometria "true"
checkbox Fistulografia "true"
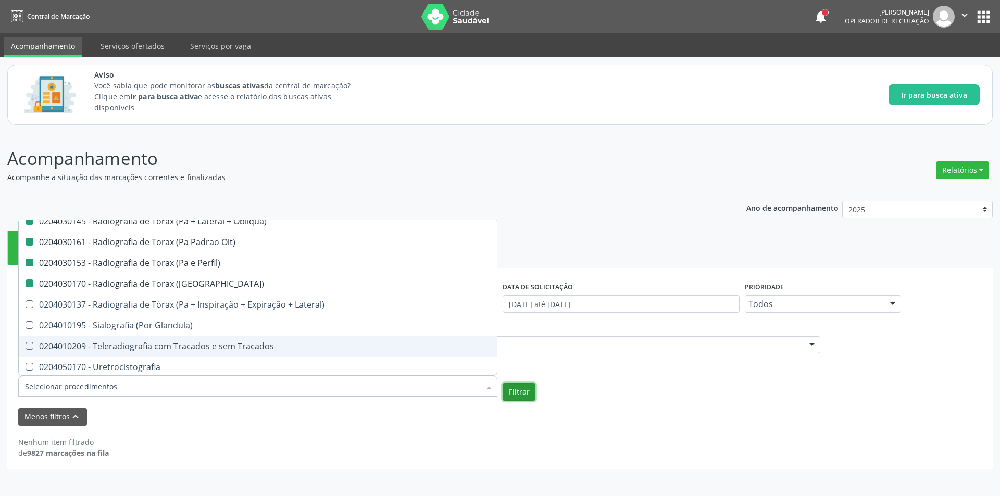
checkbox Histerossalpingografia "true"
checkbox Mamografia "true"
checkbox Rastreamento "true"
checkbox Mamografia "true"
checkbox Mielografia "true"
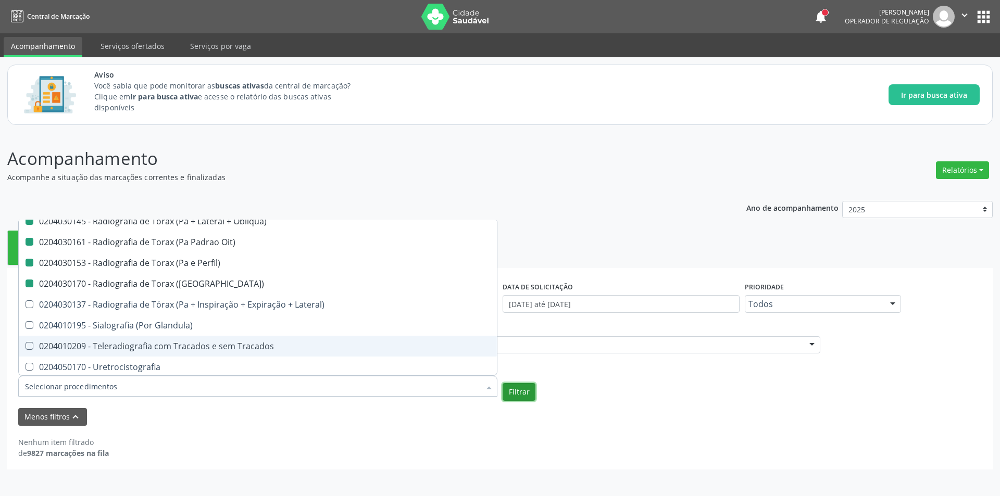
checkbox Percutanea "true"
checkbox Ascendente "true"
checkbox Vertebral "true"
checkbox Laringe "true"
checkbox Plano\) "true"
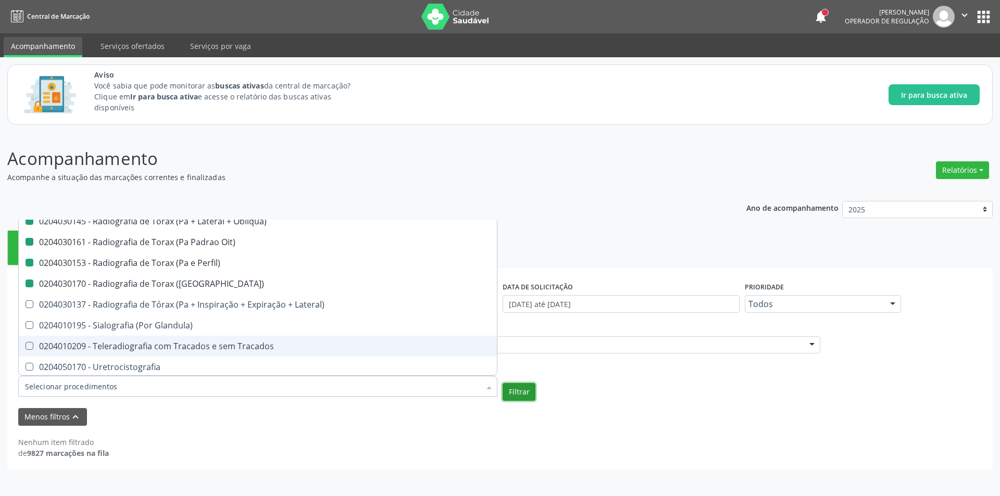
checkbox Planos "true"
checkbox Contraste "true"
checkbox Hirtz\) "true"
checkbox Wing\) "true"
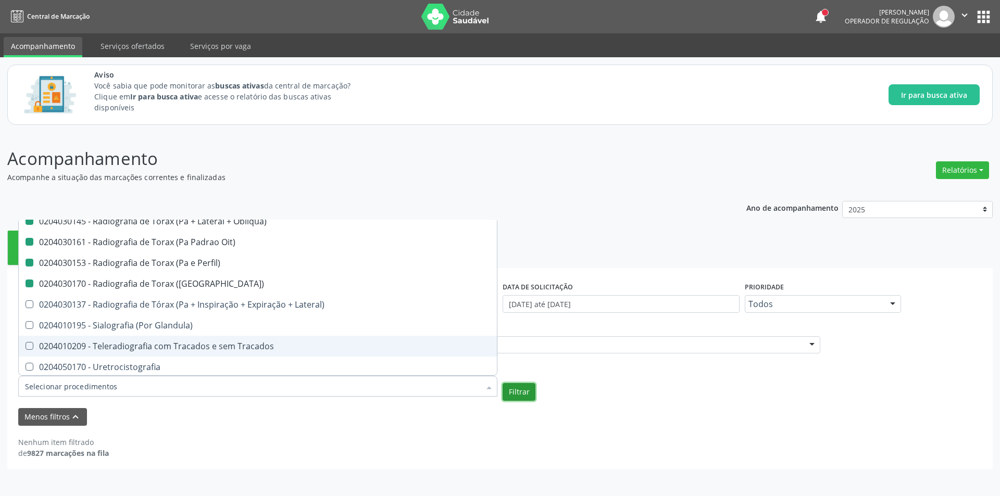
checkbox Oclusal "true"
checkbox \(Enteroclise\) "true"
checkbox Panoramica "true"
checkbox Escoliose\) "true"
checkbox Inferiores "true"
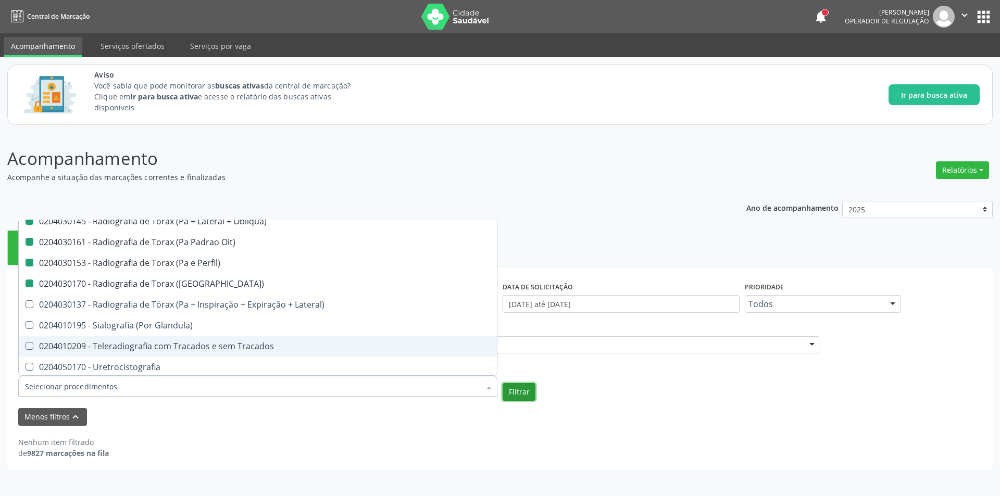
checkbox Periapical "true"
checkbox Obliquas\) "true"
checkbox Acromio-Clavicular "true"
checkbox Toraco-Lombar "false"
checkbox Dinamica "false"
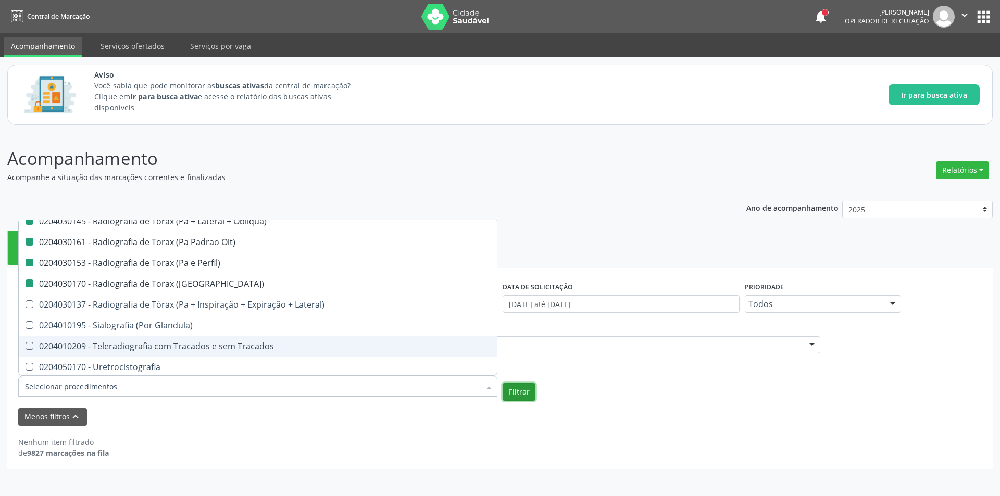
checkbox Obliqua\) "false"
checkbox Lateral\) "false"
checkbox Hemitorax\) "false"
checkbox Cotovelo "false"
checkbox Coxa "false"
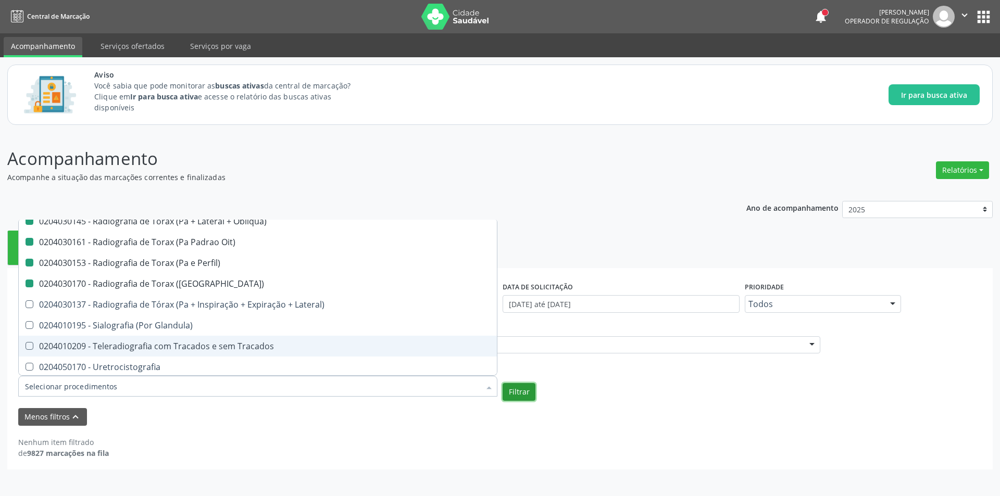
checkbox Hirtz\) "false"
checkbox Lateral\) "false"
click at [522, 399] on button "Filtrar" at bounding box center [519, 392] width 33 height 18
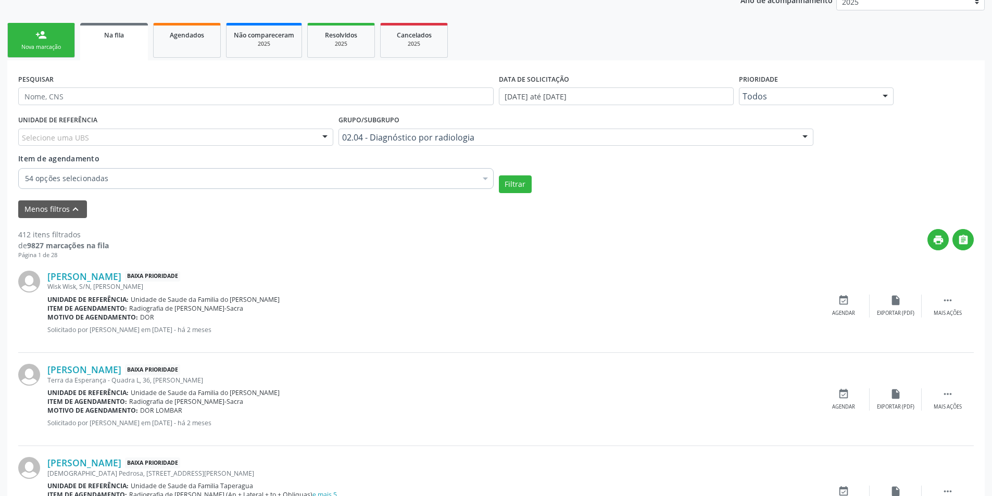
scroll to position [208, 0]
click at [121, 277] on link "[PERSON_NAME]" at bounding box center [84, 275] width 74 height 11
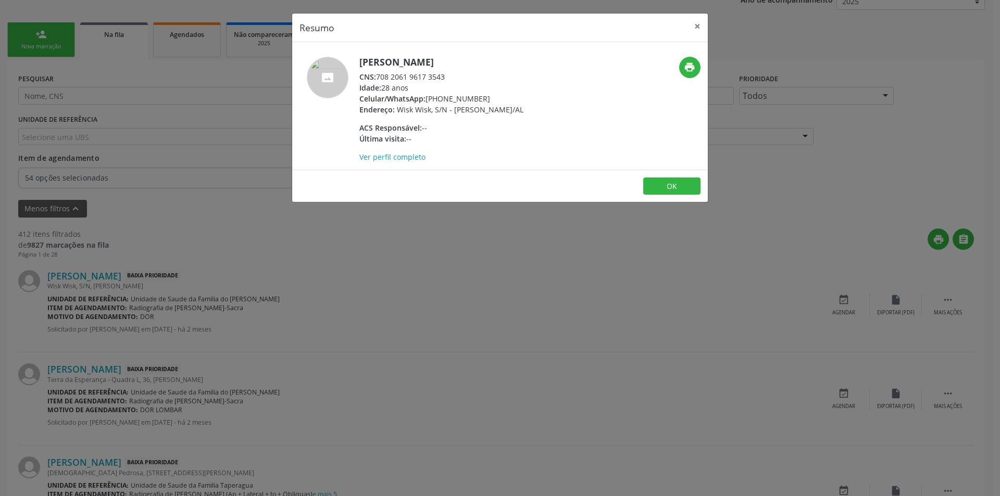
drag, startPoint x: 378, startPoint y: 78, endPoint x: 447, endPoint y: 74, distance: 69.9
click at [447, 74] on div "CNS: 708 2061 9617 3543" at bounding box center [441, 76] width 164 height 11
copy div "708 2061 9617 3543"
click at [684, 195] on button "OK" at bounding box center [671, 187] width 57 height 18
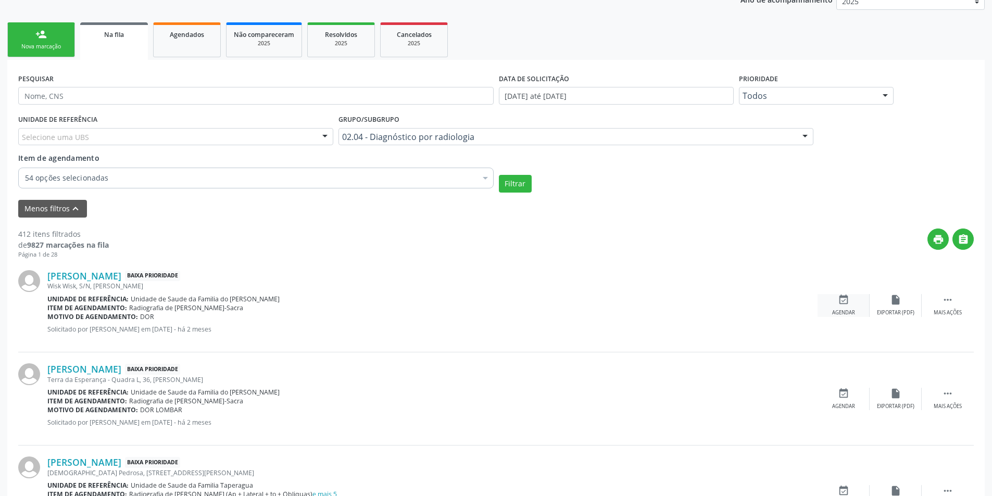
click at [850, 302] on div "event_available Agendar" at bounding box center [844, 305] width 52 height 22
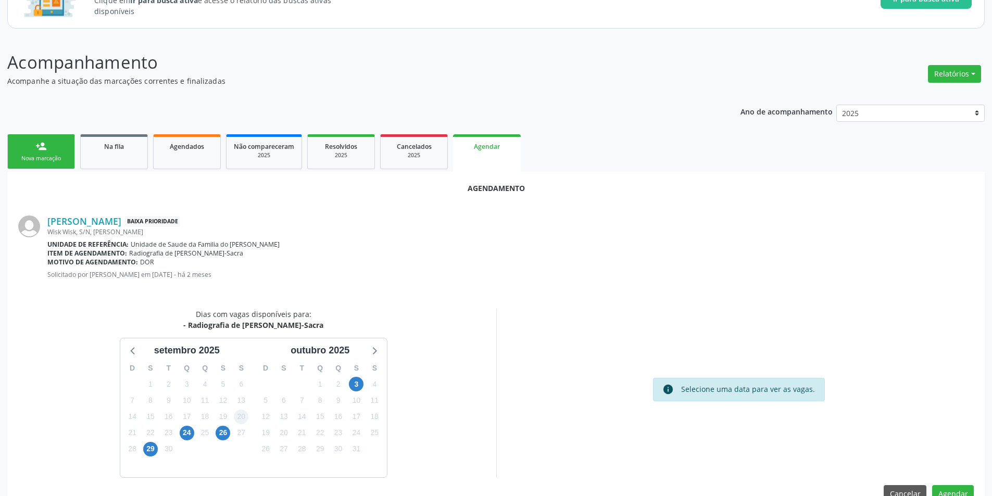
scroll to position [121, 0]
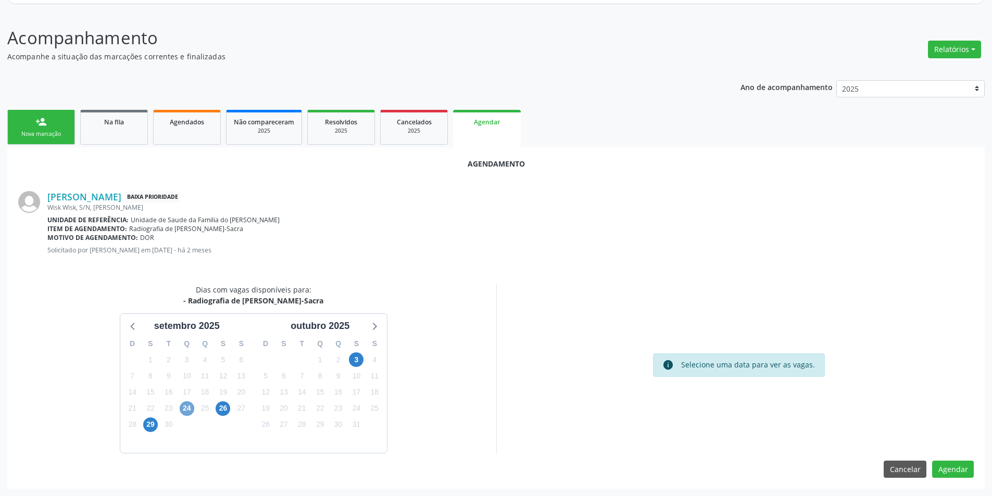
click at [188, 407] on span "24" at bounding box center [187, 409] width 15 height 15
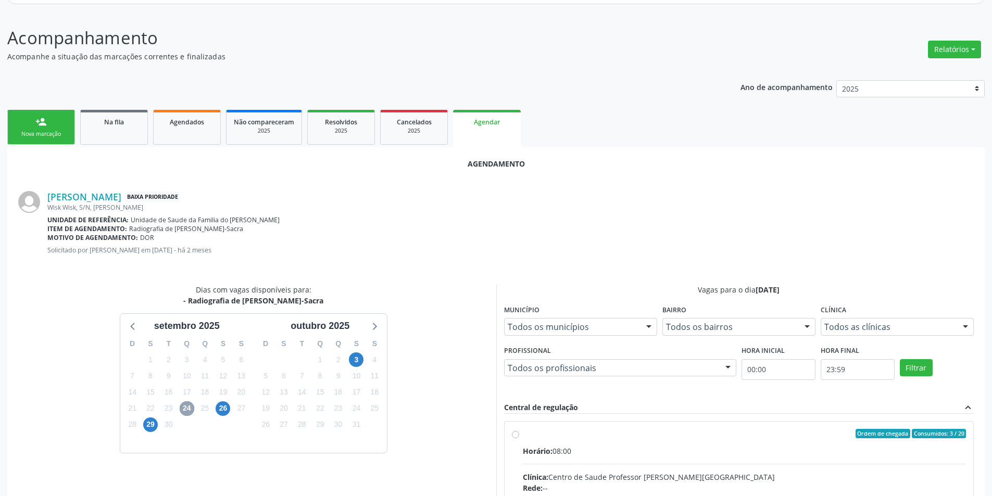
scroll to position [225, 0]
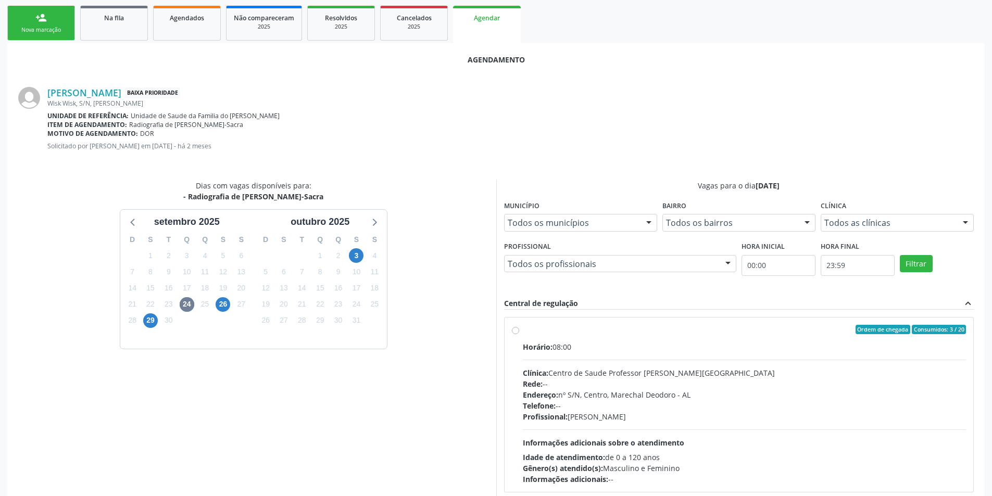
click at [523, 330] on label "Ordem de chegada Consumidos: 3 / 20 Horário: 08:00 Clínica: Centro de Saude Pro…" at bounding box center [745, 405] width 444 height 160
click at [516, 330] on input "Ordem de chegada Consumidos: 3 / 20 Horário: 08:00 Clínica: Centro de Saude Pro…" at bounding box center [515, 329] width 7 height 9
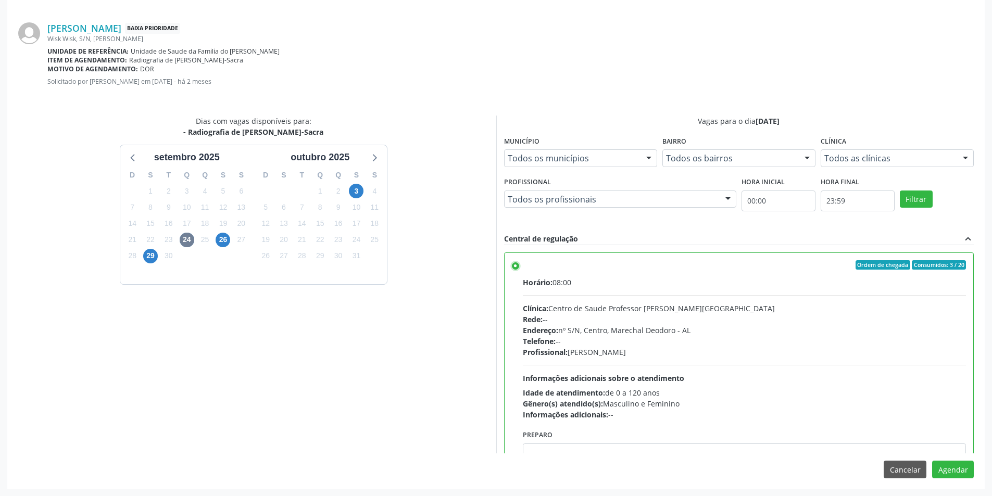
scroll to position [290, 0]
click at [969, 471] on button "Agendar" at bounding box center [953, 469] width 42 height 18
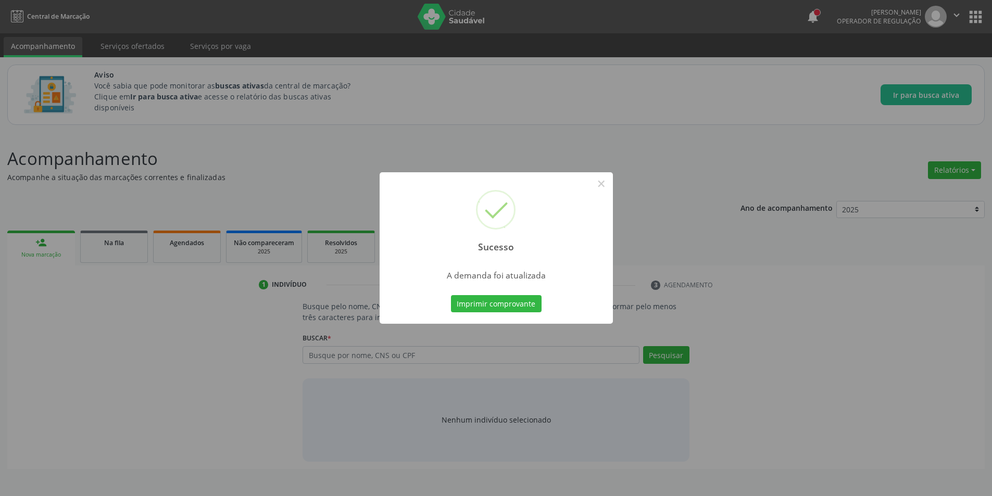
scroll to position [0, 0]
click at [609, 182] on button "×" at bounding box center [605, 184] width 18 height 18
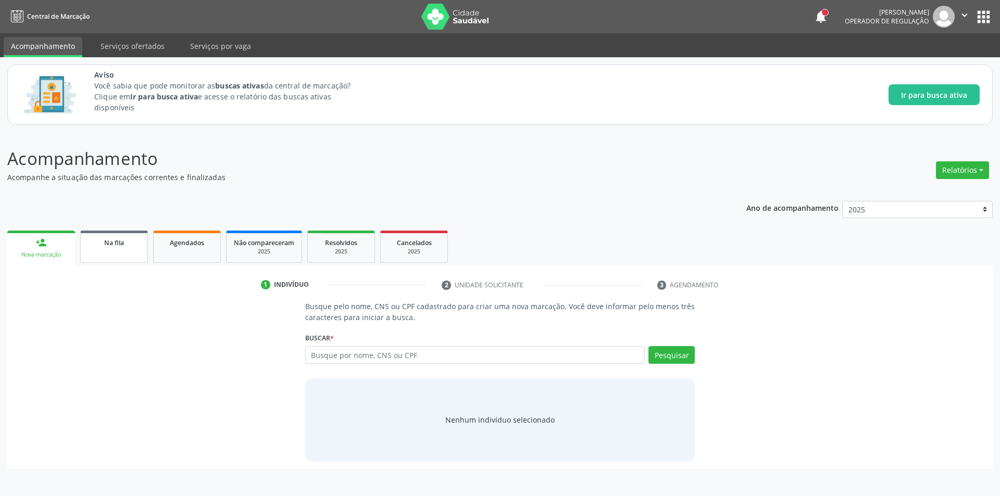
click at [115, 247] on span "Na fila" at bounding box center [114, 243] width 20 height 9
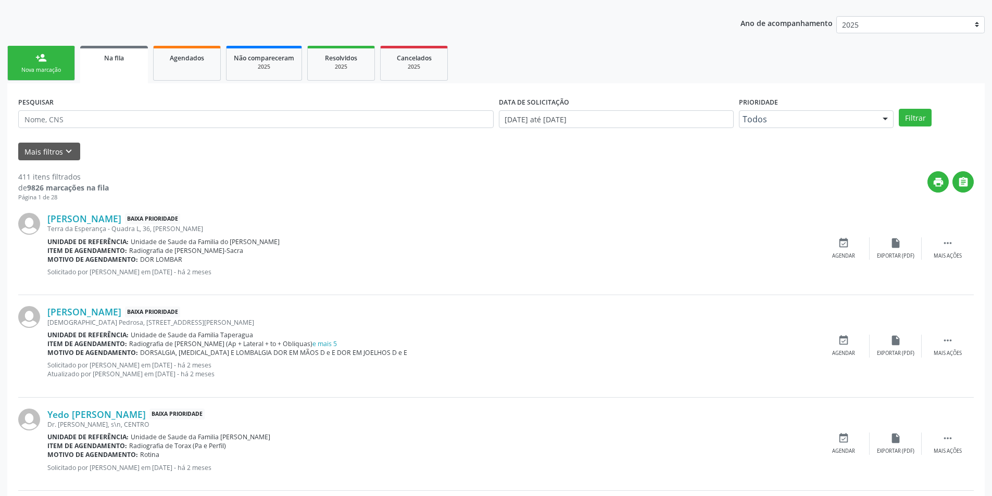
scroll to position [208, 0]
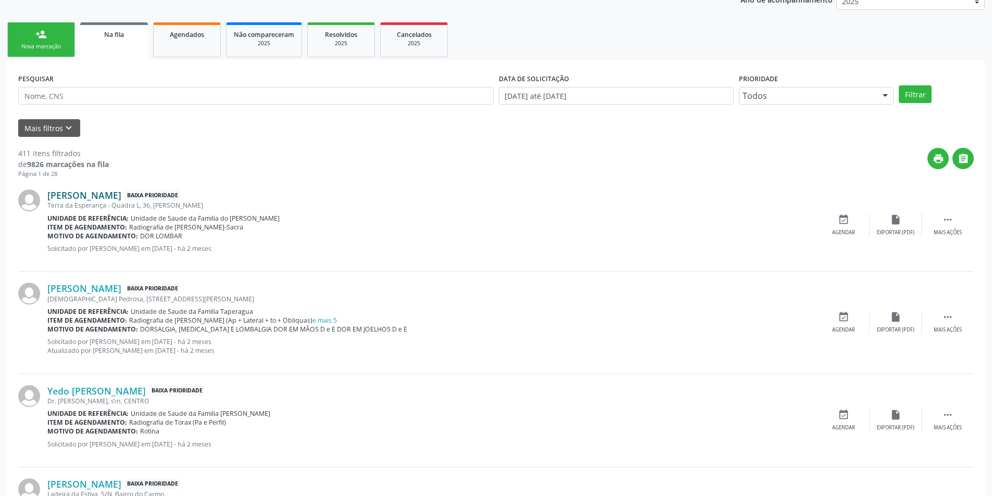
click at [121, 196] on link "[PERSON_NAME]" at bounding box center [84, 195] width 74 height 11
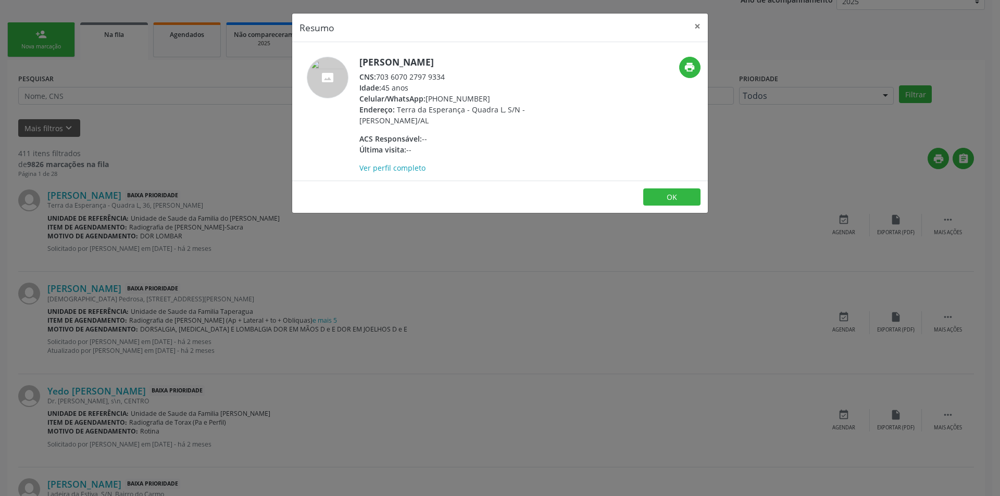
drag, startPoint x: 380, startPoint y: 75, endPoint x: 460, endPoint y: 72, distance: 80.2
click at [460, 72] on div "CNS: 703 6070 2797 9334" at bounding box center [460, 76] width 203 height 11
drag, startPoint x: 379, startPoint y: 75, endPoint x: 454, endPoint y: 74, distance: 74.5
click at [454, 74] on div "CNS: 703 6070 2797 9334" at bounding box center [460, 76] width 203 height 11
copy div "703 6070 2797 9334"
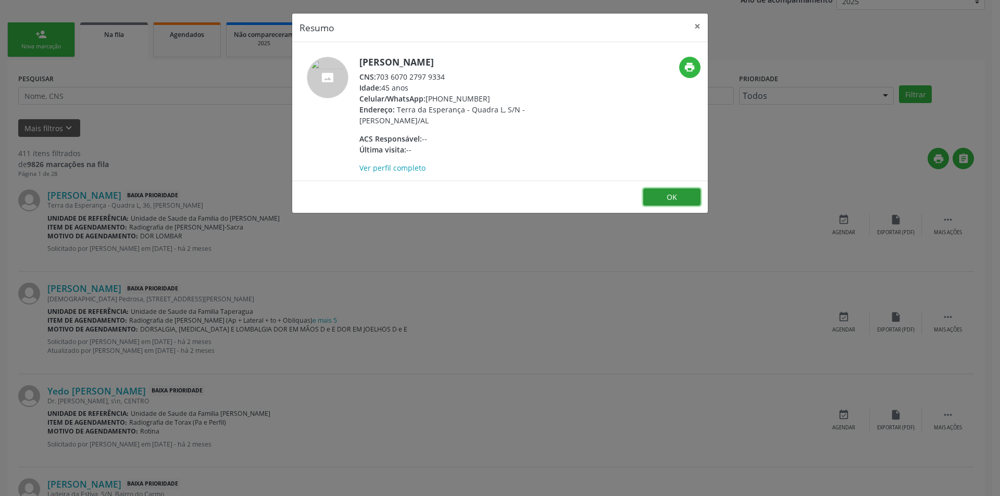
click at [683, 201] on button "OK" at bounding box center [671, 198] width 57 height 18
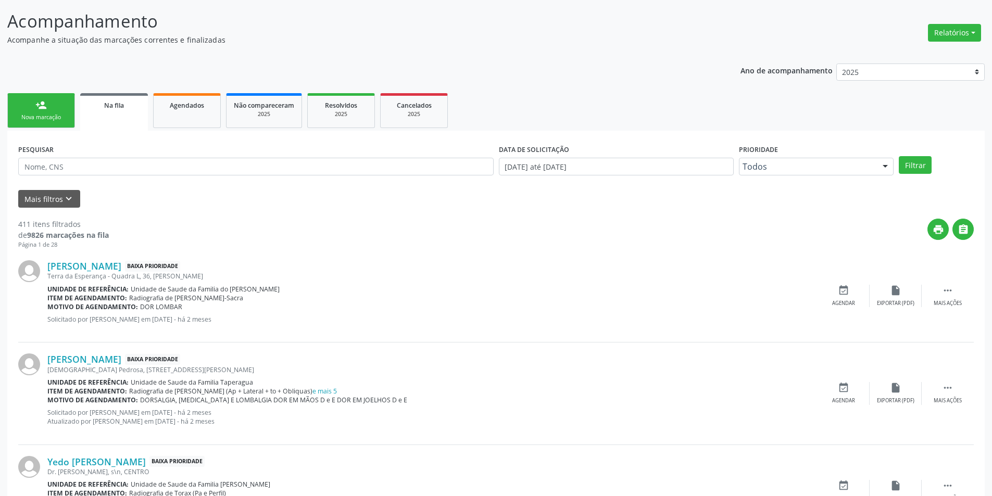
scroll to position [156, 0]
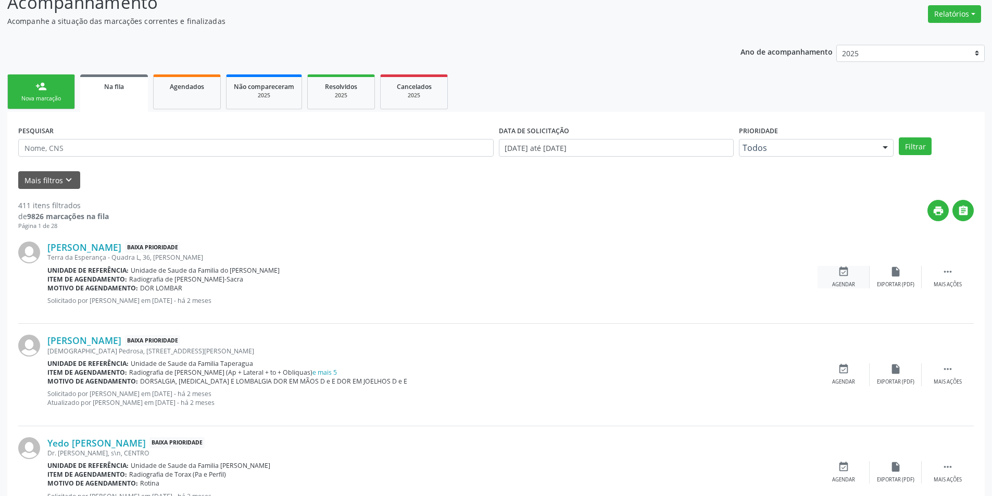
click at [840, 272] on icon "event_available" at bounding box center [843, 271] width 11 height 11
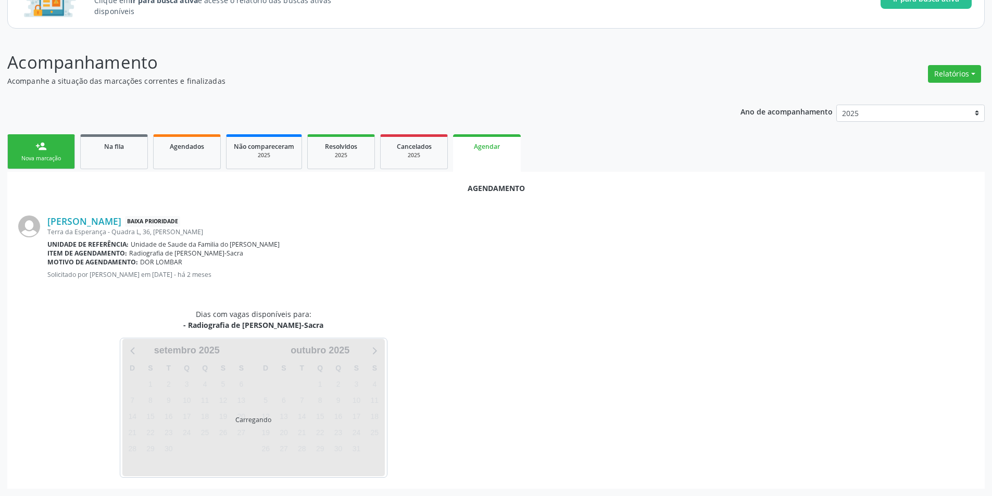
scroll to position [121, 0]
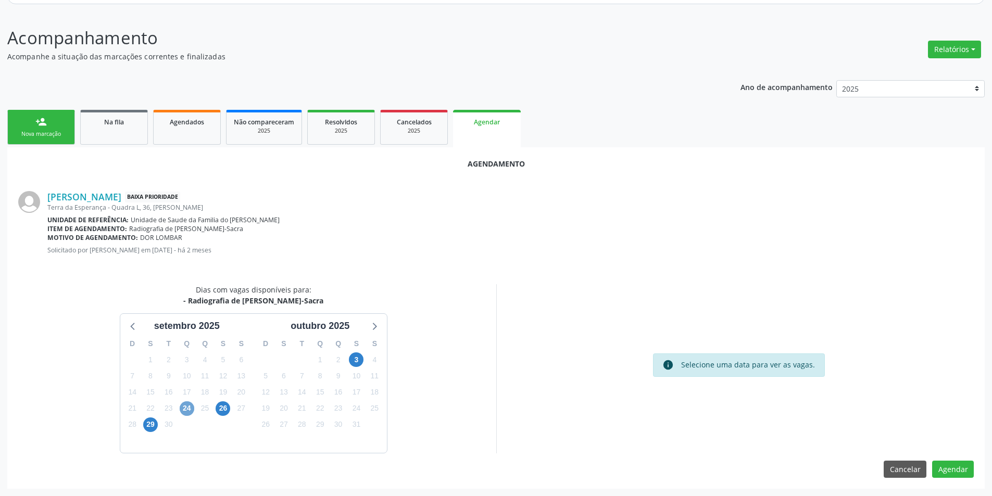
click at [186, 409] on span "24" at bounding box center [187, 409] width 15 height 15
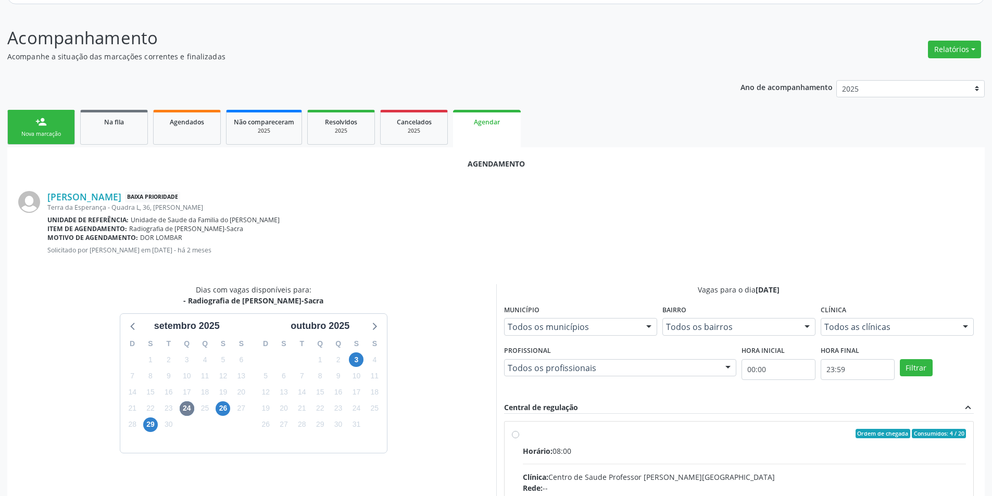
click at [517, 433] on input "Ordem de chegada Consumidos: 4 / 20 Horário: 08:00 Clínica: Centro de Saude Pro…" at bounding box center [515, 433] width 7 height 9
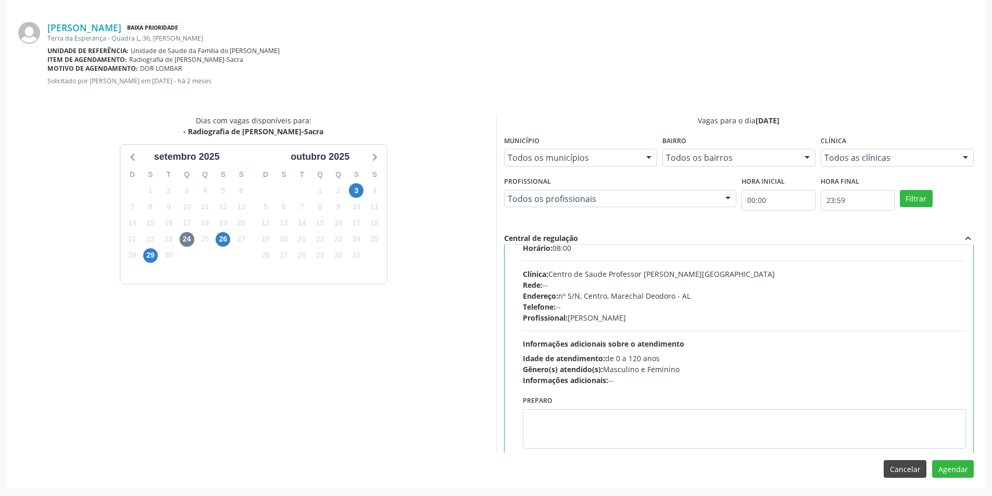
scroll to position [52, 0]
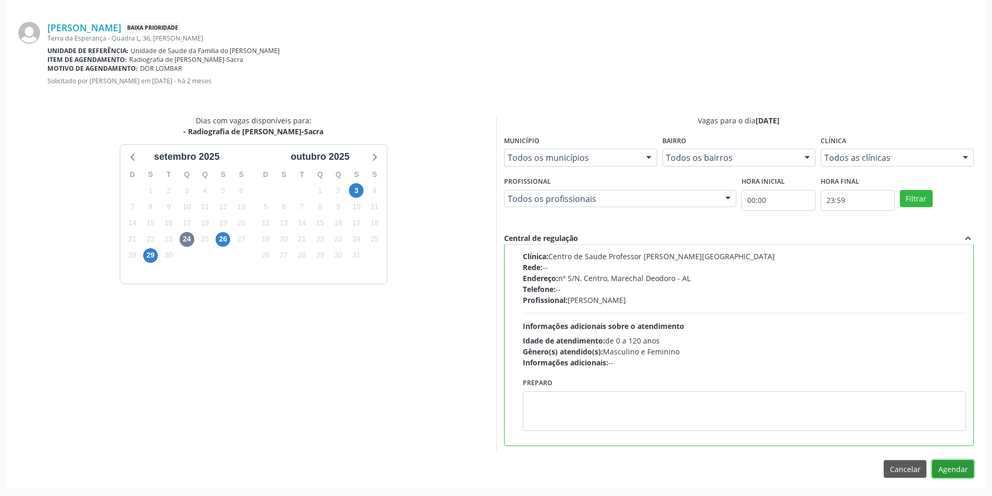
click at [968, 466] on button "Agendar" at bounding box center [953, 469] width 42 height 18
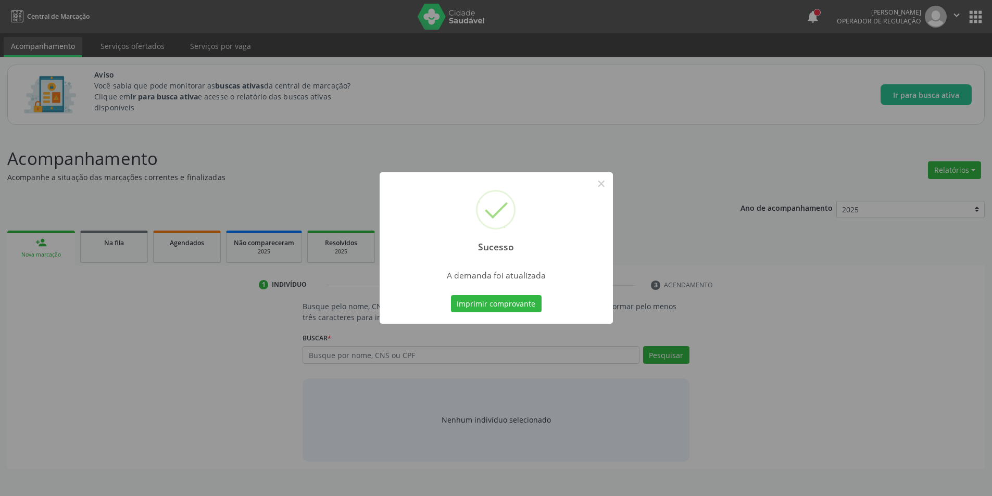
scroll to position [0, 0]
click at [605, 183] on button "×" at bounding box center [605, 184] width 18 height 18
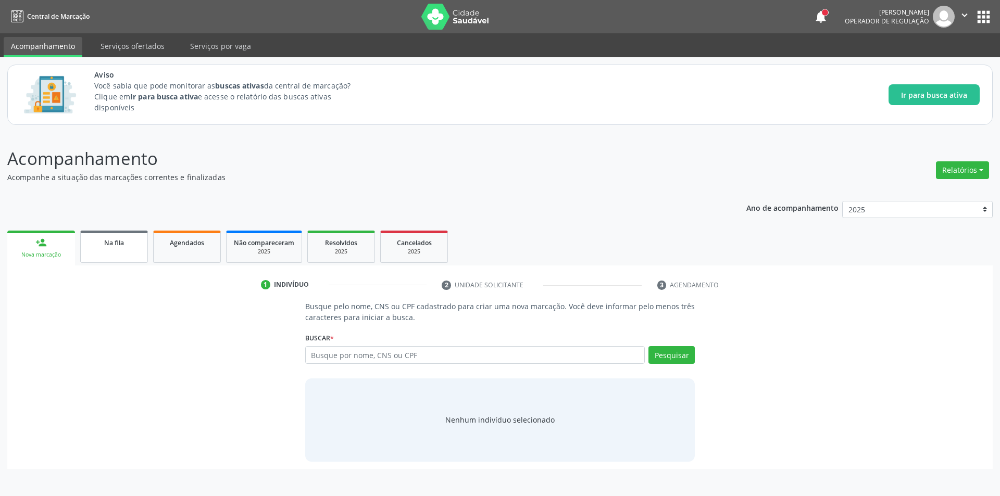
click at [120, 246] on span "Na fila" at bounding box center [114, 243] width 20 height 9
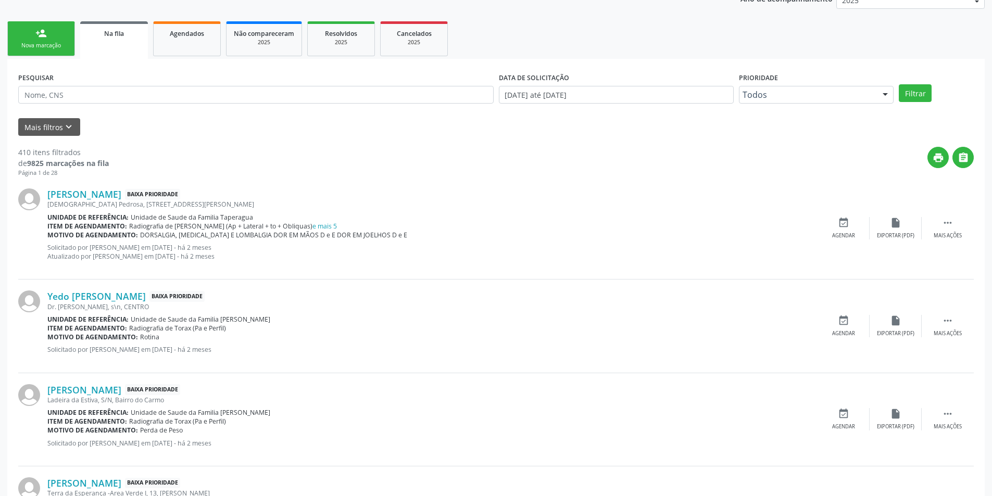
scroll to position [260, 0]
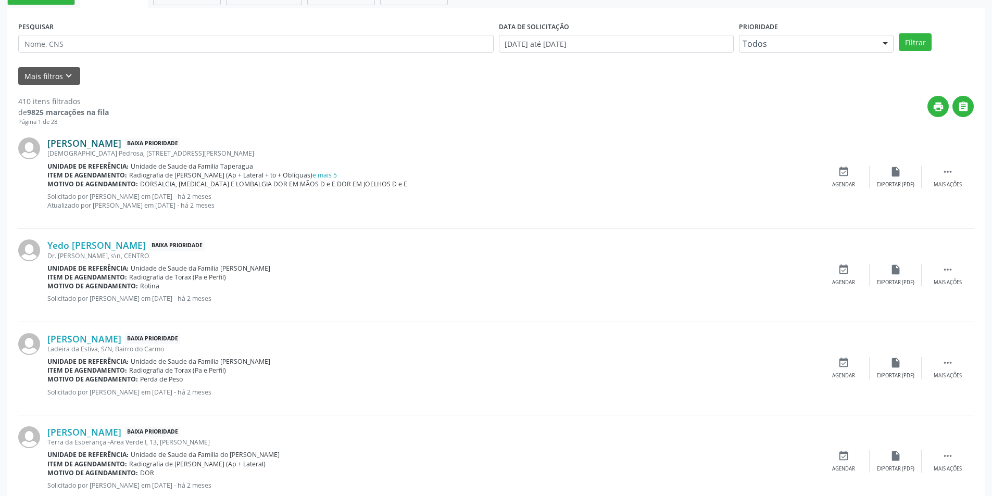
click at [115, 139] on link "[PERSON_NAME]" at bounding box center [84, 142] width 74 height 11
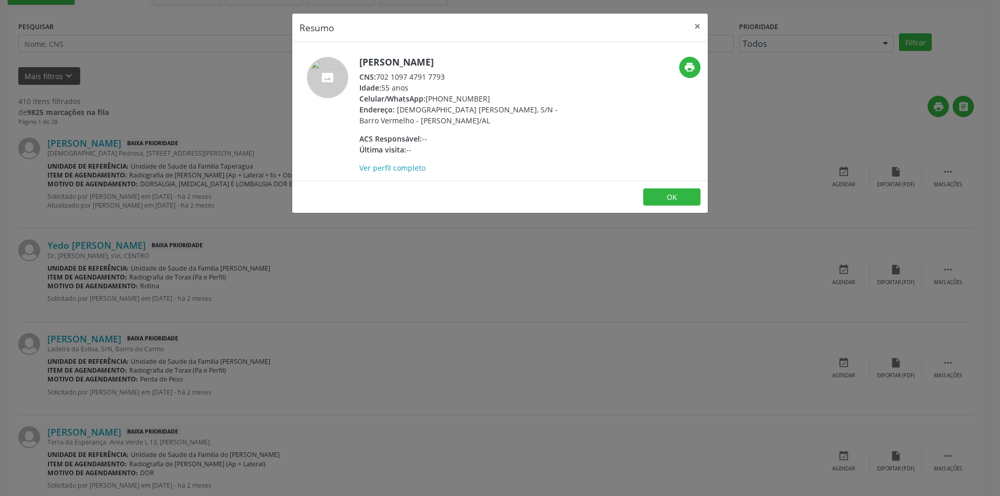
drag, startPoint x: 379, startPoint y: 75, endPoint x: 450, endPoint y: 76, distance: 71.4
click at [450, 76] on div "CNS: 702 1097 4791 7793" at bounding box center [460, 76] width 203 height 11
copy div "702 1097 4791 7793"
click at [664, 198] on button "OK" at bounding box center [671, 198] width 57 height 18
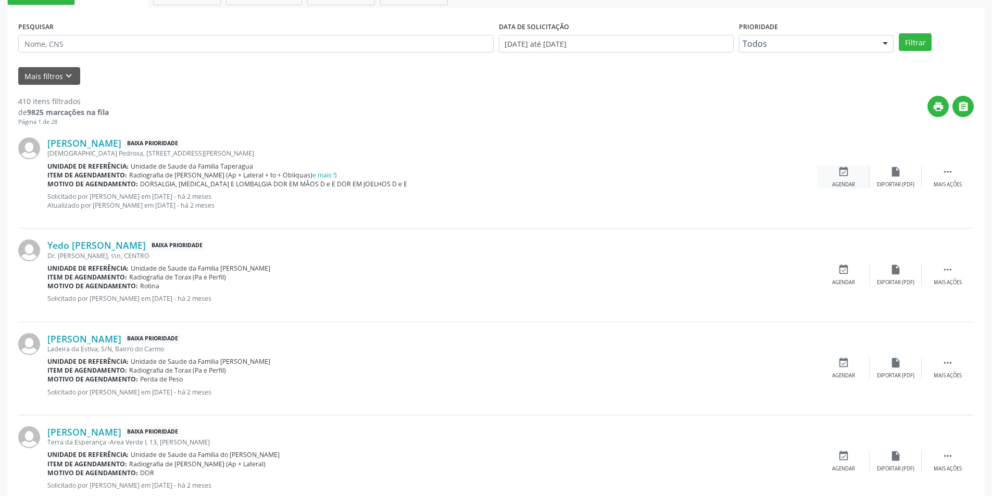
click at [843, 175] on icon "event_available" at bounding box center [843, 171] width 11 height 11
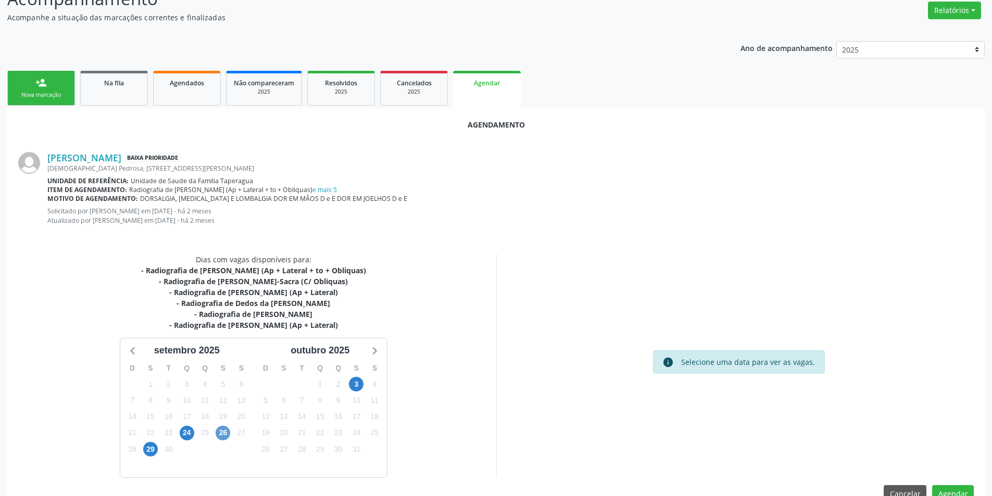
scroll to position [184, 0]
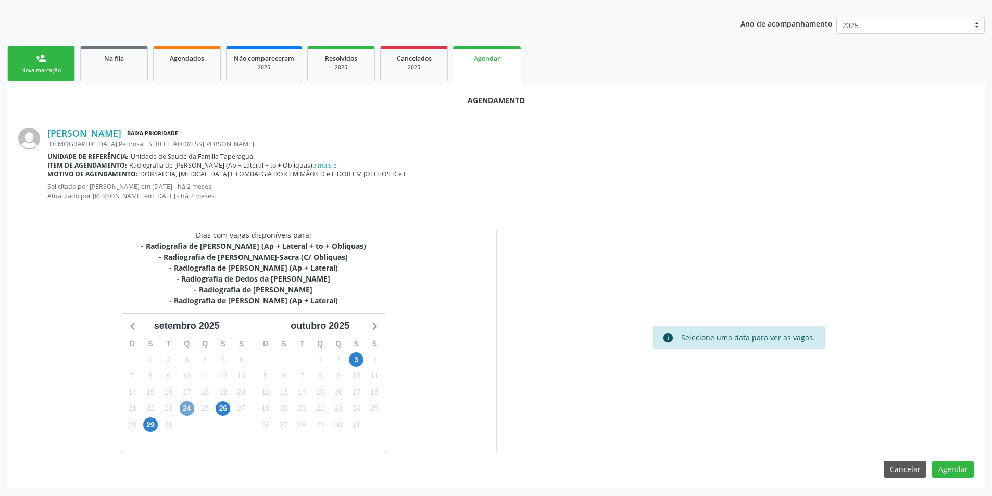
click at [189, 408] on span "24" at bounding box center [187, 409] width 15 height 15
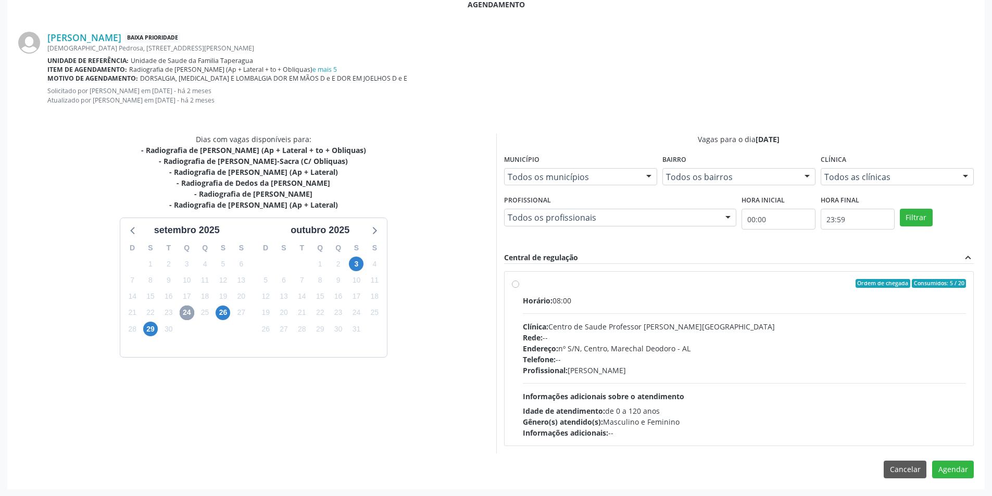
scroll to position [281, 0]
click at [523, 282] on label "Ordem de chegada Consumidos: 5 / 20 Horário: 08:00 Clínica: Centro de Saude Pro…" at bounding box center [745, 359] width 444 height 160
click at [514, 282] on input "Ordem de chegada Consumidos: 5 / 20 Horário: 08:00 Clínica: Centro de Saude Pro…" at bounding box center [515, 283] width 7 height 9
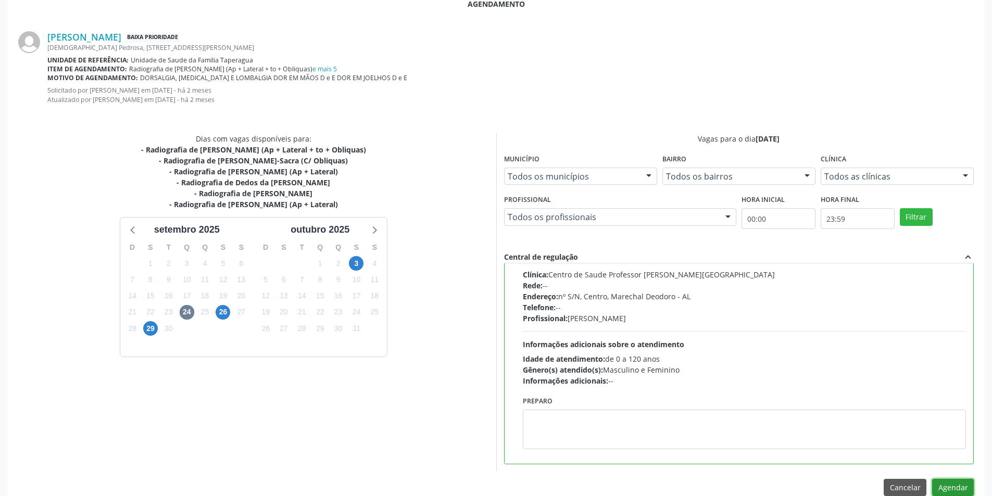
click at [958, 490] on button "Agendar" at bounding box center [953, 488] width 42 height 18
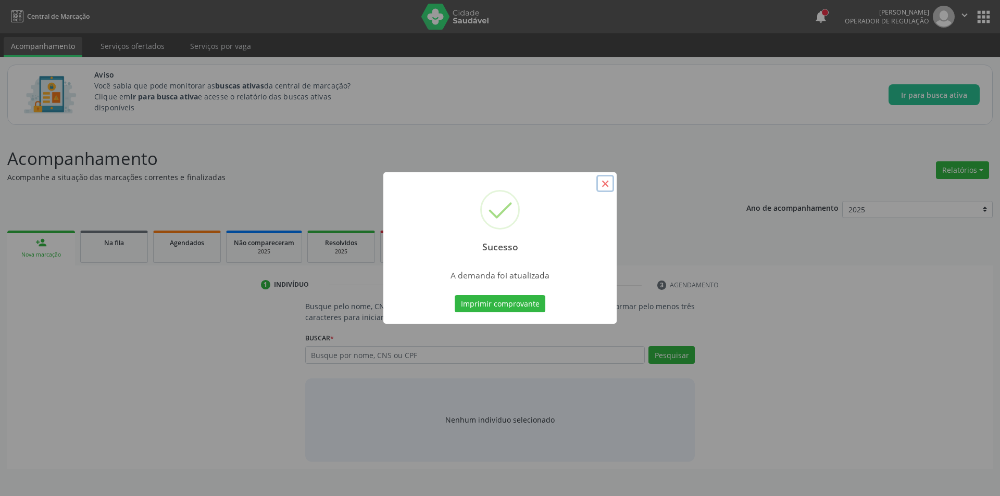
click at [610, 183] on button "×" at bounding box center [605, 184] width 18 height 18
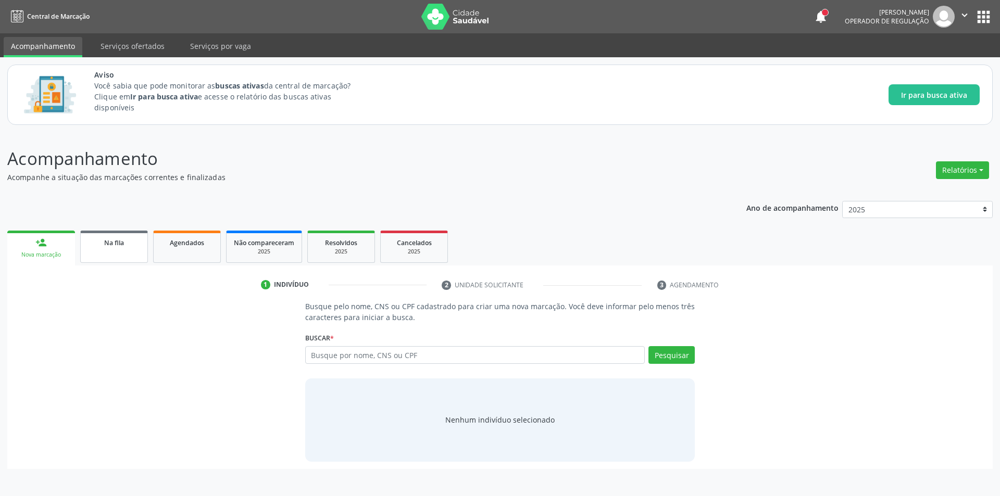
click at [108, 241] on span "Na fila" at bounding box center [114, 243] width 20 height 9
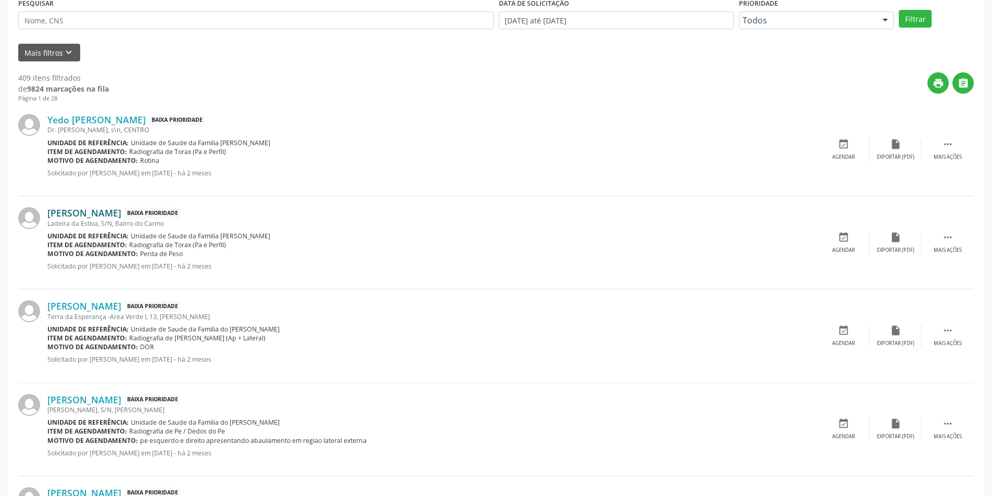
scroll to position [260, 0]
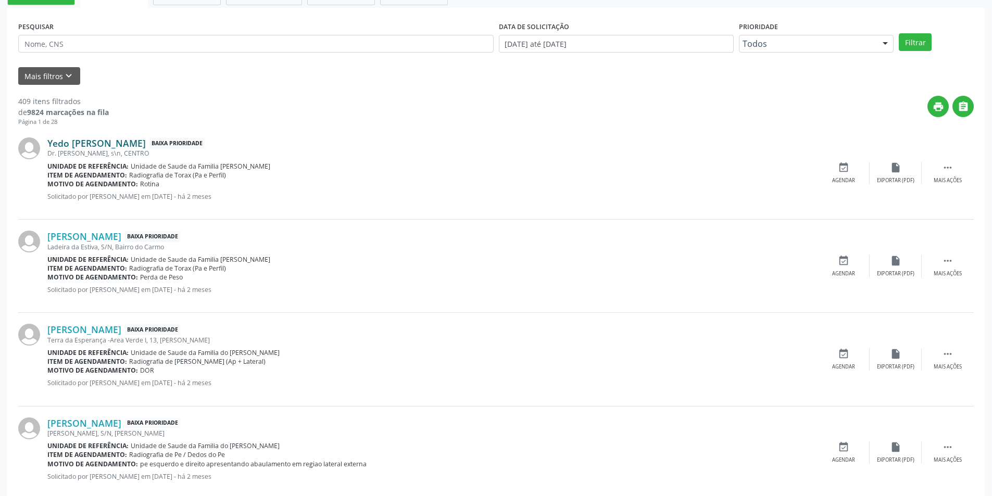
click at [121, 143] on link "Yedo [PERSON_NAME]" at bounding box center [96, 142] width 98 height 11
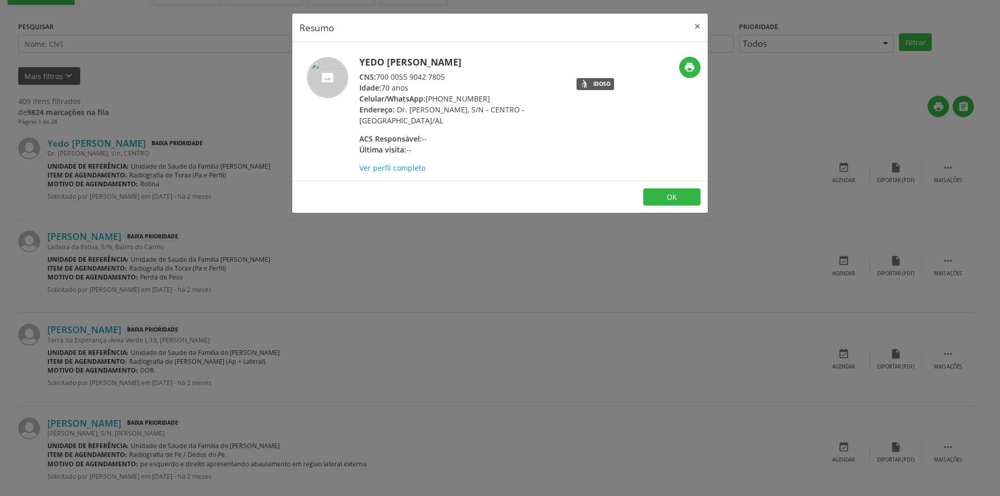
drag, startPoint x: 378, startPoint y: 74, endPoint x: 455, endPoint y: 77, distance: 77.6
click at [455, 77] on div "CNS: 700 0055 9042 7805" at bounding box center [460, 76] width 203 height 11
copy div "700 0055 9042 7805"
click at [692, 196] on button "OK" at bounding box center [671, 198] width 57 height 18
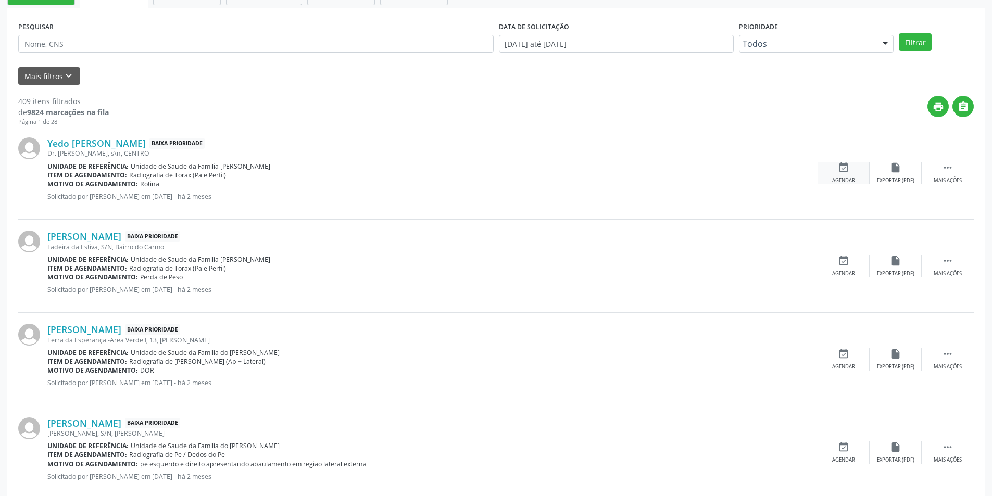
click at [846, 168] on icon "event_available" at bounding box center [843, 167] width 11 height 11
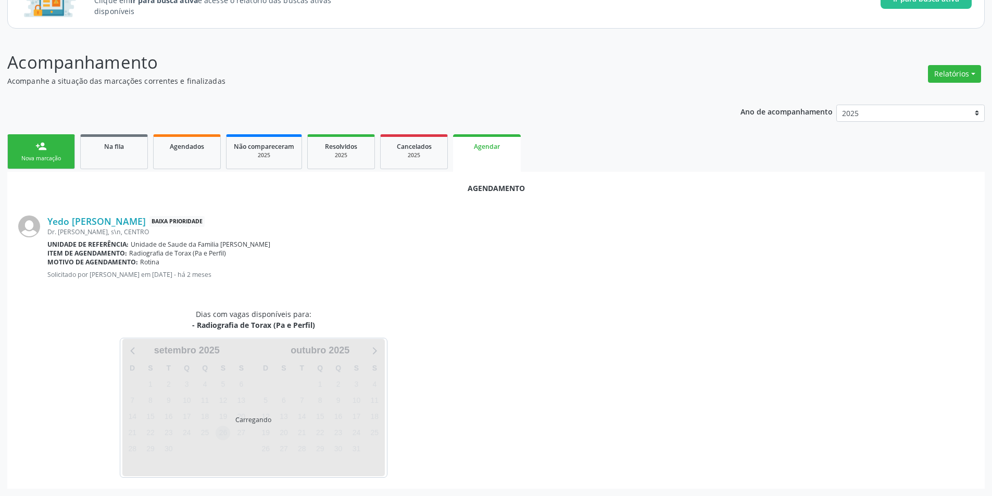
scroll to position [121, 0]
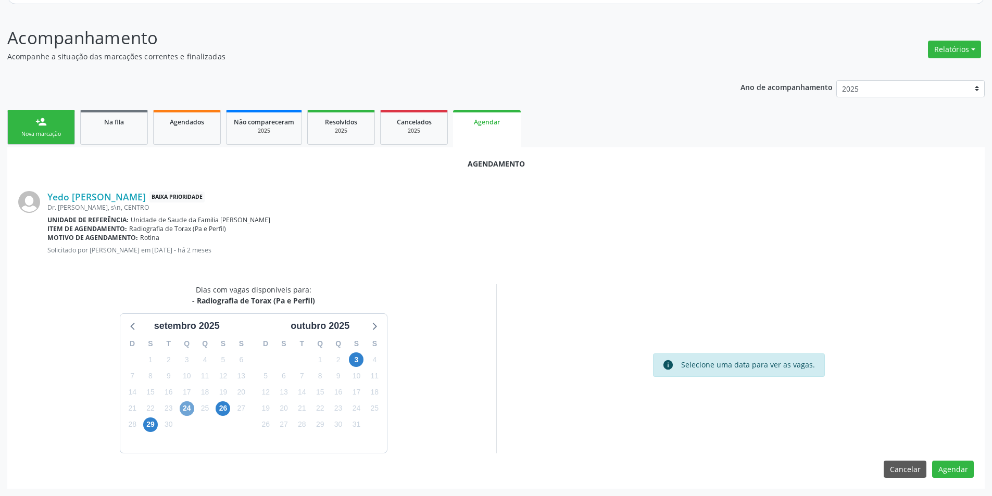
click at [183, 409] on span "24" at bounding box center [187, 409] width 15 height 15
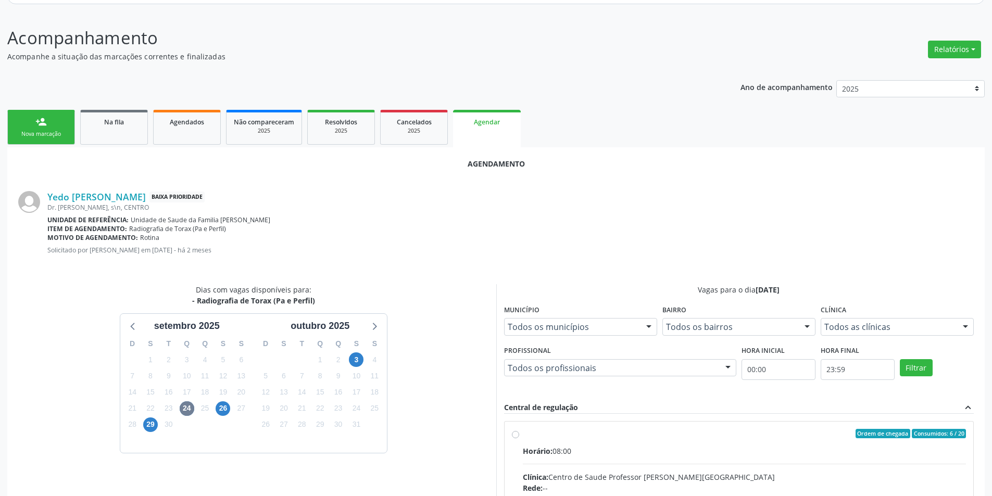
click at [515, 437] on input "Ordem de chegada Consumidos: 6 / 20 Horário: 08:00 Clínica: Centro de Saude Pro…" at bounding box center [515, 433] width 7 height 9
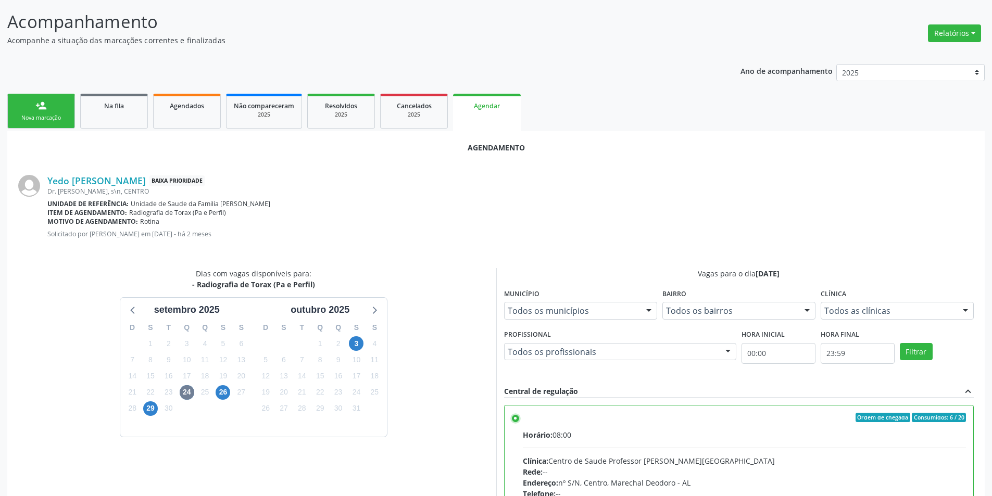
scroll to position [290, 0]
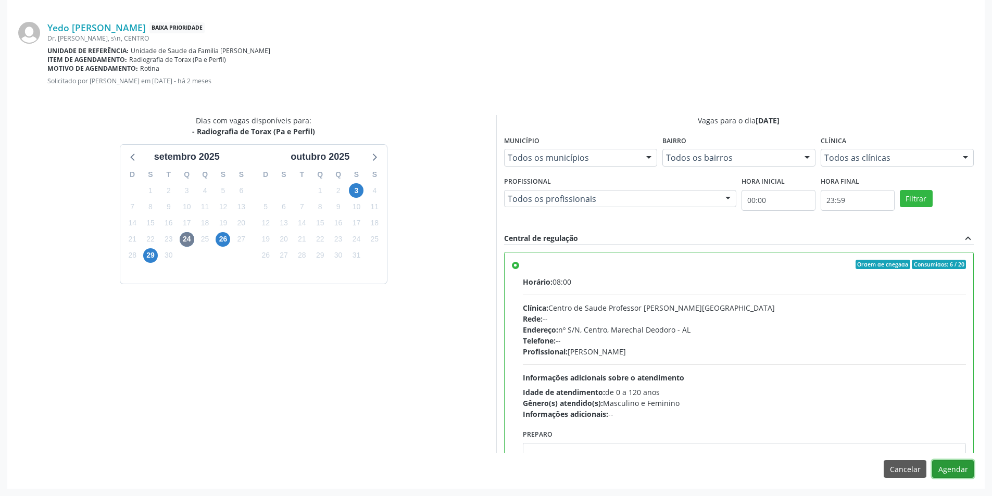
click at [948, 465] on button "Agendar" at bounding box center [953, 469] width 42 height 18
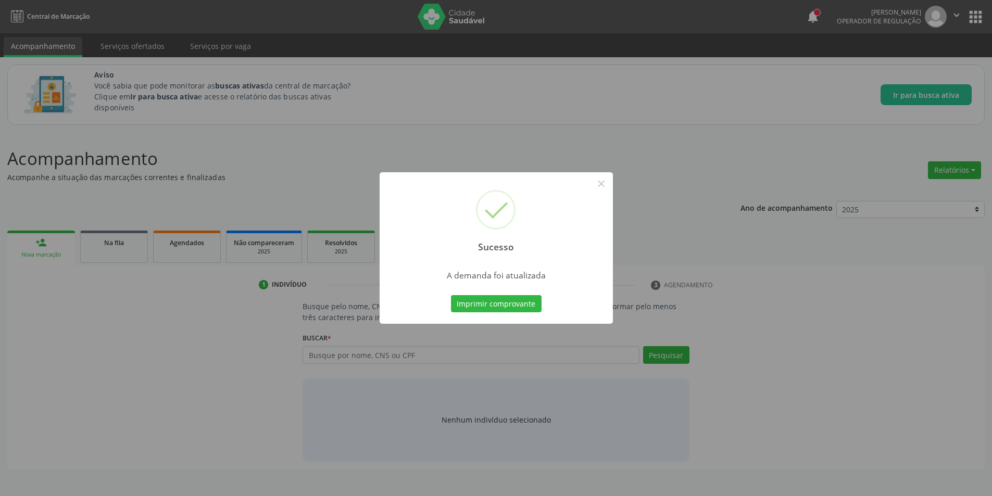
scroll to position [0, 0]
click at [603, 180] on button "×" at bounding box center [605, 184] width 18 height 18
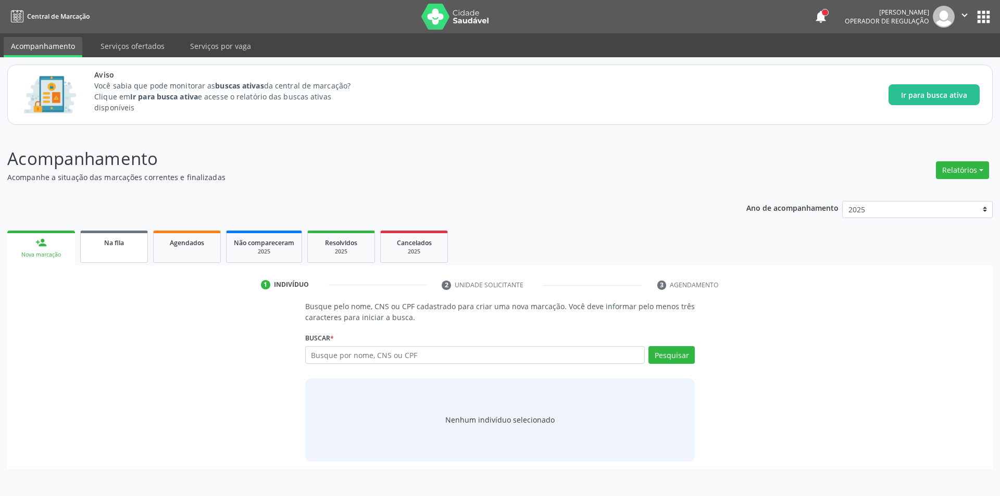
click at [105, 250] on link "Na fila" at bounding box center [114, 247] width 68 height 32
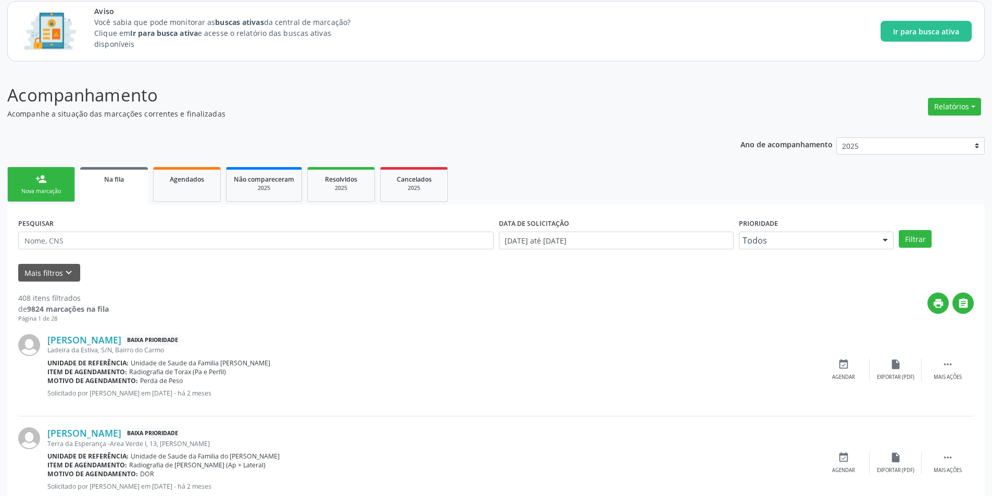
scroll to position [312, 0]
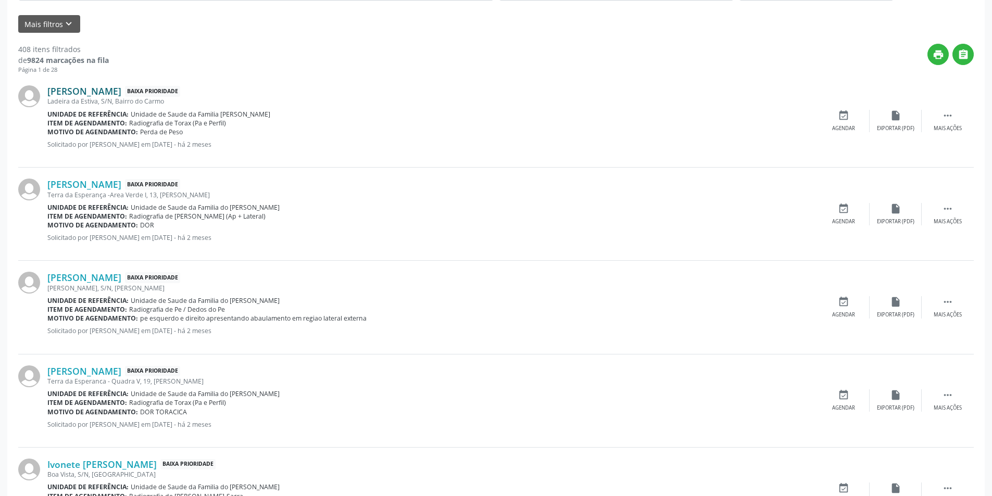
click at [106, 93] on link "[PERSON_NAME]" at bounding box center [84, 90] width 74 height 11
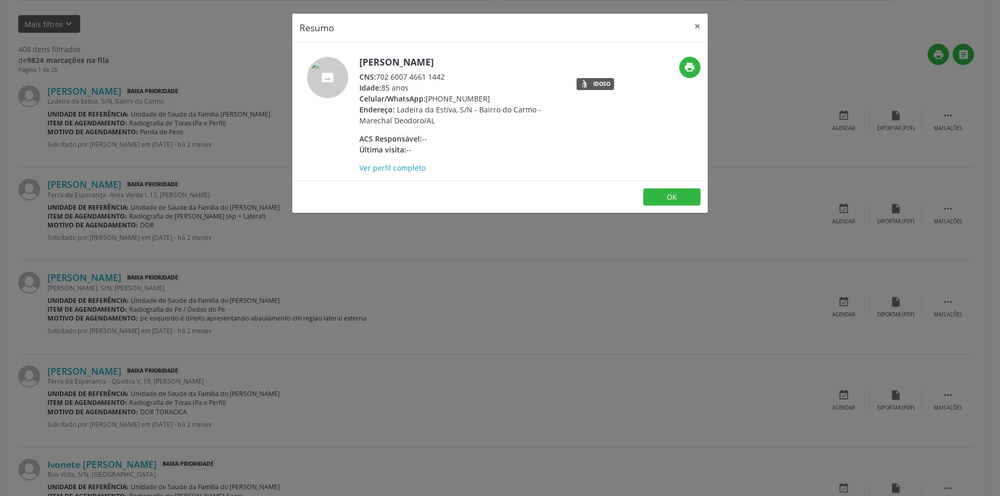
drag, startPoint x: 377, startPoint y: 76, endPoint x: 450, endPoint y: 73, distance: 73.0
click at [450, 73] on div "CNS: 702 6007 4661 1442" at bounding box center [460, 76] width 203 height 11
copy div "702 6007 4661 1442"
click at [667, 199] on button "OK" at bounding box center [671, 198] width 57 height 18
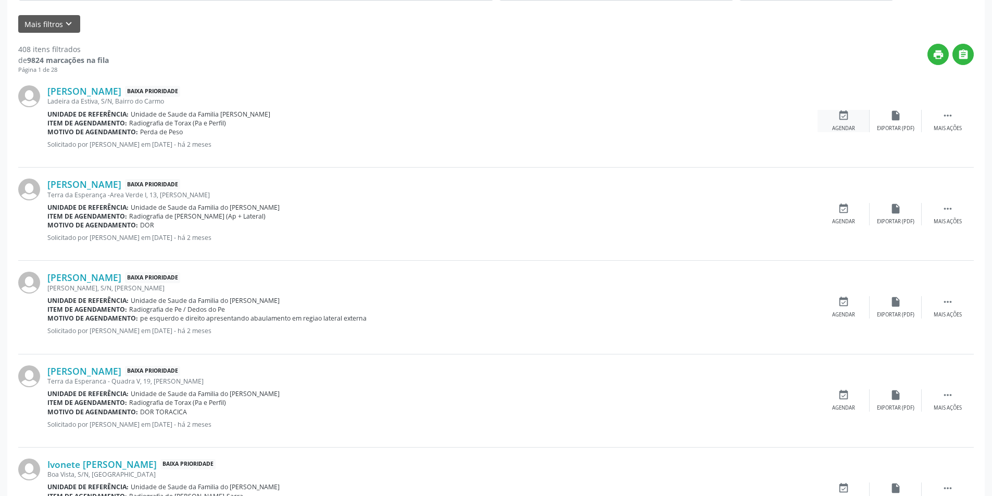
click at [839, 115] on icon "event_available" at bounding box center [843, 115] width 11 height 11
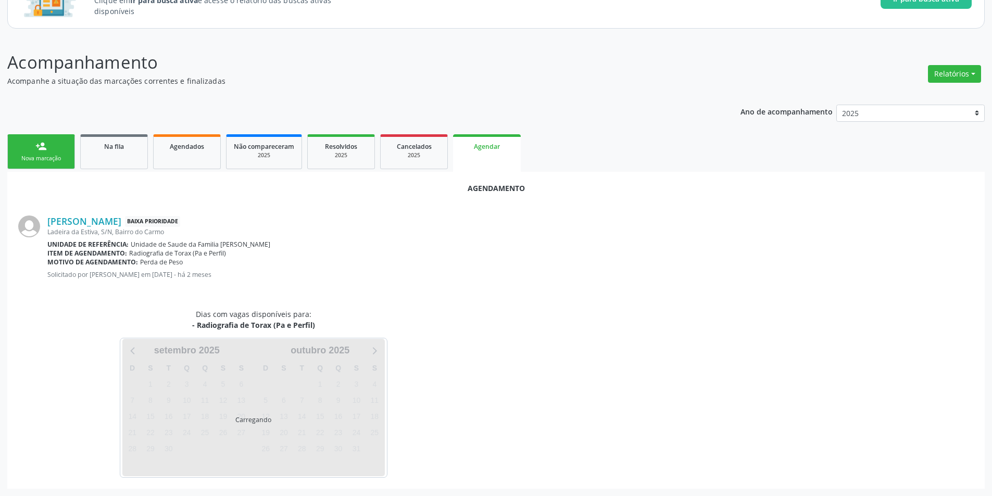
scroll to position [121, 0]
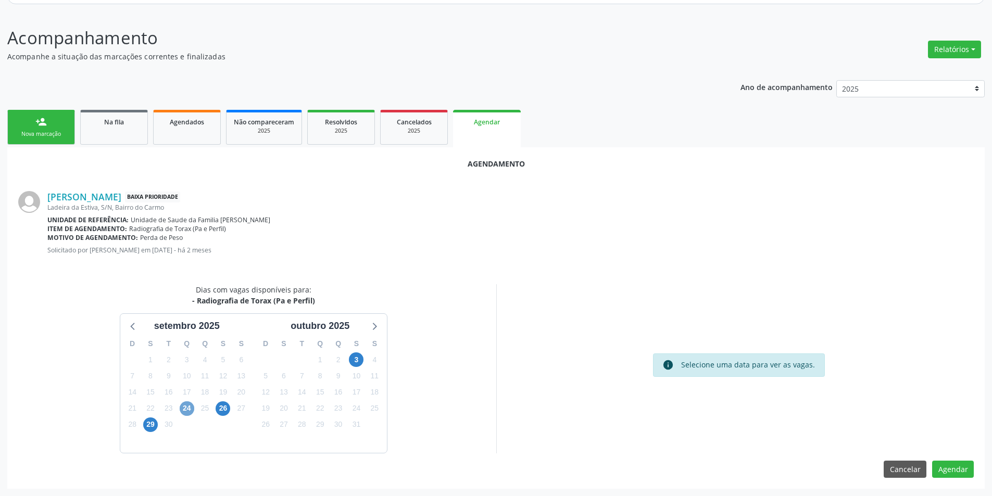
click at [189, 408] on span "24" at bounding box center [187, 409] width 15 height 15
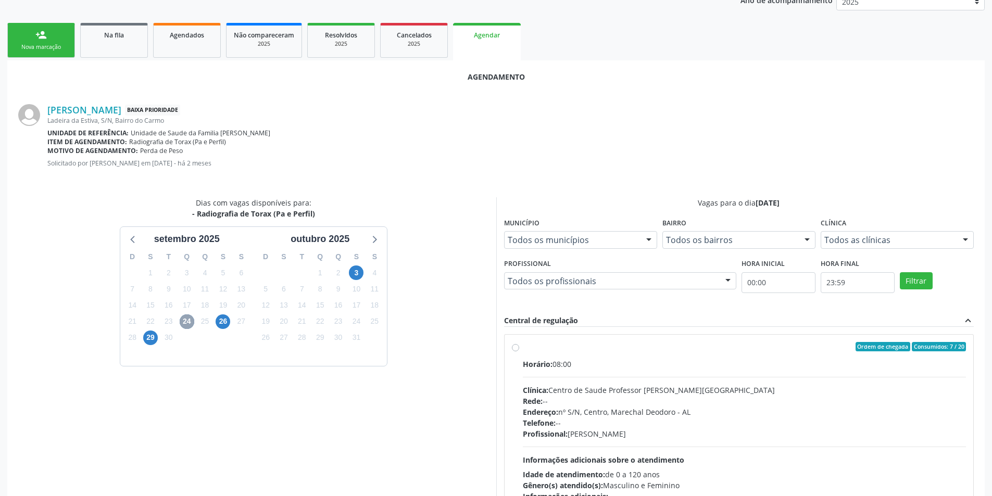
scroll to position [271, 0]
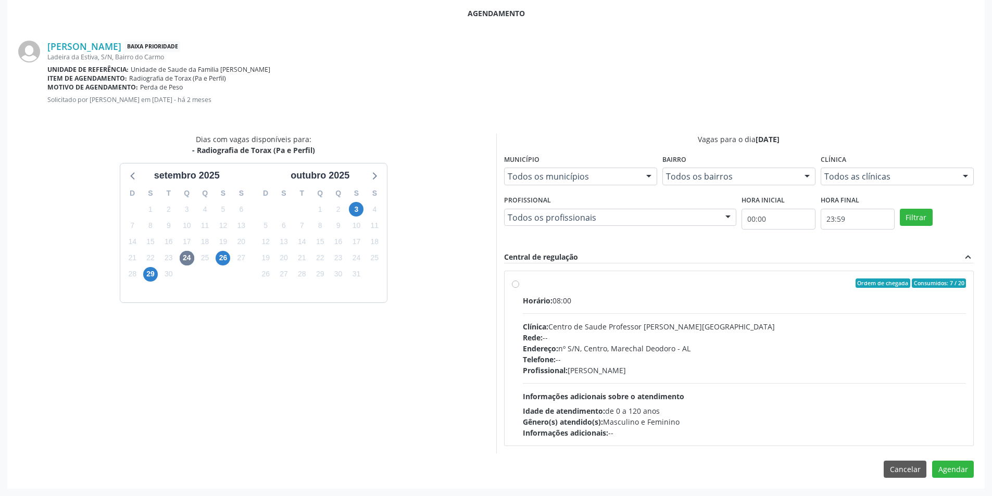
click at [523, 285] on label "Ordem de chegada Consumidos: 7 / 20 Horário: 08:00 Clínica: Centro de Saude Pro…" at bounding box center [745, 359] width 444 height 160
click at [516, 285] on input "Ordem de chegada Consumidos: 7 / 20 Horário: 08:00 Clínica: Centro de Saude Pro…" at bounding box center [515, 283] width 7 height 9
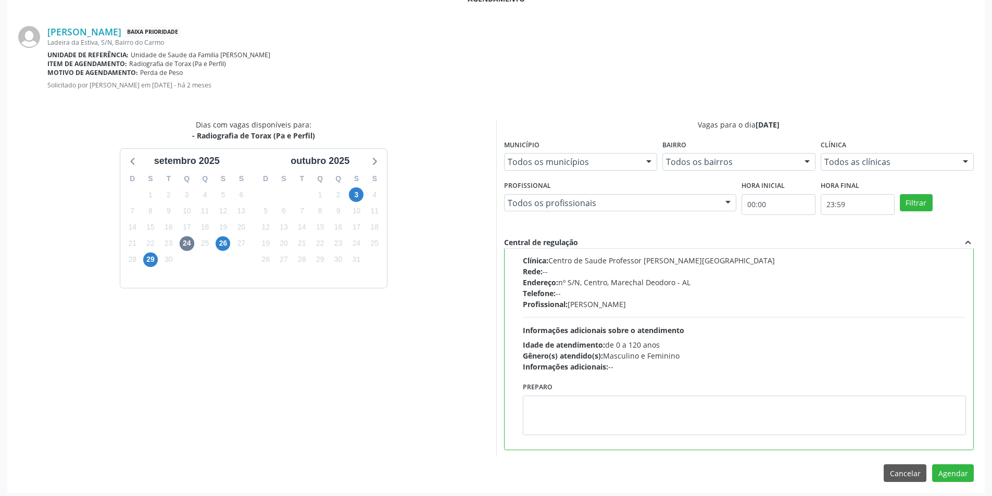
scroll to position [290, 0]
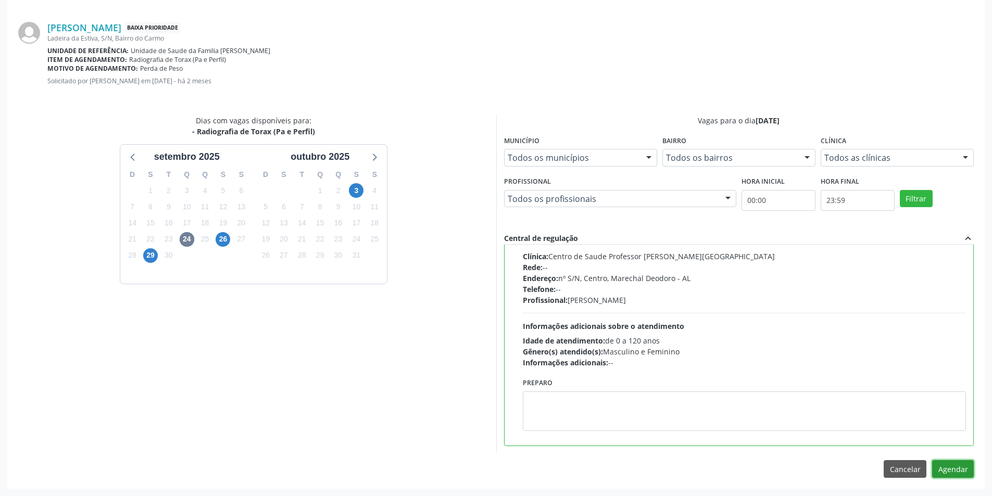
click at [955, 472] on button "Agendar" at bounding box center [953, 469] width 42 height 18
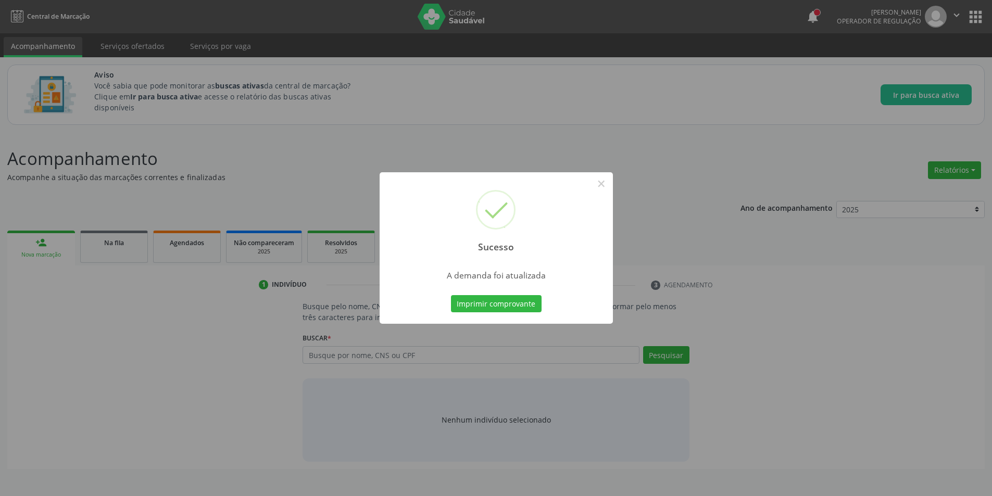
scroll to position [0, 0]
click at [607, 185] on button "×" at bounding box center [605, 184] width 18 height 18
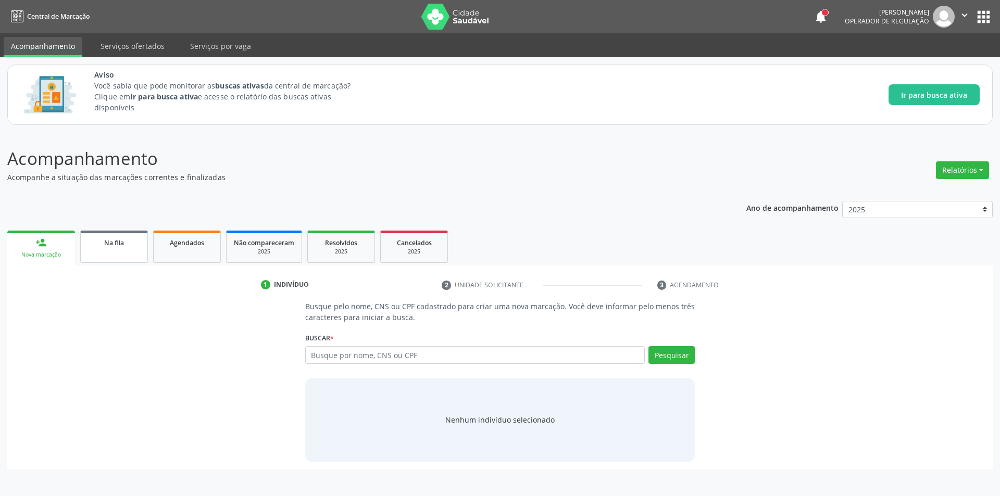
click at [114, 244] on span "Na fila" at bounding box center [114, 243] width 20 height 9
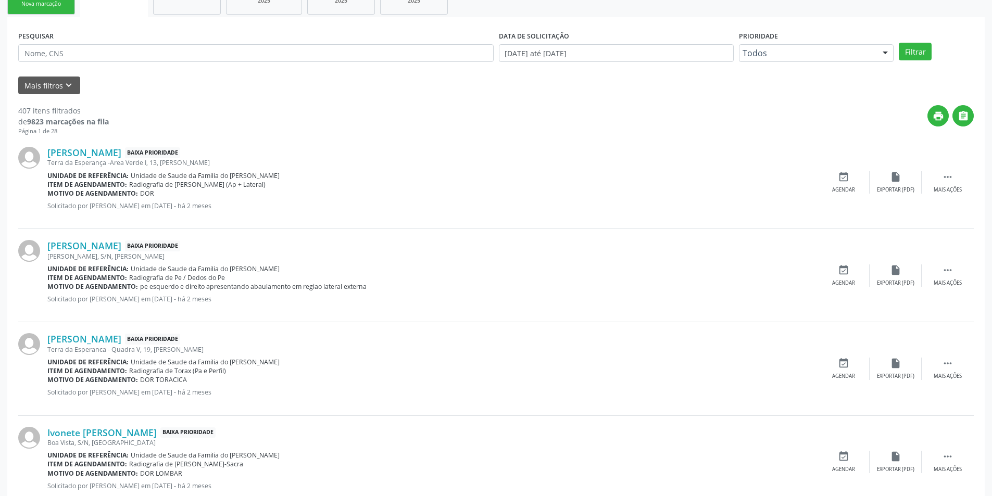
scroll to position [312, 0]
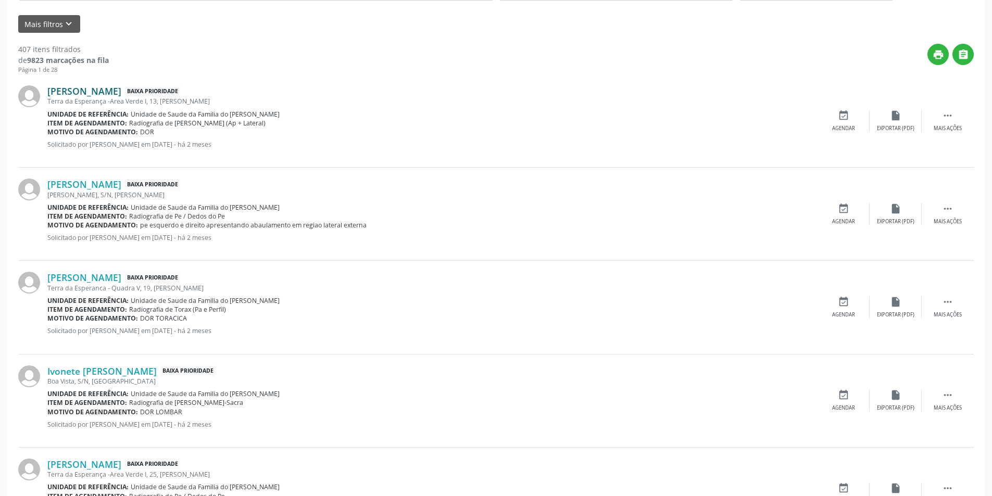
click at [121, 95] on link "[PERSON_NAME]" at bounding box center [84, 90] width 74 height 11
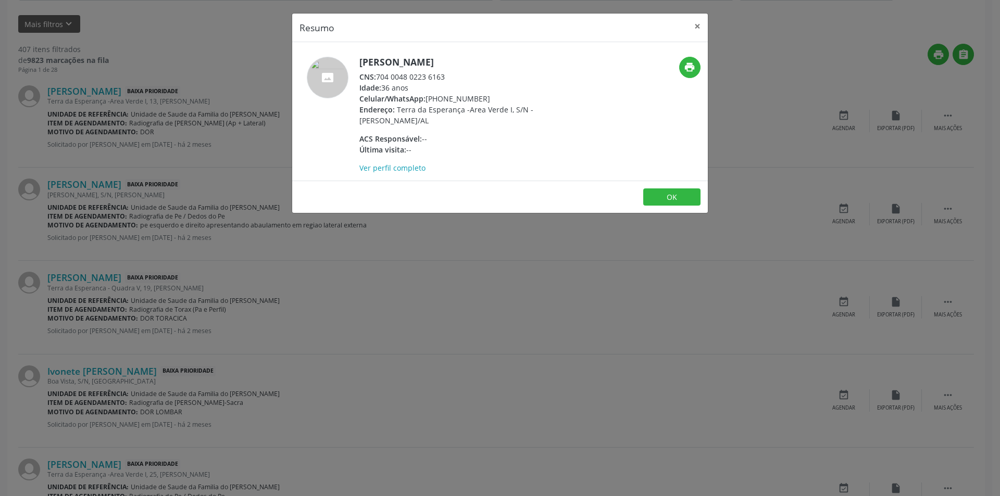
drag, startPoint x: 379, startPoint y: 77, endPoint x: 447, endPoint y: 75, distance: 68.8
click at [447, 75] on div "CNS: 704 0048 0223 6163" at bounding box center [460, 76] width 203 height 11
copy div "704 0048 0223 6163"
click at [698, 27] on button "×" at bounding box center [697, 27] width 21 height 26
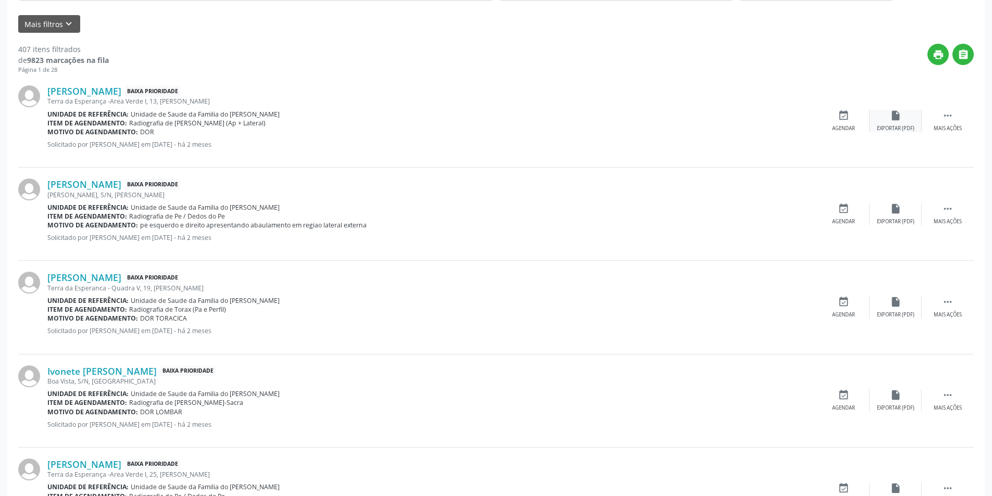
click at [901, 117] on icon "insert_drive_file" at bounding box center [895, 115] width 11 height 11
click at [848, 122] on div "event_available Agendar" at bounding box center [844, 121] width 52 height 22
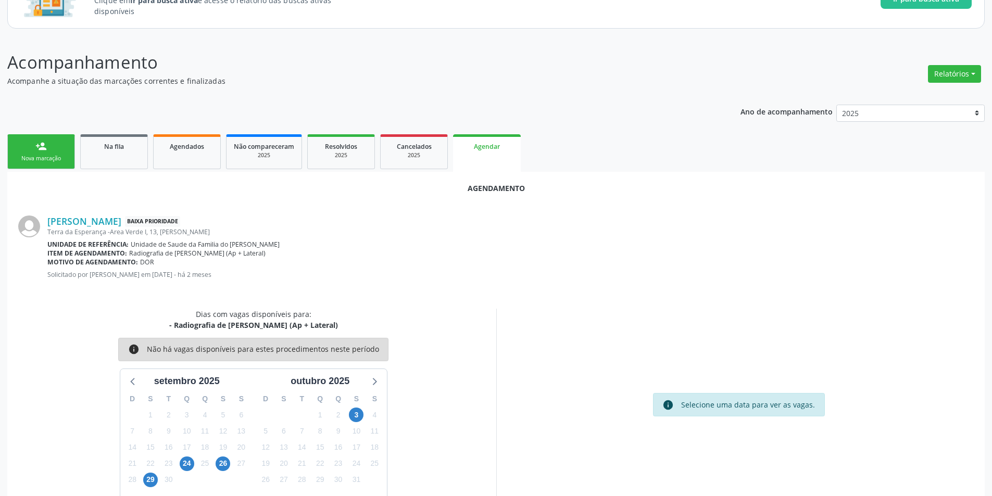
scroll to position [121, 0]
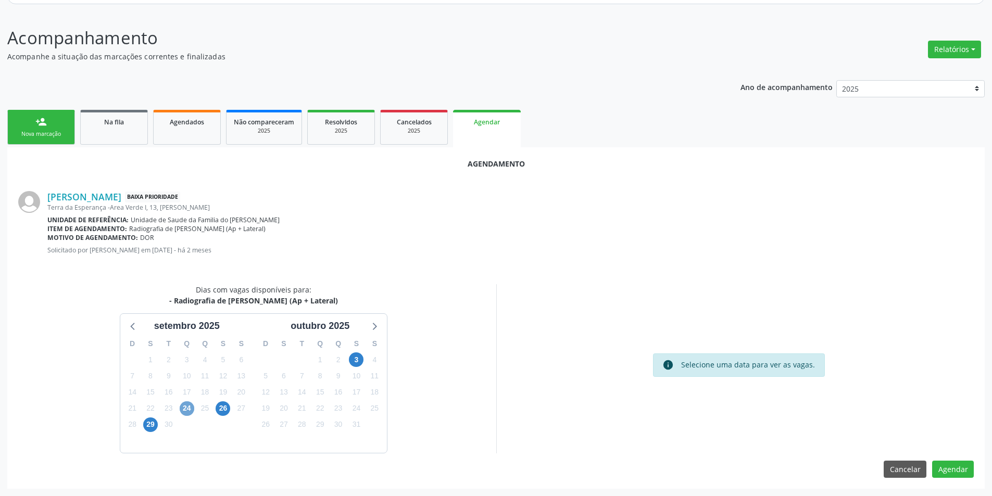
click at [190, 406] on span "24" at bounding box center [187, 409] width 15 height 15
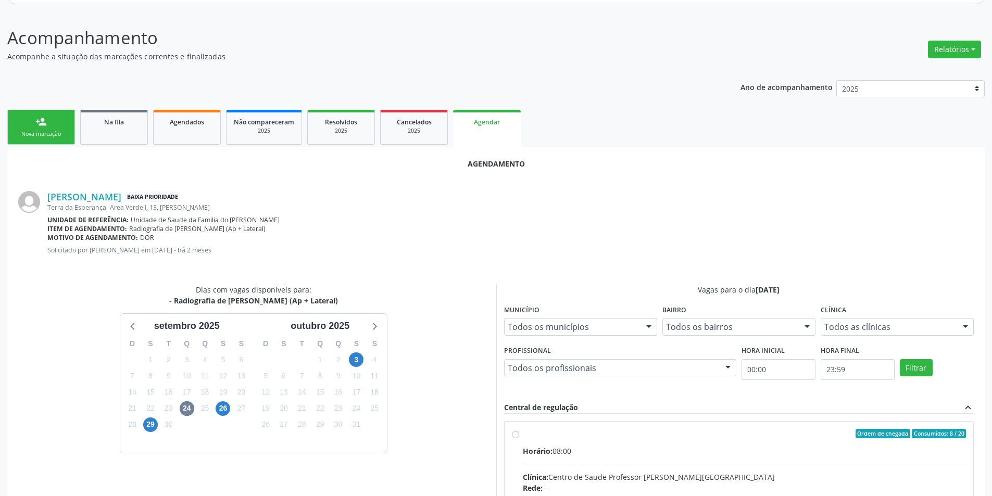
click at [512, 434] on input "Ordem de chegada Consumidos: 8 / 20 Horário: 08:00 Clínica: Centro de Saude Pro…" at bounding box center [515, 433] width 7 height 9
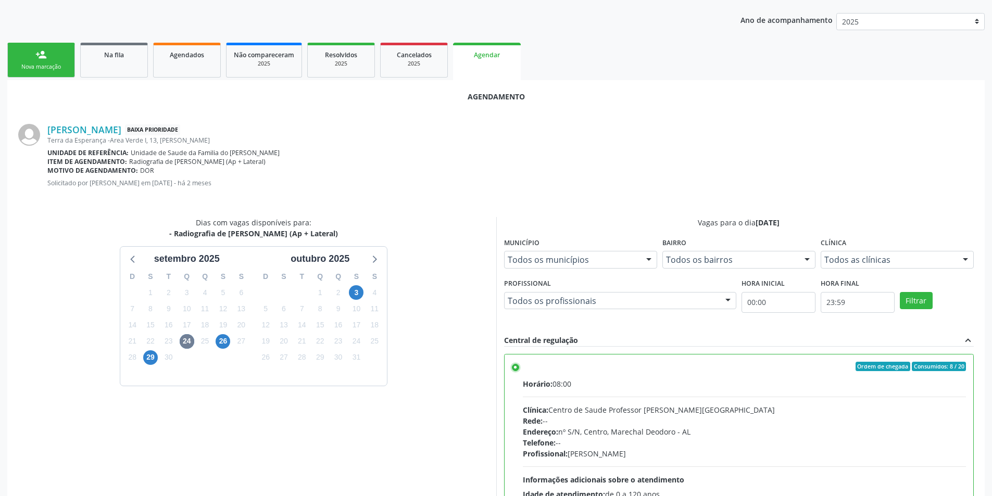
scroll to position [290, 0]
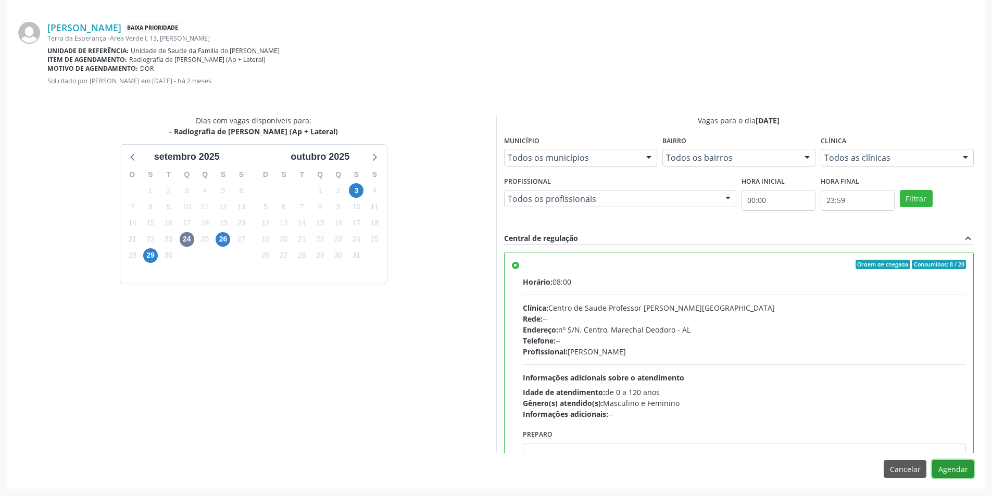
click at [958, 472] on button "Agendar" at bounding box center [953, 469] width 42 height 18
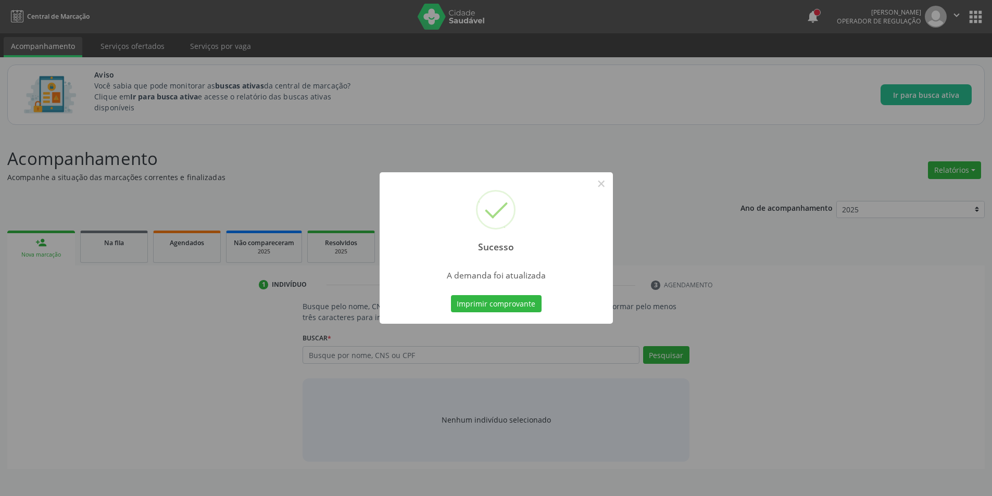
scroll to position [0, 0]
click at [603, 184] on button "×" at bounding box center [605, 184] width 18 height 18
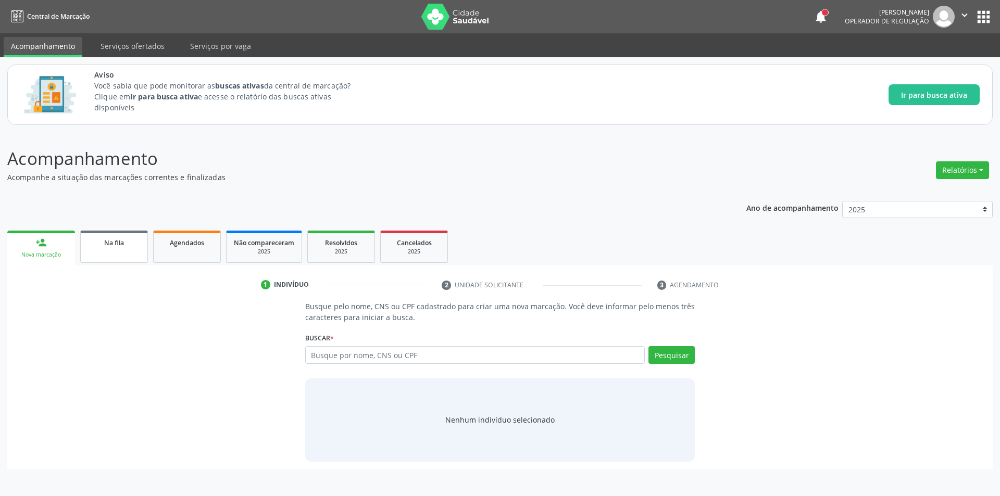
click at [115, 246] on span "Na fila" at bounding box center [114, 243] width 20 height 9
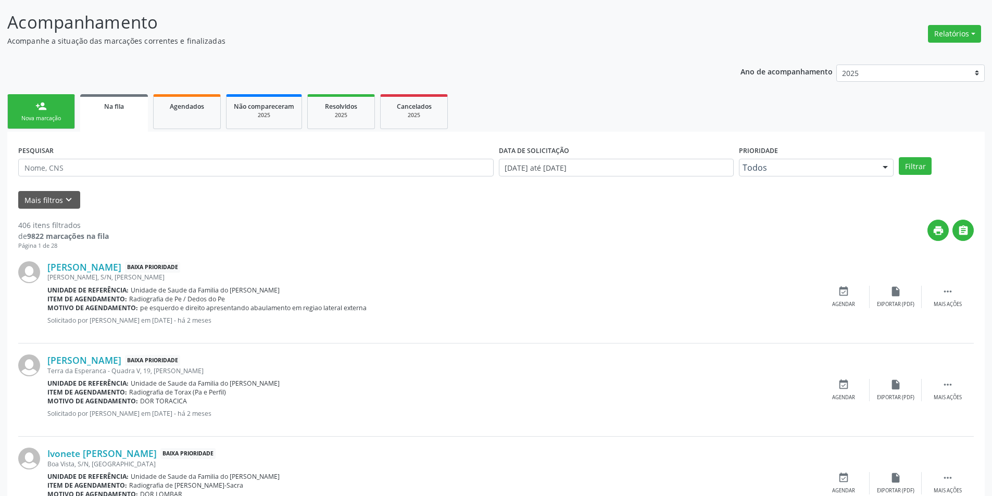
scroll to position [156, 0]
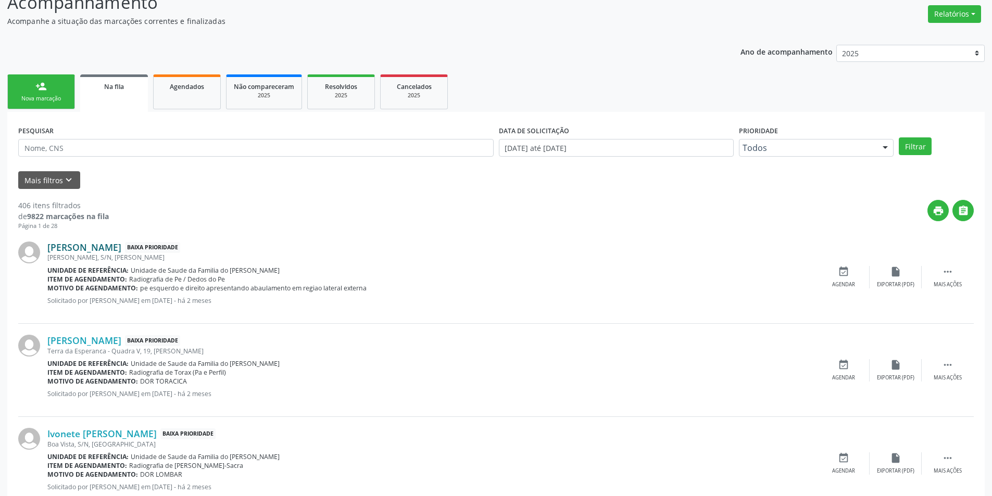
click at [121, 247] on link "[PERSON_NAME]" at bounding box center [84, 247] width 74 height 11
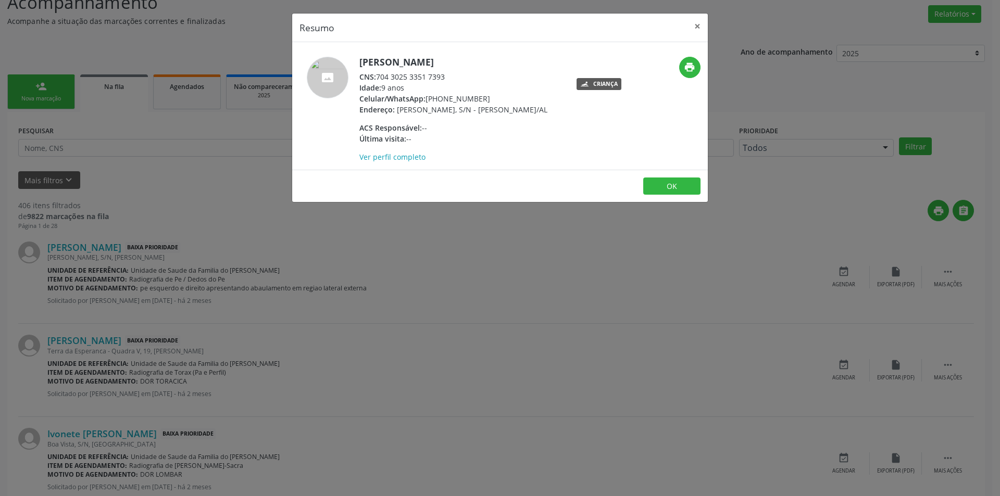
drag, startPoint x: 380, startPoint y: 74, endPoint x: 446, endPoint y: 74, distance: 66.7
click at [446, 74] on div "CNS: 704 3025 3351 7393" at bounding box center [453, 76] width 188 height 11
copy div "704 3025 3351 7393"
click at [680, 195] on button "OK" at bounding box center [671, 187] width 57 height 18
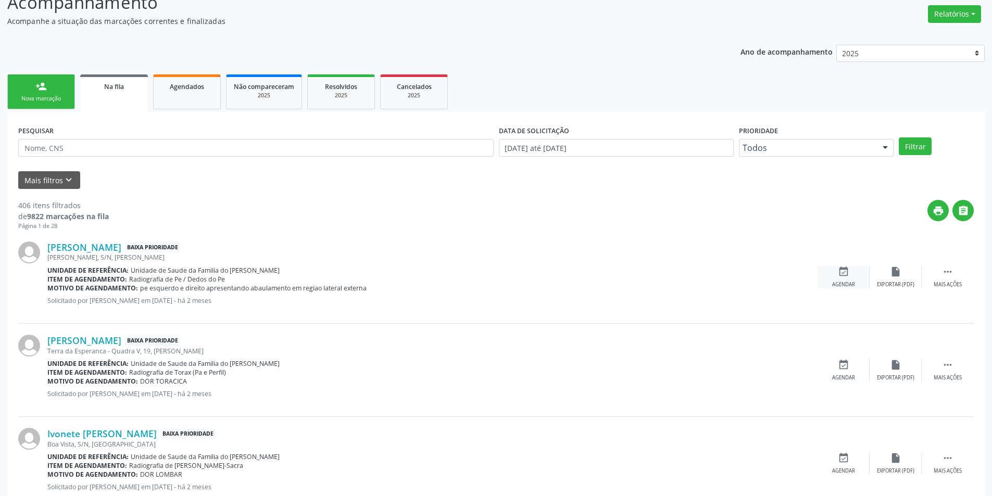
click at [853, 272] on div "event_available Agendar" at bounding box center [844, 277] width 52 height 22
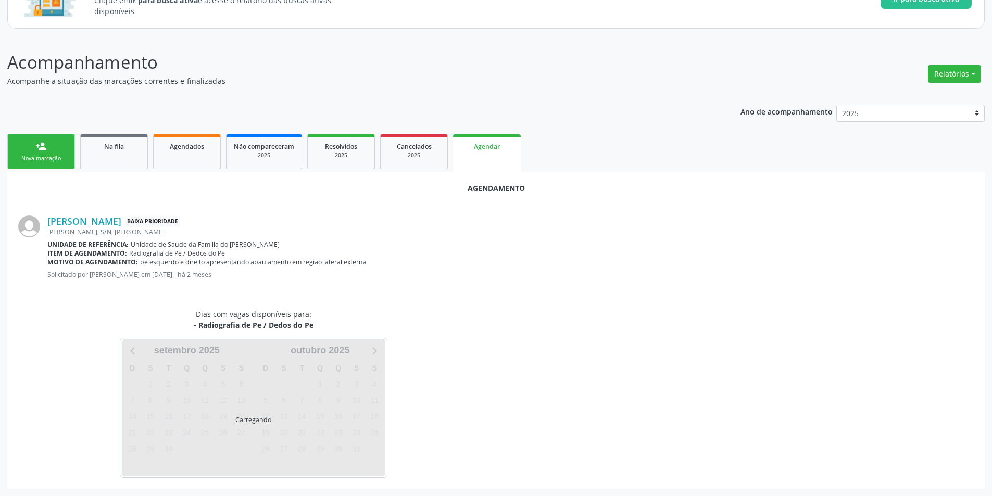
scroll to position [121, 0]
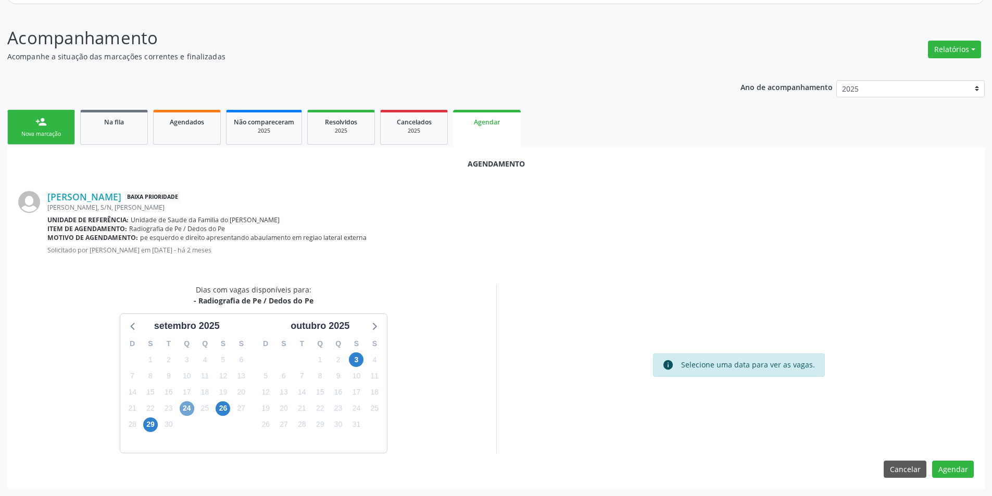
click at [189, 409] on span "24" at bounding box center [187, 409] width 15 height 15
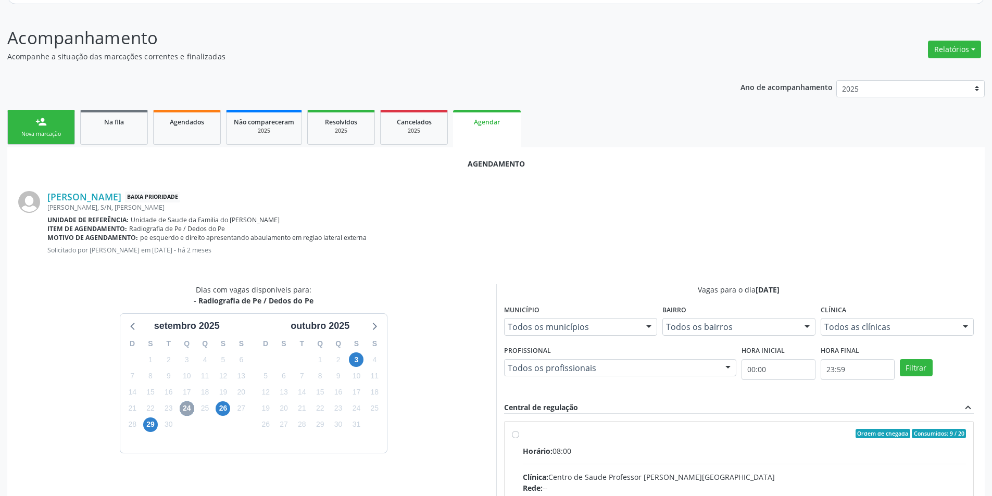
scroll to position [271, 0]
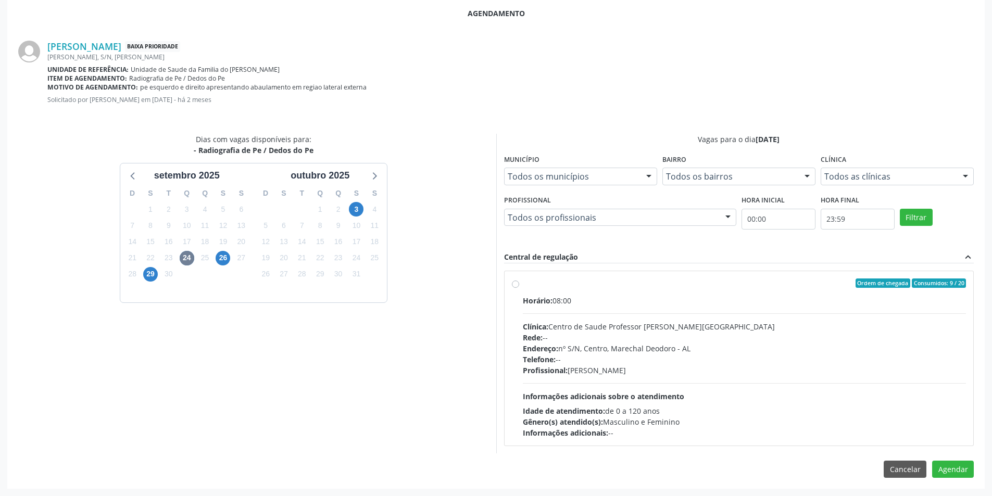
click at [523, 285] on label "Ordem de chegada Consumidos: 9 / 20 Horário: 08:00 Clínica: Centro de Saude Pro…" at bounding box center [745, 359] width 444 height 160
click at [517, 285] on input "Ordem de chegada Consumidos: 9 / 20 Horário: 08:00 Clínica: Centro de Saude Pro…" at bounding box center [515, 283] width 7 height 9
click at [942, 484] on button "Agendar" at bounding box center [953, 488] width 42 height 18
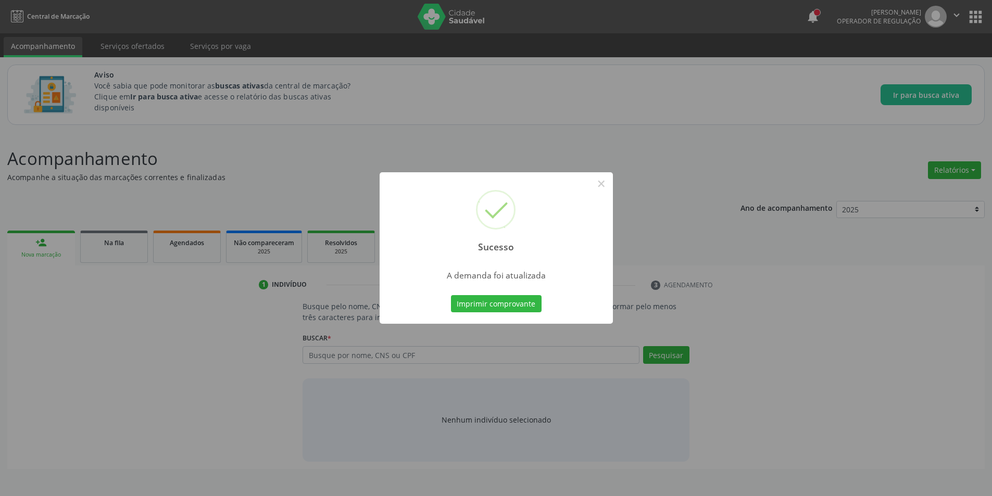
scroll to position [0, 0]
click at [607, 181] on button "×" at bounding box center [605, 184] width 18 height 18
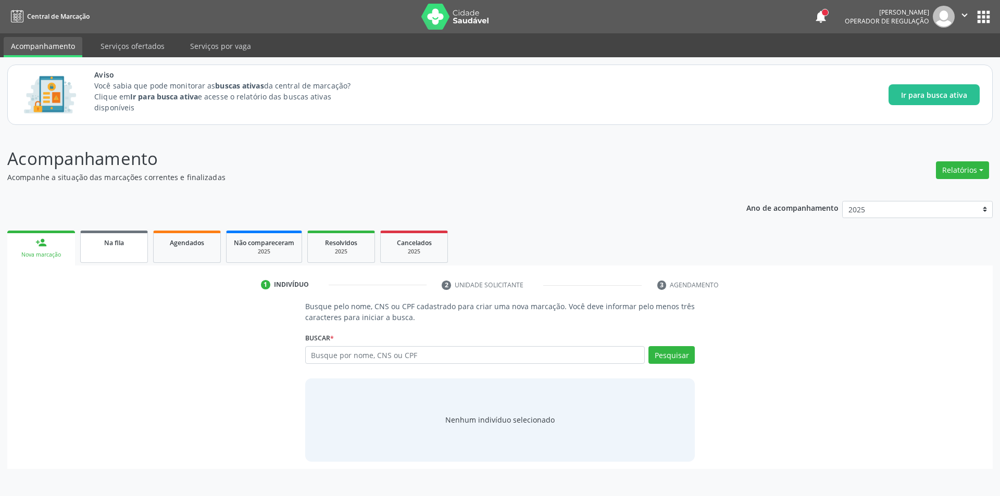
click at [120, 250] on link "Na fila" at bounding box center [114, 247] width 68 height 32
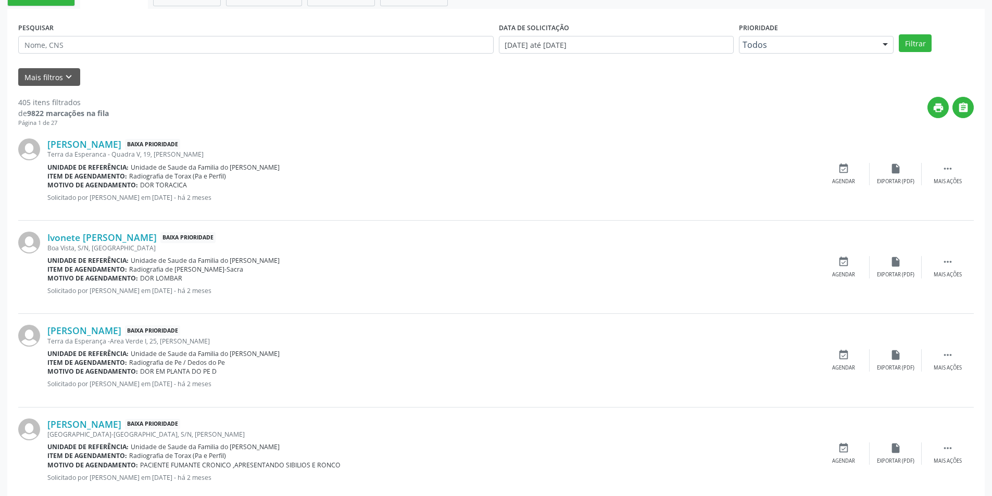
scroll to position [260, 0]
click at [121, 144] on link "[PERSON_NAME]" at bounding box center [84, 142] width 74 height 11
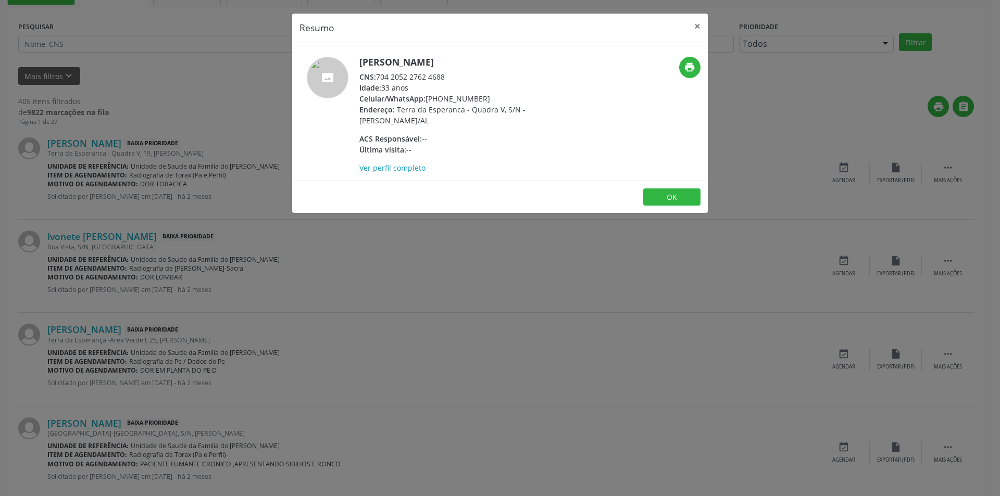
drag, startPoint x: 380, startPoint y: 76, endPoint x: 465, endPoint y: 74, distance: 84.9
click at [465, 74] on div "CNS: 704 2052 2762 4688" at bounding box center [460, 76] width 203 height 11
drag, startPoint x: 378, startPoint y: 74, endPoint x: 455, endPoint y: 73, distance: 77.1
click at [455, 73] on div "CNS: 704 2052 2762 4688" at bounding box center [460, 76] width 203 height 11
copy div "704 2052 2762 4688"
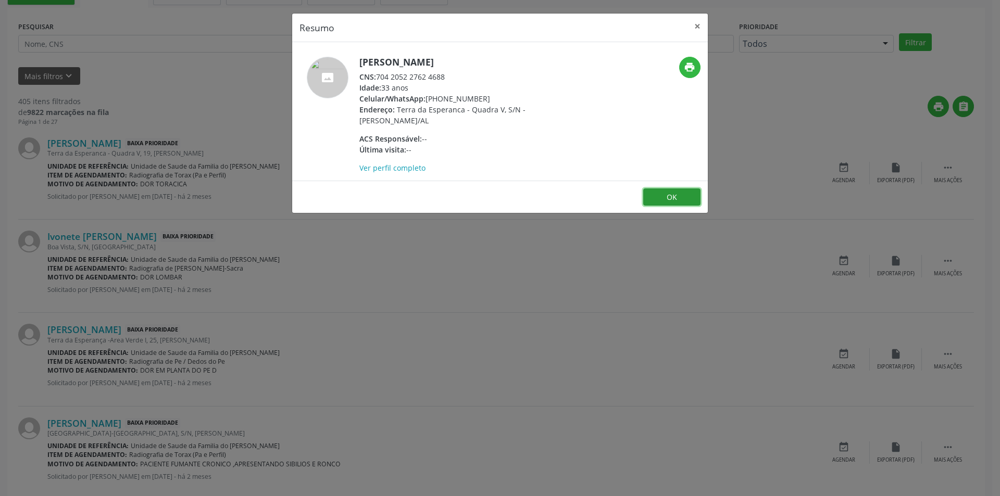
click at [666, 198] on button "OK" at bounding box center [671, 198] width 57 height 18
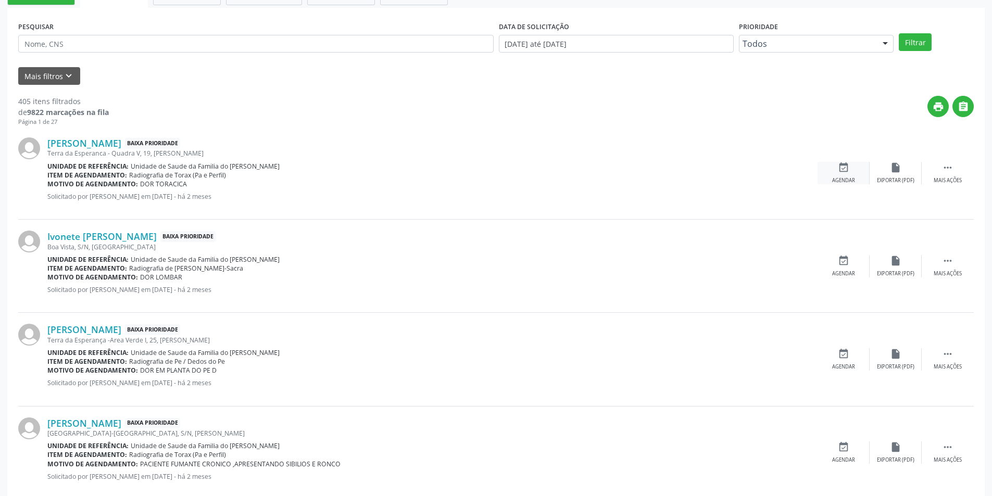
click at [840, 168] on icon "event_available" at bounding box center [843, 167] width 11 height 11
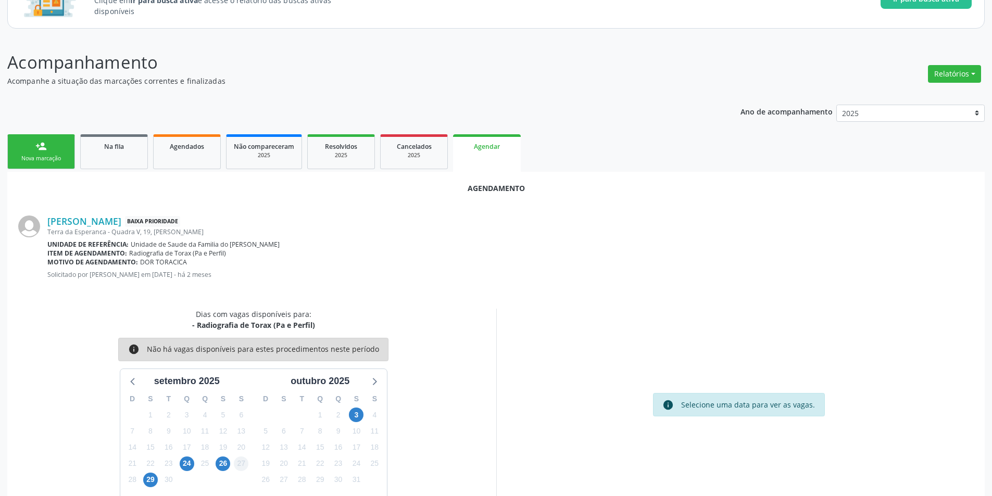
scroll to position [121, 0]
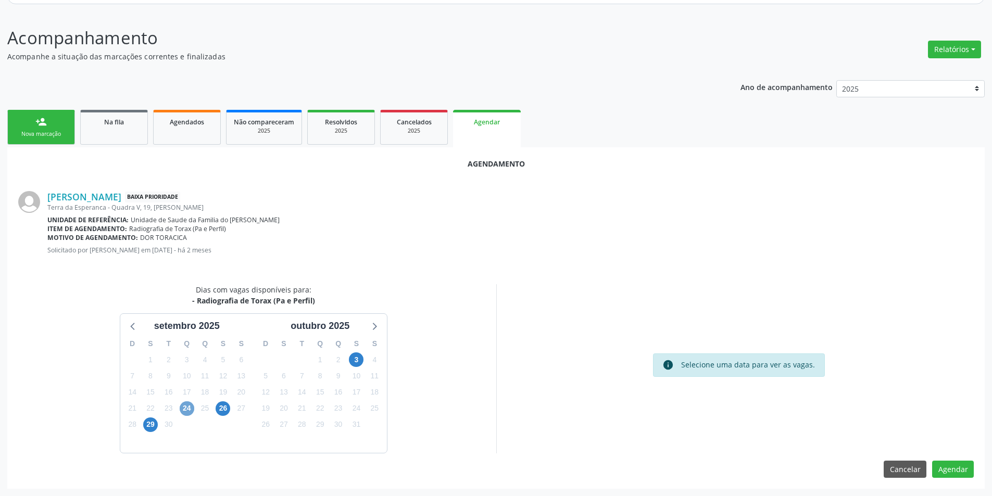
click at [183, 406] on span "24" at bounding box center [187, 409] width 15 height 15
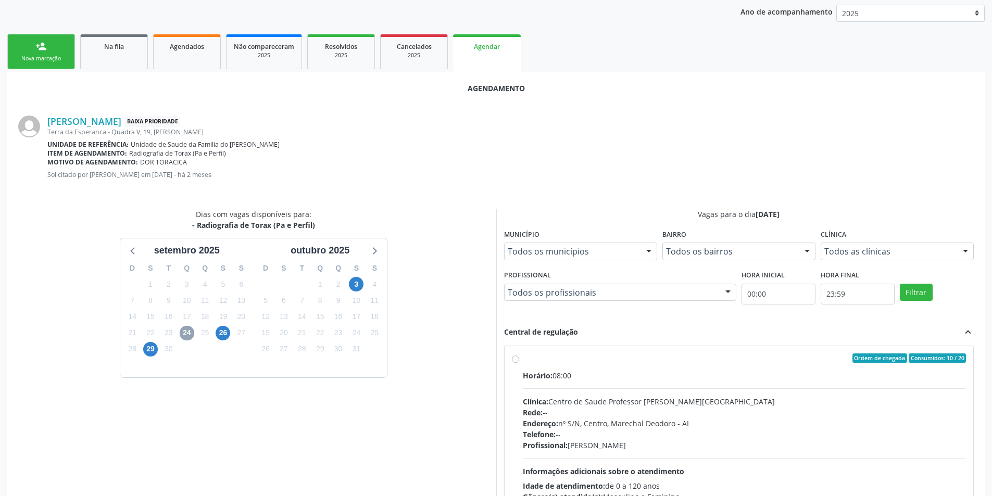
scroll to position [271, 0]
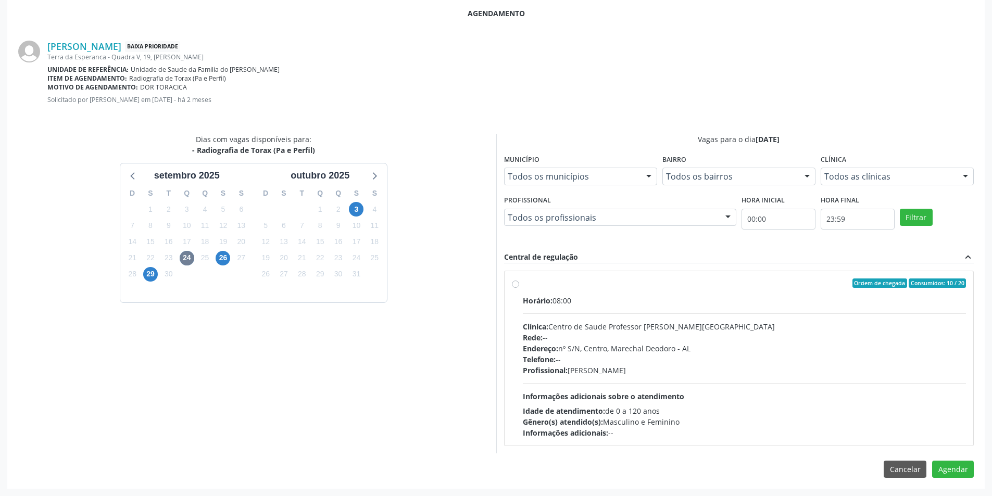
click at [523, 283] on label "Ordem de chegada Consumidos: 10 / 20 Horário: 08:00 Clínica: Centro de Saude Pr…" at bounding box center [745, 359] width 444 height 160
click at [516, 283] on input "Ordem de chegada Consumidos: 10 / 20 Horário: 08:00 Clínica: Centro de Saude Pr…" at bounding box center [515, 283] width 7 height 9
click at [957, 491] on button "Agendar" at bounding box center [953, 488] width 42 height 18
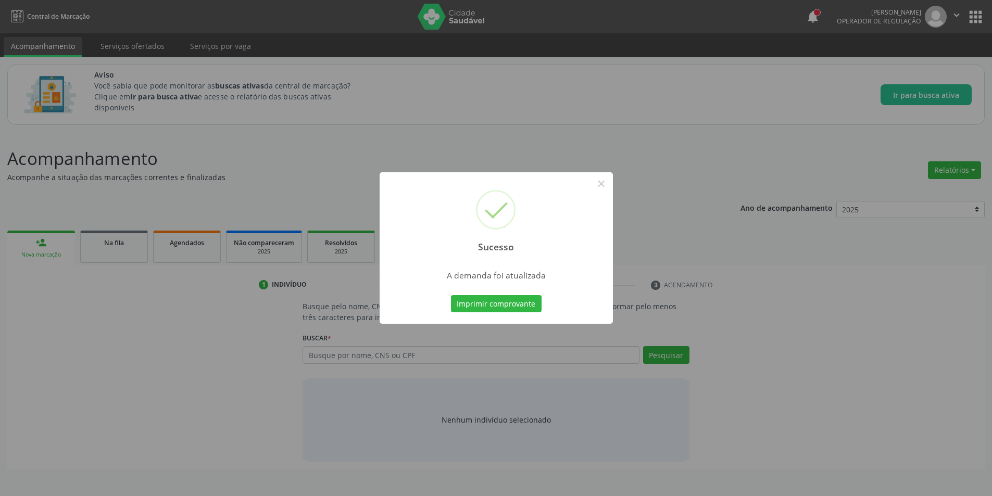
scroll to position [0, 0]
click at [604, 184] on button "×" at bounding box center [605, 184] width 18 height 18
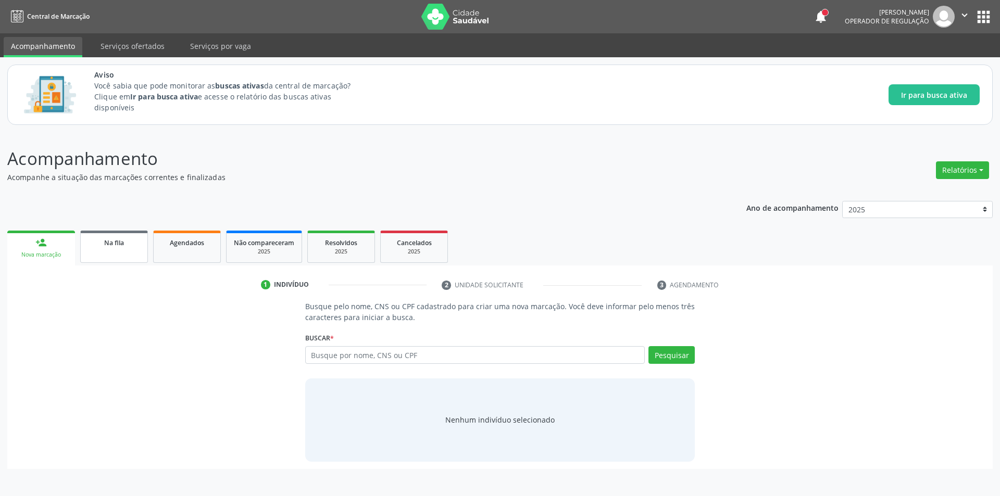
click at [122, 245] on span "Na fila" at bounding box center [114, 243] width 20 height 9
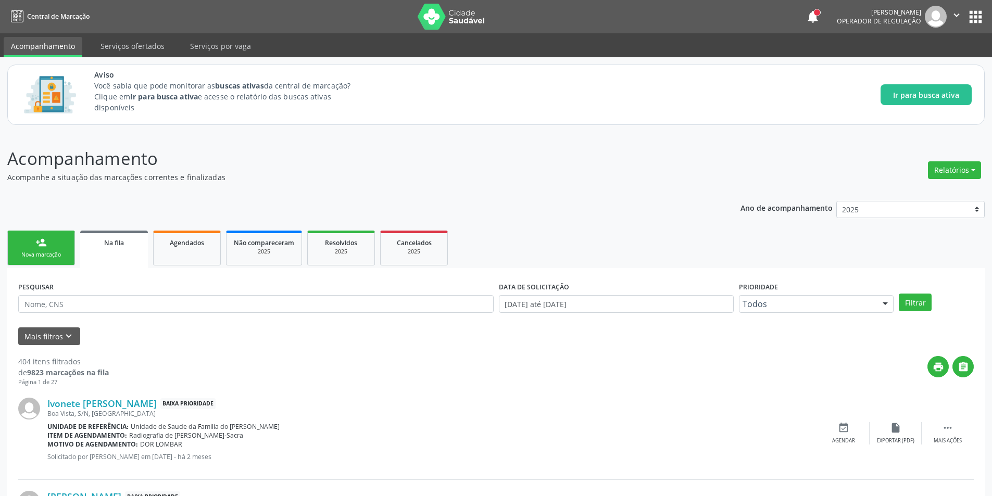
click at [115, 252] on link "Na fila" at bounding box center [114, 249] width 68 height 37
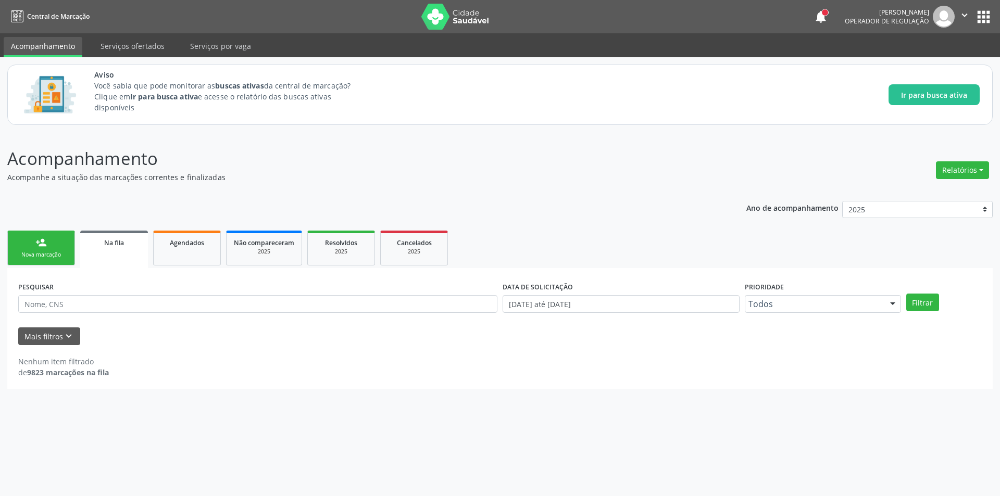
click at [90, 253] on link "Na fila" at bounding box center [114, 249] width 68 height 37
click at [66, 341] on icon "keyboard_arrow_down" at bounding box center [68, 336] width 11 height 11
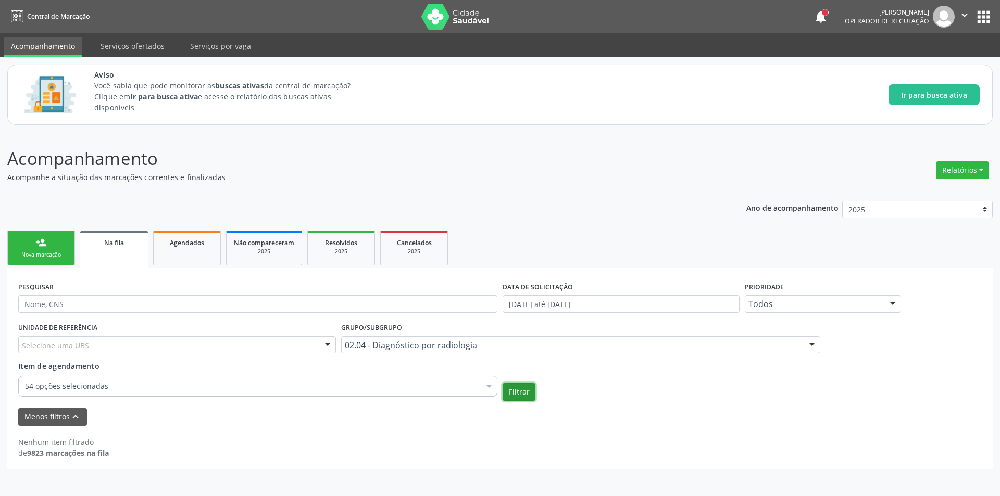
click at [532, 395] on button "Filtrar" at bounding box center [519, 392] width 33 height 18
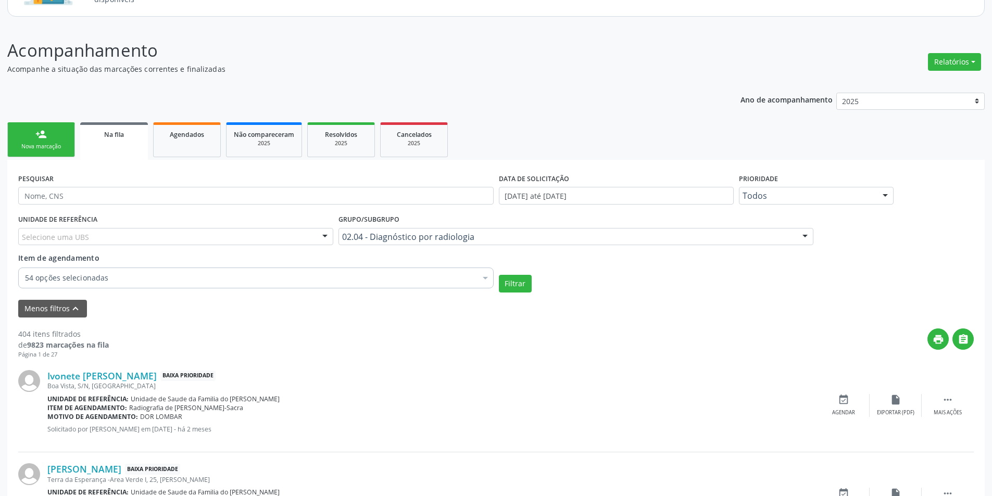
scroll to position [365, 0]
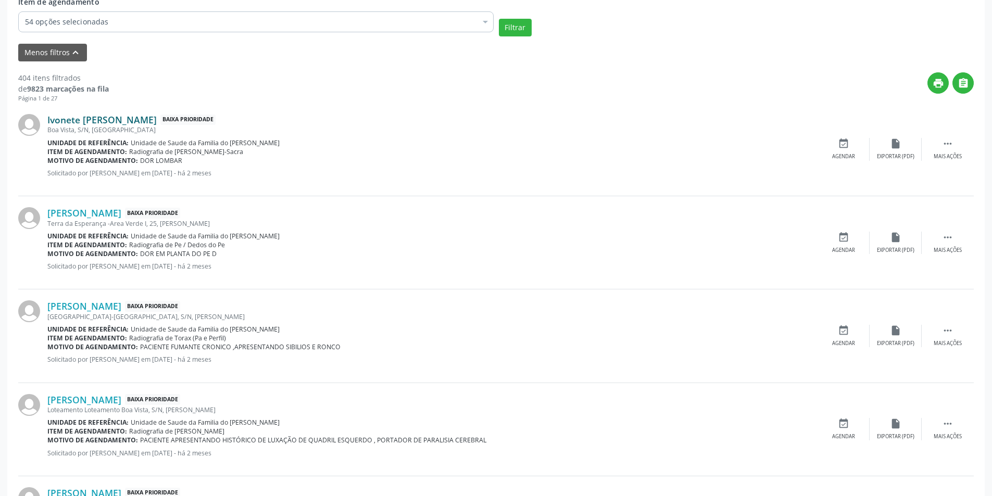
click at [106, 117] on link "Ivonete [PERSON_NAME]" at bounding box center [101, 119] width 109 height 11
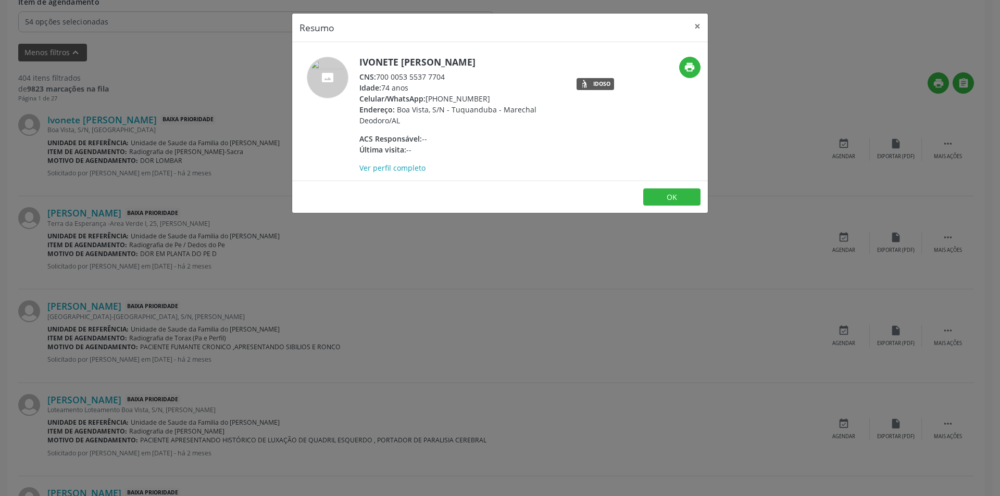
drag, startPoint x: 378, startPoint y: 75, endPoint x: 452, endPoint y: 77, distance: 73.5
click at [452, 77] on div "CNS: 700 0053 5537 7704" at bounding box center [460, 76] width 203 height 11
click at [669, 201] on button "OK" at bounding box center [671, 198] width 57 height 18
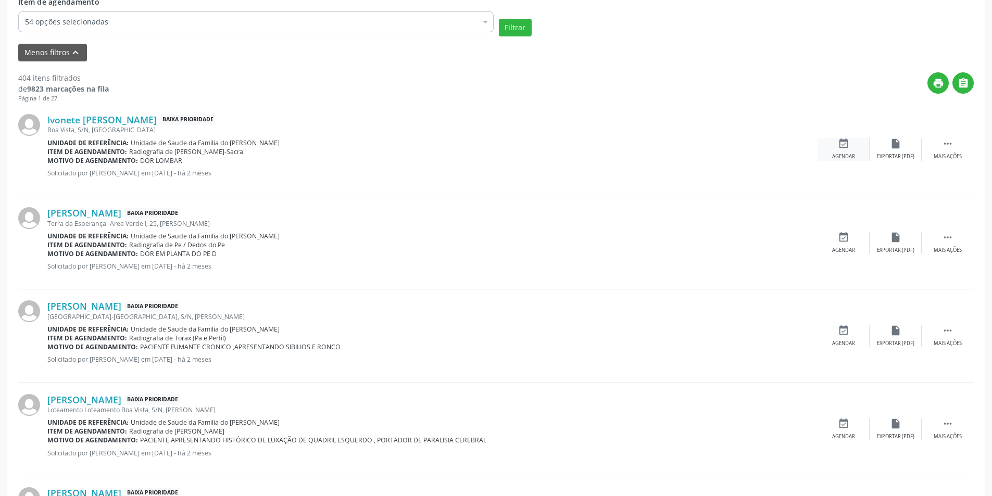
click at [835, 145] on div "event_available Agendar" at bounding box center [844, 149] width 52 height 22
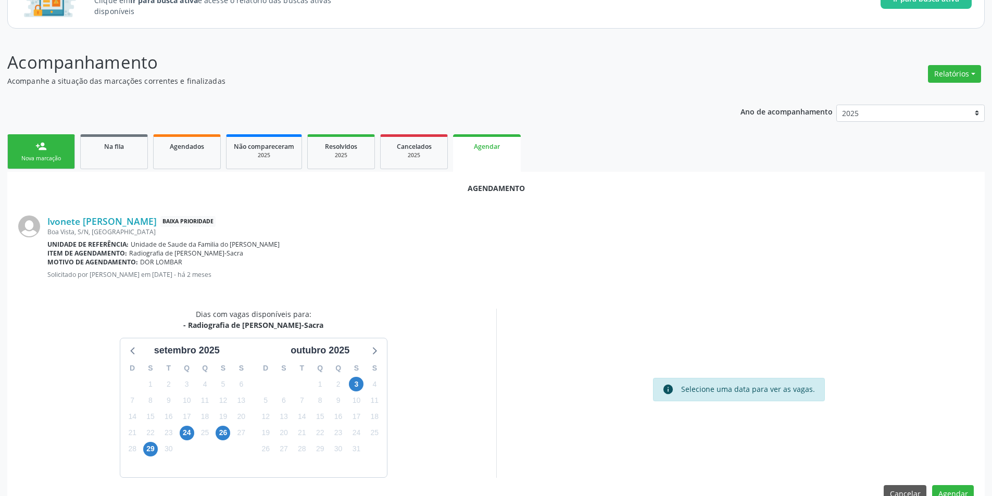
scroll to position [121, 0]
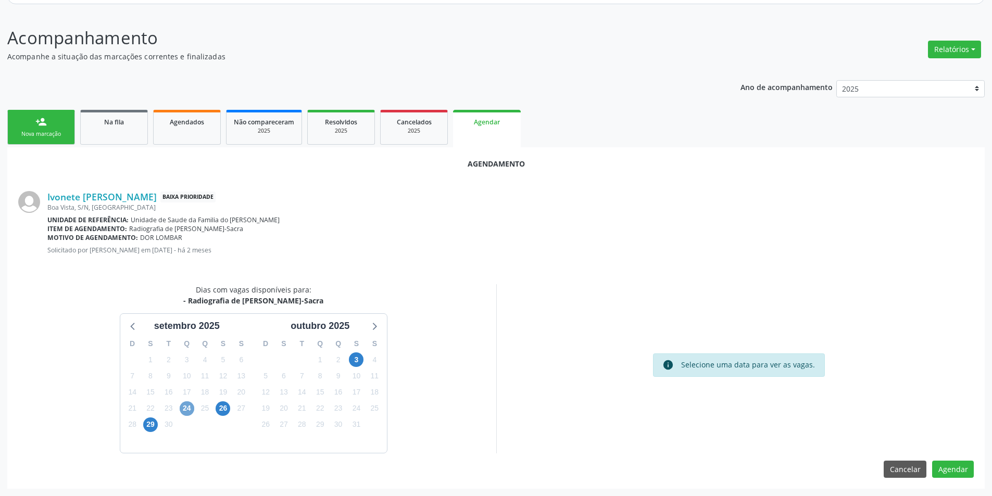
click at [185, 409] on span "24" at bounding box center [187, 409] width 15 height 15
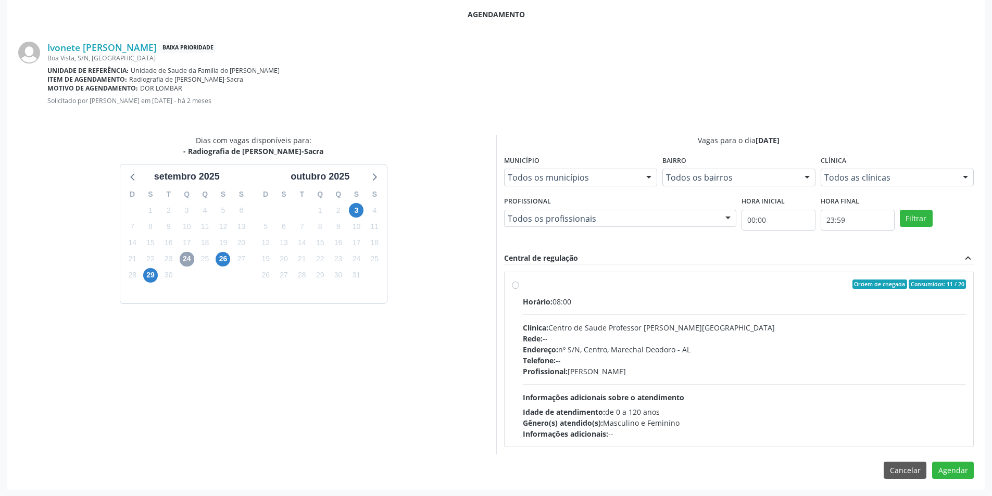
scroll to position [271, 0]
click at [523, 282] on label "Ordem de chegada Consumidos: 11 / 20 Horário: 08:00 Clínica: Centro de Saude Pr…" at bounding box center [745, 359] width 444 height 160
click at [514, 282] on input "Ordem de chegada Consumidos: 11 / 20 Horário: 08:00 Clínica: Centro de Saude Pr…" at bounding box center [515, 283] width 7 height 9
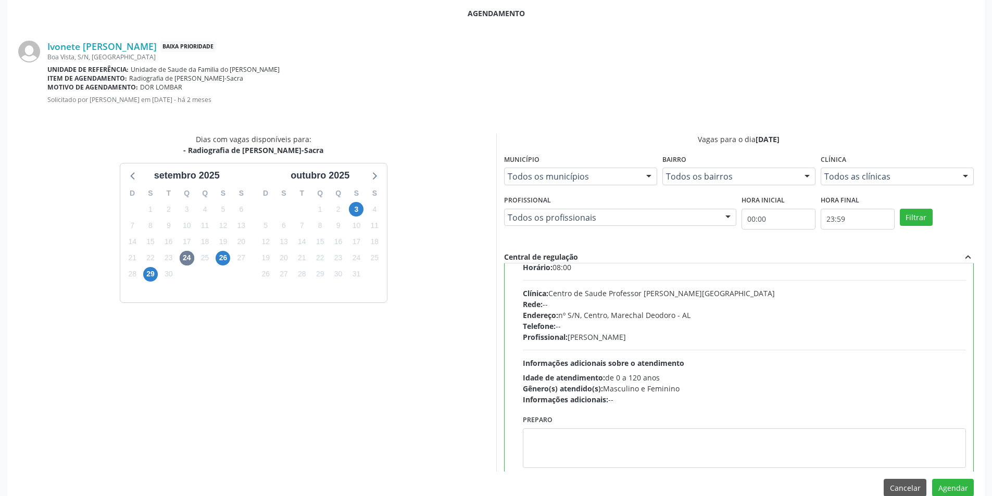
scroll to position [52, 0]
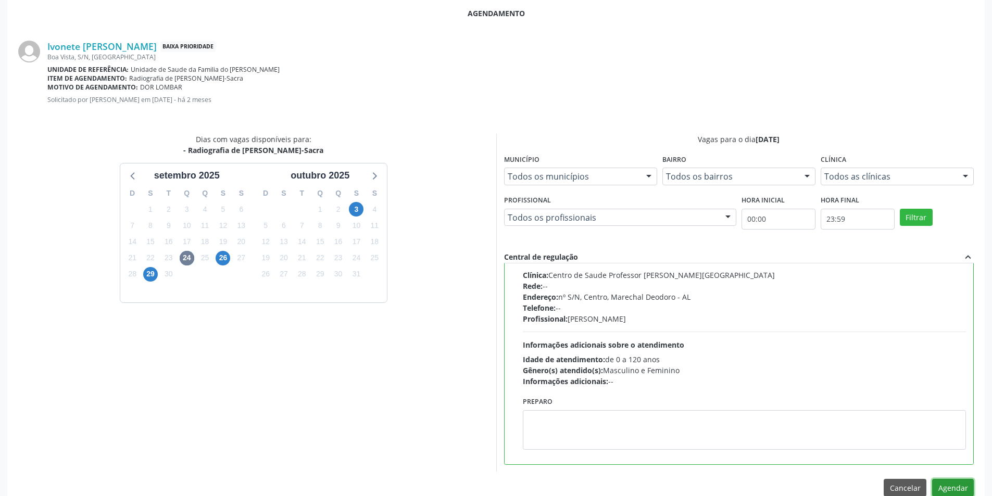
click at [962, 486] on button "Agendar" at bounding box center [953, 488] width 42 height 18
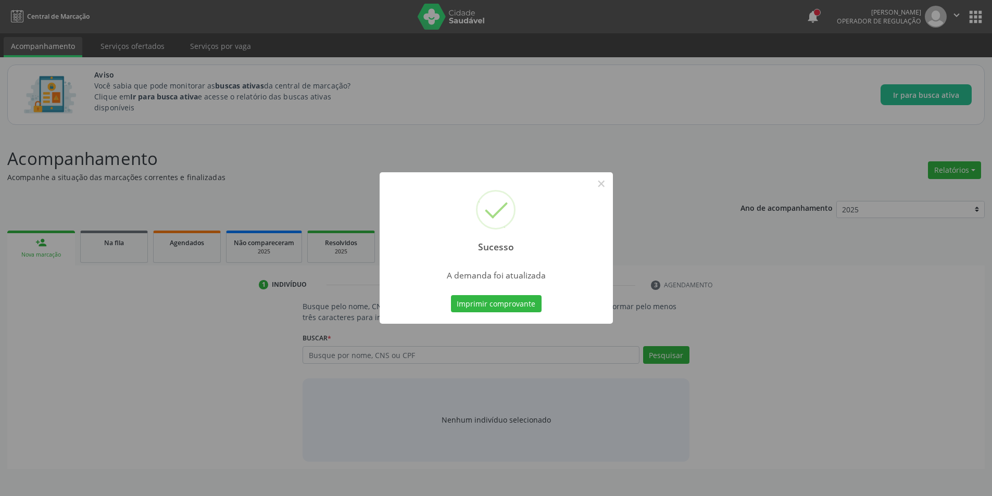
scroll to position [0, 0]
click at [603, 184] on button "×" at bounding box center [605, 184] width 18 height 18
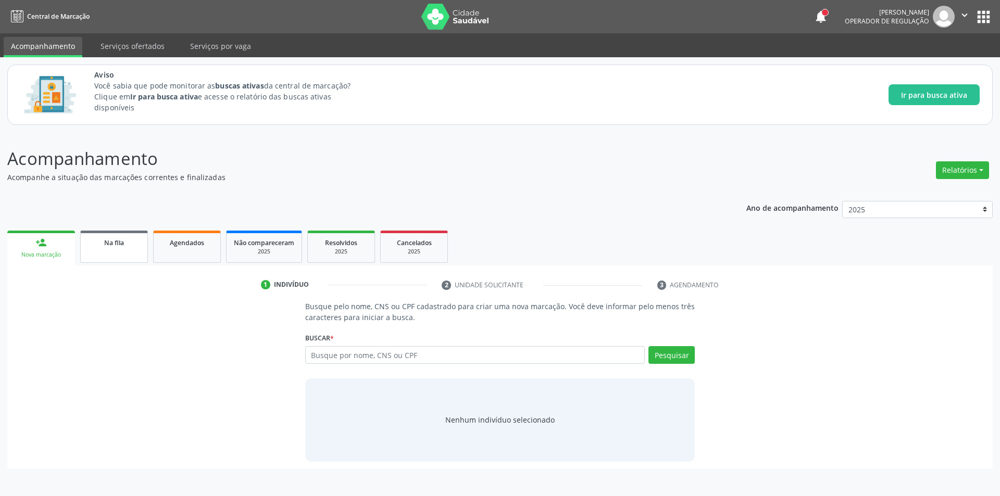
click at [104, 248] on link "Na fila" at bounding box center [114, 247] width 68 height 32
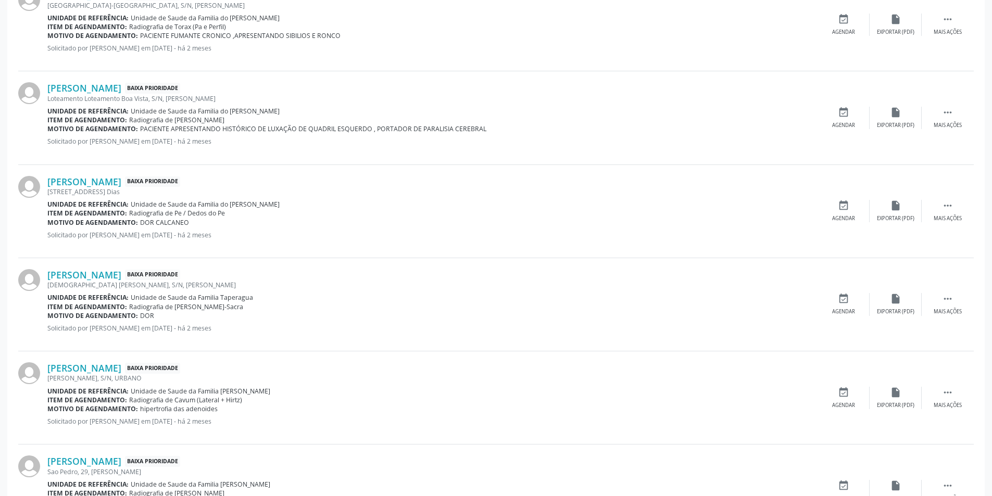
scroll to position [521, 0]
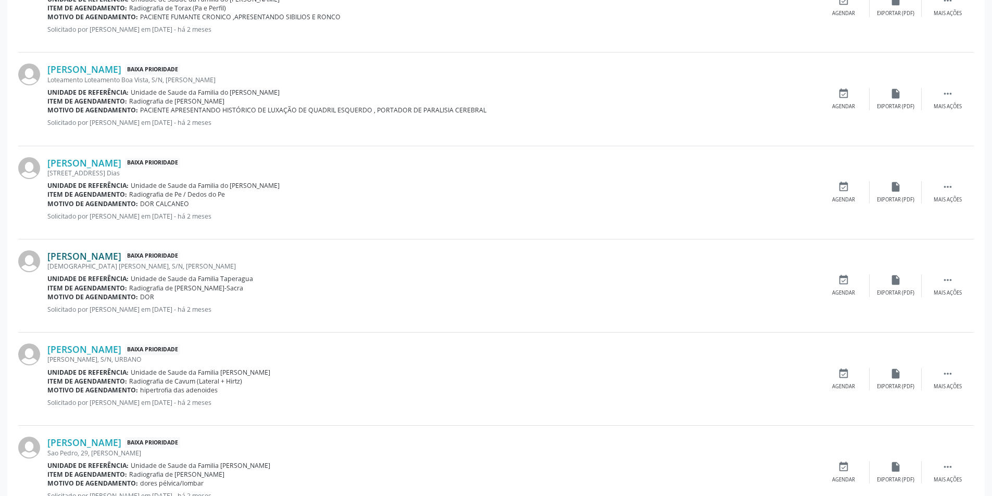
click at [108, 259] on link "[PERSON_NAME]" at bounding box center [84, 256] width 74 height 11
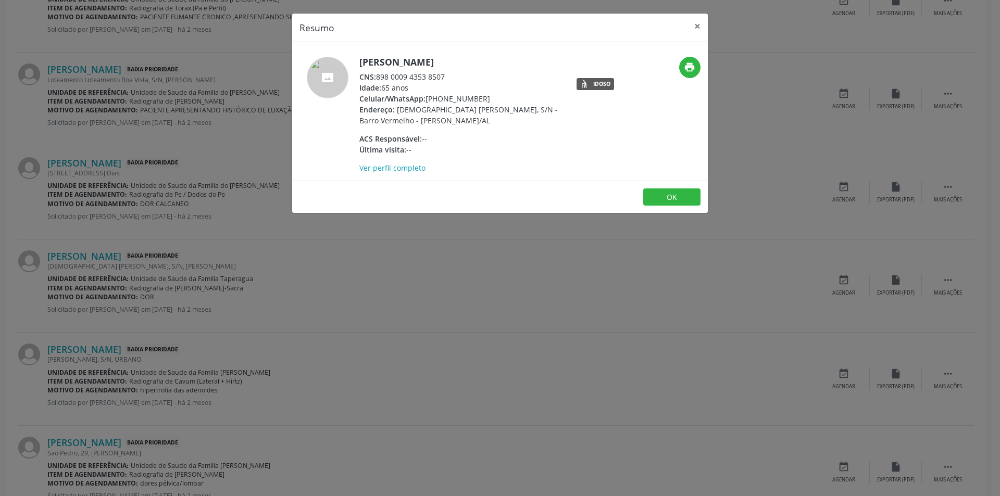
drag, startPoint x: 377, startPoint y: 76, endPoint x: 461, endPoint y: 73, distance: 84.4
click at [461, 73] on div "CNS: 898 0009 4353 8507" at bounding box center [460, 76] width 203 height 11
click at [687, 194] on button "OK" at bounding box center [671, 198] width 57 height 18
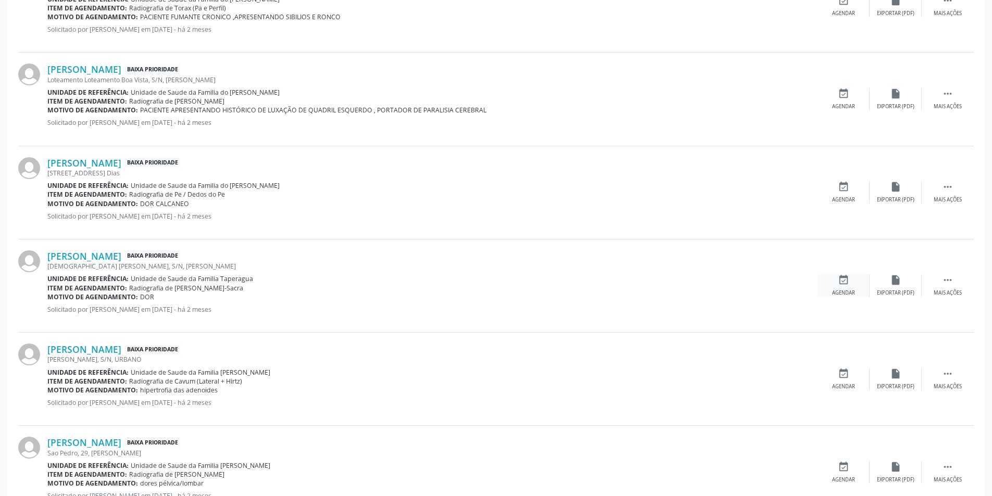
click at [842, 282] on icon "event_available" at bounding box center [843, 279] width 11 height 11
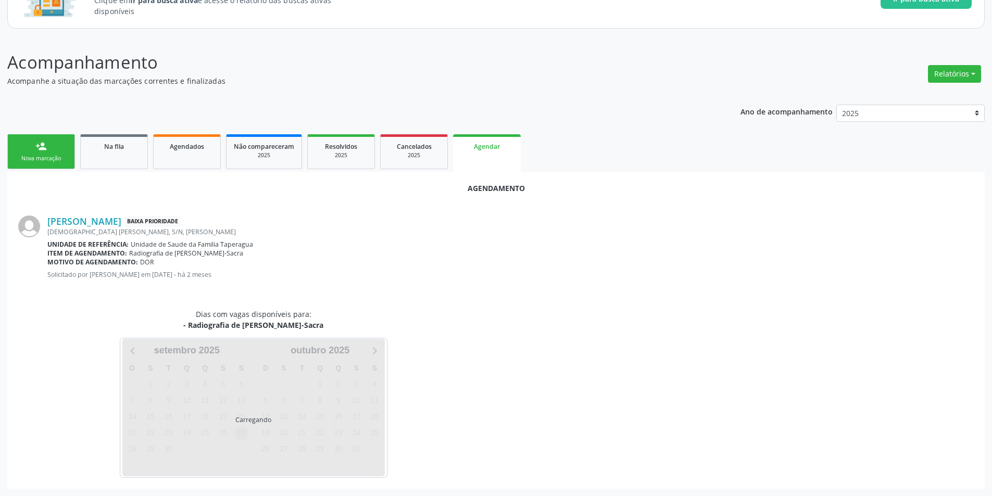
scroll to position [121, 0]
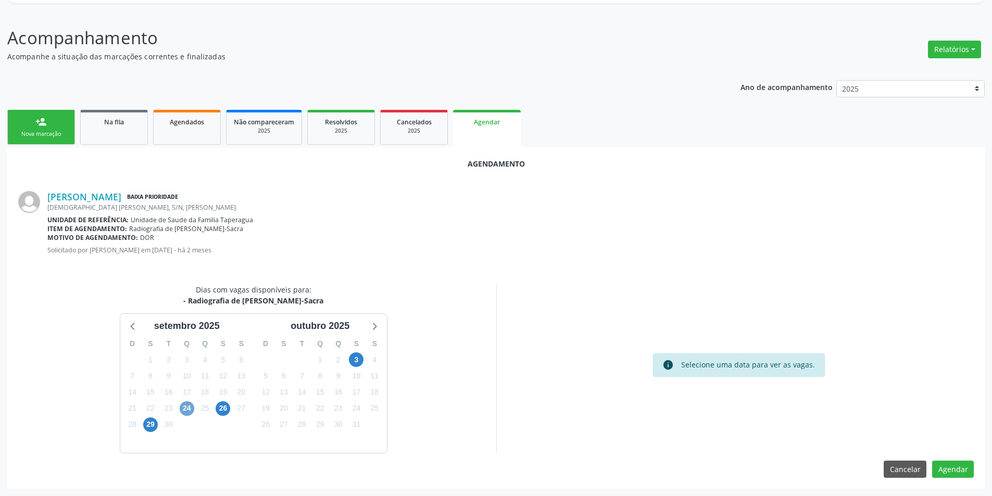
click at [187, 407] on span "24" at bounding box center [187, 409] width 15 height 15
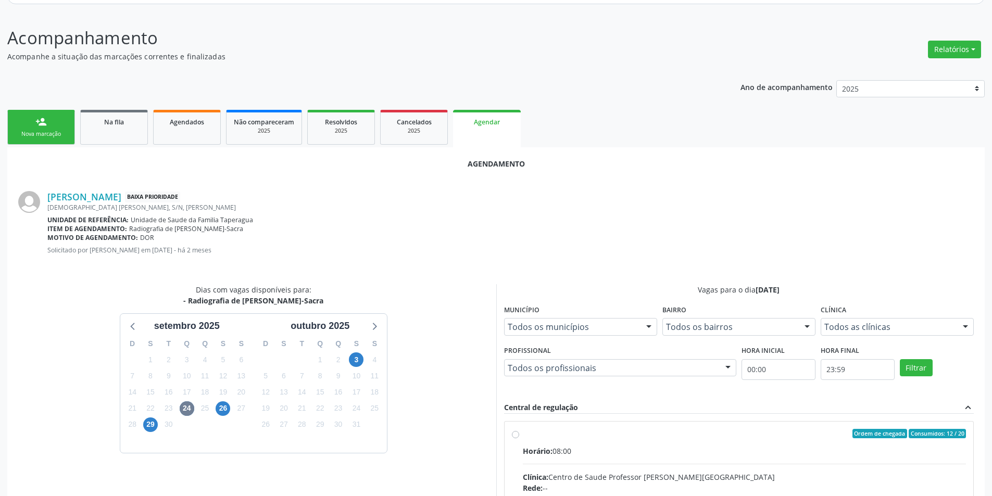
click at [516, 432] on input "Ordem de chegada Consumidos: 12 / 20 Horário: 08:00 Clínica: Centro de Saude Pr…" at bounding box center [515, 433] width 7 height 9
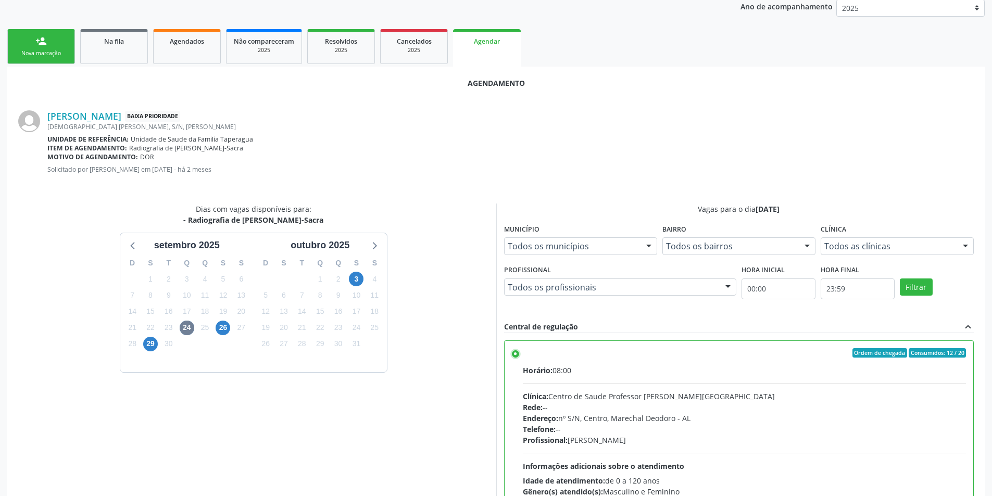
scroll to position [290, 0]
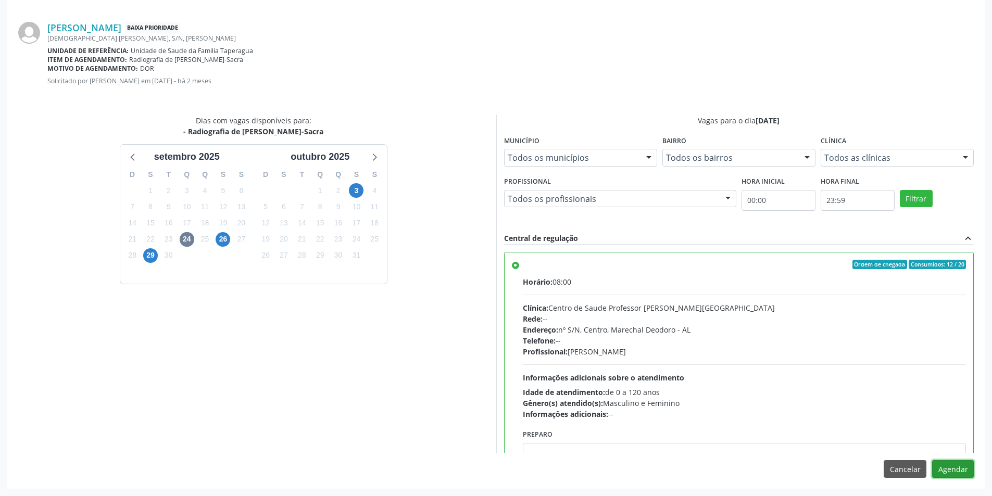
click at [957, 462] on button "Agendar" at bounding box center [953, 469] width 42 height 18
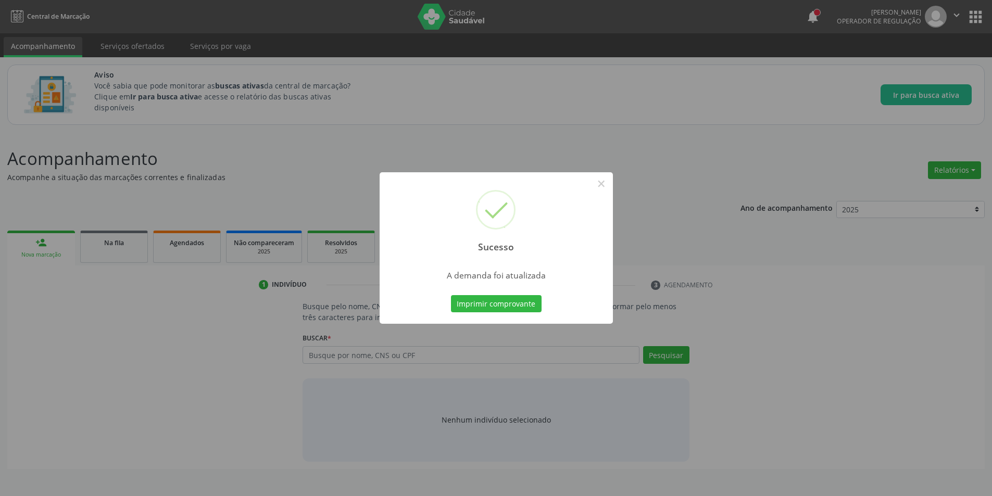
scroll to position [0, 0]
click at [607, 184] on button "×" at bounding box center [605, 184] width 18 height 18
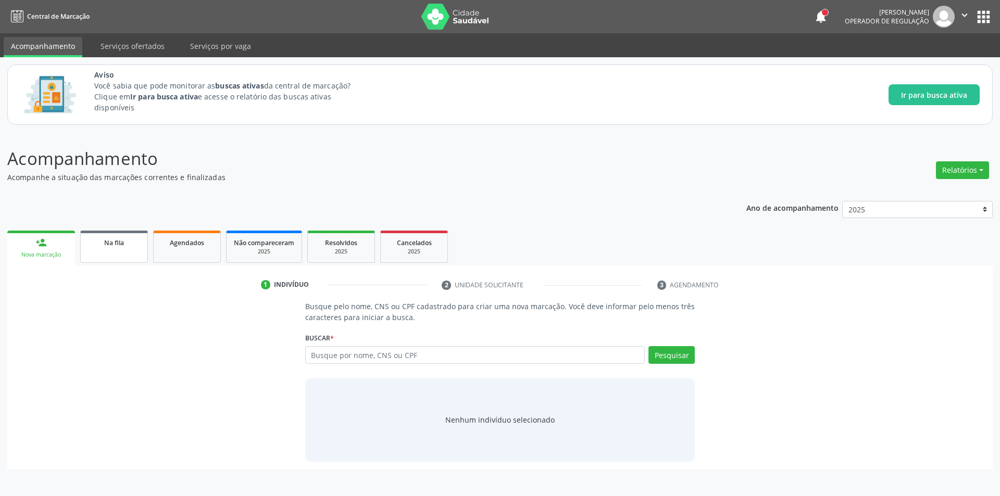
click at [122, 252] on link "Na fila" at bounding box center [114, 247] width 68 height 32
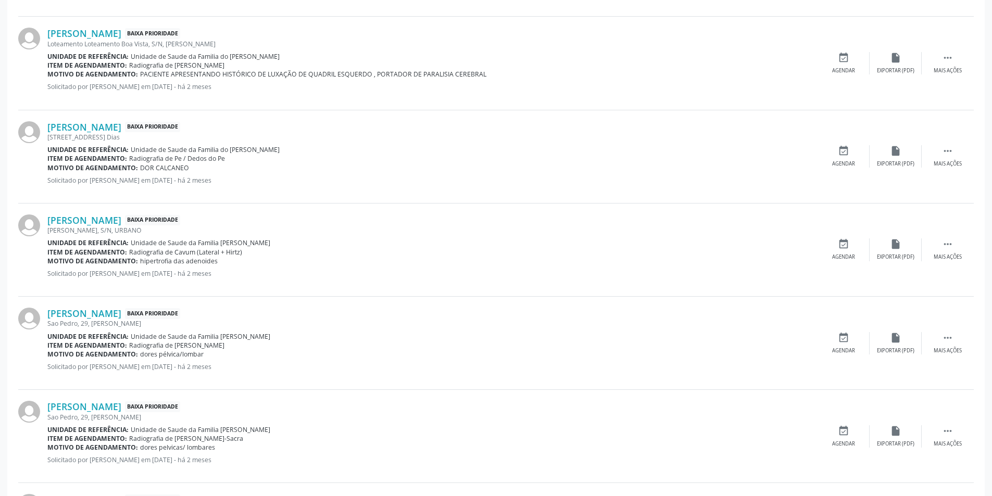
scroll to position [573, 0]
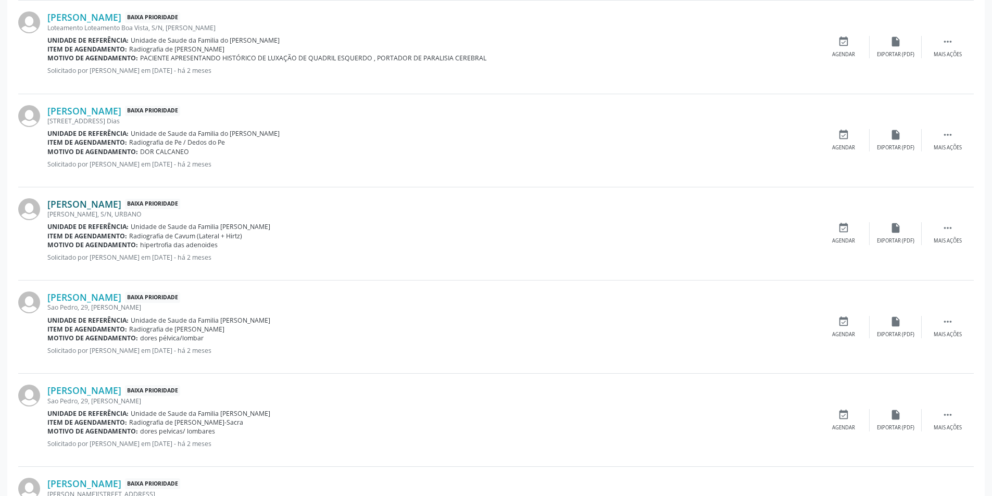
click at [115, 203] on link "Bruna Karlla da Conceicao dos Santos" at bounding box center [84, 203] width 74 height 11
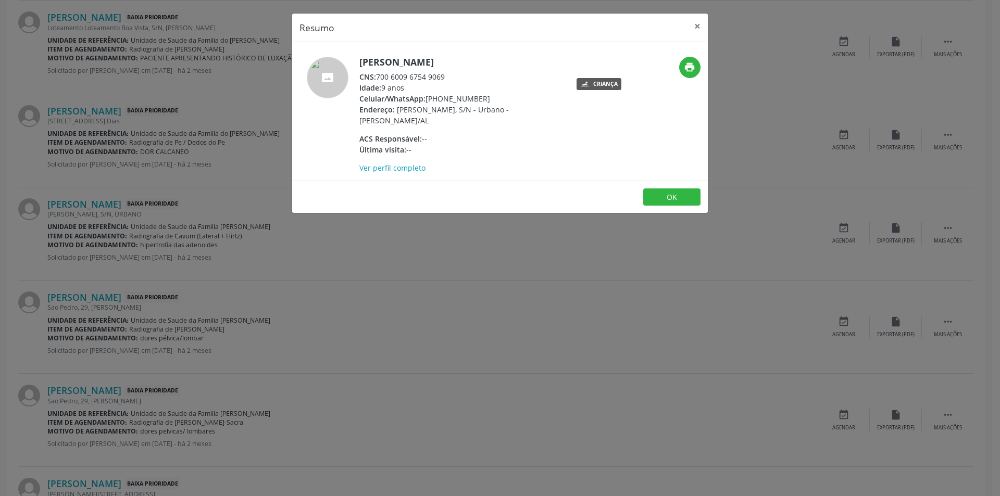
drag, startPoint x: 379, startPoint y: 77, endPoint x: 458, endPoint y: 77, distance: 79.7
click at [458, 77] on div "CNS: 700 6009 6754 9069" at bounding box center [460, 76] width 203 height 11
click at [668, 196] on button "OK" at bounding box center [671, 198] width 57 height 18
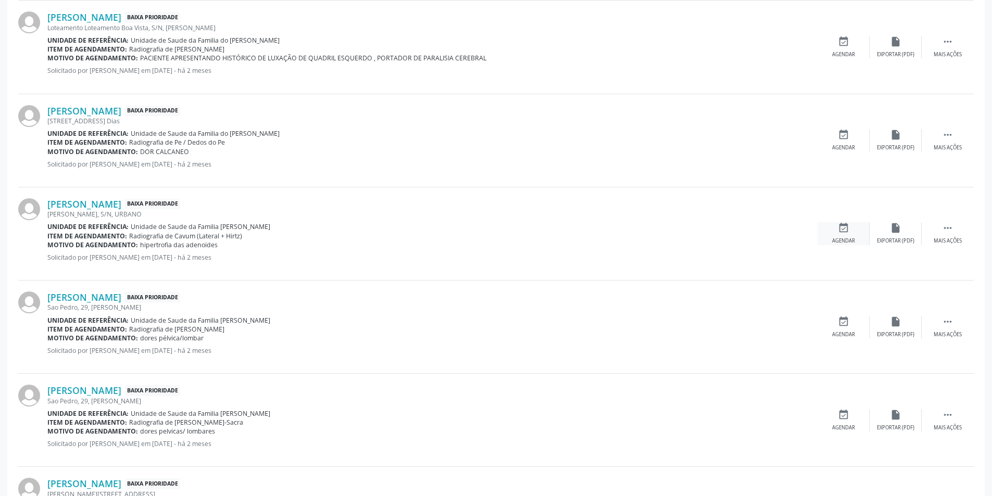
click at [840, 228] on icon "event_available" at bounding box center [843, 227] width 11 height 11
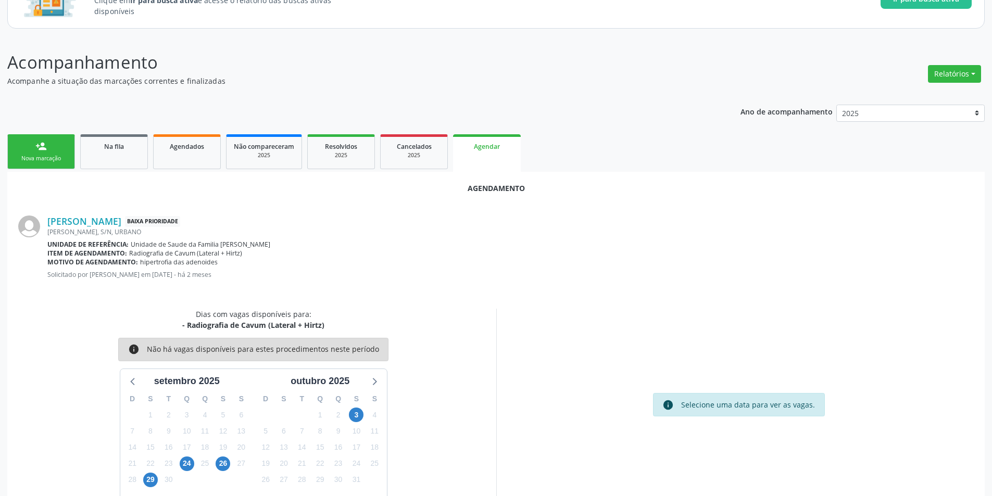
scroll to position [121, 0]
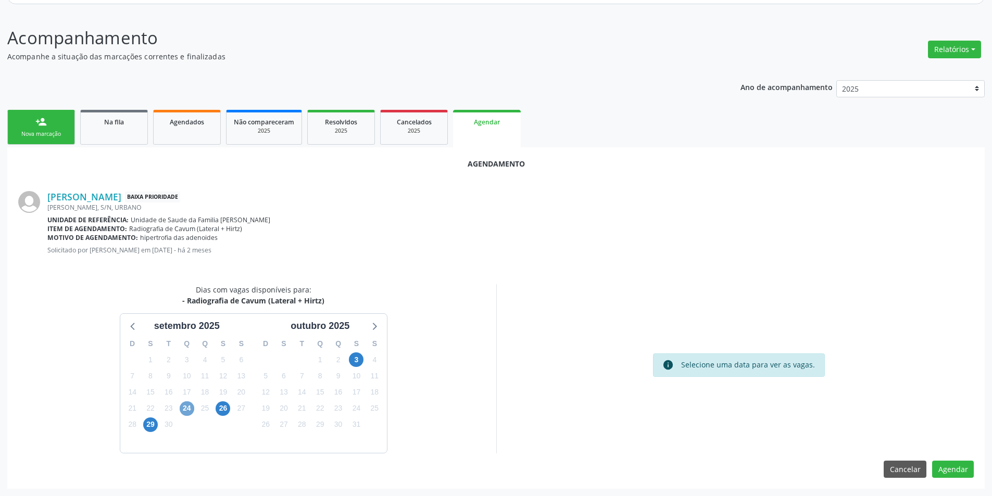
click at [186, 407] on span "24" at bounding box center [187, 409] width 15 height 15
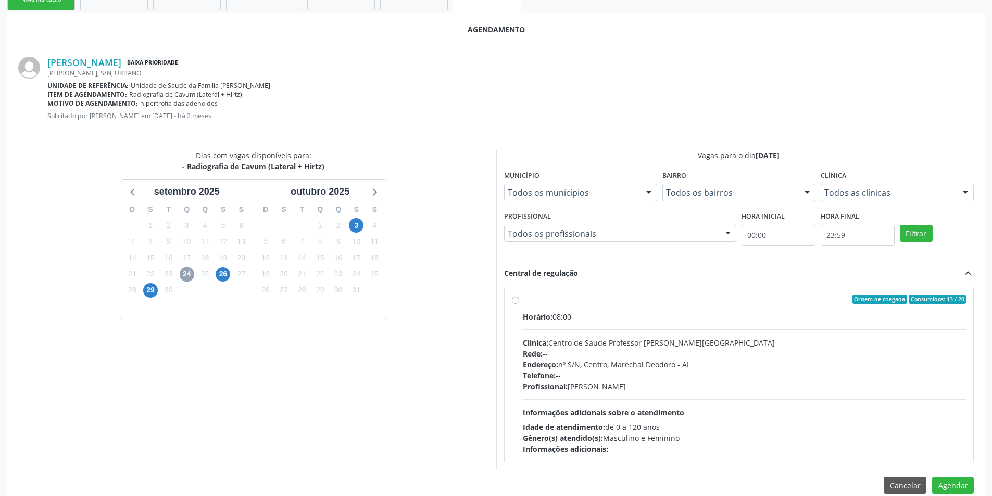
scroll to position [271, 0]
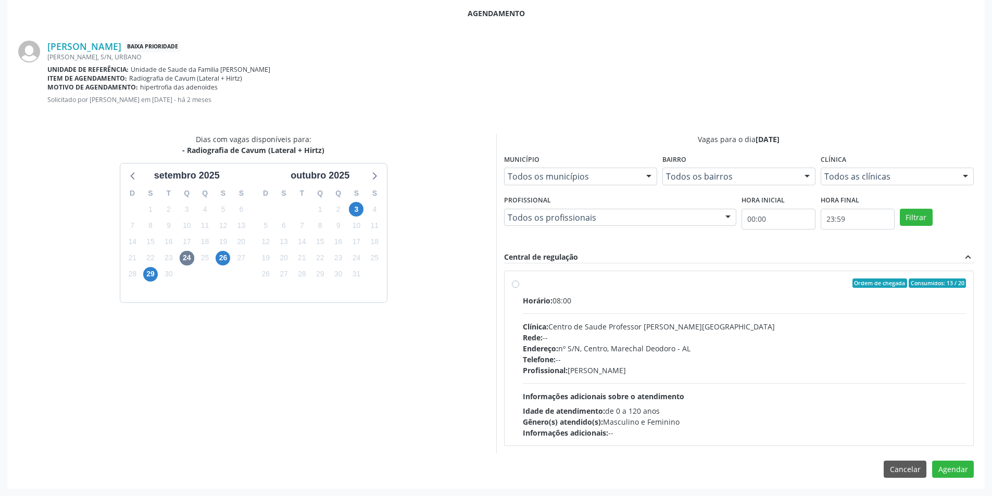
click at [523, 284] on label "Ordem de chegada Consumidos: 13 / 20 Horário: 08:00 Clínica: Centro de Saude Pr…" at bounding box center [745, 359] width 444 height 160
click at [516, 284] on input "Ordem de chegada Consumidos: 13 / 20 Horário: 08:00 Clínica: Centro de Saude Pr…" at bounding box center [515, 283] width 7 height 9
click at [956, 484] on button "Agendar" at bounding box center [953, 488] width 42 height 18
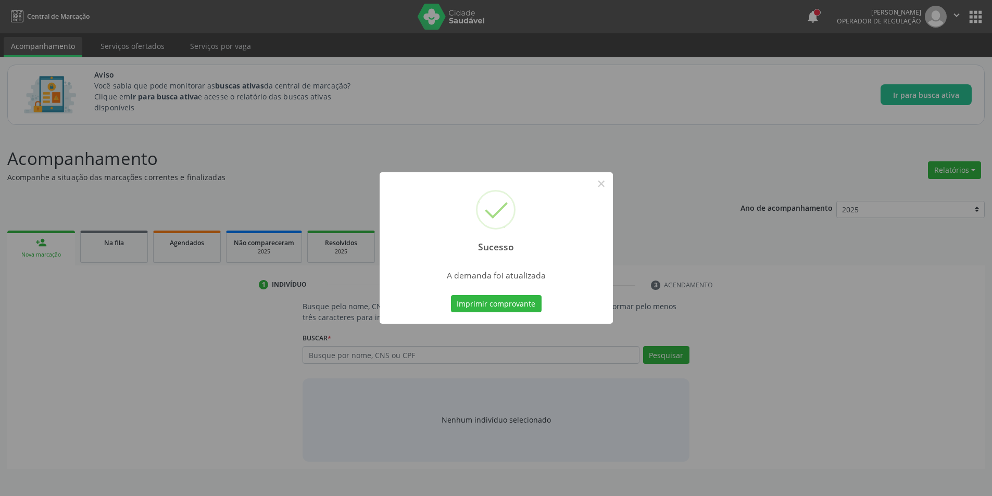
scroll to position [0, 0]
click at [607, 185] on button "×" at bounding box center [605, 184] width 18 height 18
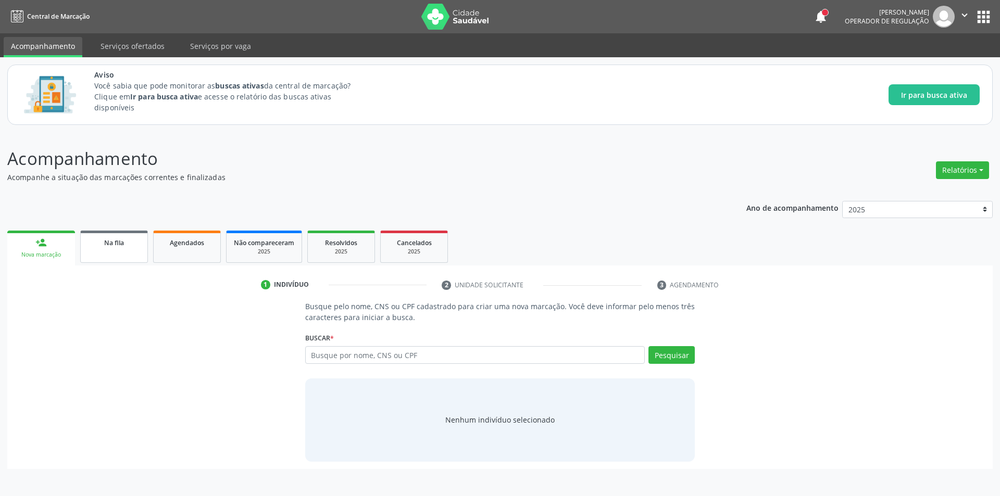
click at [124, 242] on span "Na fila" at bounding box center [114, 243] width 20 height 9
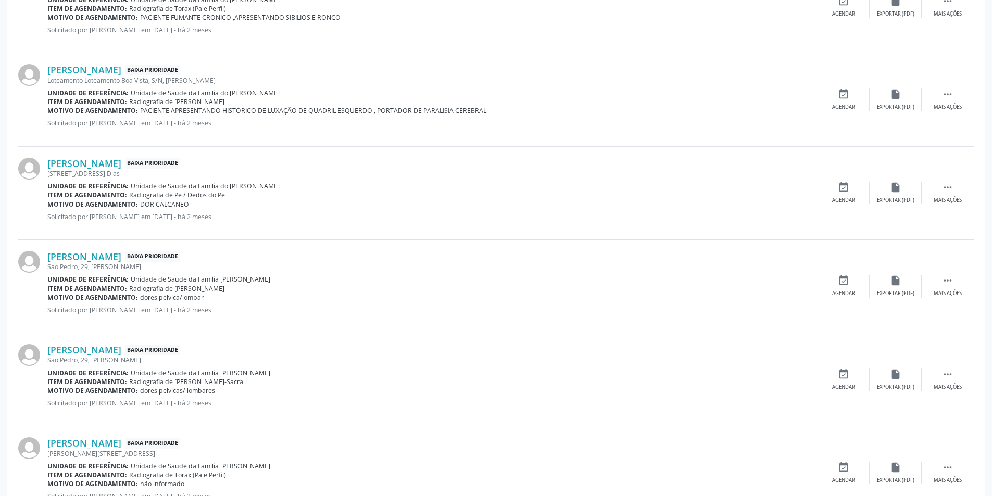
scroll to position [521, 0]
click at [109, 254] on link "Lenice Maria de Sena" at bounding box center [84, 256] width 74 height 11
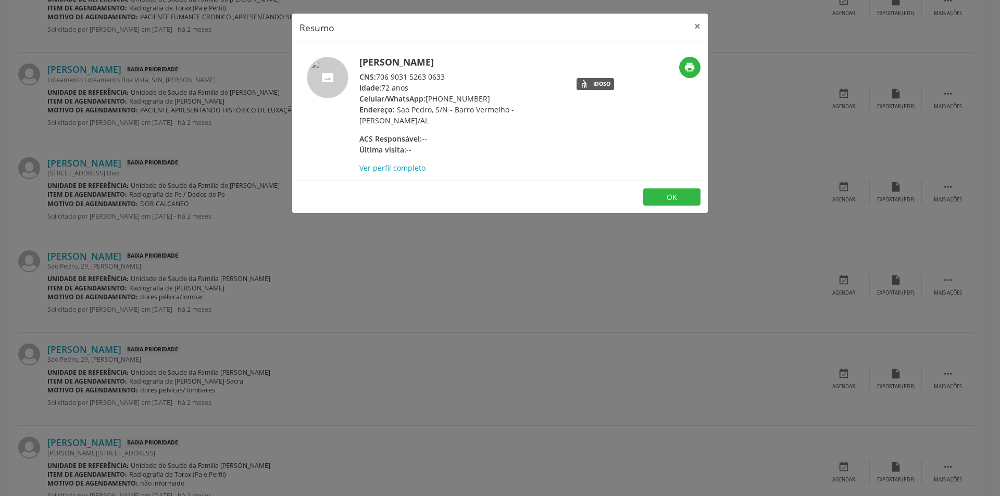
drag, startPoint x: 378, startPoint y: 77, endPoint x: 477, endPoint y: 77, distance: 99.0
click at [477, 77] on div "CNS: 706 9031 5263 0633" at bounding box center [460, 76] width 203 height 11
click at [672, 195] on button "OK" at bounding box center [671, 198] width 57 height 18
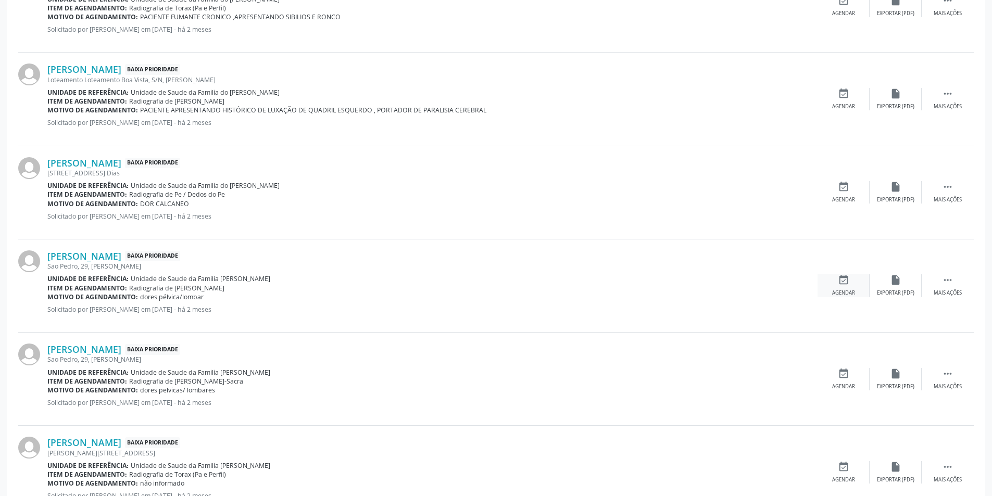
click at [840, 283] on icon "event_available" at bounding box center [843, 279] width 11 height 11
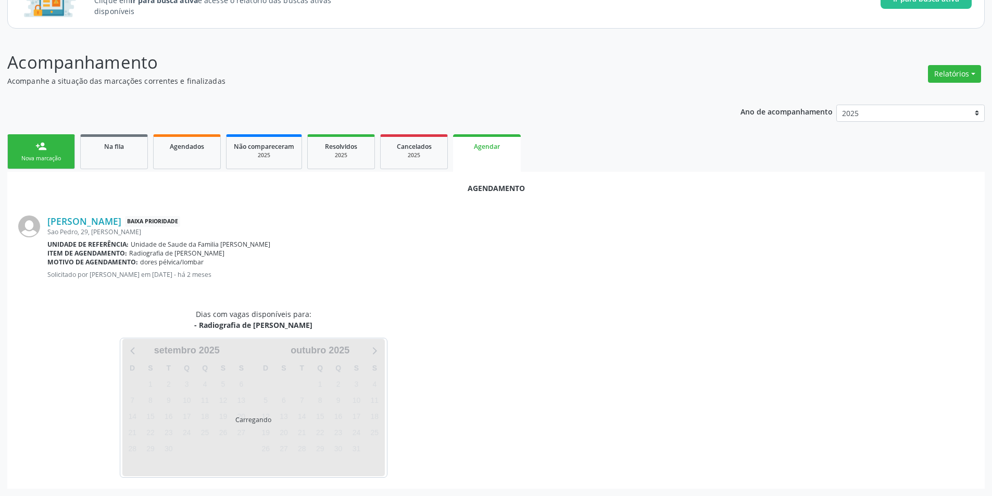
scroll to position [121, 0]
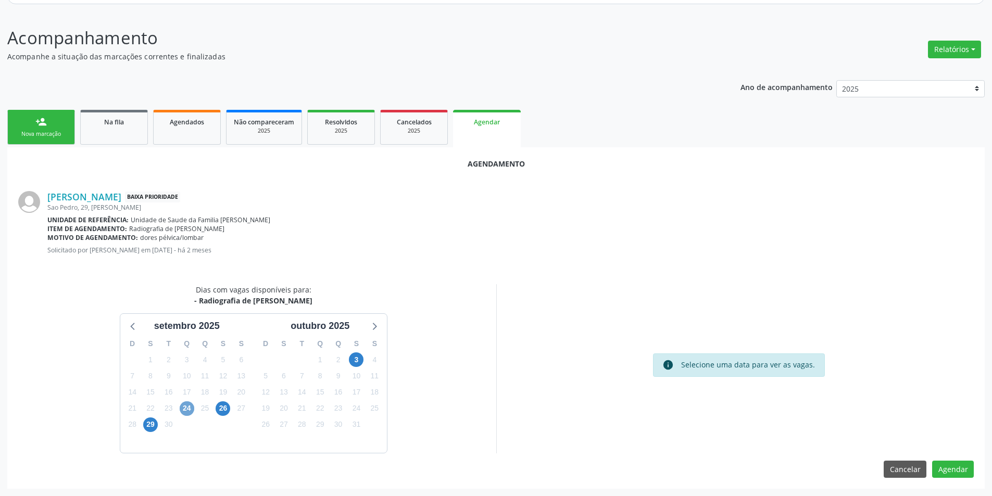
click at [184, 408] on span "24" at bounding box center [187, 409] width 15 height 15
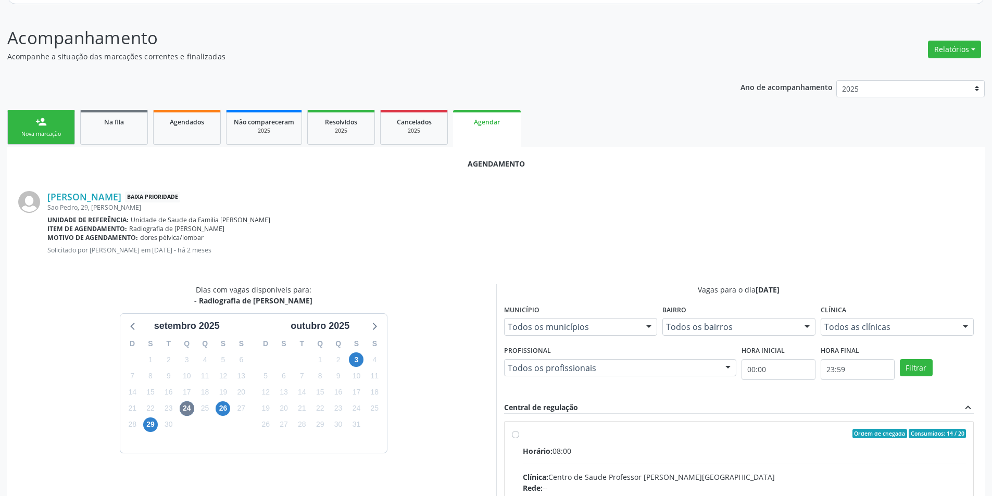
click at [514, 436] on input "Ordem de chegada Consumidos: 14 / 20 Horário: 08:00 Clínica: Centro de Saude Pr…" at bounding box center [515, 433] width 7 height 9
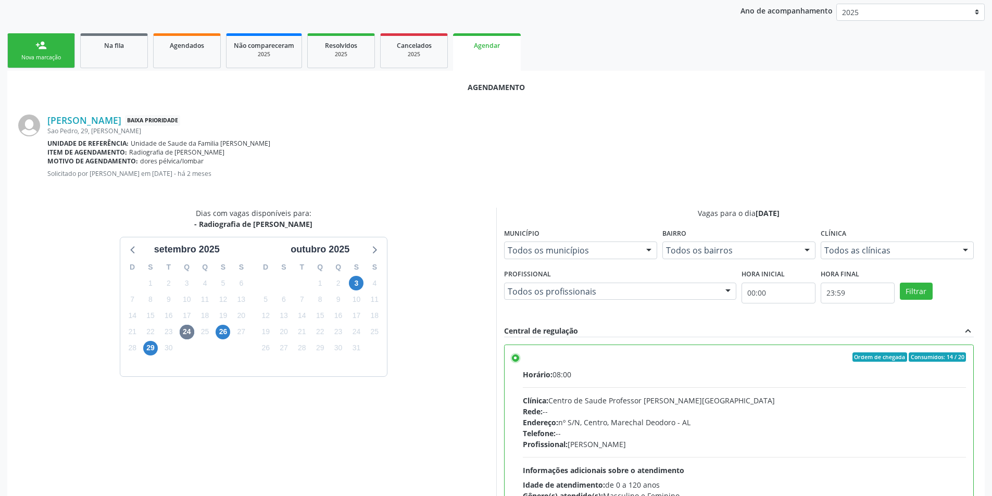
scroll to position [290, 0]
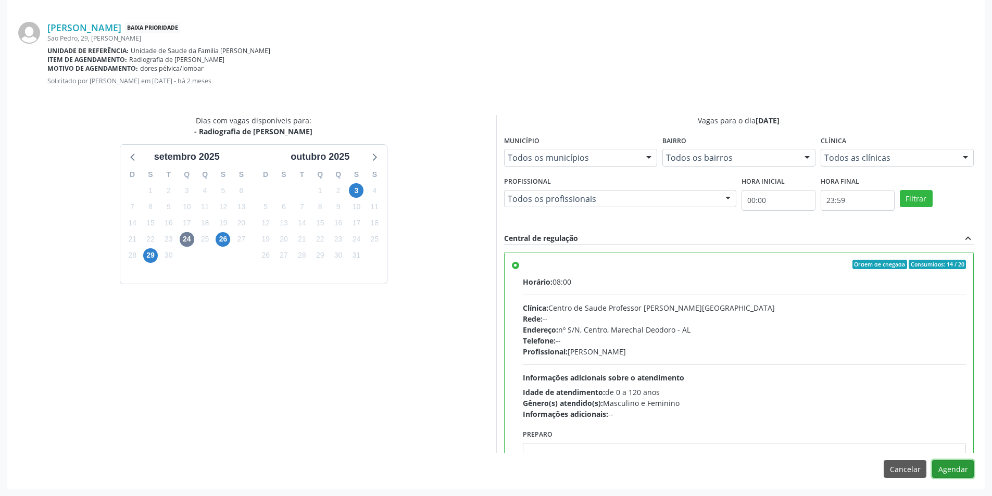
click at [961, 464] on button "Agendar" at bounding box center [953, 469] width 42 height 18
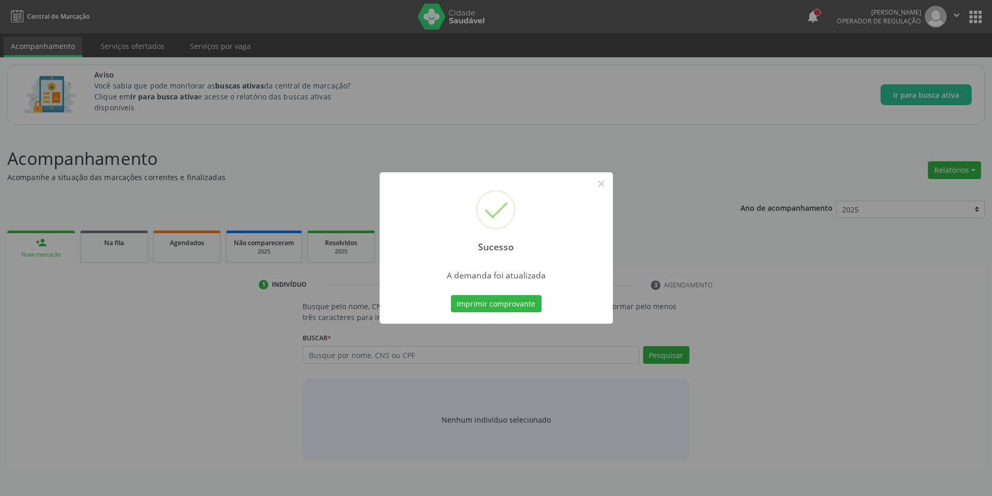
scroll to position [0, 0]
click at [608, 184] on button "×" at bounding box center [605, 184] width 18 height 18
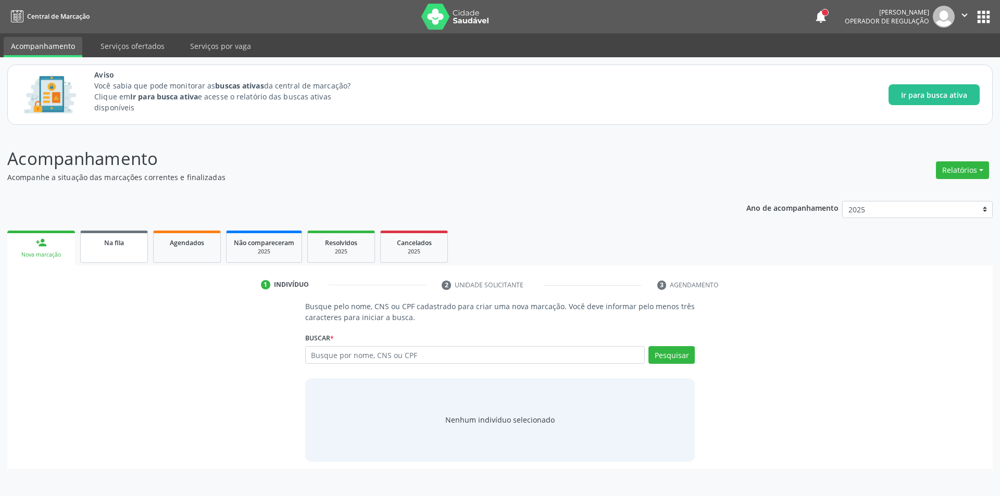
click at [111, 251] on link "Na fila" at bounding box center [114, 247] width 68 height 32
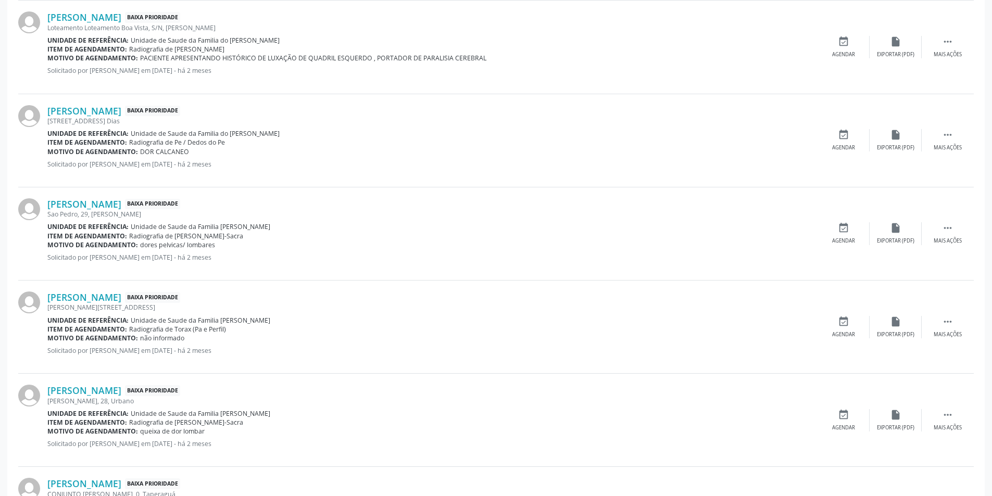
scroll to position [625, 0]
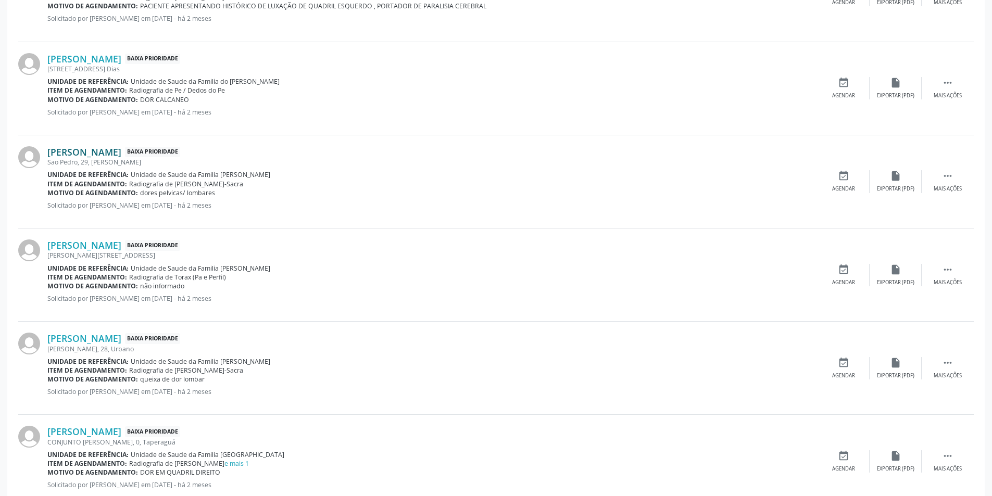
click at [110, 152] on link "Lenice Maria de Sena" at bounding box center [84, 151] width 74 height 11
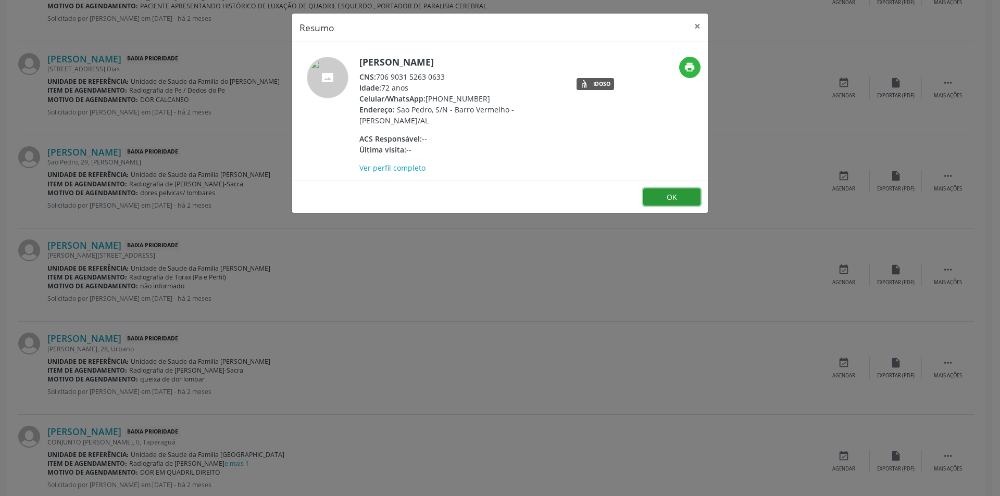
click at [667, 198] on button "OK" at bounding box center [671, 198] width 57 height 18
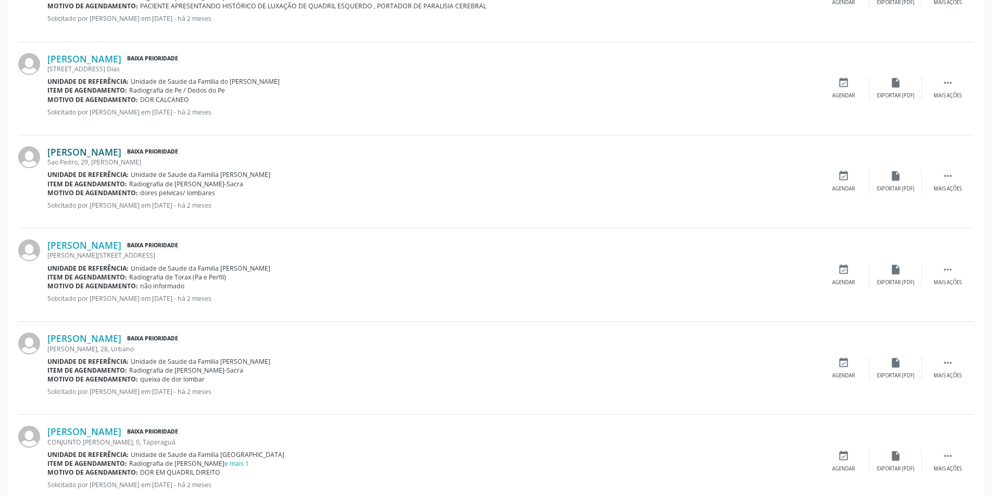
click at [108, 149] on link "Lenice Maria de Sena" at bounding box center [84, 151] width 74 height 11
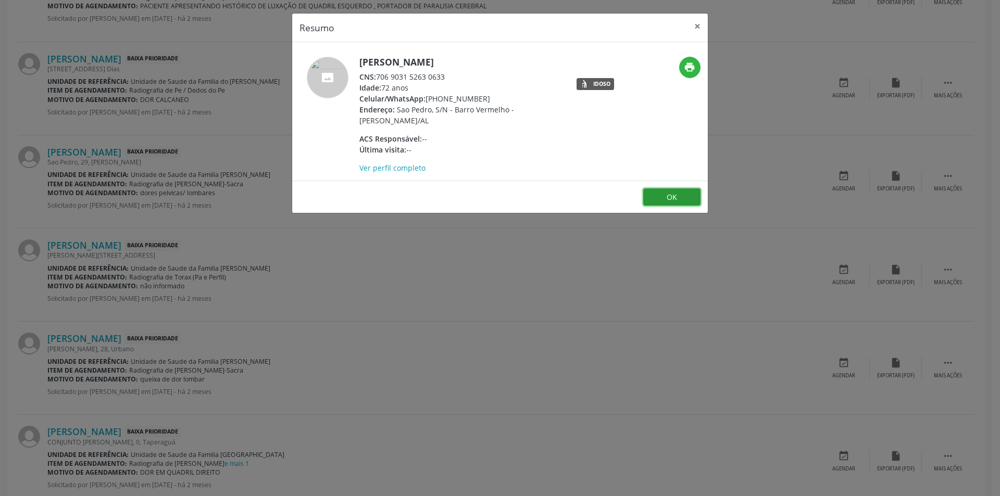
click at [675, 196] on button "OK" at bounding box center [671, 198] width 57 height 18
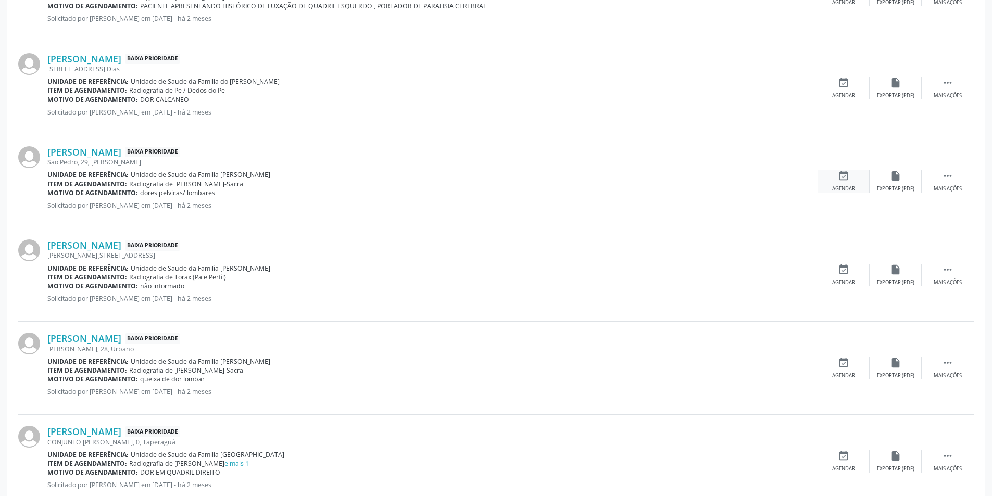
click at [837, 182] on div "event_available Agendar" at bounding box center [844, 181] width 52 height 22
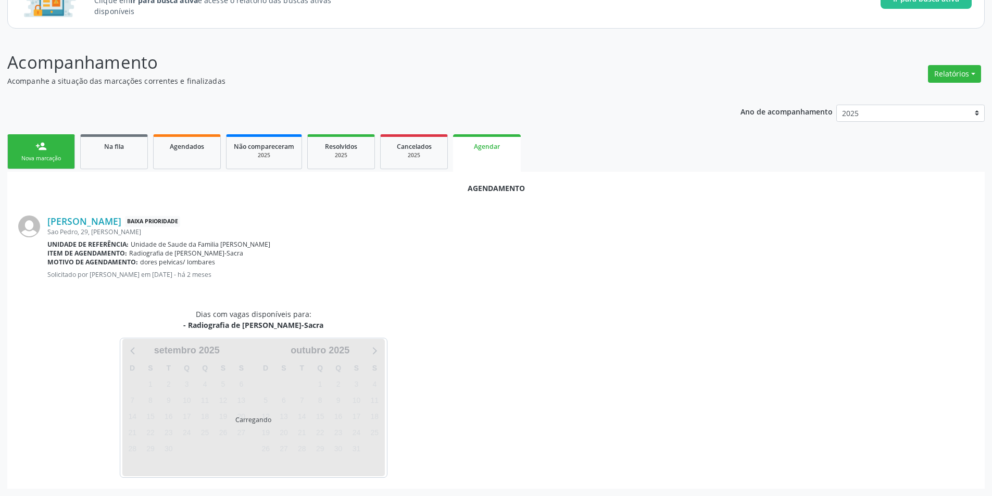
scroll to position [121, 0]
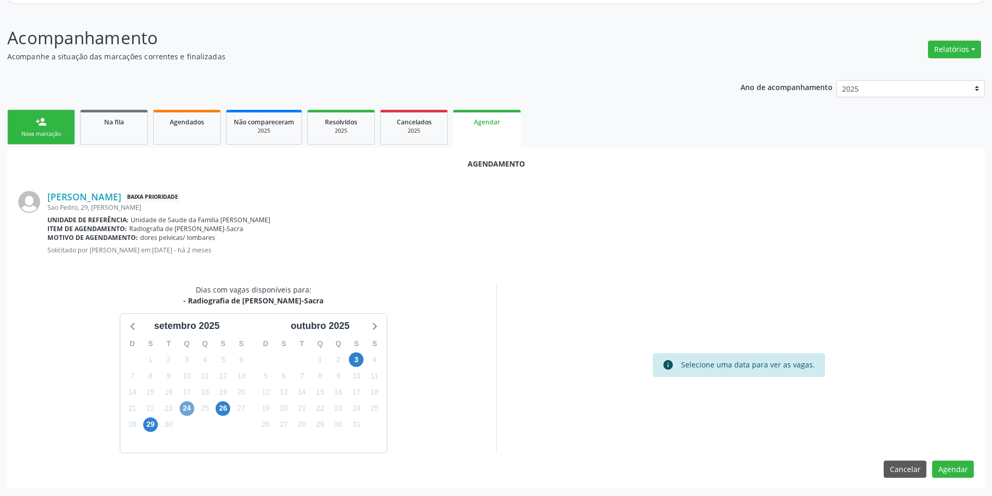
click at [187, 408] on span "24" at bounding box center [187, 409] width 15 height 15
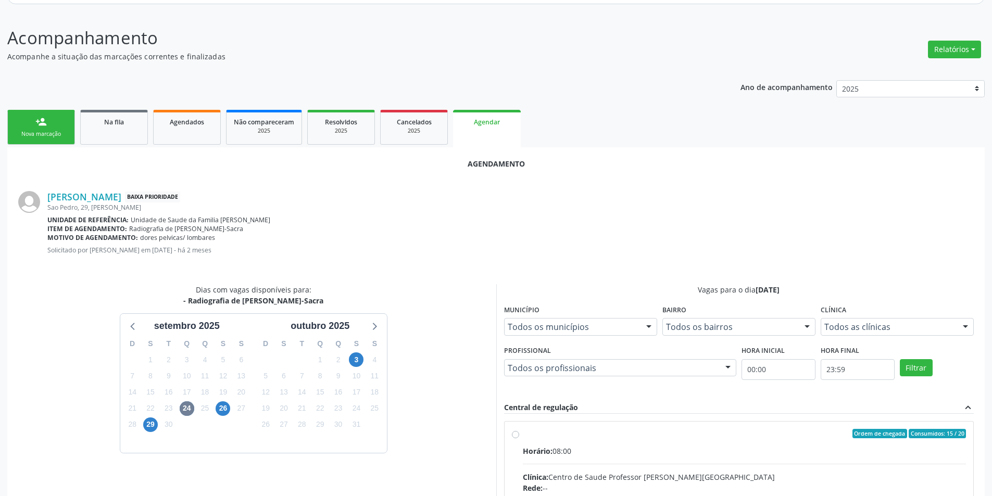
click at [517, 435] on input "Ordem de chegada Consumidos: 15 / 20 Horário: 08:00 Clínica: Centro de Saude Pr…" at bounding box center [515, 433] width 7 height 9
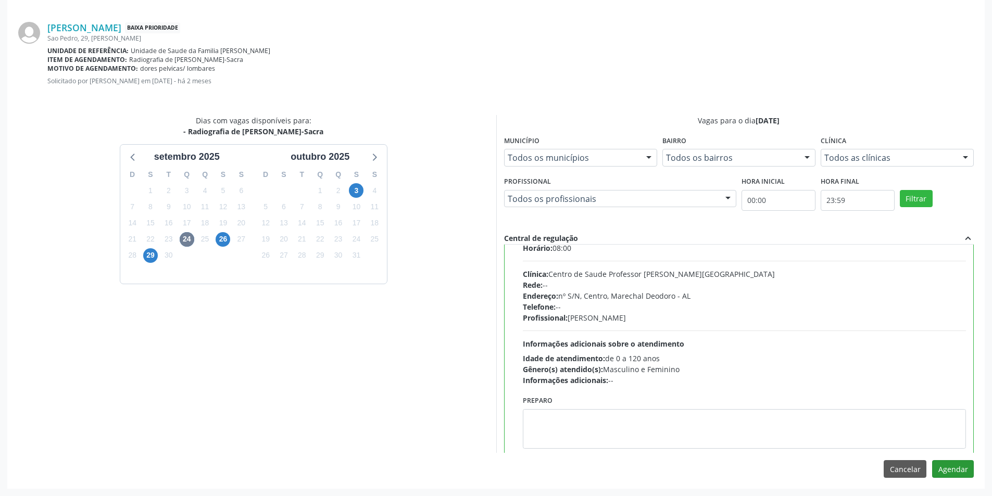
scroll to position [52, 0]
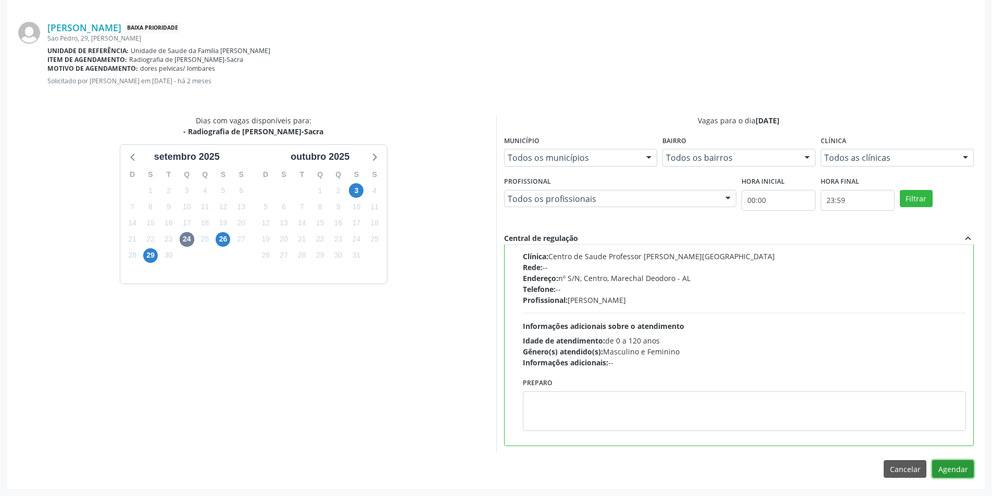
click at [953, 468] on button "Agendar" at bounding box center [953, 469] width 42 height 18
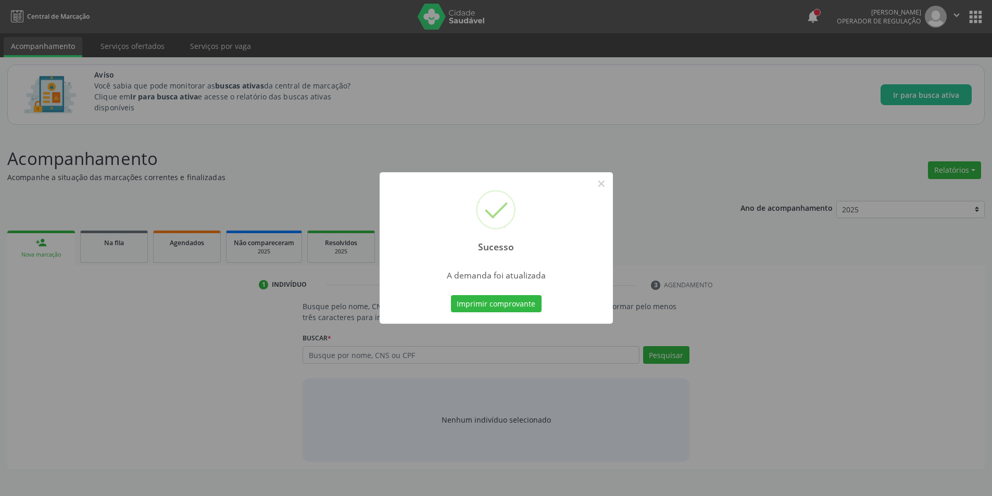
scroll to position [0, 0]
click at [602, 184] on button "×" at bounding box center [605, 184] width 18 height 18
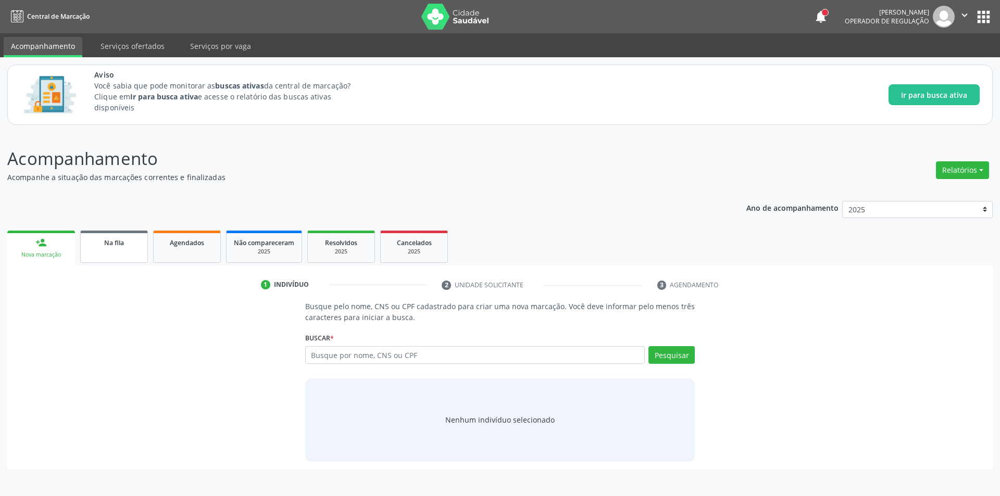
click at [117, 247] on div "Na fila" at bounding box center [114, 242] width 52 height 11
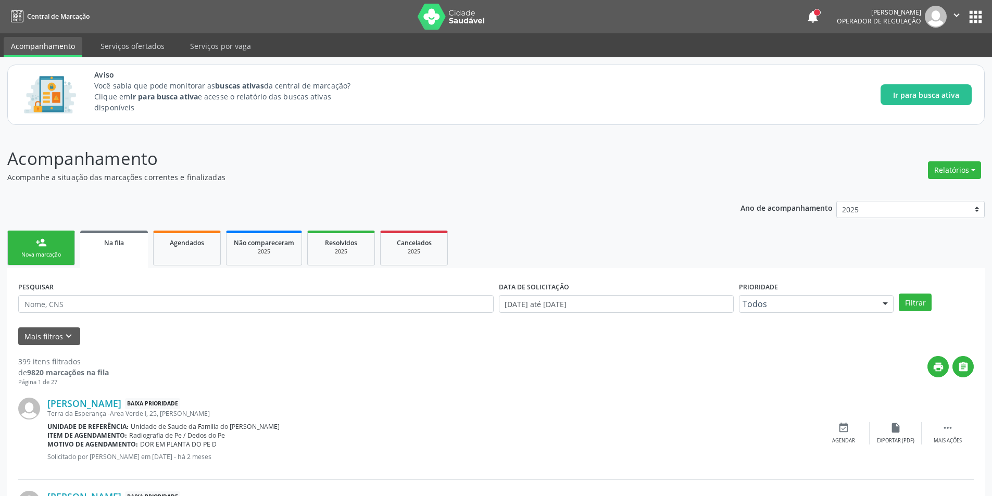
drag, startPoint x: 727, startPoint y: 389, endPoint x: 723, endPoint y: 436, distance: 47.0
click at [727, 390] on div "Claudia Marcela Barbosa Neira Baixa Prioridade Terra da Esperança -Area Verde I…" at bounding box center [496, 433] width 956 height 93
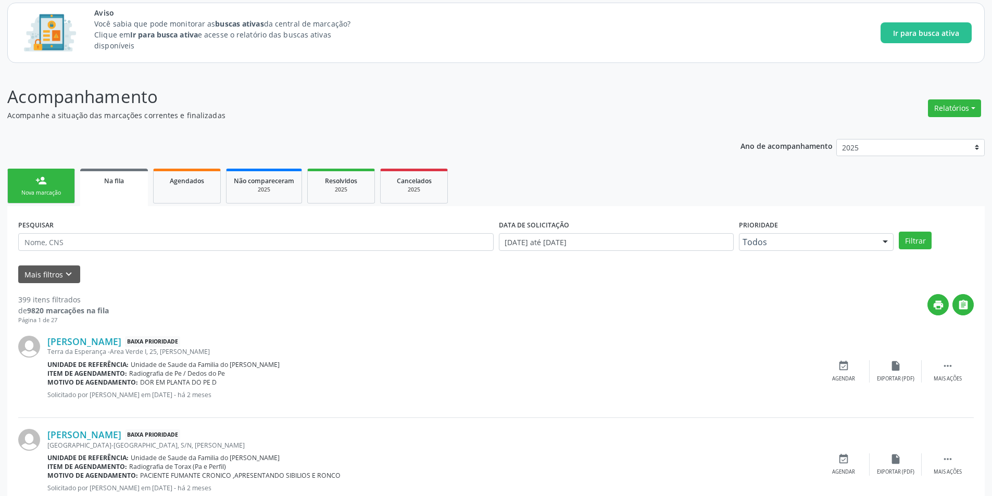
scroll to position [52, 0]
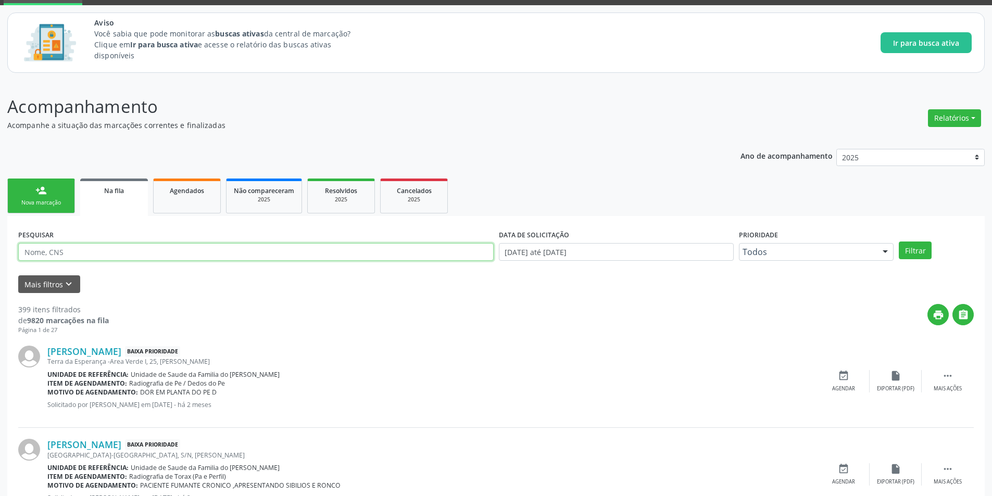
click at [74, 251] on input "text" at bounding box center [256, 252] width 476 height 18
paste input "709609604170778"
click at [923, 253] on button "Filtrar" at bounding box center [915, 251] width 33 height 18
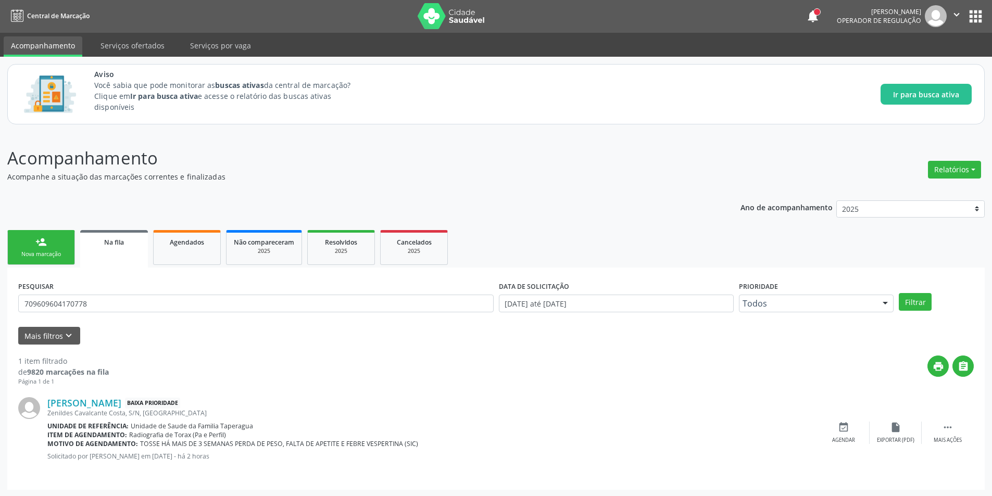
scroll to position [2, 0]
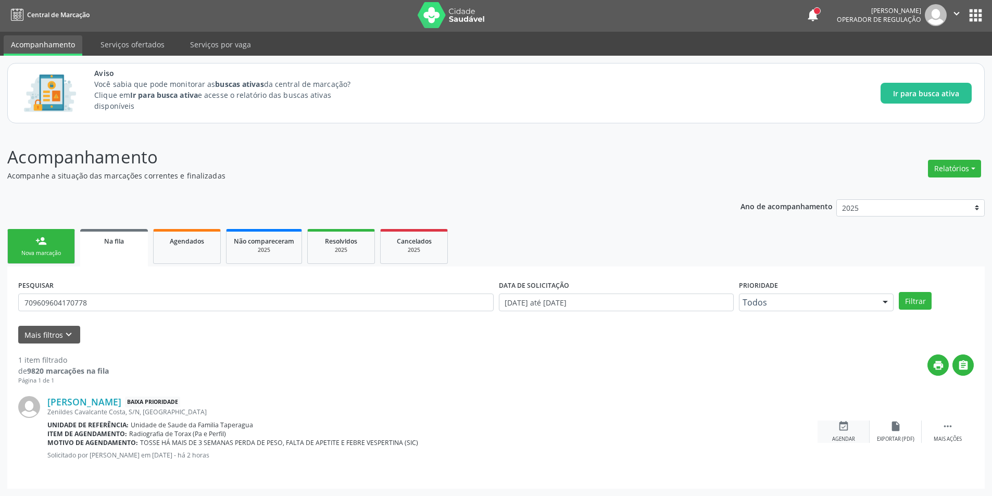
click at [848, 432] on icon "event_available" at bounding box center [843, 426] width 11 height 11
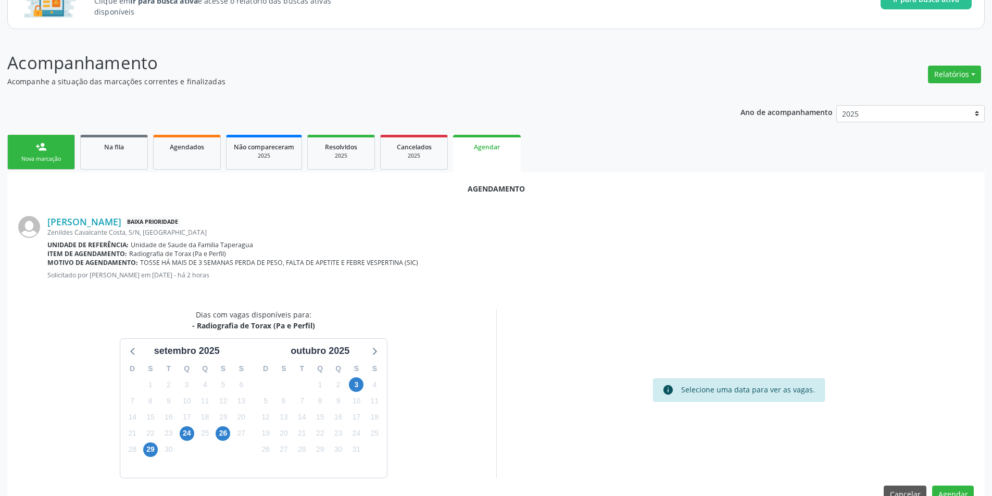
scroll to position [121, 0]
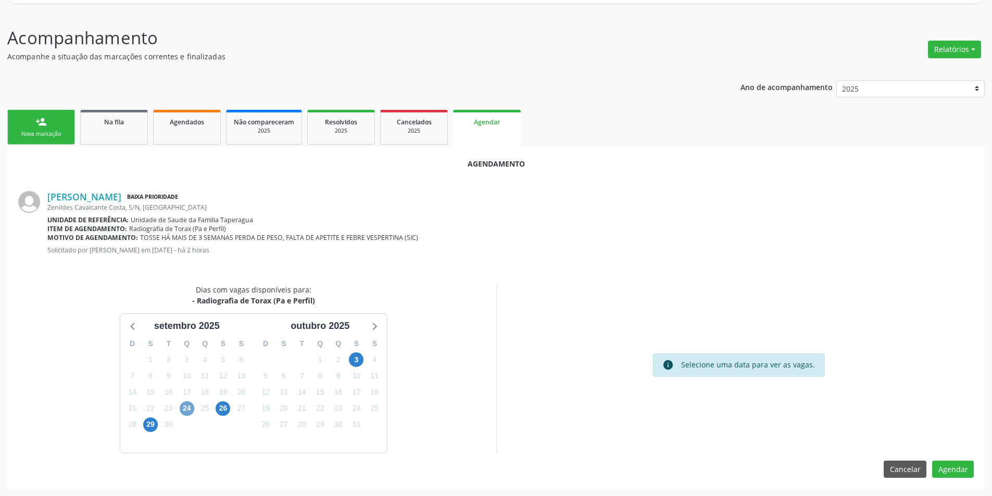
click at [189, 405] on span "24" at bounding box center [187, 409] width 15 height 15
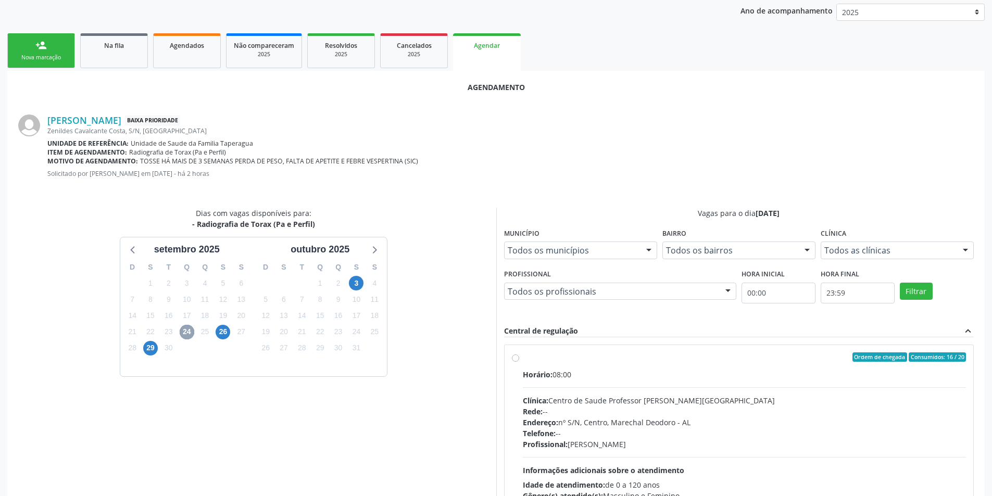
scroll to position [271, 0]
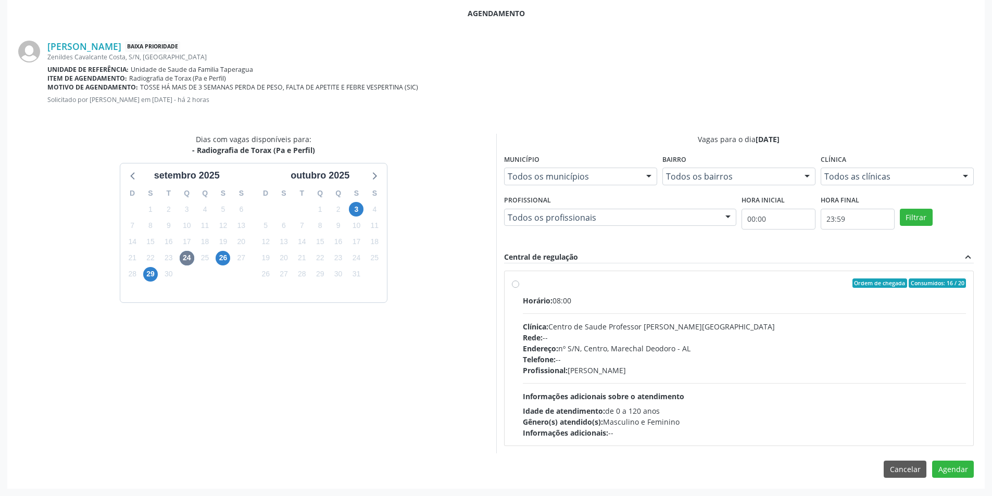
click at [523, 283] on label "Ordem de chegada Consumidos: 16 / 20 Horário: 08:00 Clínica: Centro de Saude Pr…" at bounding box center [745, 359] width 444 height 160
click at [515, 283] on input "Ordem de chegada Consumidos: 16 / 20 Horário: 08:00 Clínica: Centro de Saude Pr…" at bounding box center [515, 283] width 7 height 9
click at [961, 489] on button "Agendar" at bounding box center [953, 488] width 42 height 18
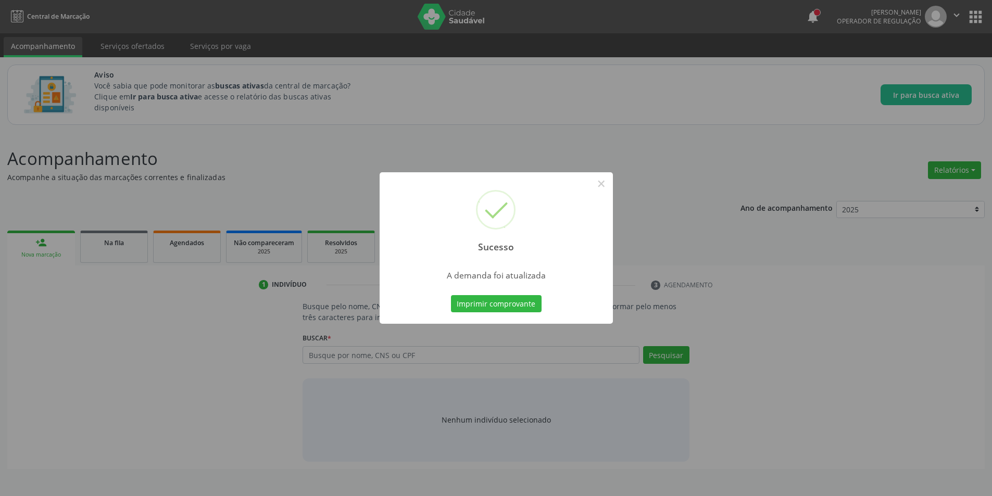
scroll to position [0, 0]
click at [608, 185] on button "×" at bounding box center [605, 184] width 18 height 18
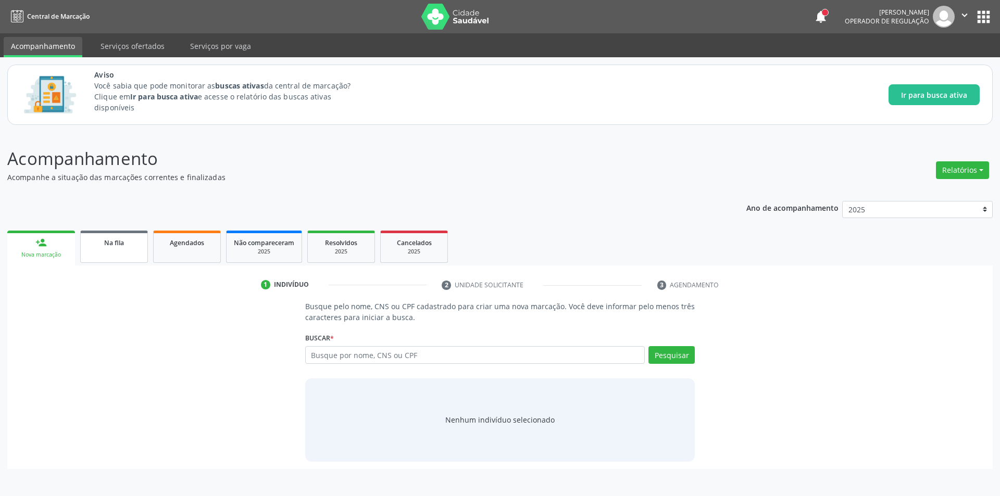
click at [114, 240] on span "Na fila" at bounding box center [114, 243] width 20 height 9
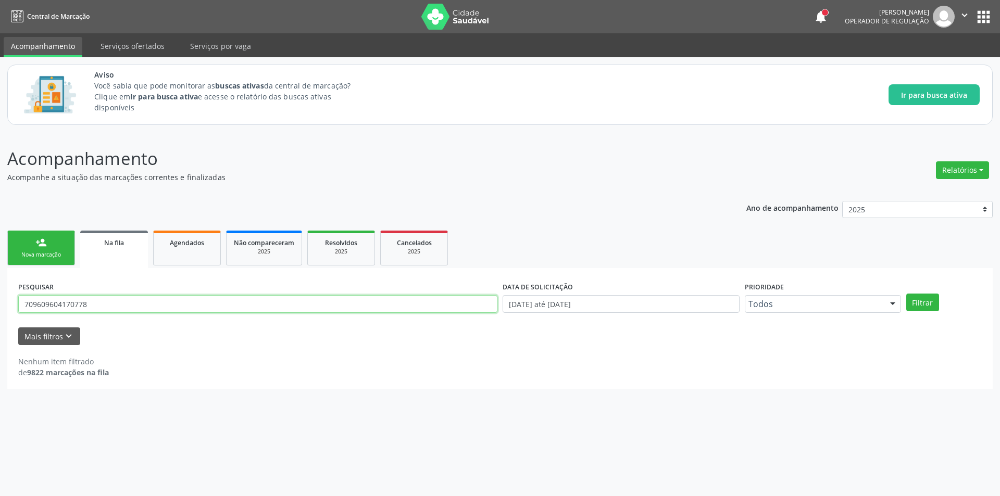
drag, startPoint x: 129, startPoint y: 301, endPoint x: 20, endPoint y: 246, distance: 122.5
click at [7, 302] on div "Acompanhamento Acompanhe a situação das marcações correntes e finalizadas Relat…" at bounding box center [500, 314] width 1000 height 364
click at [930, 299] on button "Filtrar" at bounding box center [922, 303] width 33 height 18
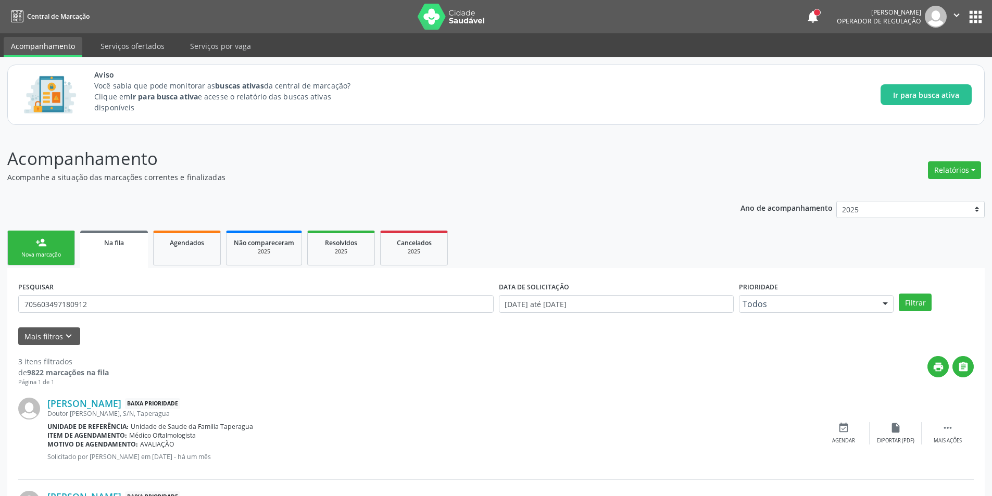
scroll to position [210, 0]
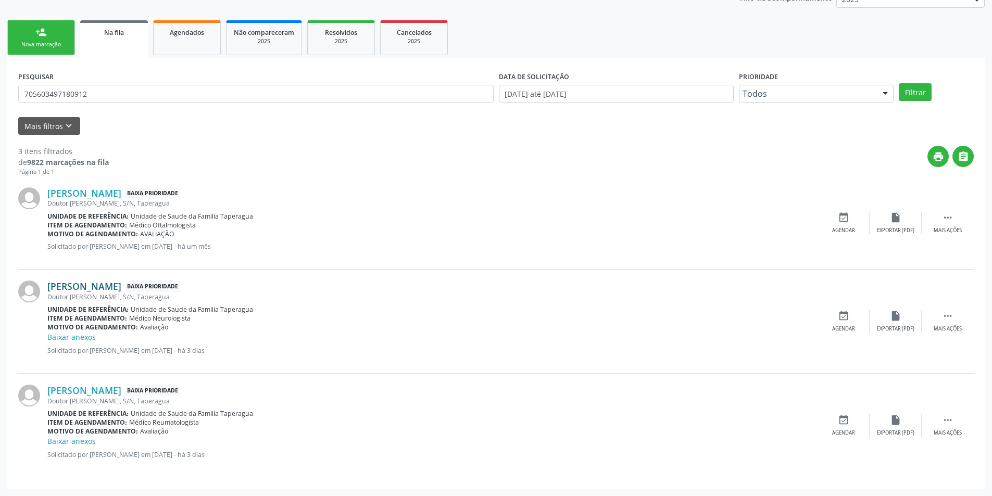
click at [121, 283] on link "Rita Luzie Barbosa do Nascimento" at bounding box center [84, 286] width 74 height 11
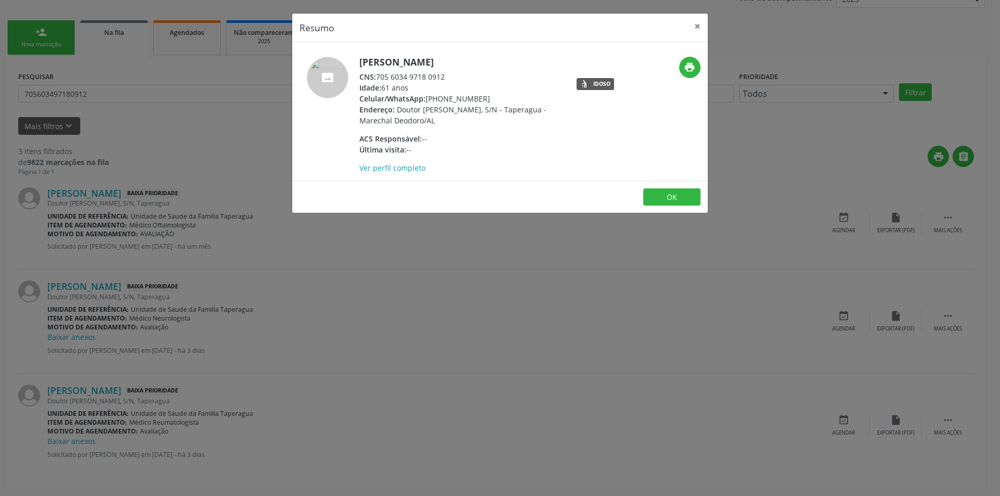
drag, startPoint x: 378, startPoint y: 75, endPoint x: 449, endPoint y: 73, distance: 70.8
click at [449, 73] on div "CNS: 705 6034 9718 0912" at bounding box center [460, 76] width 203 height 11
click at [684, 196] on button "OK" at bounding box center [671, 198] width 57 height 18
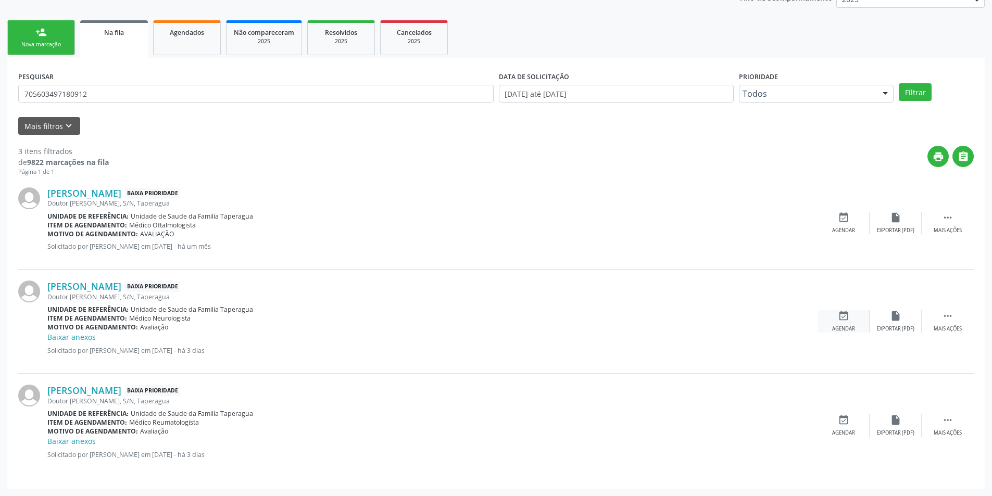
click at [843, 328] on div "Agendar" at bounding box center [843, 329] width 23 height 7
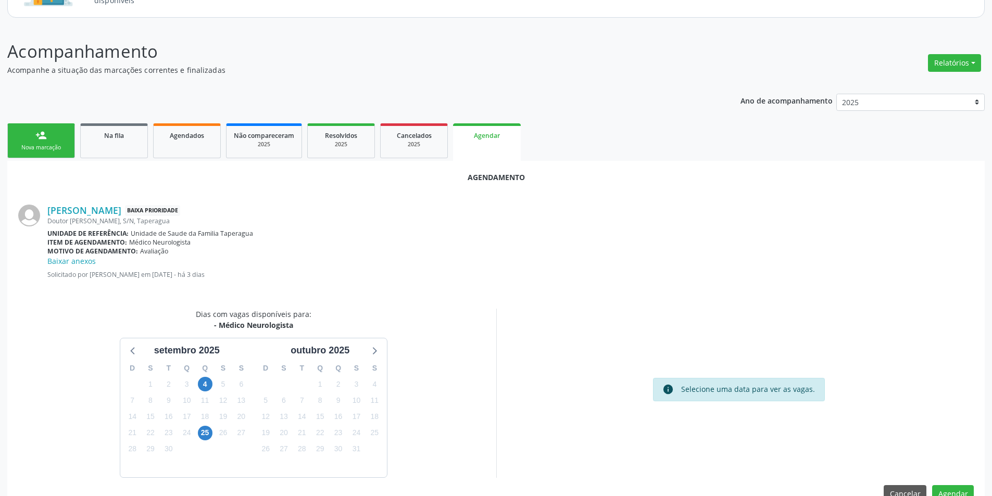
scroll to position [132, 0]
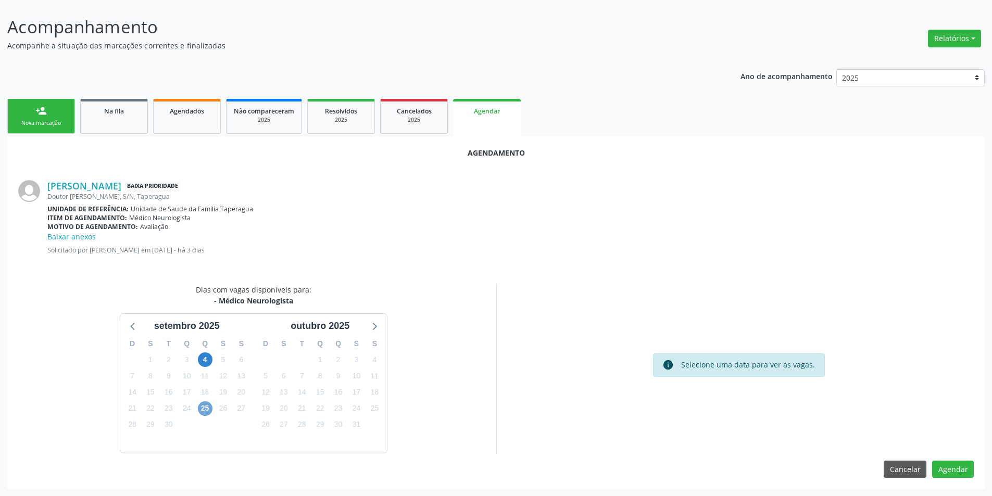
click at [205, 409] on span "25" at bounding box center [205, 409] width 15 height 15
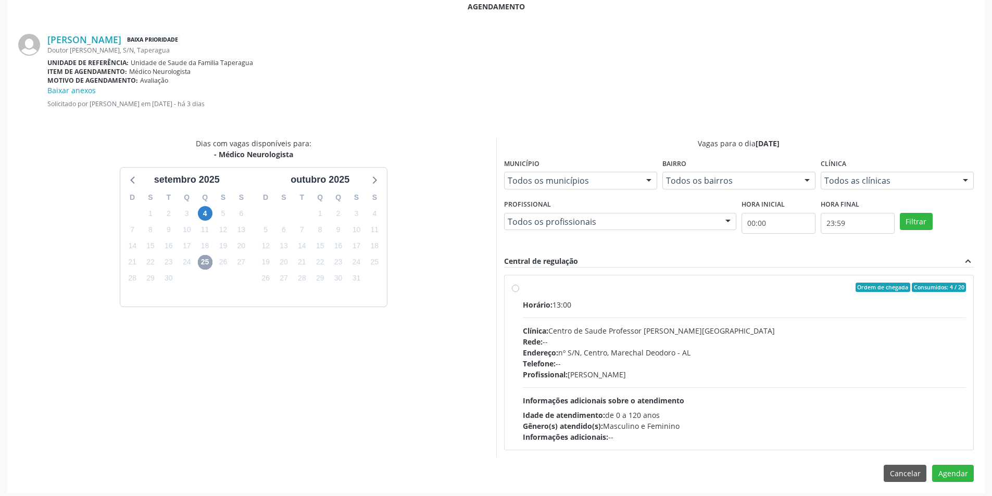
scroll to position [282, 0]
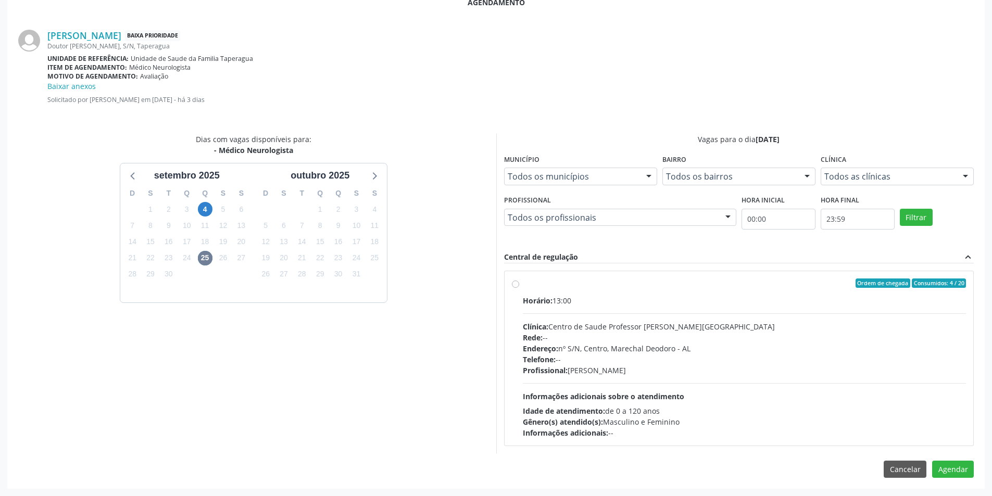
click at [523, 286] on label "Ordem de chegada Consumidos: 4 / 20 Horário: 13:00 Clínica: Centro de Saude Pro…" at bounding box center [745, 359] width 444 height 160
click at [516, 286] on input "Ordem de chegada Consumidos: 4 / 20 Horário: 13:00 Clínica: Centro de Saude Pro…" at bounding box center [515, 283] width 7 height 9
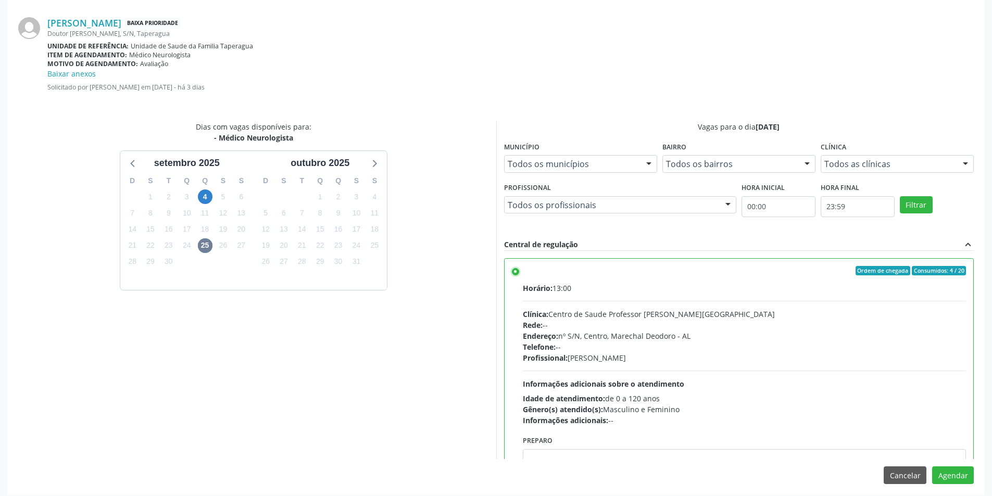
scroll to position [301, 0]
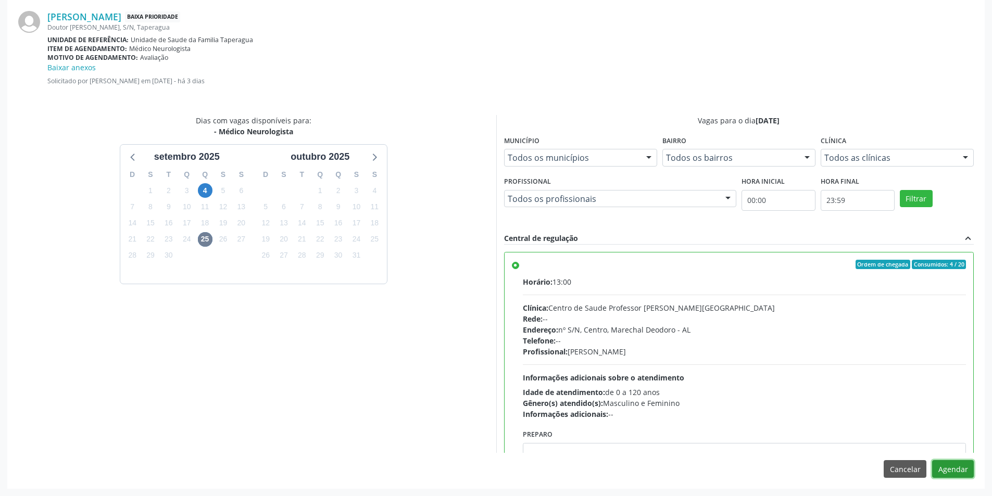
click at [957, 471] on button "Agendar" at bounding box center [953, 469] width 42 height 18
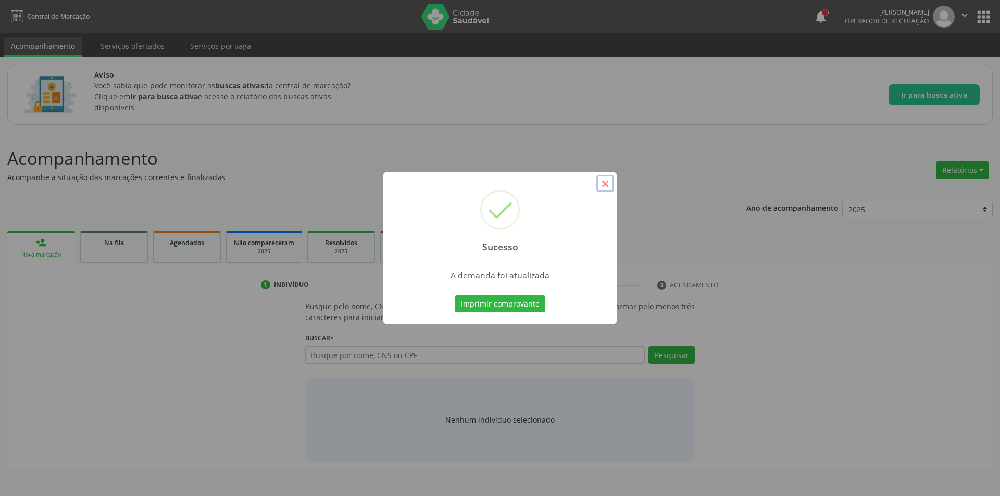
click at [607, 182] on button "×" at bounding box center [605, 184] width 18 height 18
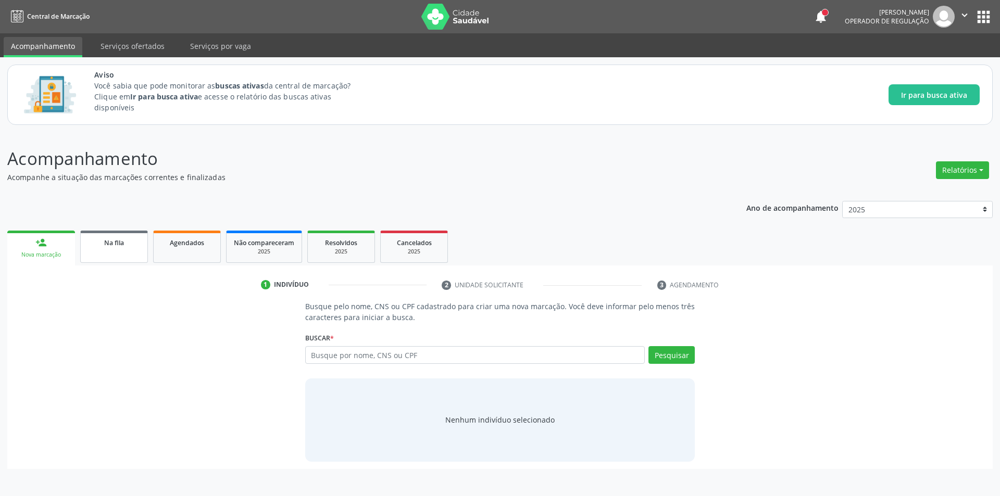
click at [117, 247] on div "Na fila" at bounding box center [114, 242] width 52 height 11
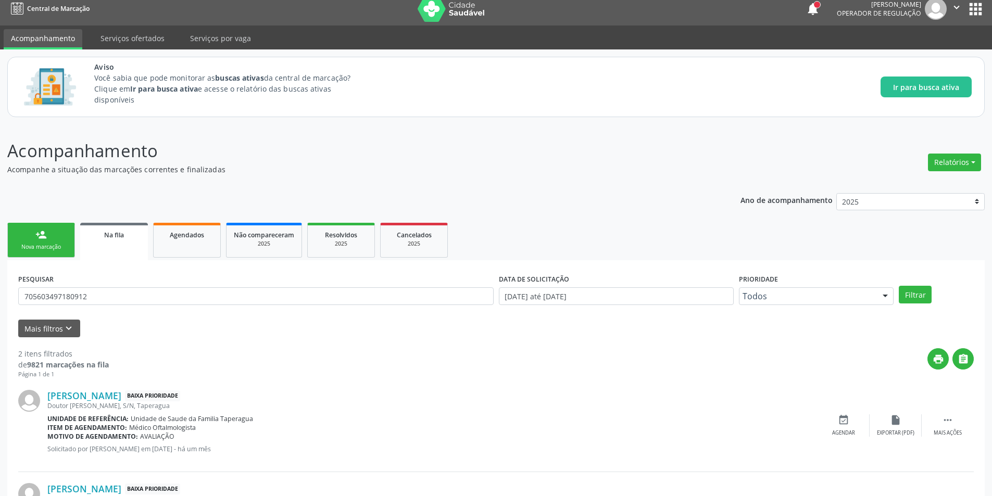
scroll to position [106, 0]
